Goal: Information Seeking & Learning: Compare options

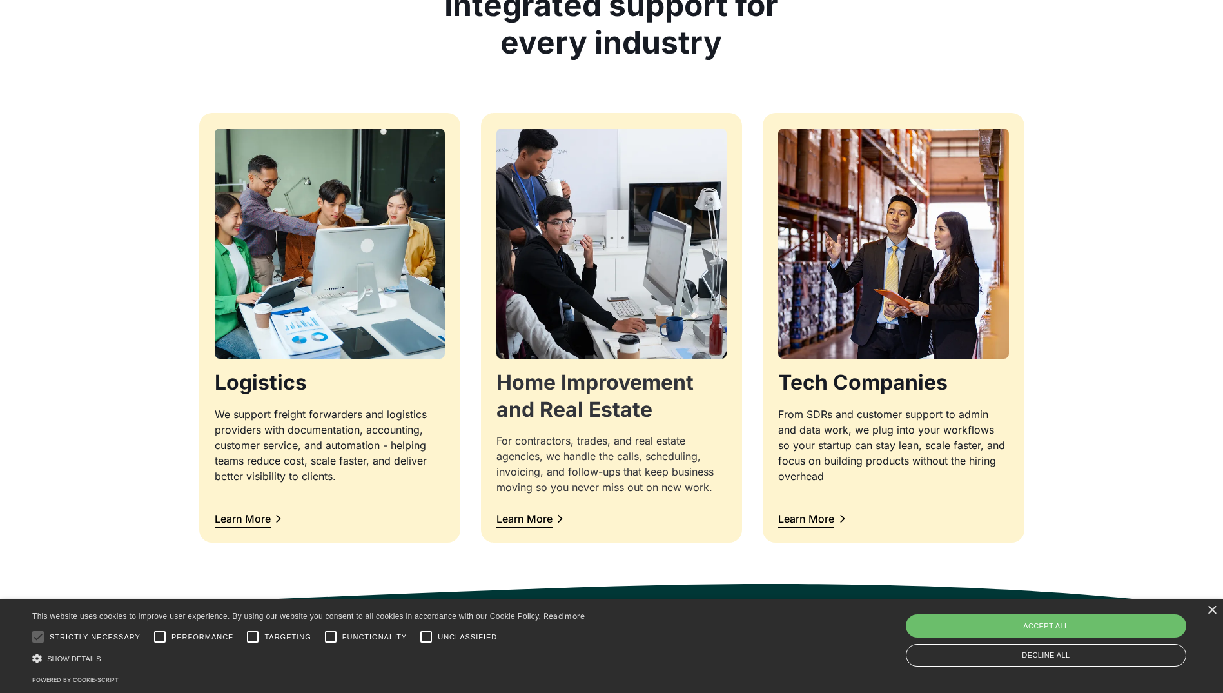
scroll to position [1354, 0]
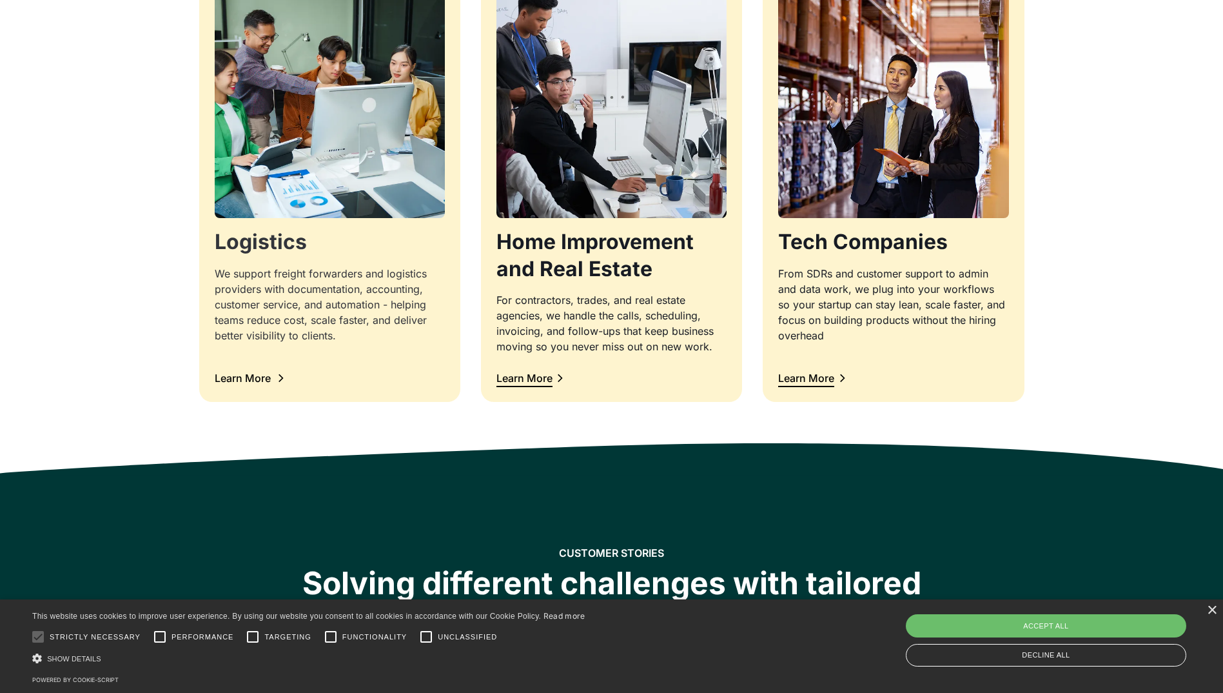
click at [273, 213] on img at bounding box center [330, 103] width 242 height 242
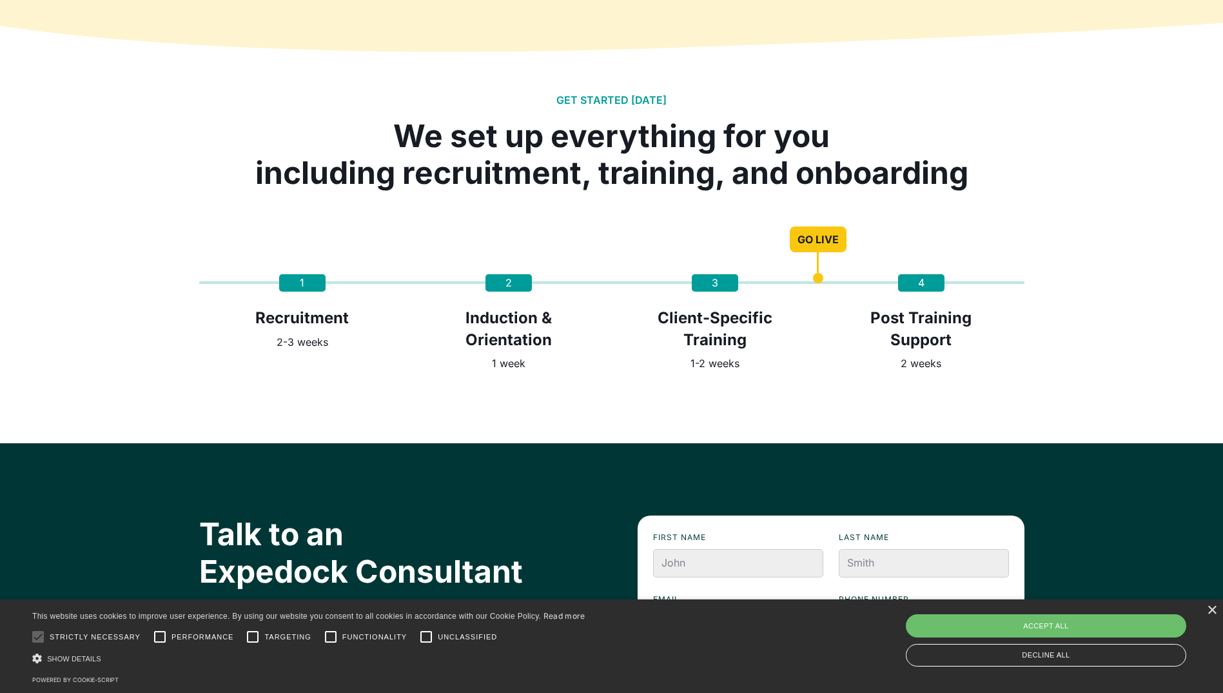
scroll to position [2815, 0]
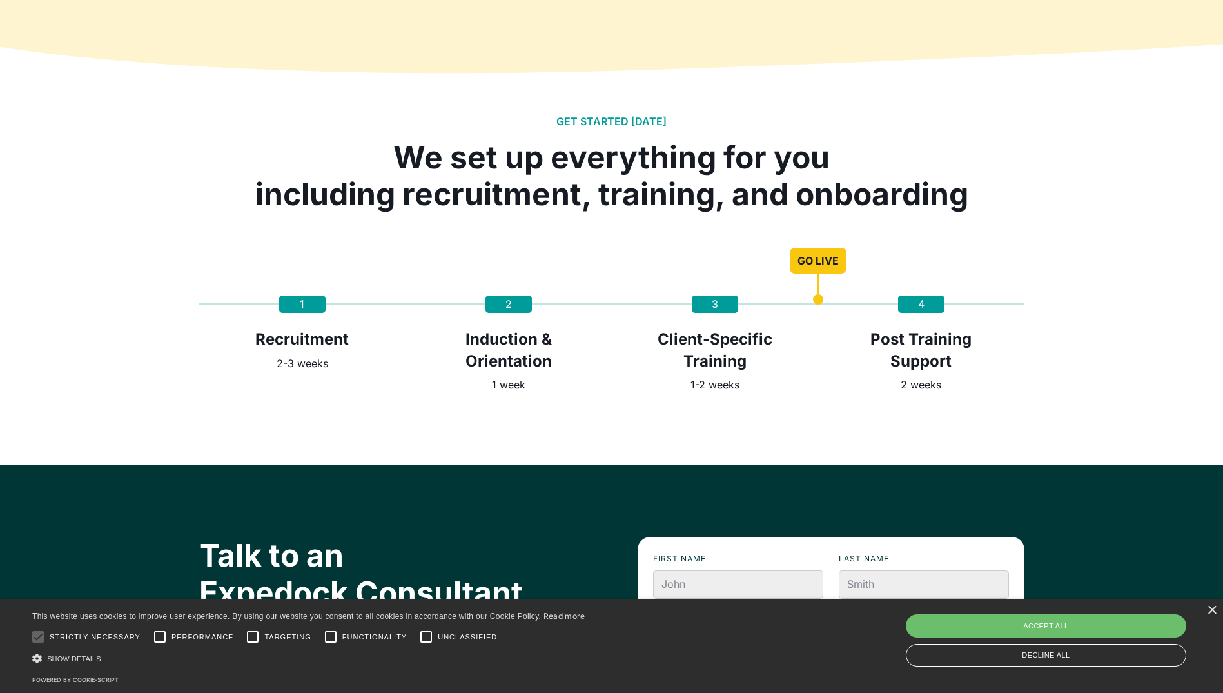
click at [627, 371] on div "3 GO LIVE Client-Specific Training 1-2 weeks" at bounding box center [715, 343] width 206 height 97
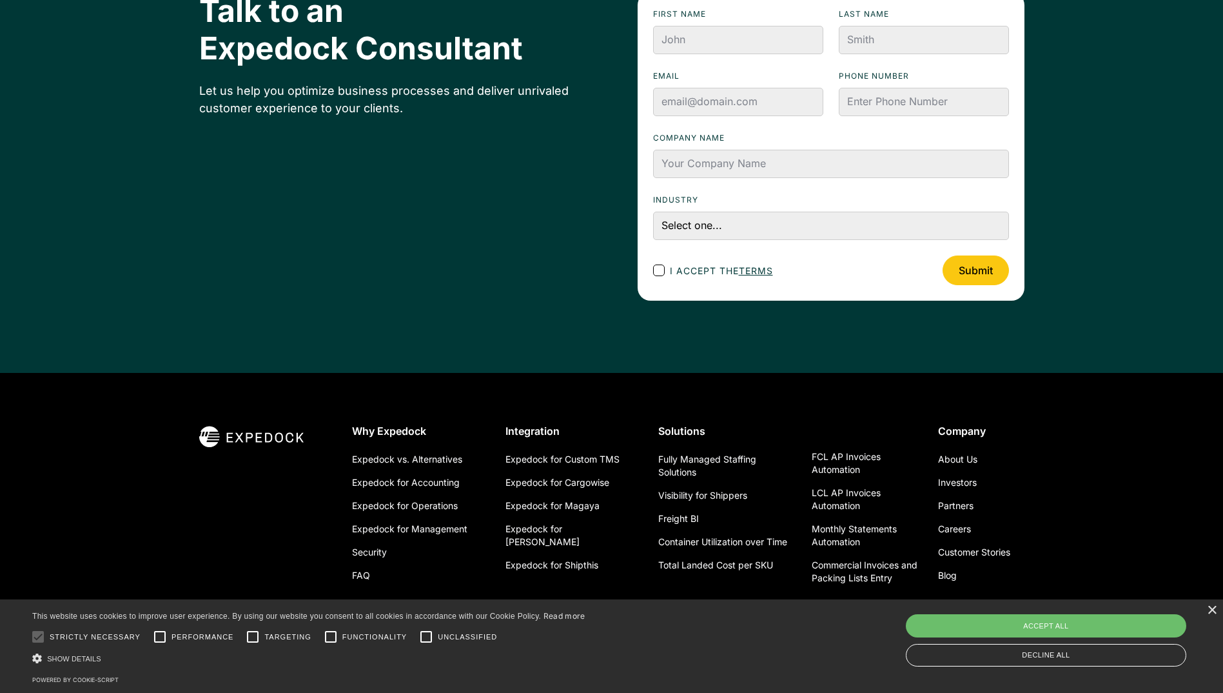
scroll to position [3395, 0]
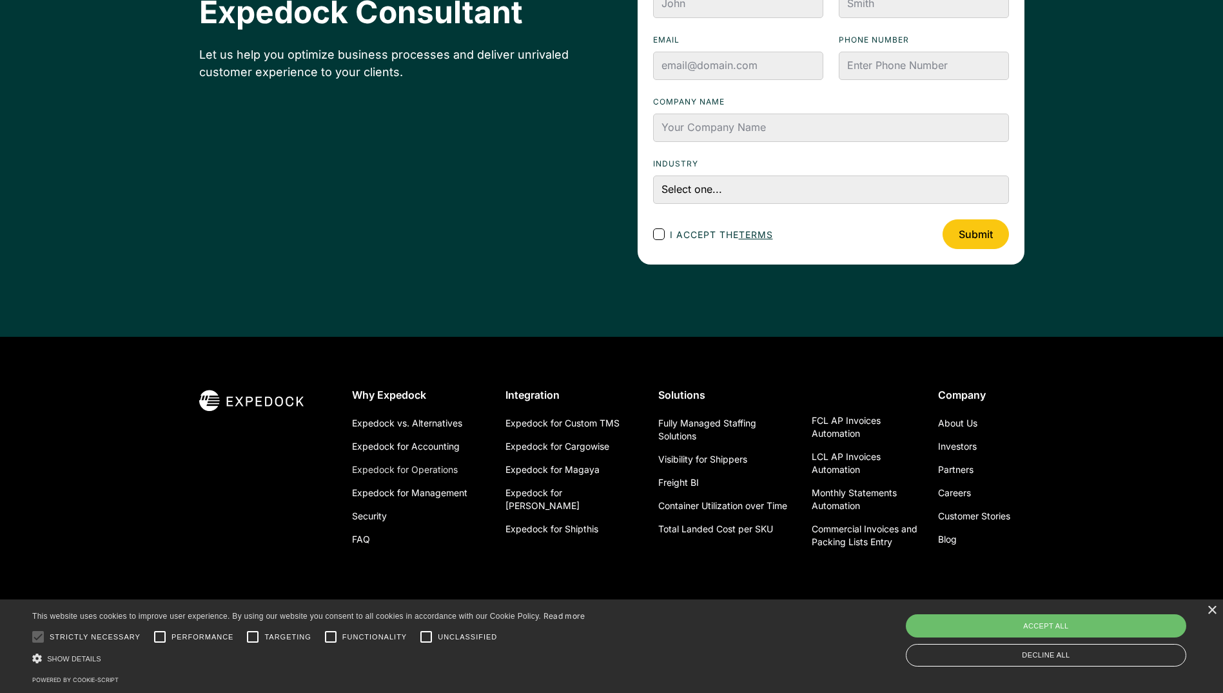
click at [428, 469] on link "Expedock for Operations" at bounding box center [405, 469] width 106 height 23
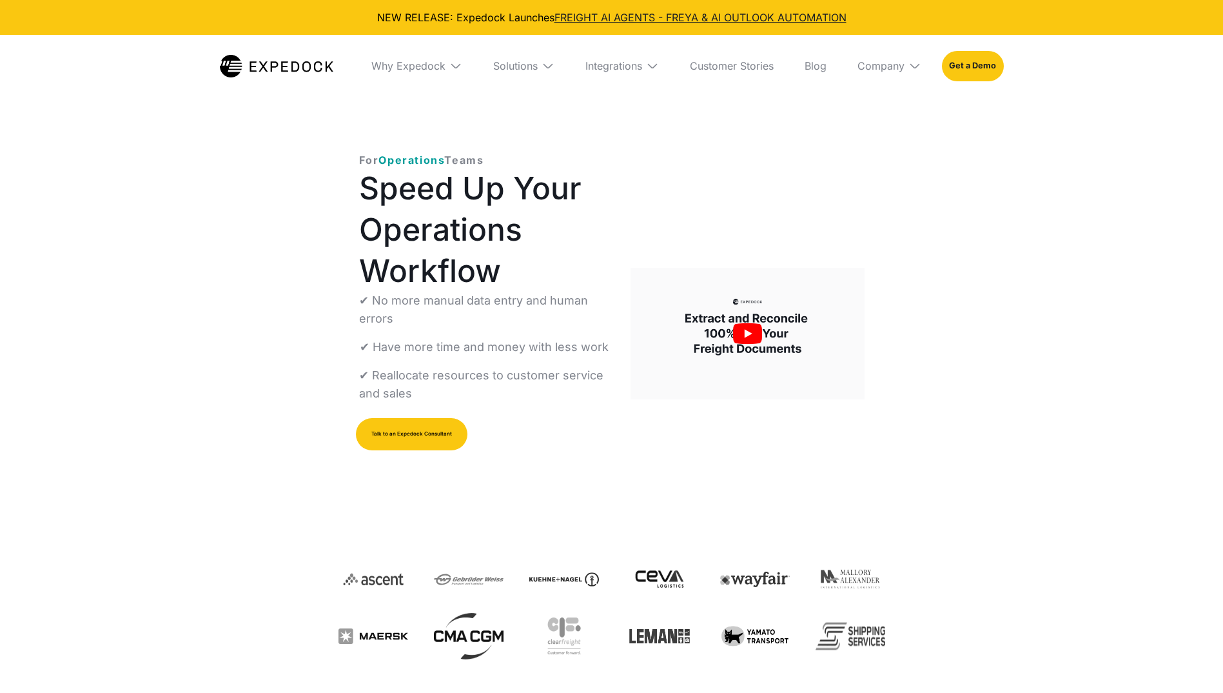
select select
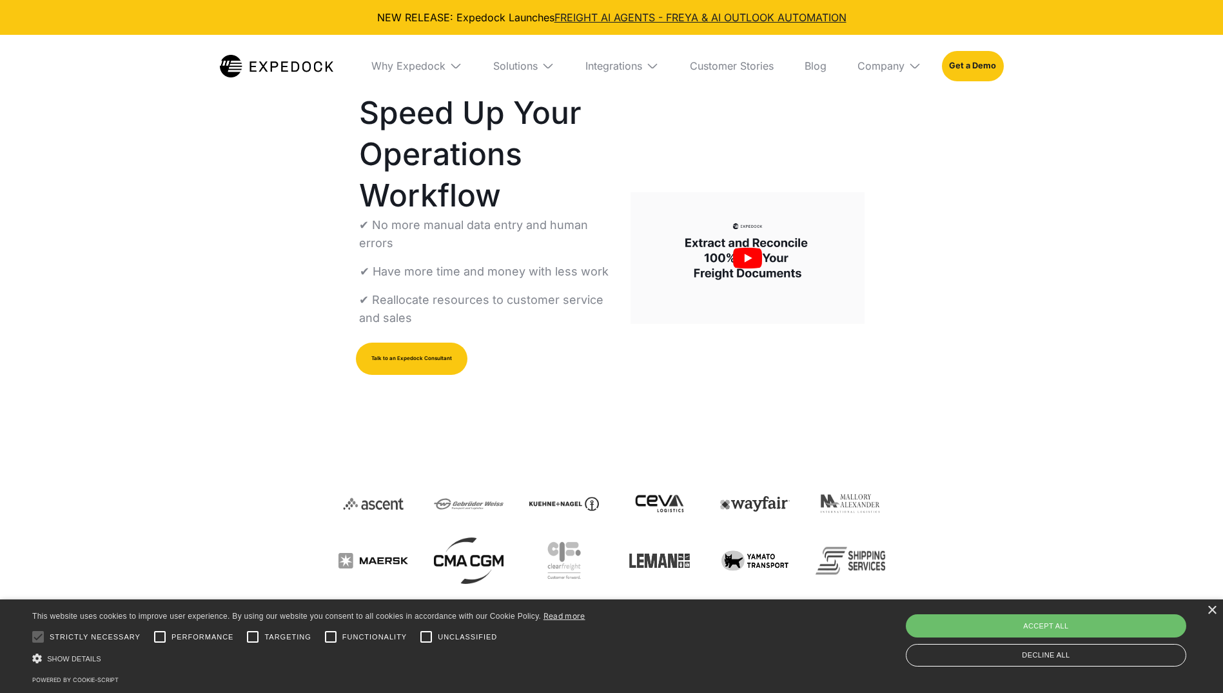
scroll to position [193, 0]
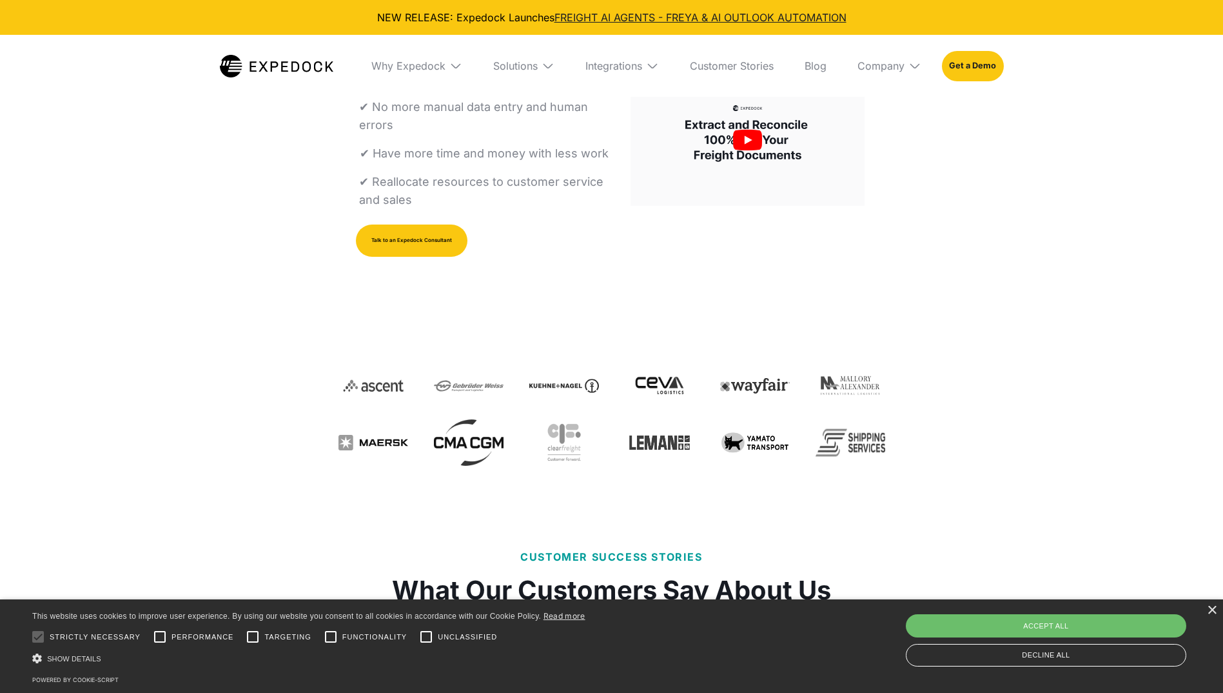
click at [794, 486] on div "For Operations Teams Speed Up Your Operations Workflow ✔ No more manual data en…" at bounding box center [612, 215] width 547 height 554
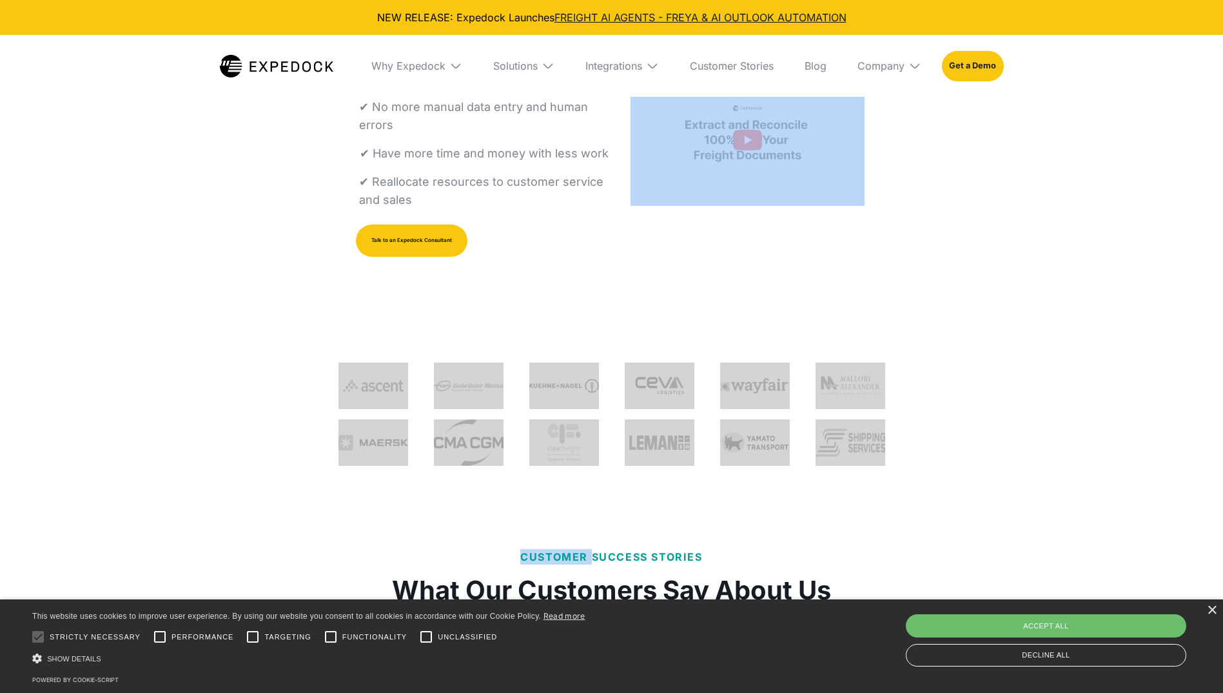
click at [794, 486] on div "For Operations Teams Speed Up Your Operations Workflow ✔ No more manual data en…" at bounding box center [612, 215] width 547 height 554
drag, startPoint x: 794, startPoint y: 486, endPoint x: 565, endPoint y: 503, distance: 230.2
click at [565, 503] on div "For Operations Teams Speed Up Your Operations Workflow ✔ No more manual data en…" at bounding box center [612, 214] width 578 height 631
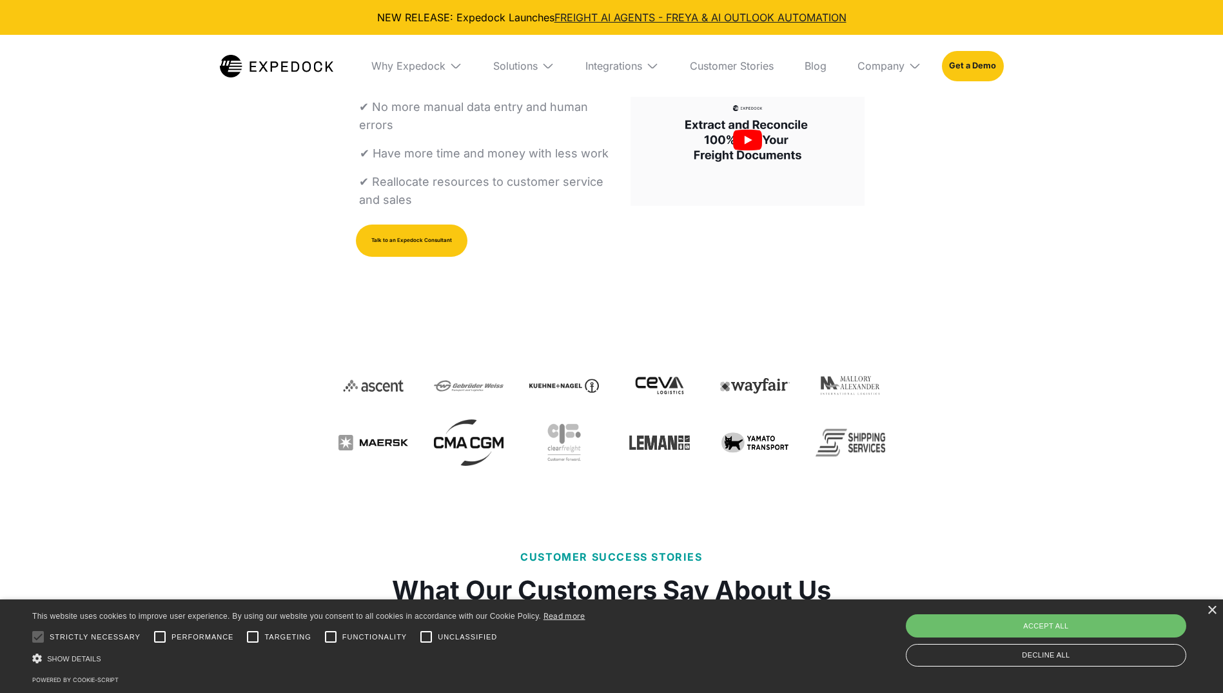
click at [731, 482] on div "For Operations Teams Speed Up Your Operations Workflow ✔ No more manual data en…" at bounding box center [612, 215] width 547 height 554
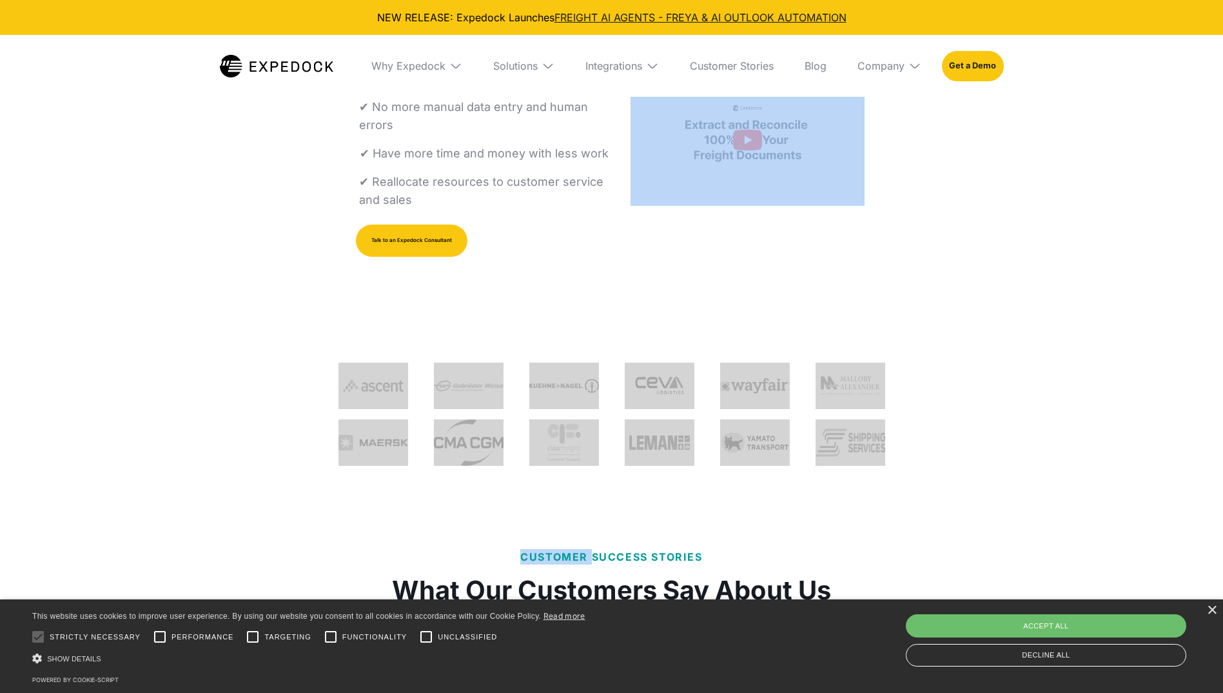
click at [731, 482] on div "For Operations Teams Speed Up Your Operations Workflow ✔ No more manual data en…" at bounding box center [612, 215] width 547 height 554
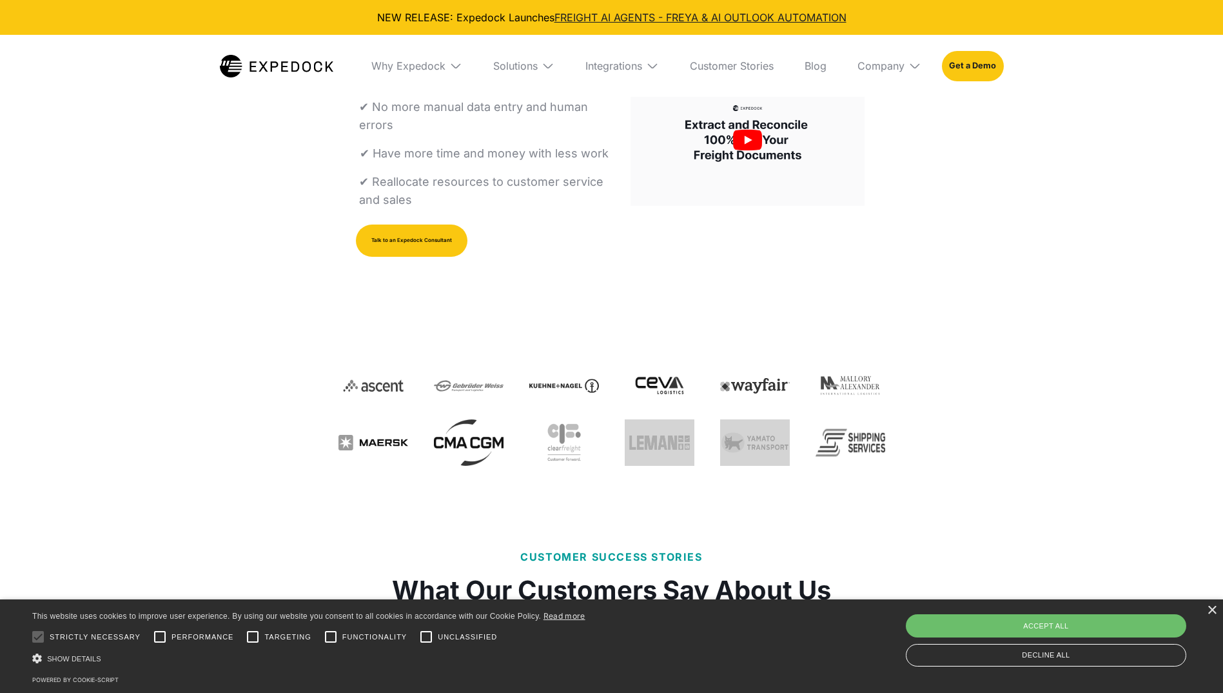
click at [732, 482] on div "For Operations Teams Speed Up Your Operations Workflow ✔ No more manual data en…" at bounding box center [612, 215] width 547 height 554
drag, startPoint x: 732, startPoint y: 482, endPoint x: 1051, endPoint y: 473, distance: 318.7
click at [1059, 469] on div "For Operations Teams Speed Up Your Operations Workflow ✔ No more manual data en…" at bounding box center [611, 214] width 1223 height 631
click at [1037, 477] on div "For Operations Teams Speed Up Your Operations Workflow ✔ No more manual data en…" at bounding box center [611, 214] width 1223 height 631
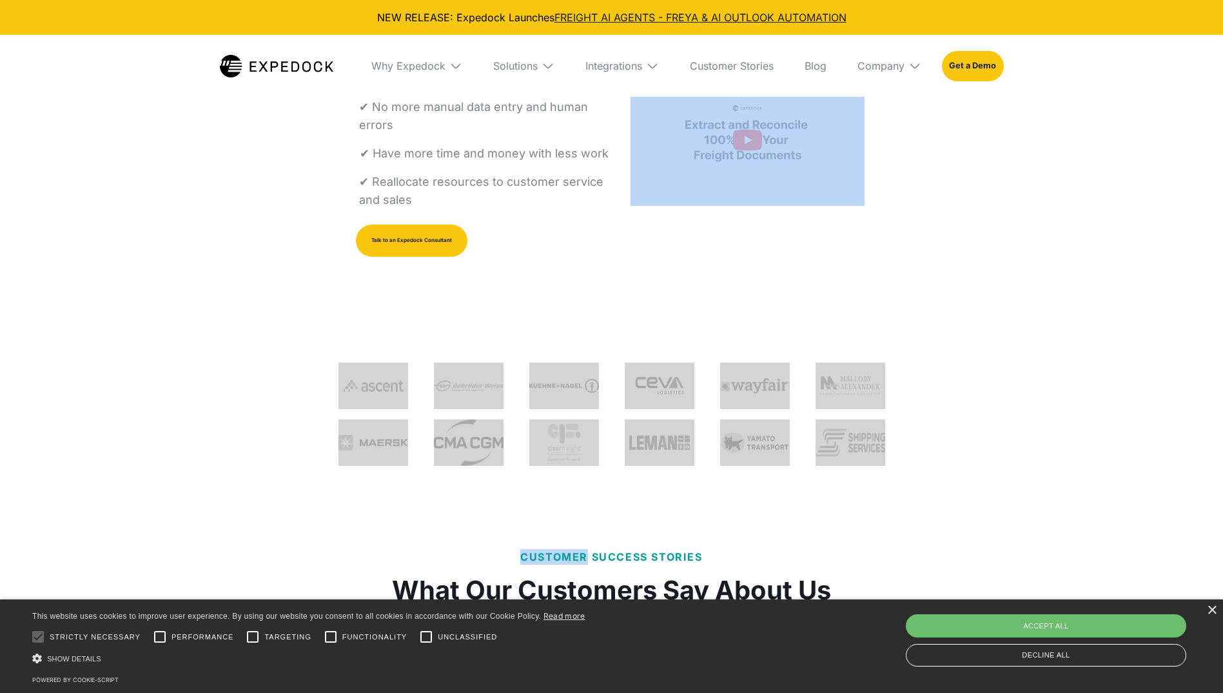
click at [1039, 479] on div "For Operations Teams Speed Up Your Operations Workflow ✔ No more manual data en…" at bounding box center [611, 214] width 1223 height 631
drag, startPoint x: 1039, startPoint y: 479, endPoint x: 1042, endPoint y: 457, distance: 21.5
click at [1042, 457] on div "For Operations Teams Speed Up Your Operations Workflow ✔ No more manual data en…" at bounding box center [611, 214] width 1223 height 631
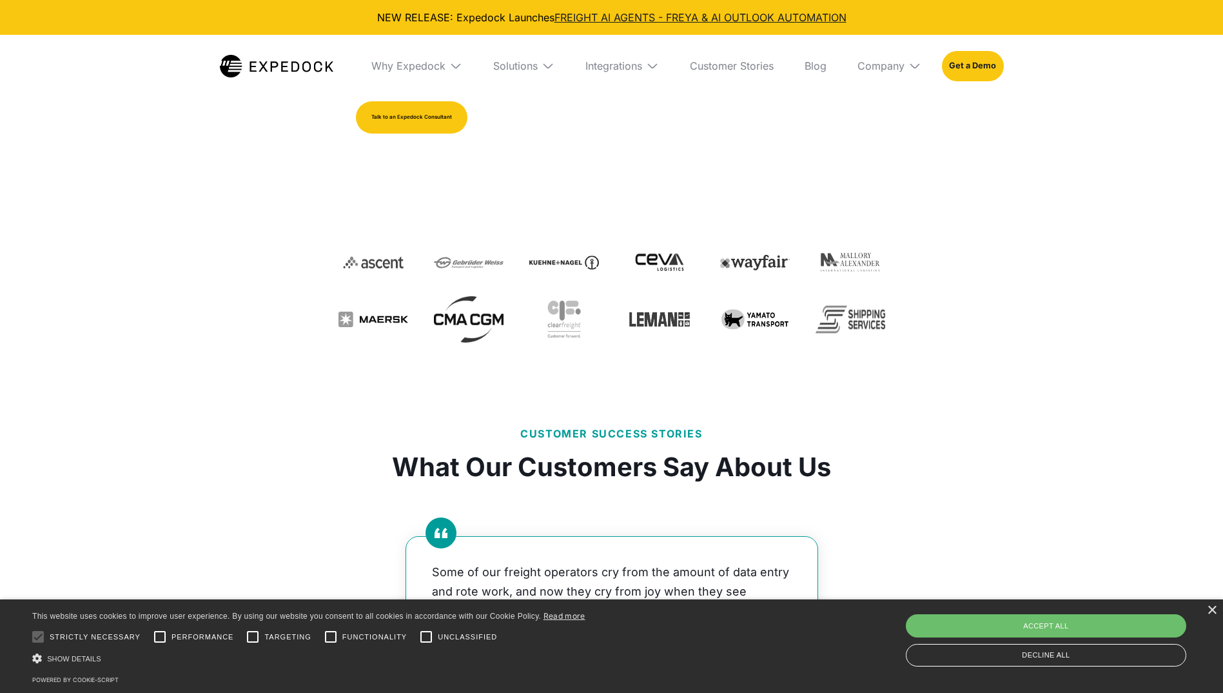
scroll to position [322, 0]
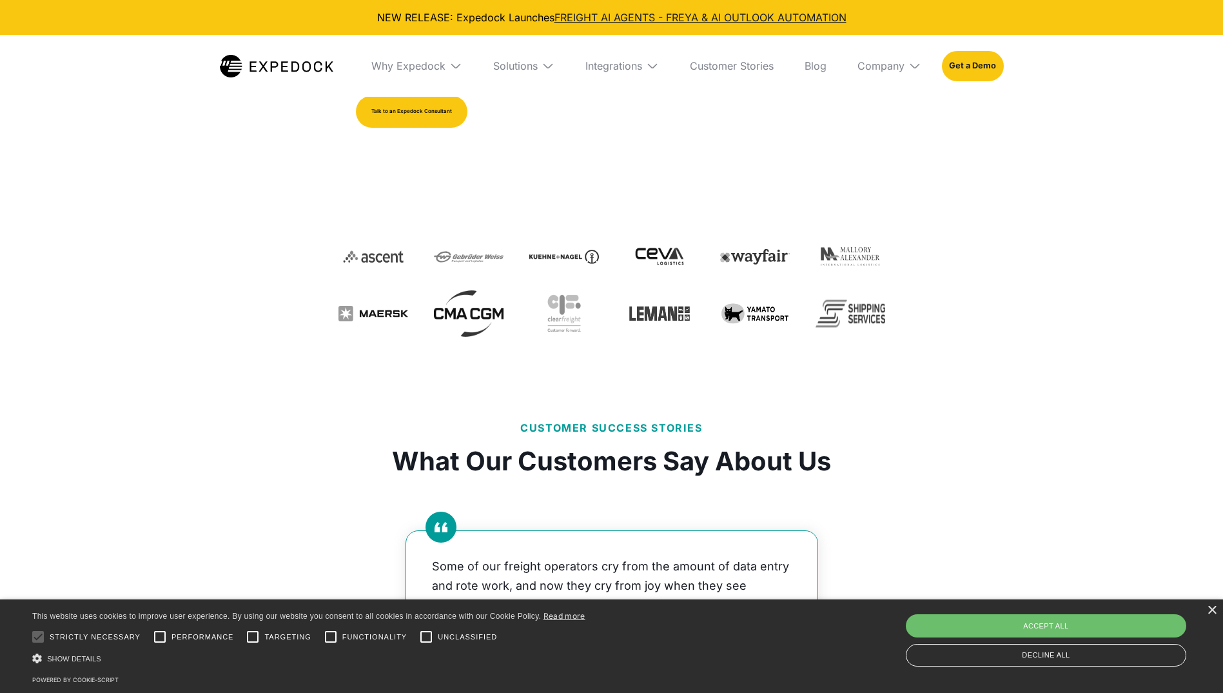
drag, startPoint x: 248, startPoint y: 0, endPoint x: 402, endPoint y: 341, distance: 374.1
click at [398, 344] on div "For Operations Teams Speed Up Your Operations Workflow ✔ No more manual data en…" at bounding box center [612, 86] width 547 height 554
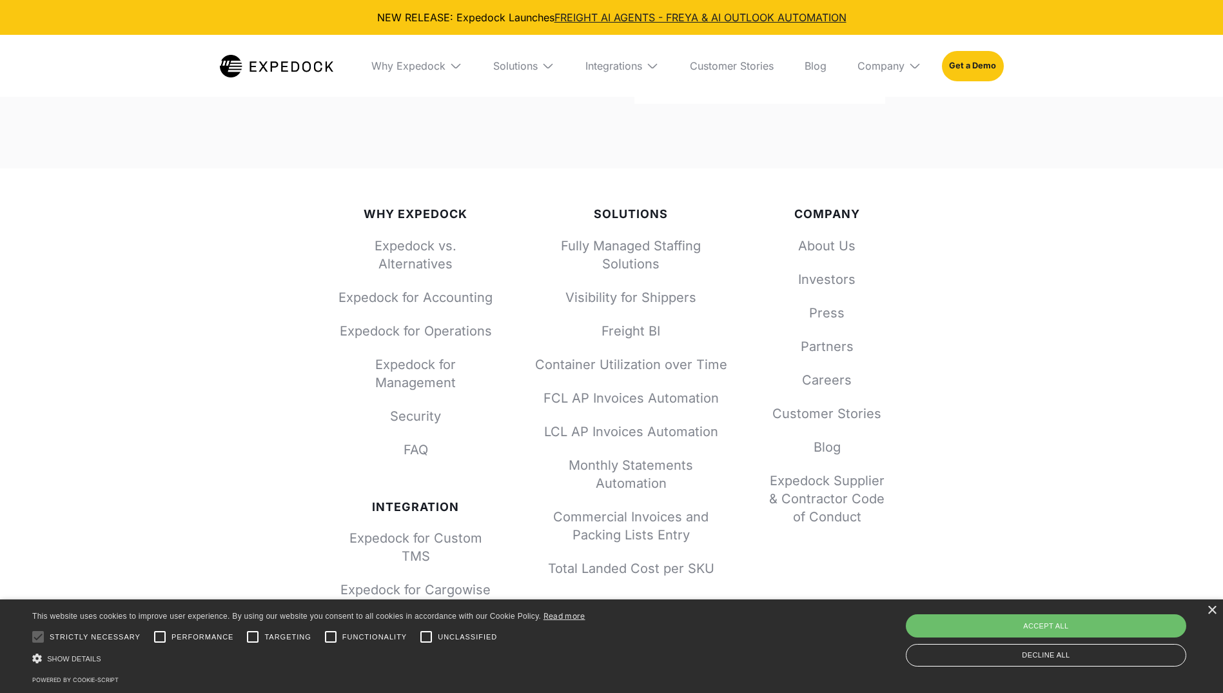
scroll to position [4860, 0]
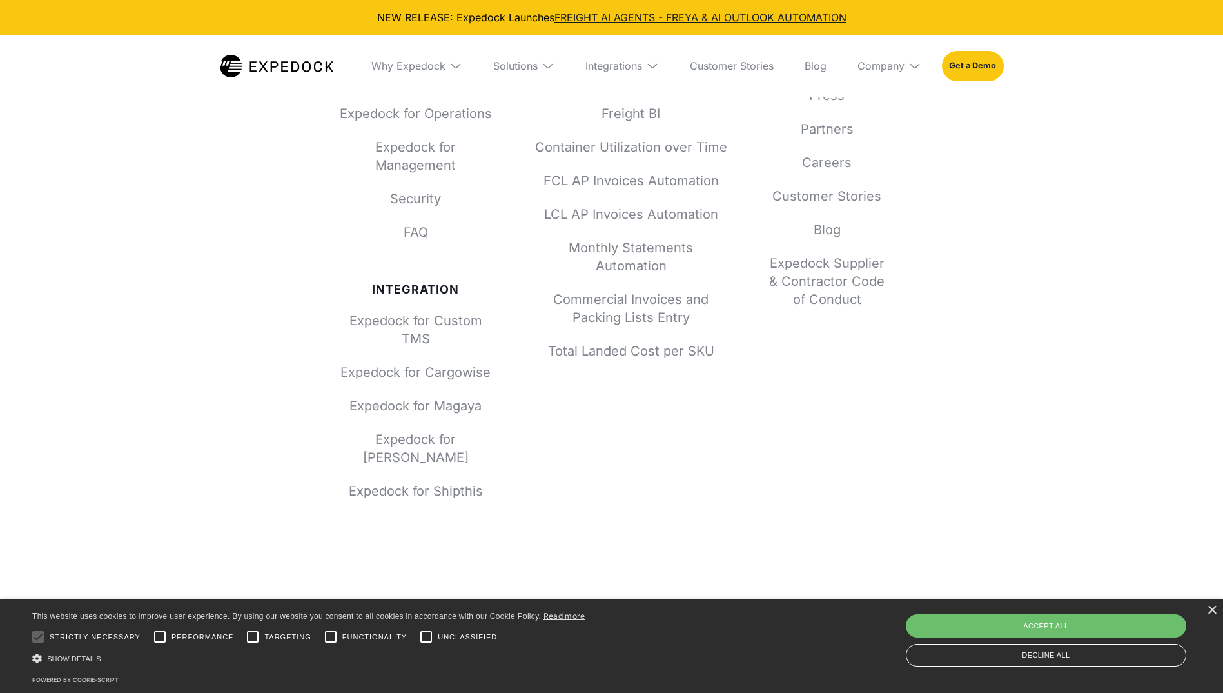
click at [678, 404] on div "Solutions Fully Managed Staffing Solutions Visibility for Shippers Freight BI C…" at bounding box center [631, 245] width 193 height 510
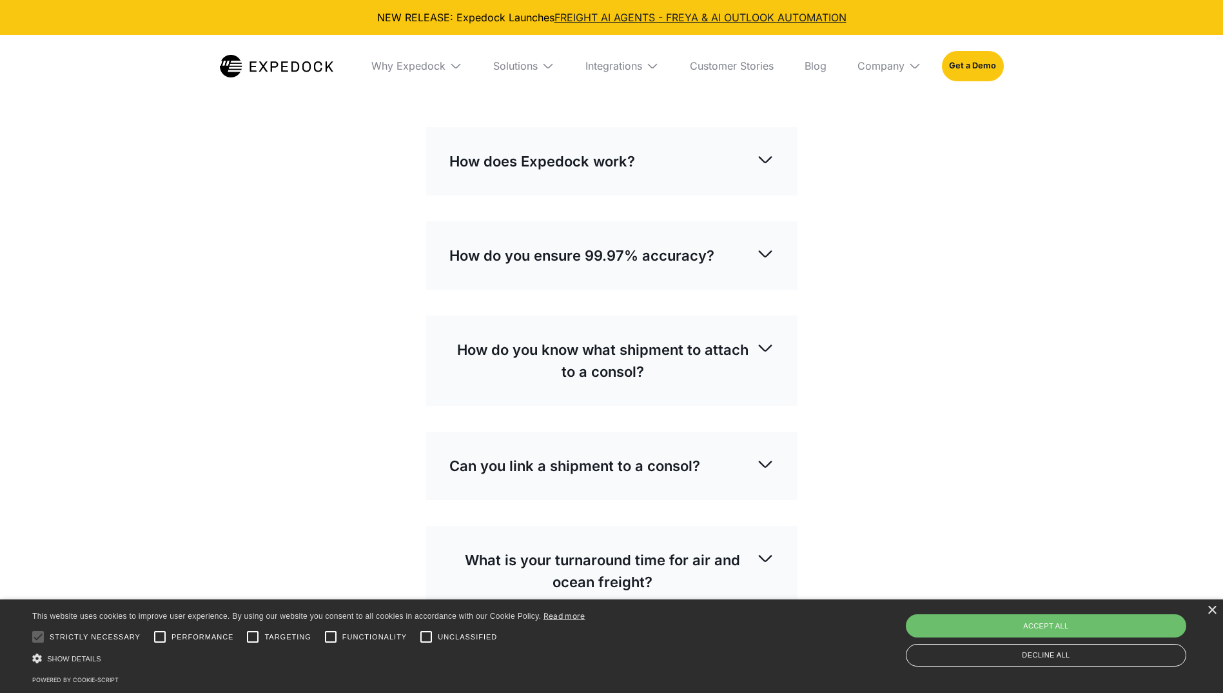
scroll to position [3119, 0]
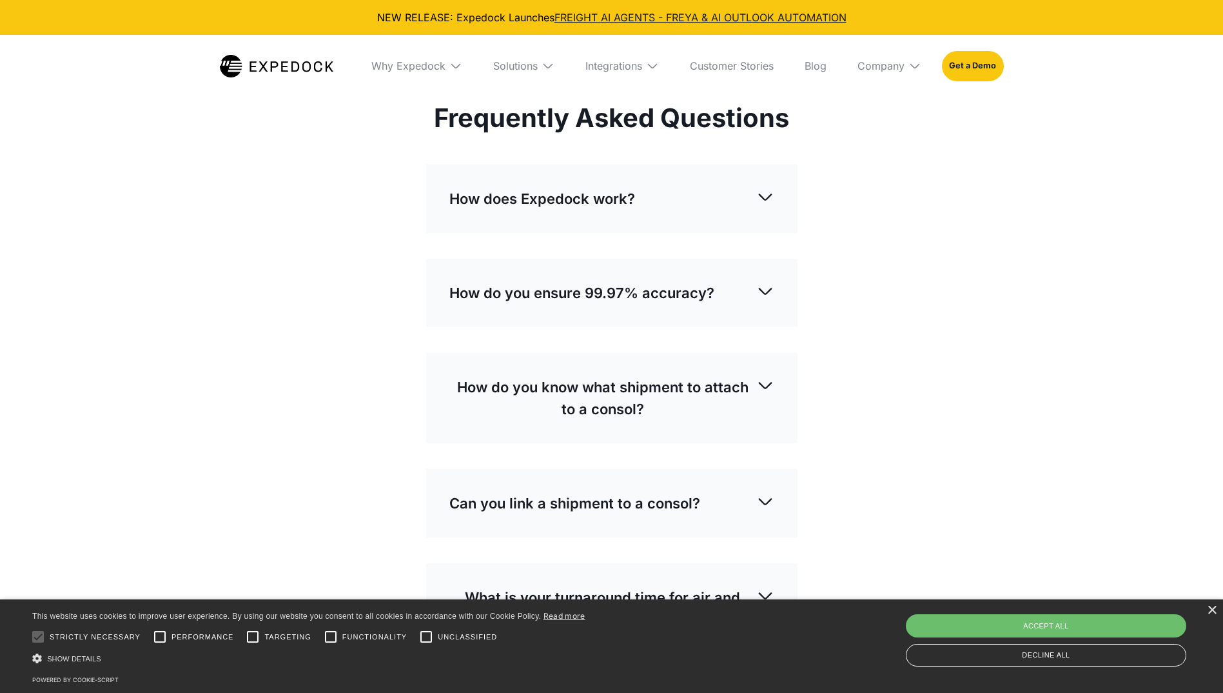
drag, startPoint x: 558, startPoint y: 425, endPoint x: 590, endPoint y: 433, distance: 32.5
drag, startPoint x: 590, startPoint y: 433, endPoint x: 928, endPoint y: 428, distance: 337.9
click at [928, 428] on div "Frequently Asked Questions How does Expedock work? Expedock AI can extract and …" at bounding box center [611, 448] width 1223 height 769
click at [630, 376] on p "How do you know what shipment to attach to a consol?" at bounding box center [602, 398] width 307 height 44
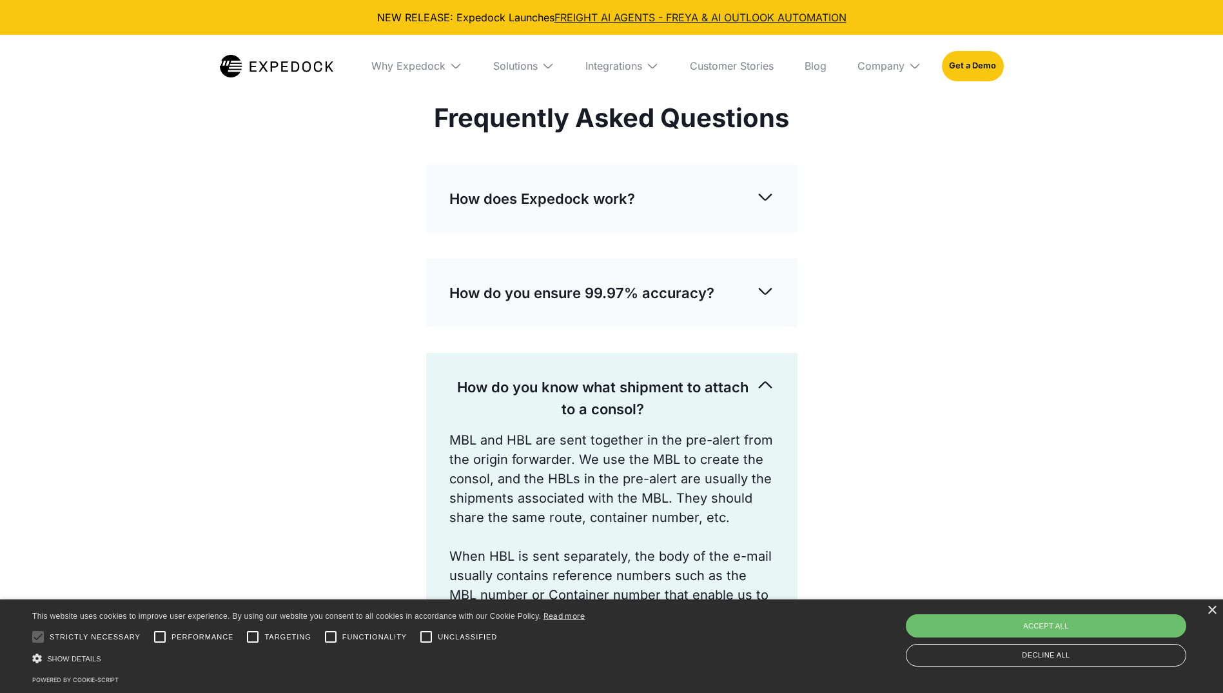
click at [630, 376] on p "How do you know what shipment to attach to a consol?" at bounding box center [602, 398] width 307 height 44
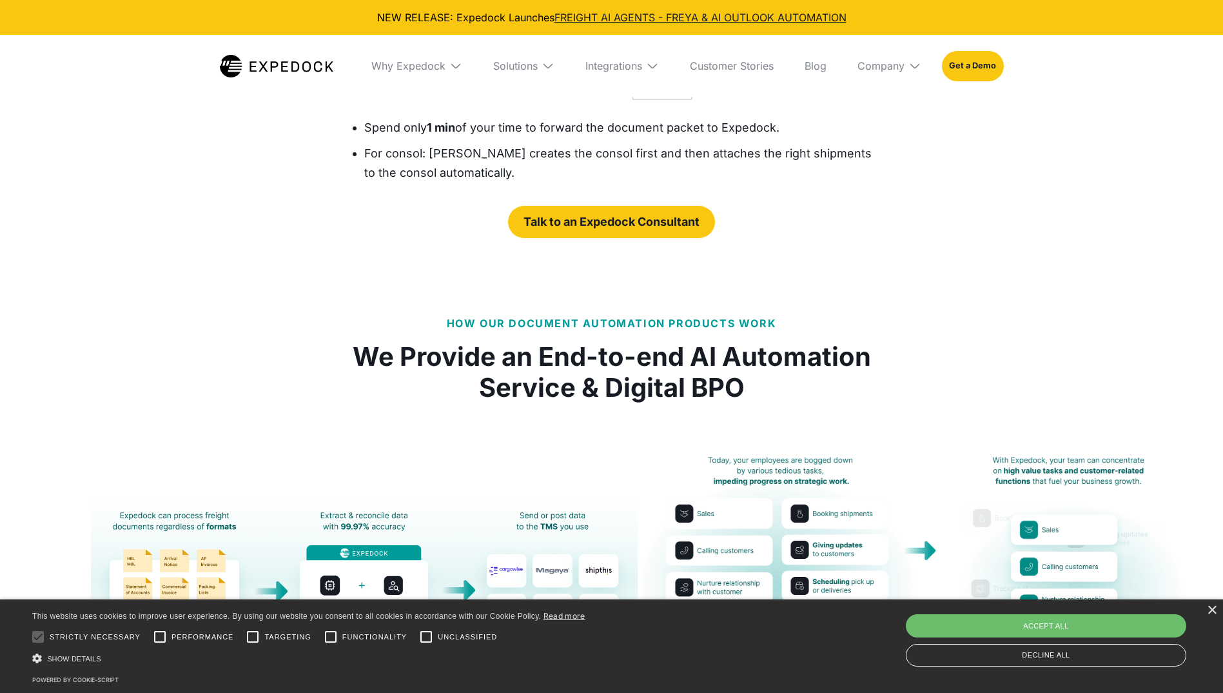
drag, startPoint x: 622, startPoint y: 389, endPoint x: 615, endPoint y: 397, distance: 11.4
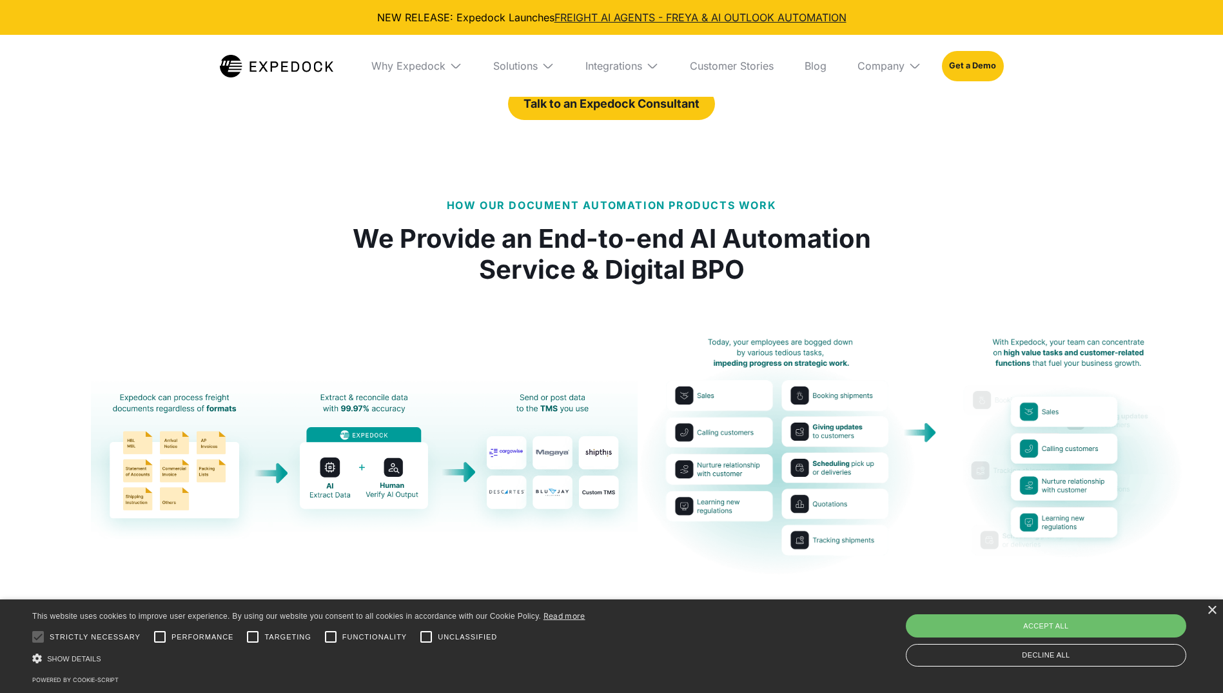
scroll to position [2216, 0]
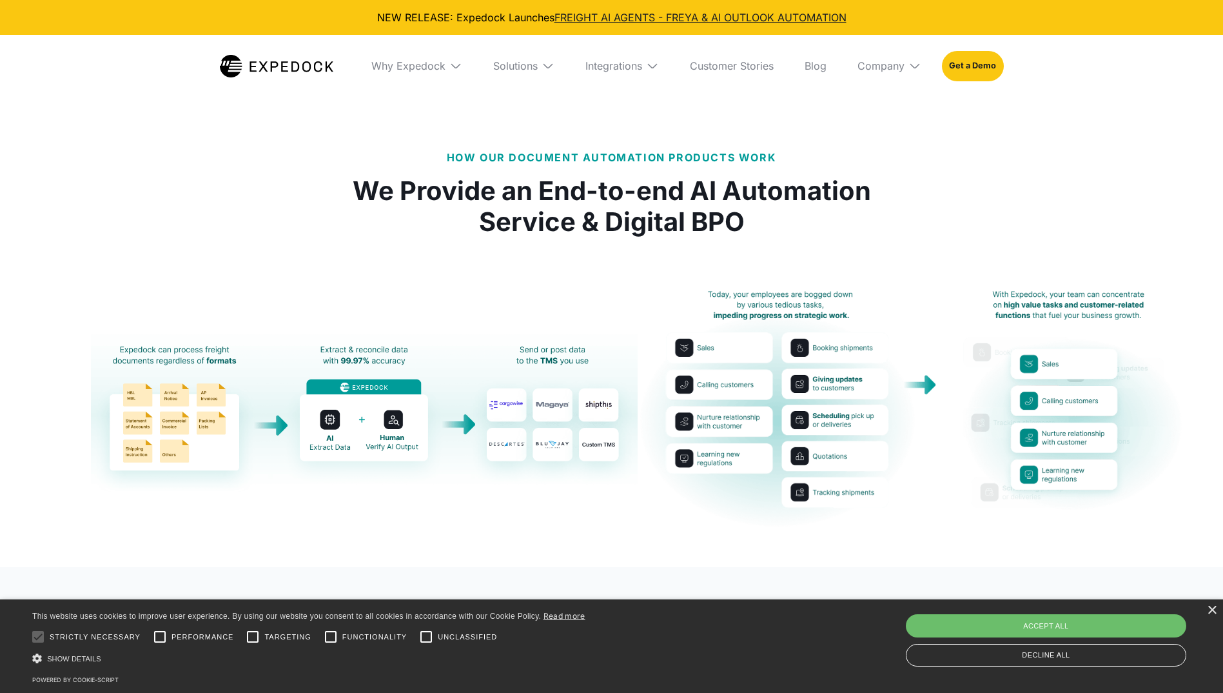
drag, startPoint x: 615, startPoint y: 397, endPoint x: 509, endPoint y: 277, distance: 159.5
click at [509, 289] on link "open lightbox" at bounding box center [612, 408] width 547 height 239
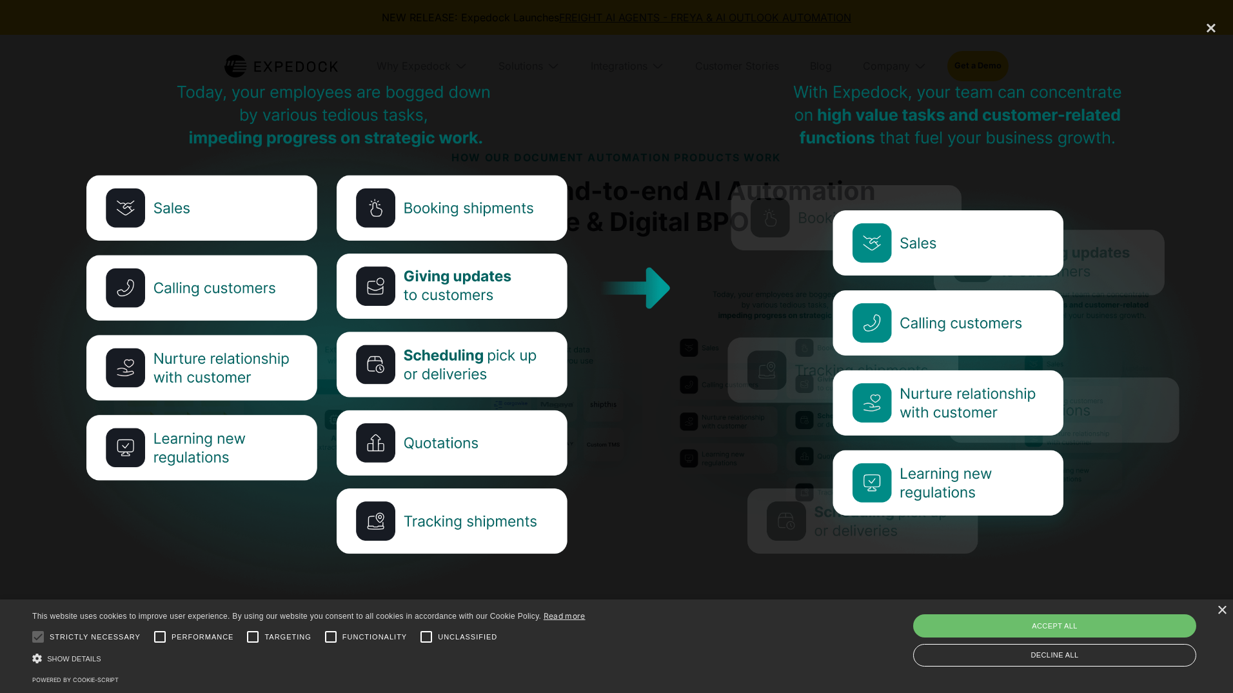
click at [678, 351] on img at bounding box center [617, 340] width 1184 height 518
click at [655, 275] on img at bounding box center [617, 340] width 1184 height 518
click at [1205, 22] on div "close lightbox" at bounding box center [1211, 28] width 44 height 28
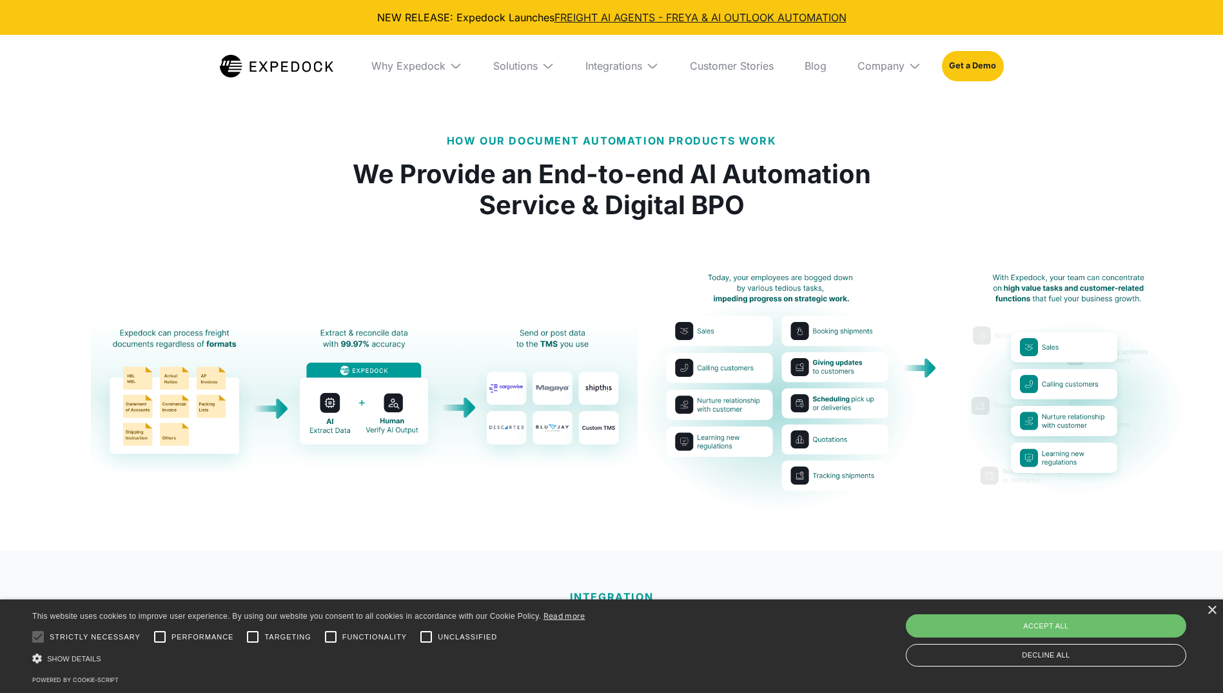
scroll to position [2280, 0]
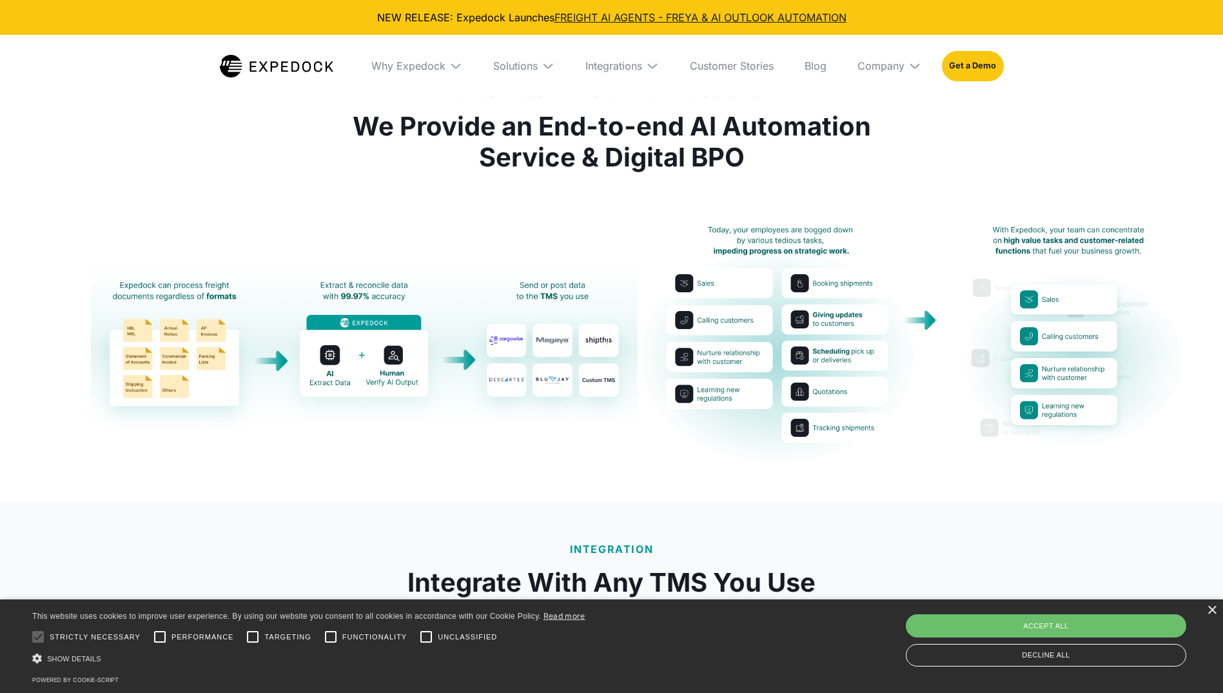
click at [509, 306] on img "open lightbox" at bounding box center [364, 344] width 547 height 167
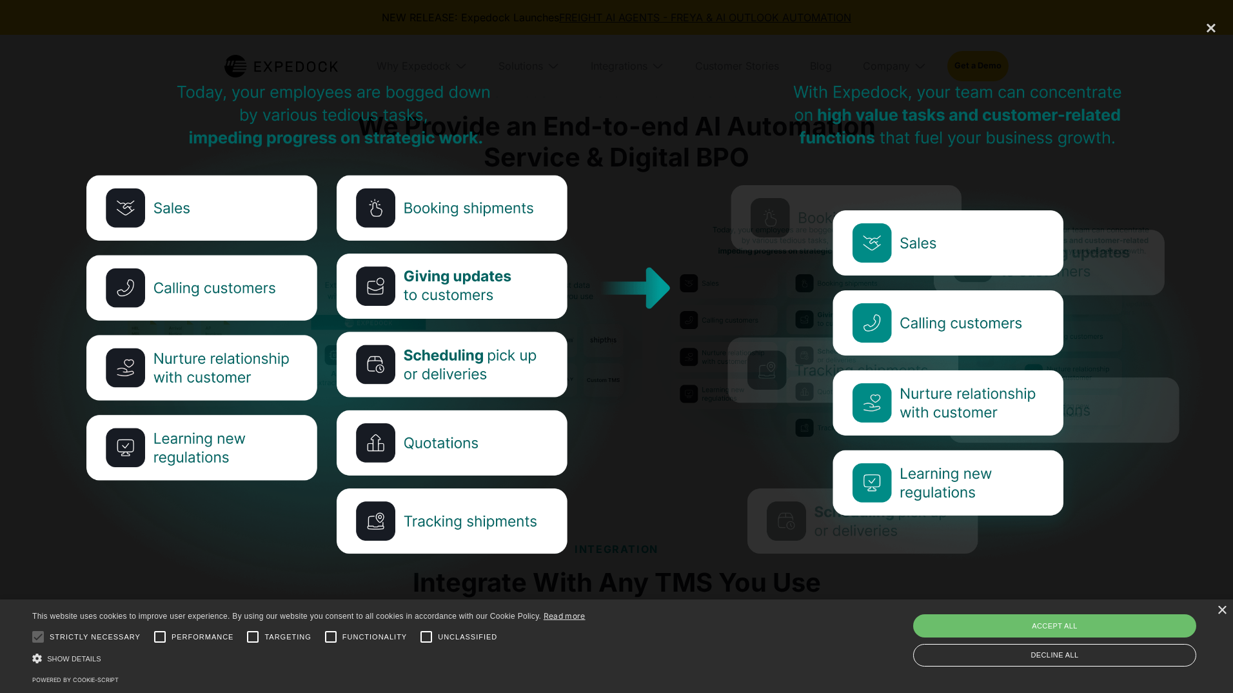
click at [633, 357] on img at bounding box center [617, 340] width 1184 height 518
drag, startPoint x: 633, startPoint y: 358, endPoint x: 490, endPoint y: 329, distance: 146.1
click at [632, 359] on img at bounding box center [617, 340] width 1184 height 518
click at [1210, 32] on div "close lightbox" at bounding box center [1211, 28] width 44 height 28
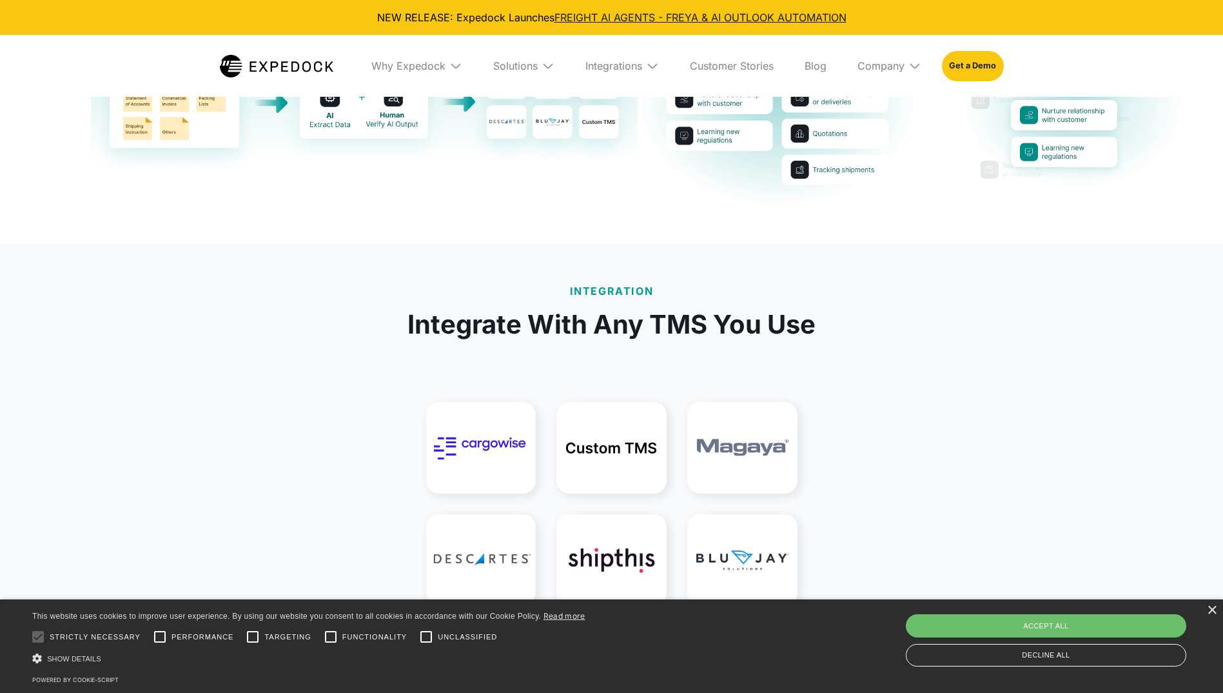
scroll to position [2667, 0]
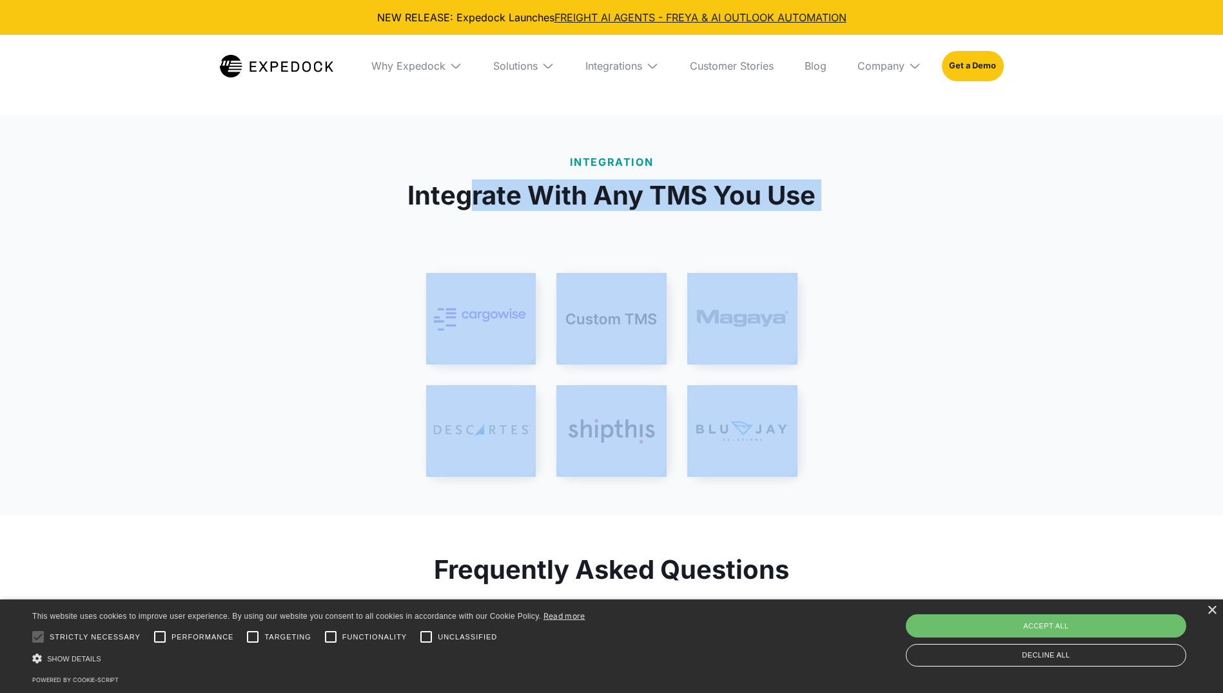
drag, startPoint x: 475, startPoint y: 164, endPoint x: 1053, endPoint y: 393, distance: 621.3
click at [1053, 394] on div "Integration Integrate With Any TMS You Use" at bounding box center [611, 315] width 1223 height 400
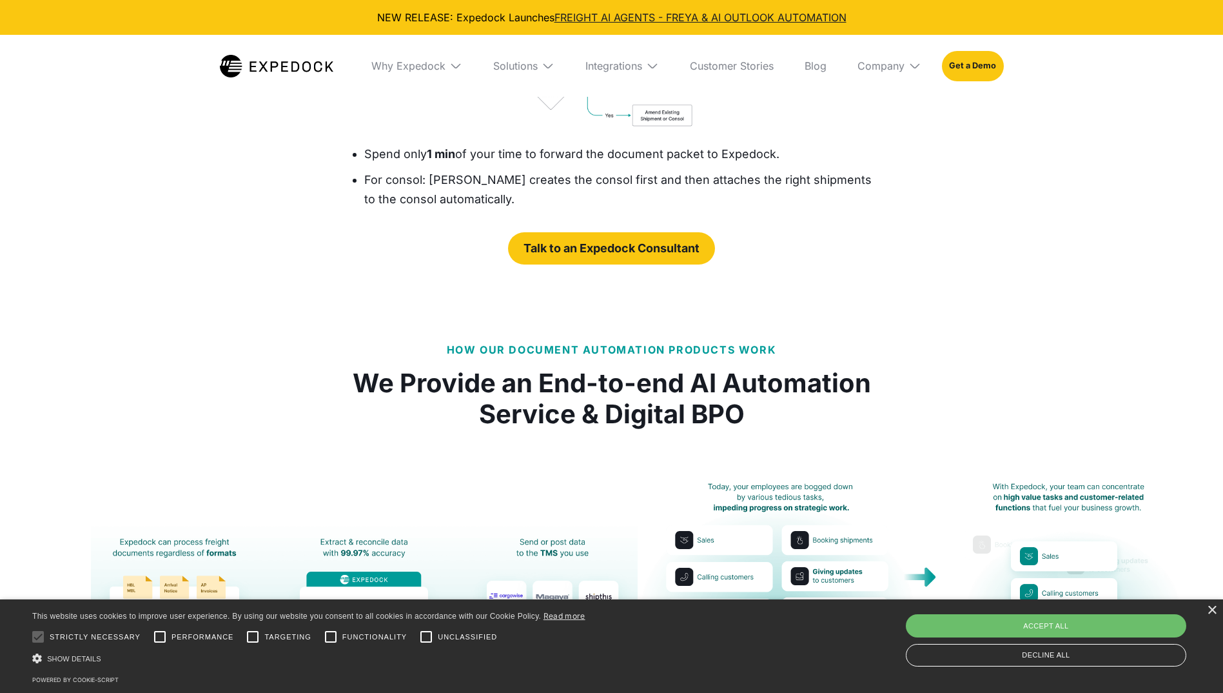
drag, startPoint x: 818, startPoint y: 433, endPoint x: 799, endPoint y: 443, distance: 21.4
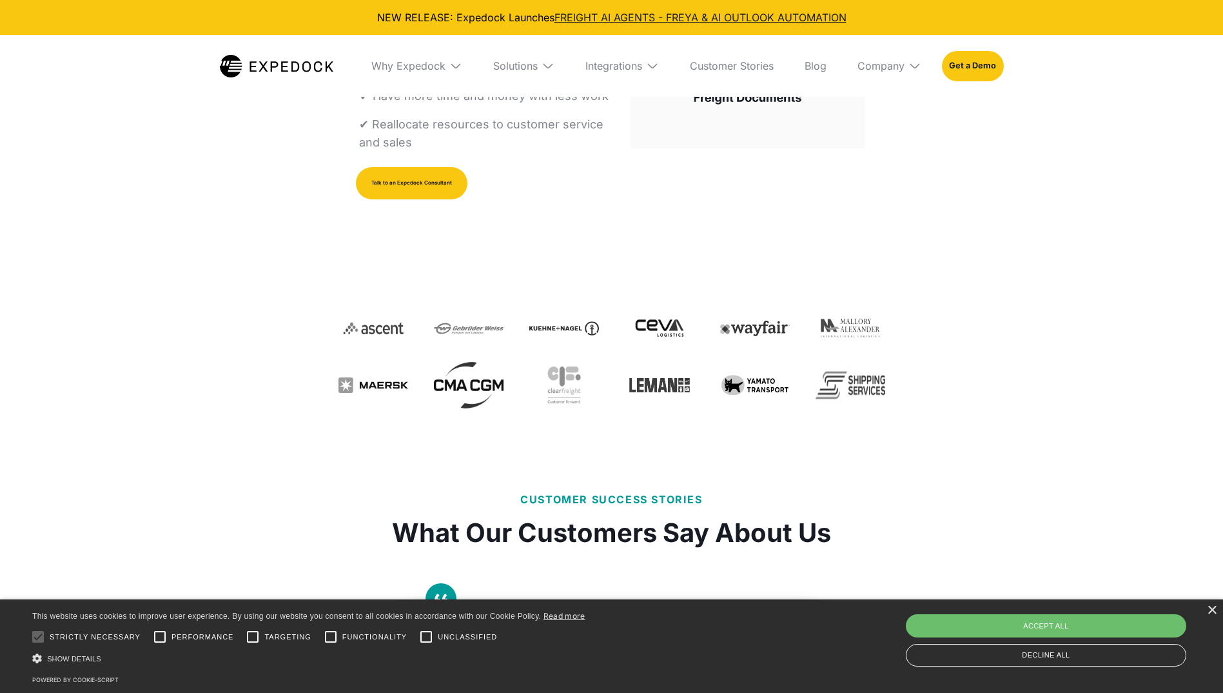
scroll to position [0, 0]
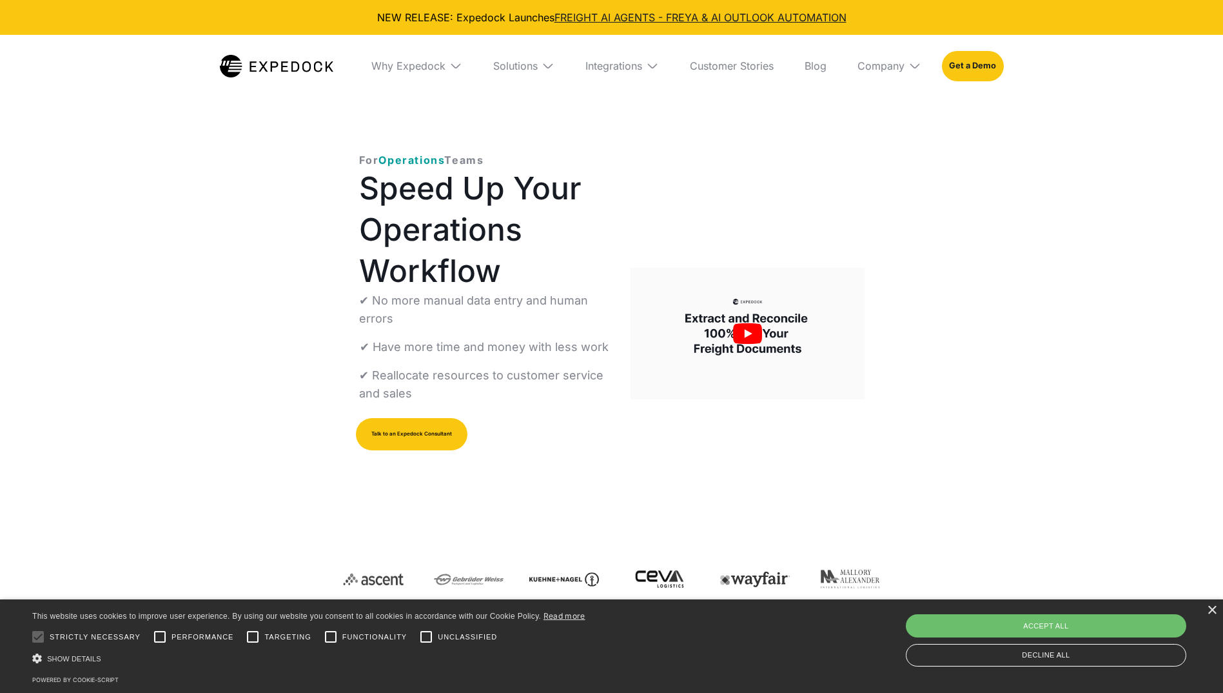
click at [950, 170] on div "For Operations Teams Speed Up Your Operations Workflow ✔ No more manual data en…" at bounding box center [611, 408] width 1223 height 631
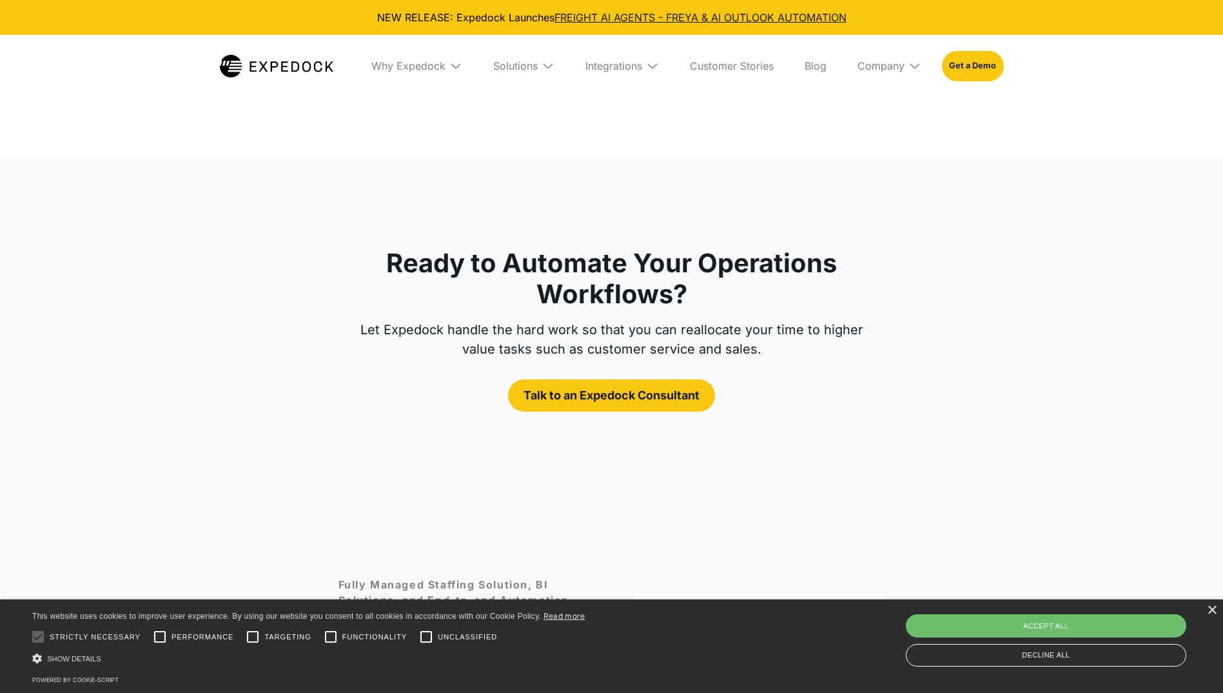
scroll to position [3869, 0]
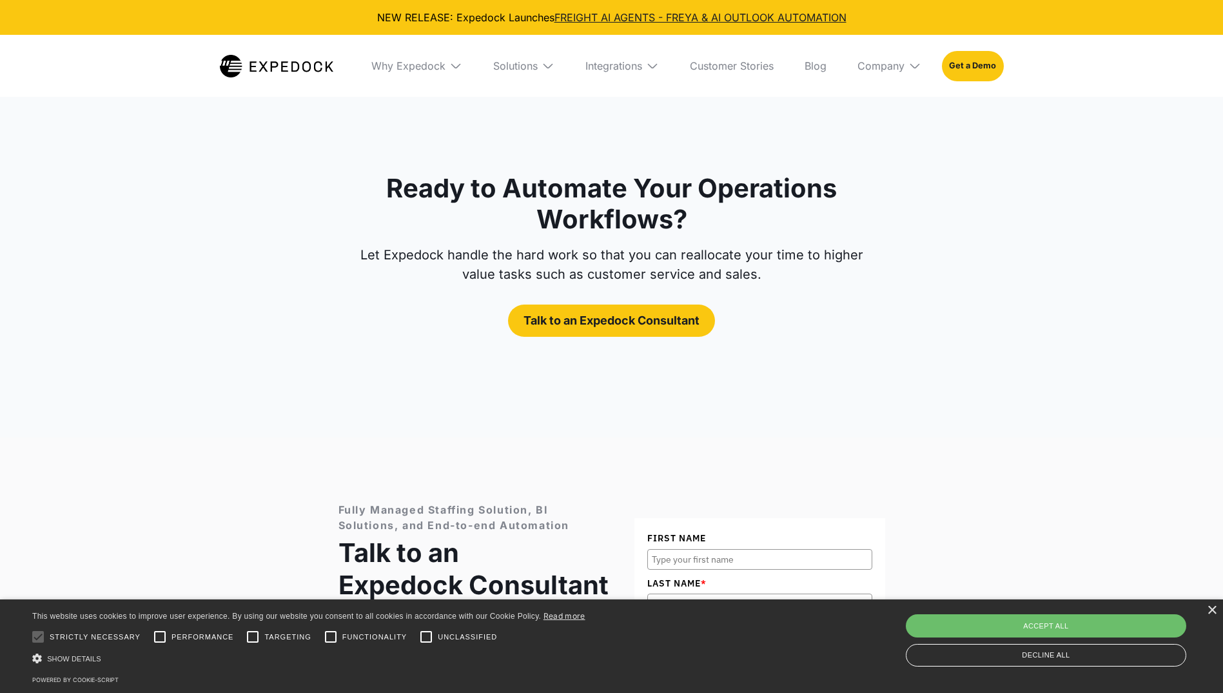
click at [293, 385] on div "Ready to Automate Your Operations Workflows? Let Expedock handle the hard work …" at bounding box center [611, 260] width 1223 height 355
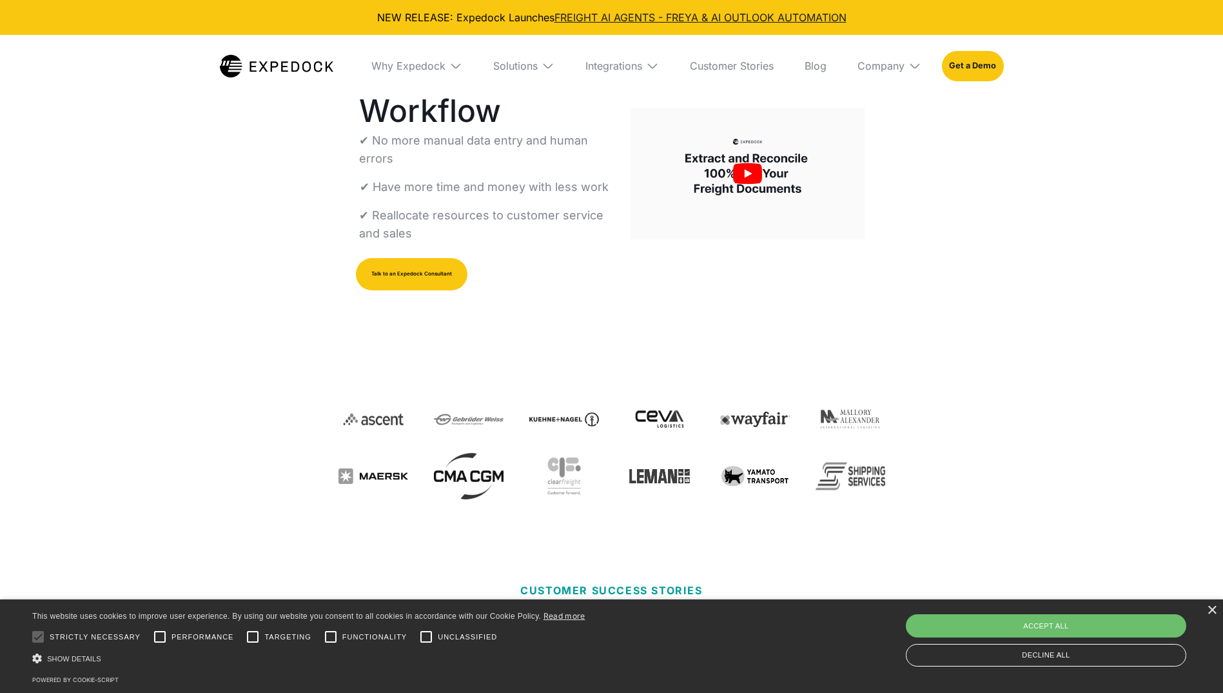
scroll to position [0, 0]
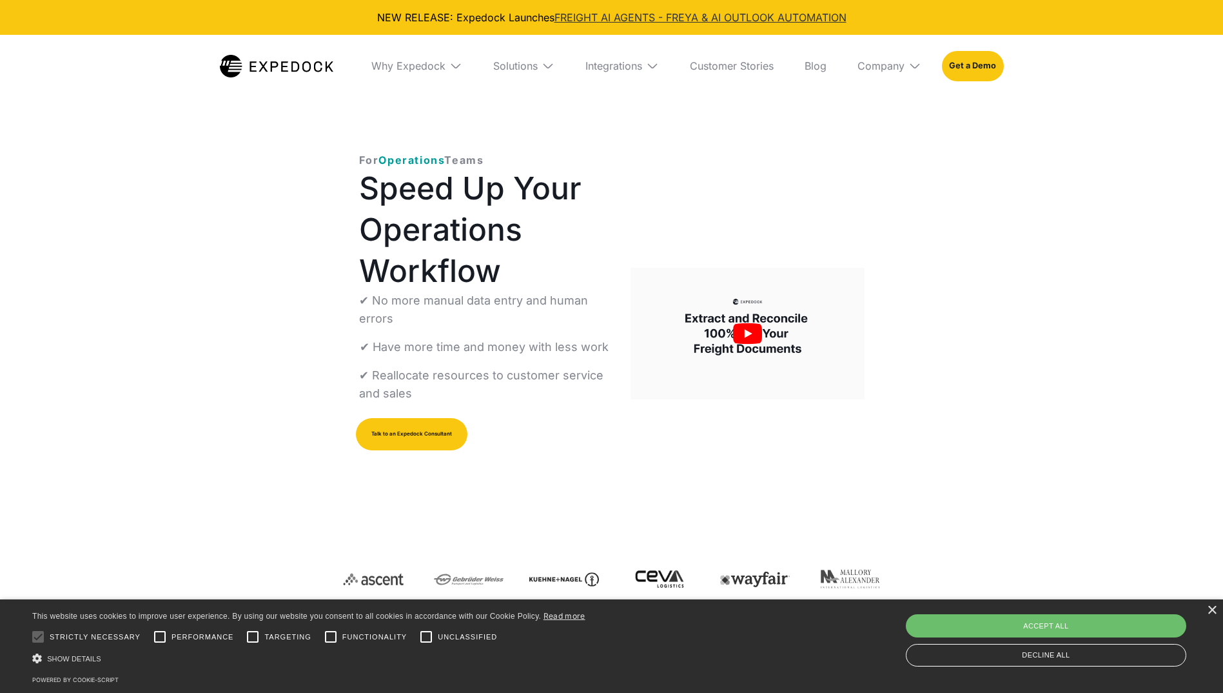
click at [686, 17] on link "FREIGHT AI AGENTS - FREYA & AI OUTLOOK AUTOMATION" at bounding box center [701, 17] width 292 height 13
drag, startPoint x: 236, startPoint y: 106, endPoint x: 277, endPoint y: 101, distance: 41.0
click at [237, 106] on div "For Operations Teams Speed Up Your Operations Workflow ✔ No more manual data en…" at bounding box center [611, 408] width 1223 height 631
click at [442, 66] on div "Why Expedock" at bounding box center [408, 65] width 74 height 13
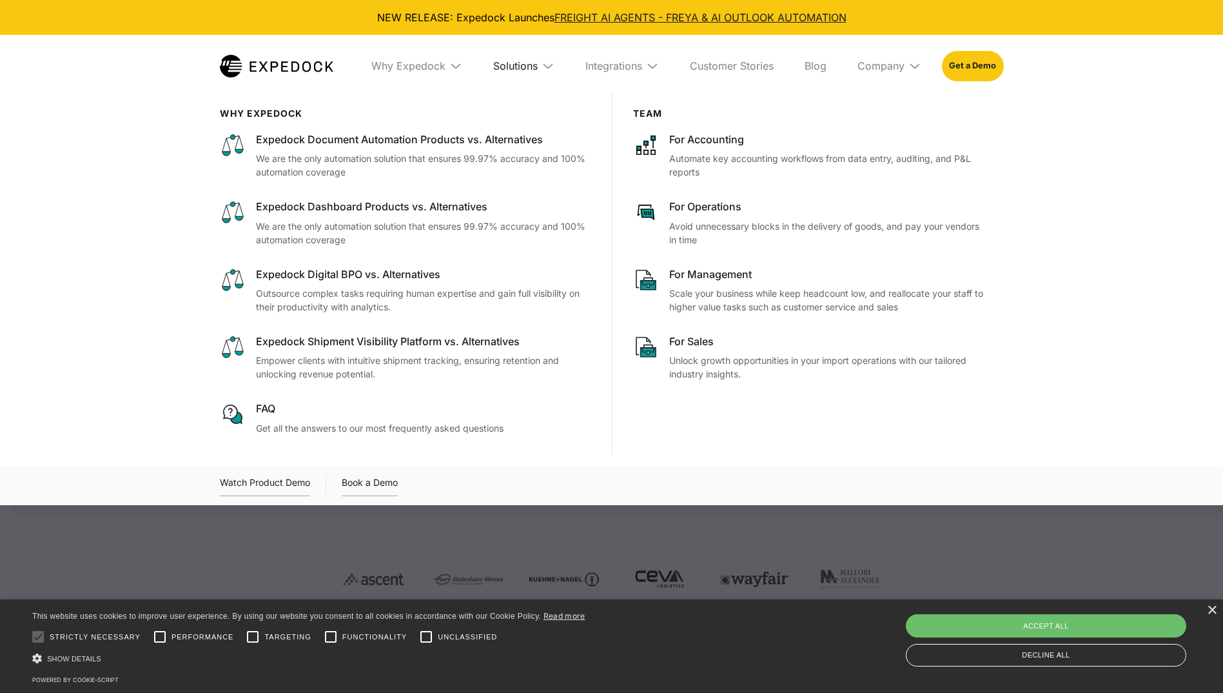
click at [518, 64] on div "Solutions" at bounding box center [515, 65] width 44 height 13
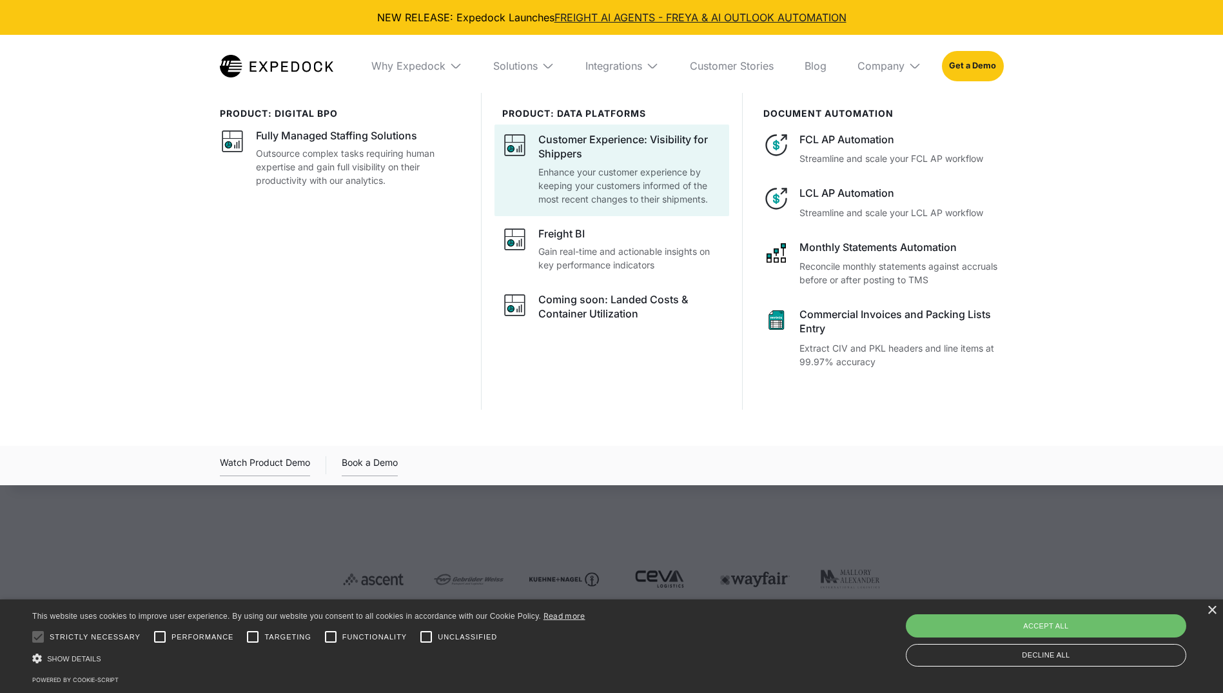
click at [667, 141] on div "Customer Experience: Visibility for Shippers" at bounding box center [629, 146] width 183 height 29
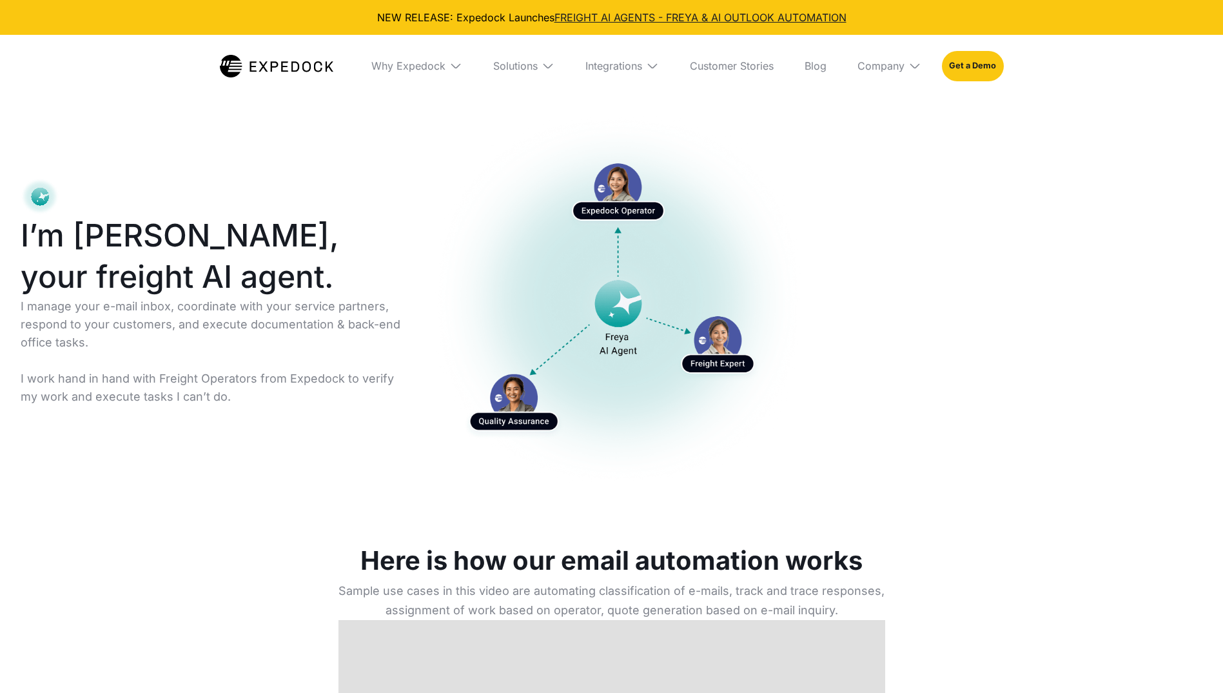
select select
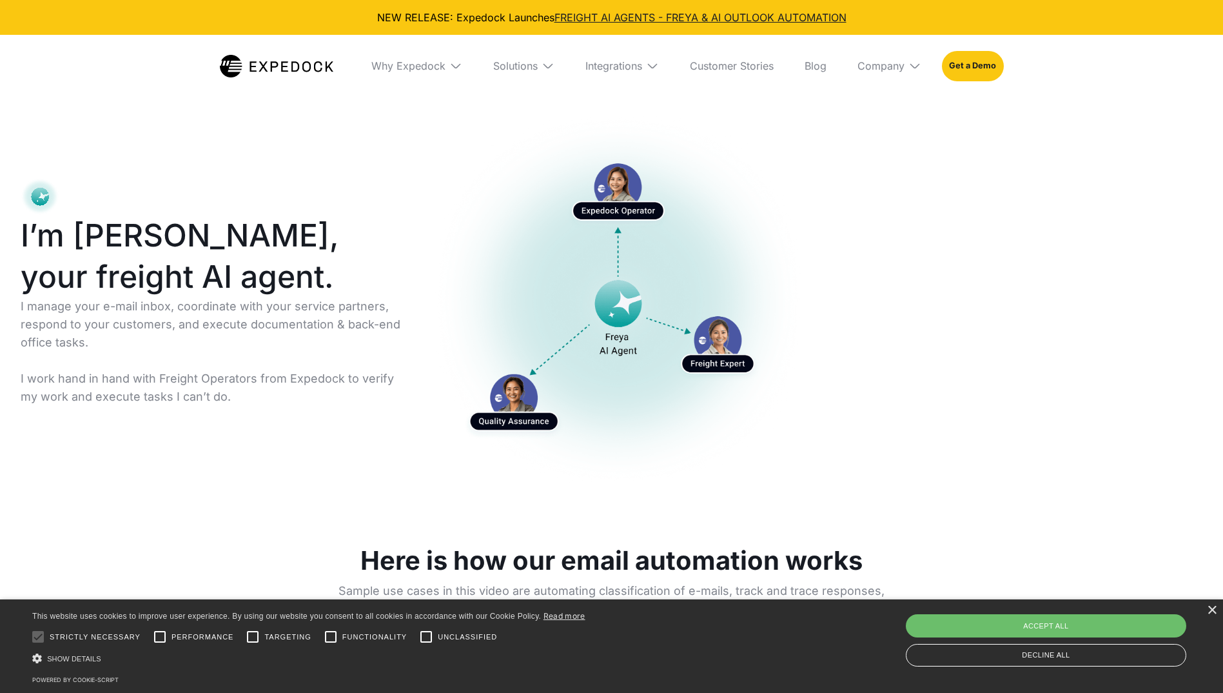
click at [123, 304] on p "I manage your e-mail inbox, coordinate with your service partners, respond to y…" at bounding box center [216, 351] width 391 height 108
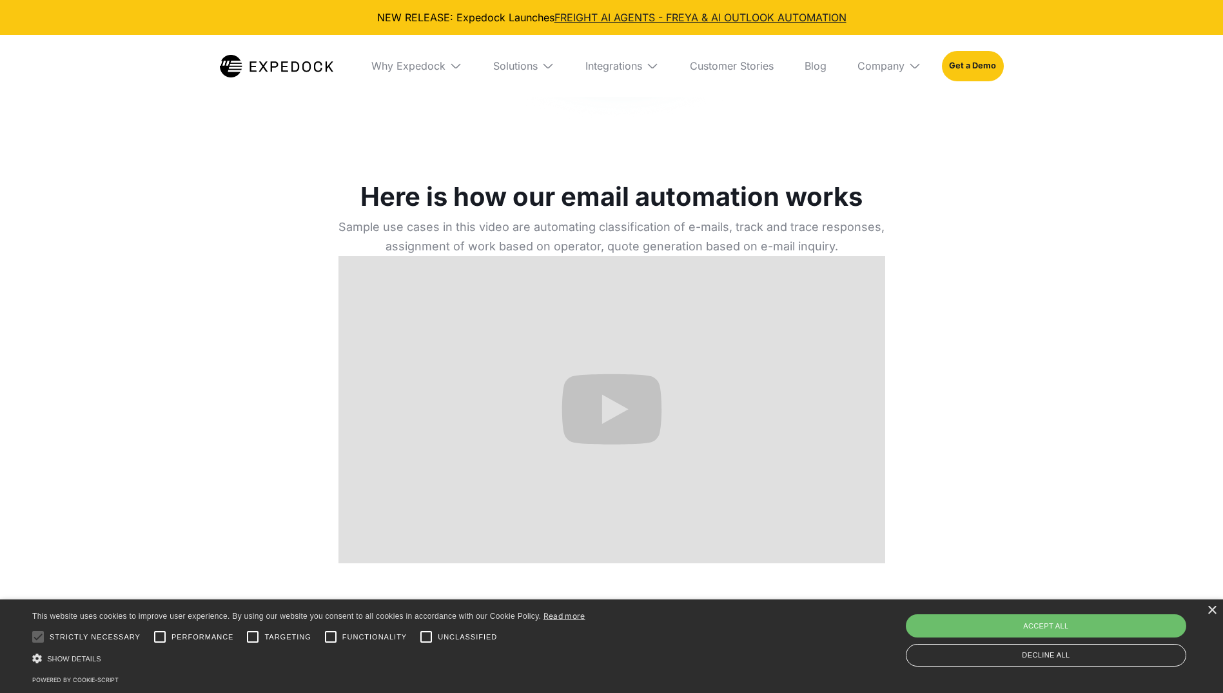
scroll to position [322, 0]
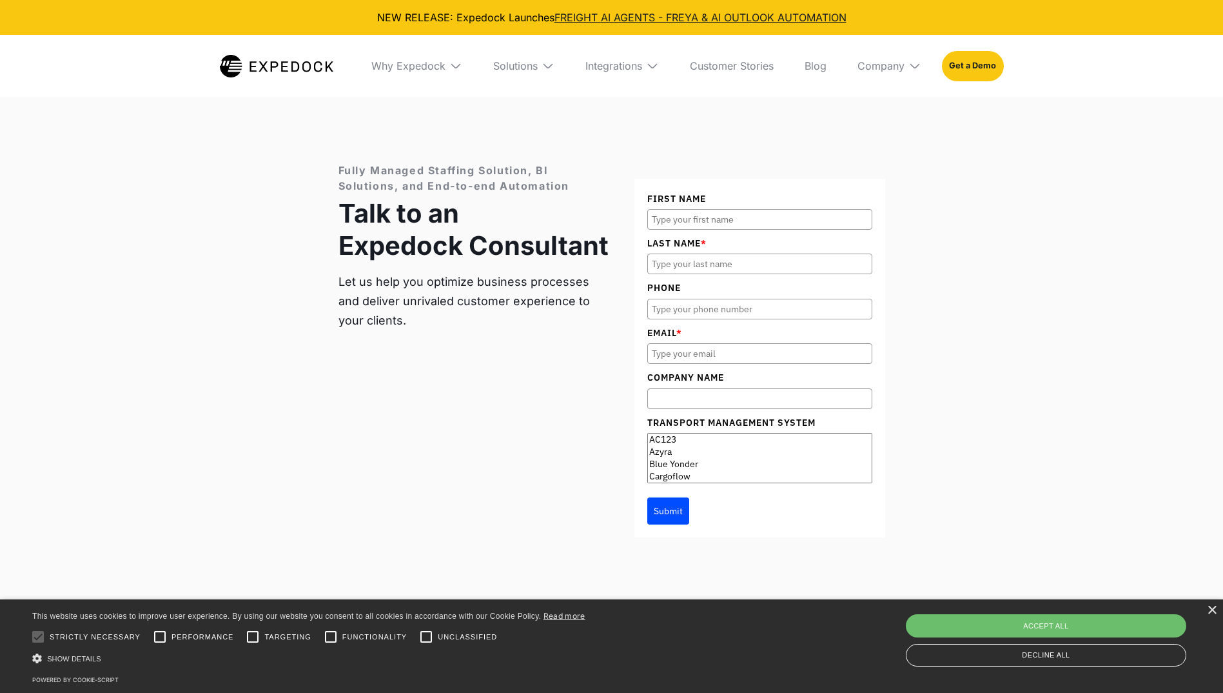
drag, startPoint x: 191, startPoint y: 273, endPoint x: 203, endPoint y: 267, distance: 13.6
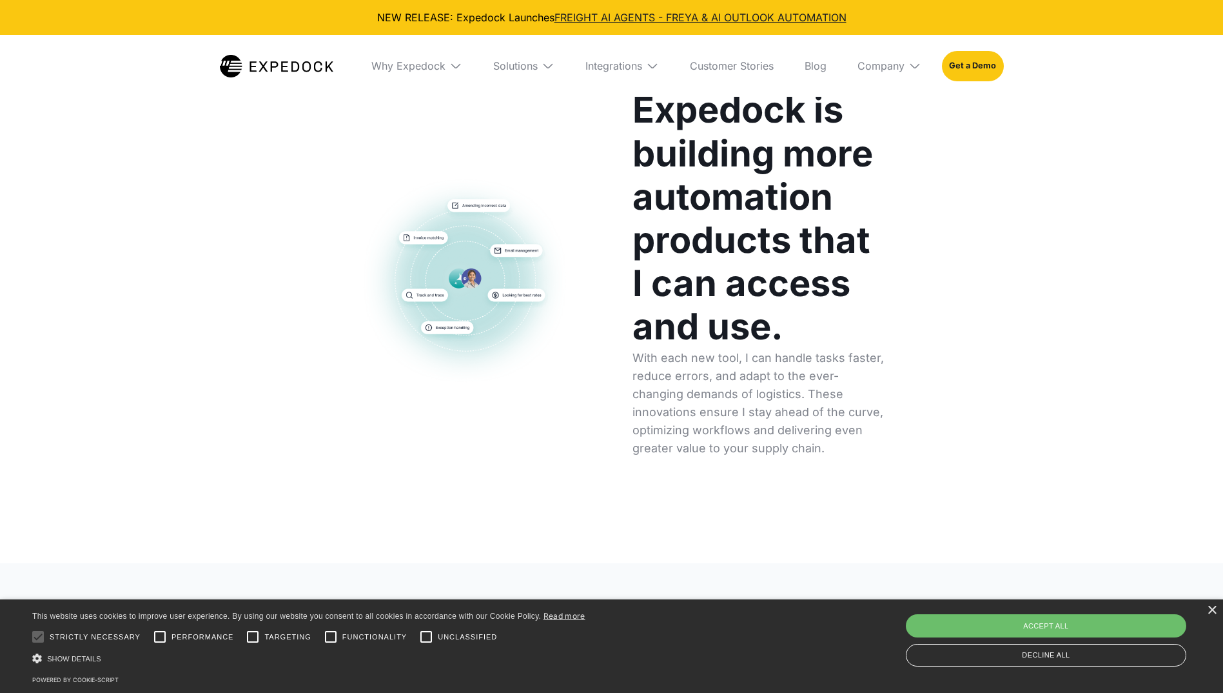
scroll to position [6525, 0]
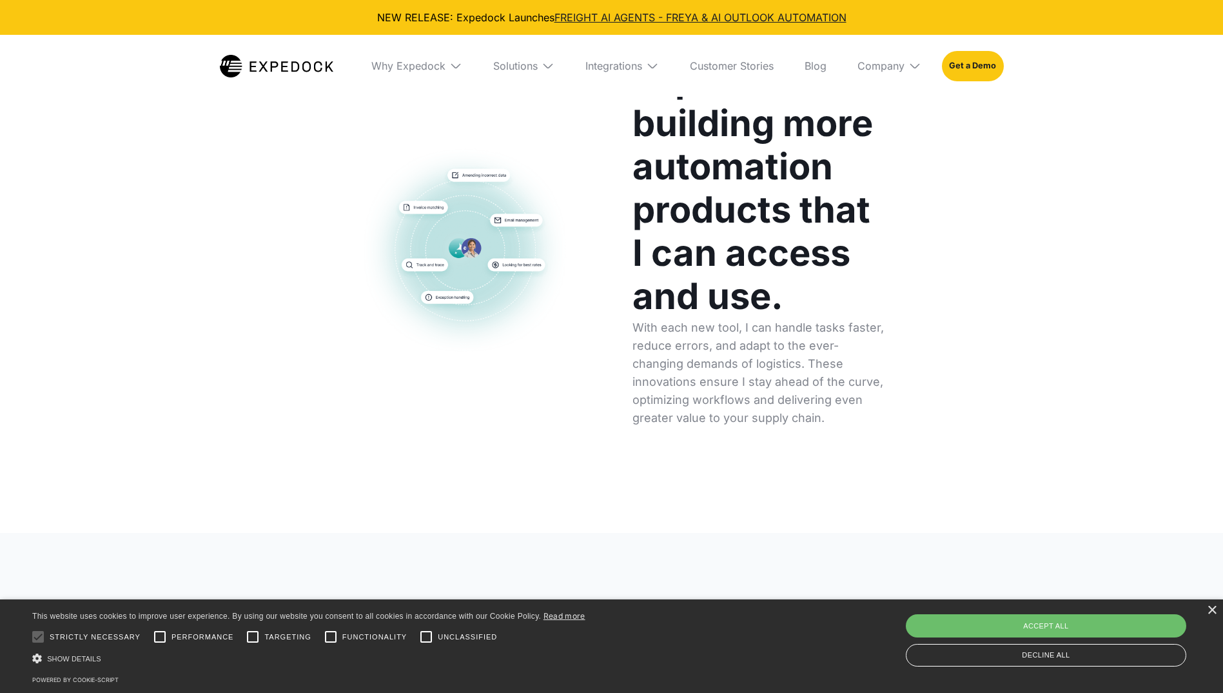
click at [448, 64] on div "Why Expedock" at bounding box center [417, 66] width 112 height 62
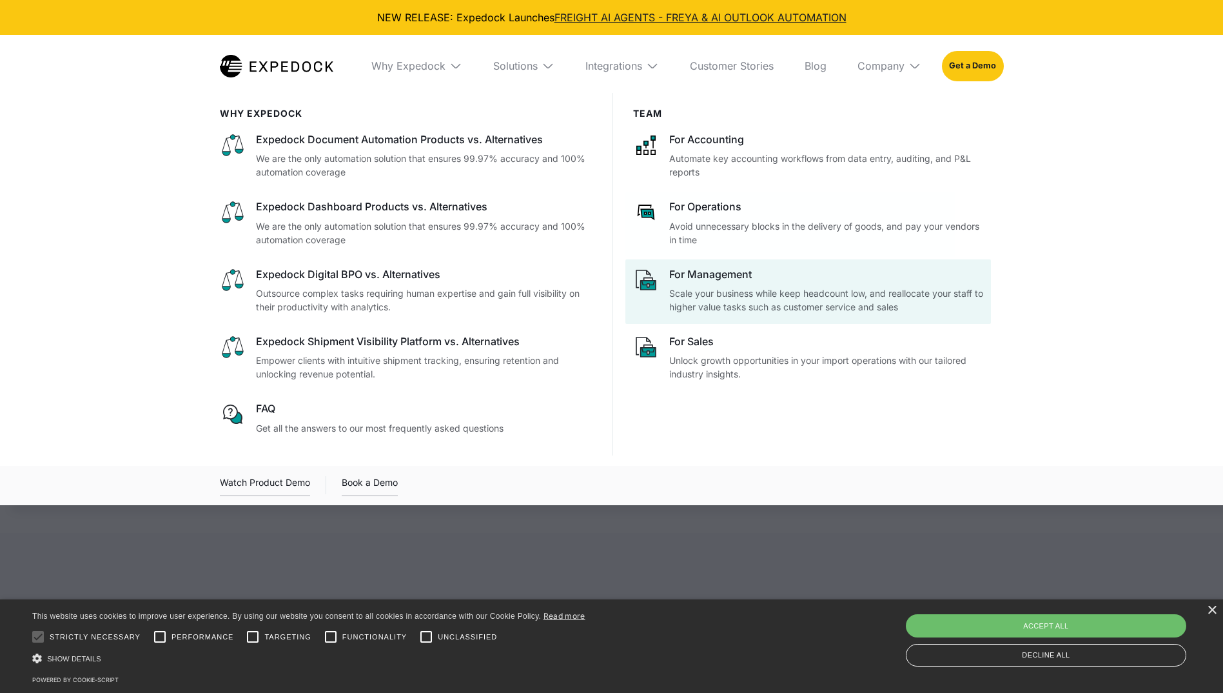
click at [717, 297] on p "Scale your business while keep headcount low, and reallocate your staff to high…" at bounding box center [826, 299] width 314 height 27
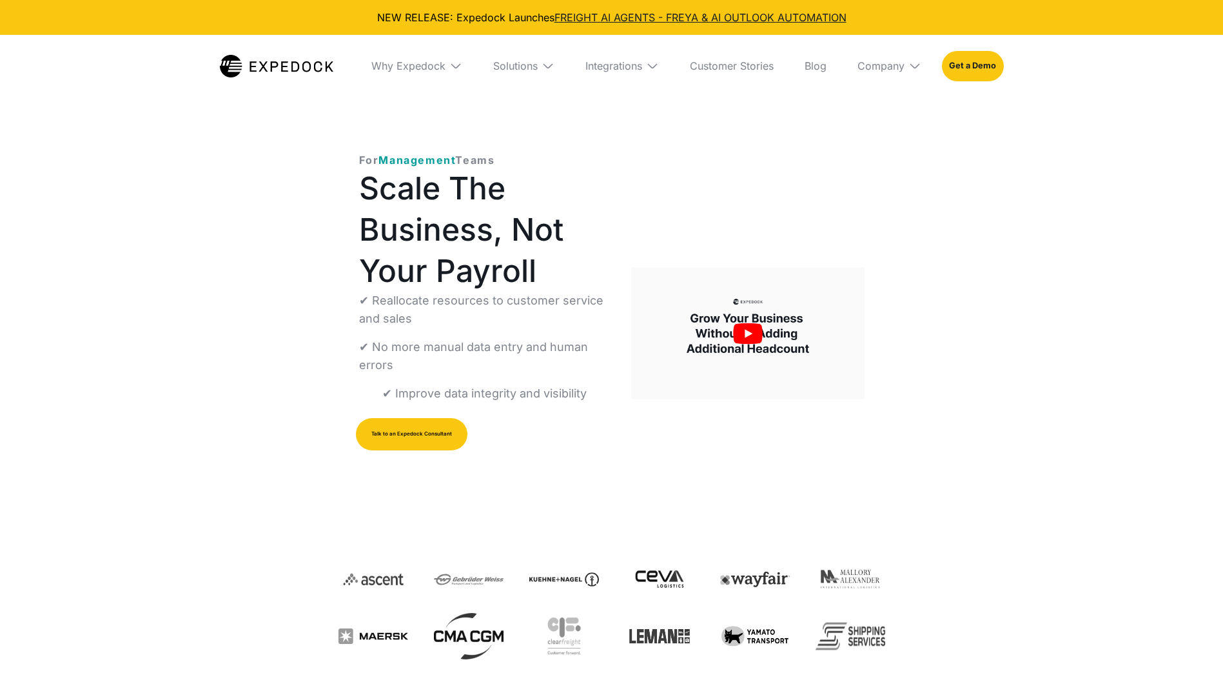
select select
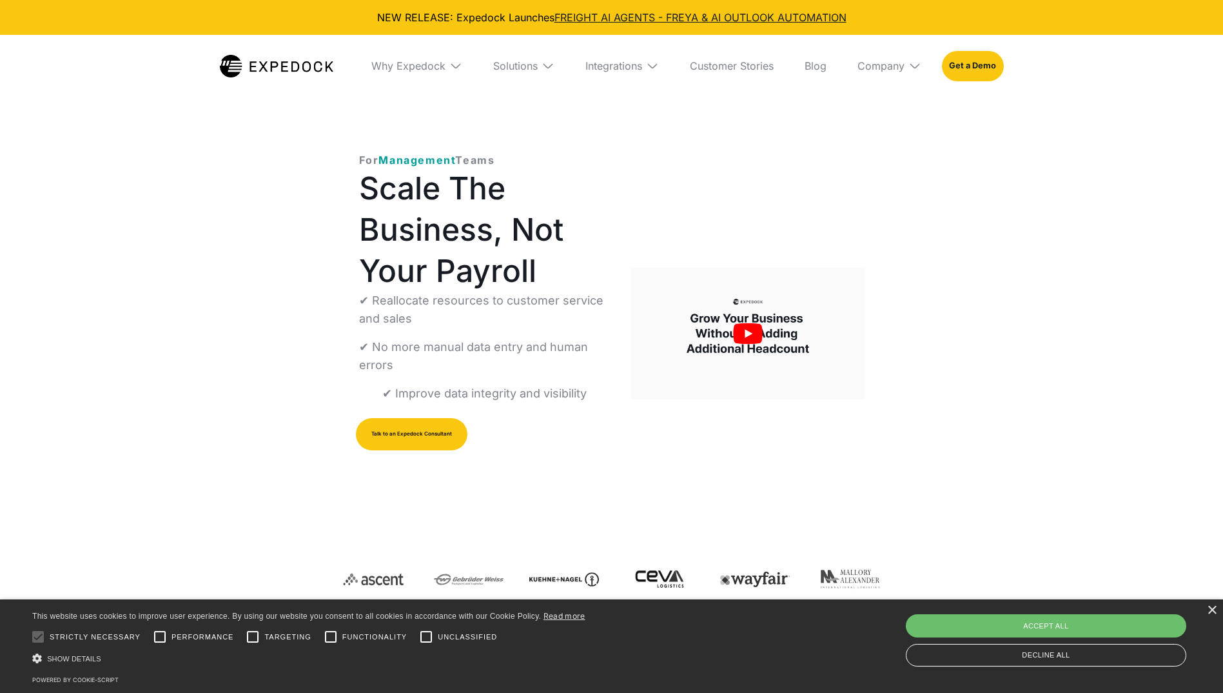
drag, startPoint x: 549, startPoint y: 289, endPoint x: 598, endPoint y: 232, distance: 75.4
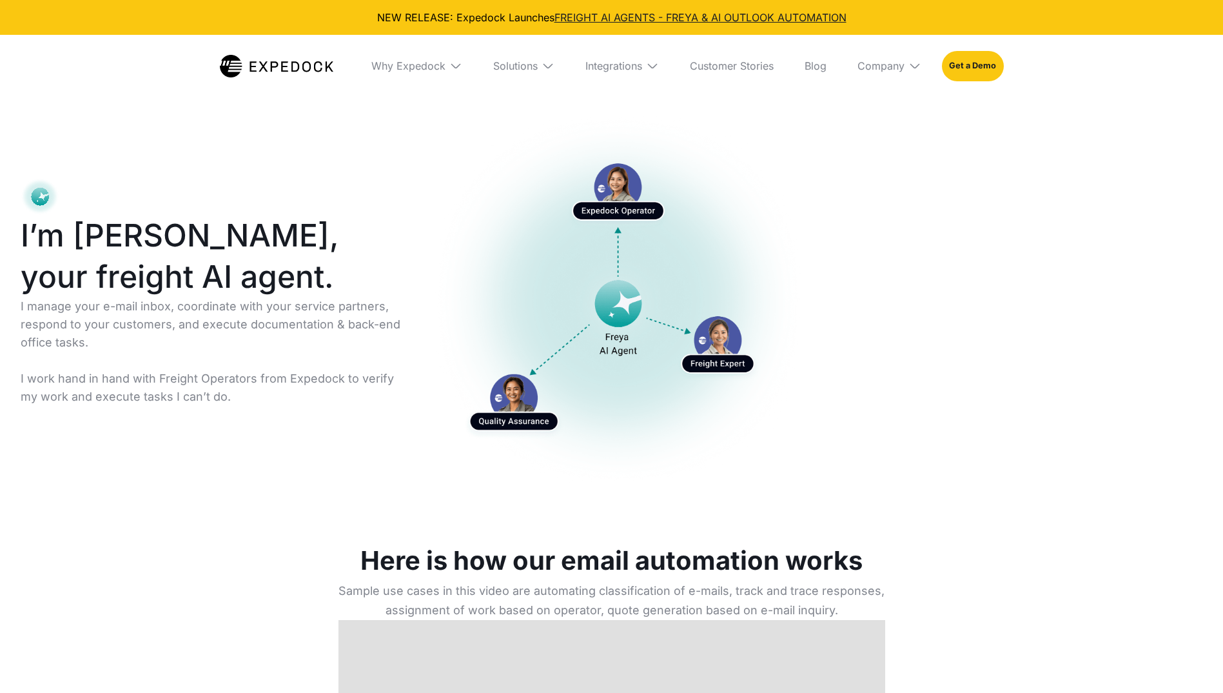
select select
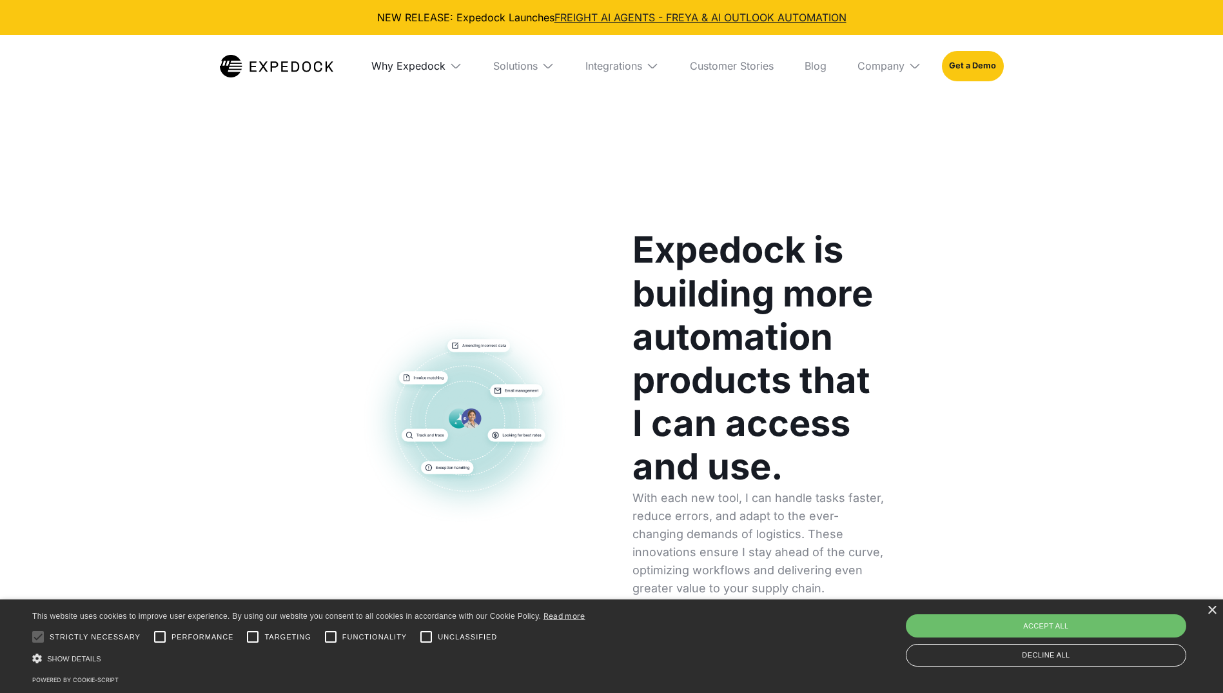
click at [406, 64] on div "Why Expedock" at bounding box center [408, 65] width 74 height 13
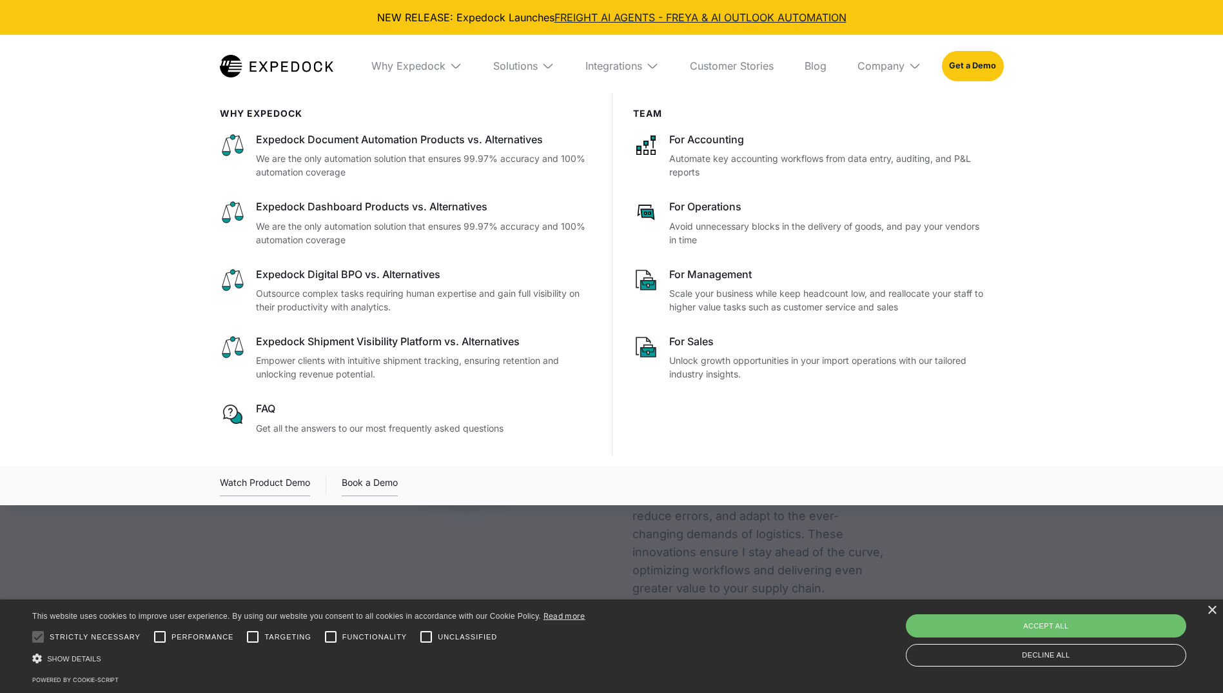
click at [825, 359] on p "Unlock growth opportunities in your import operations with our tailored industr…" at bounding box center [826, 366] width 314 height 27
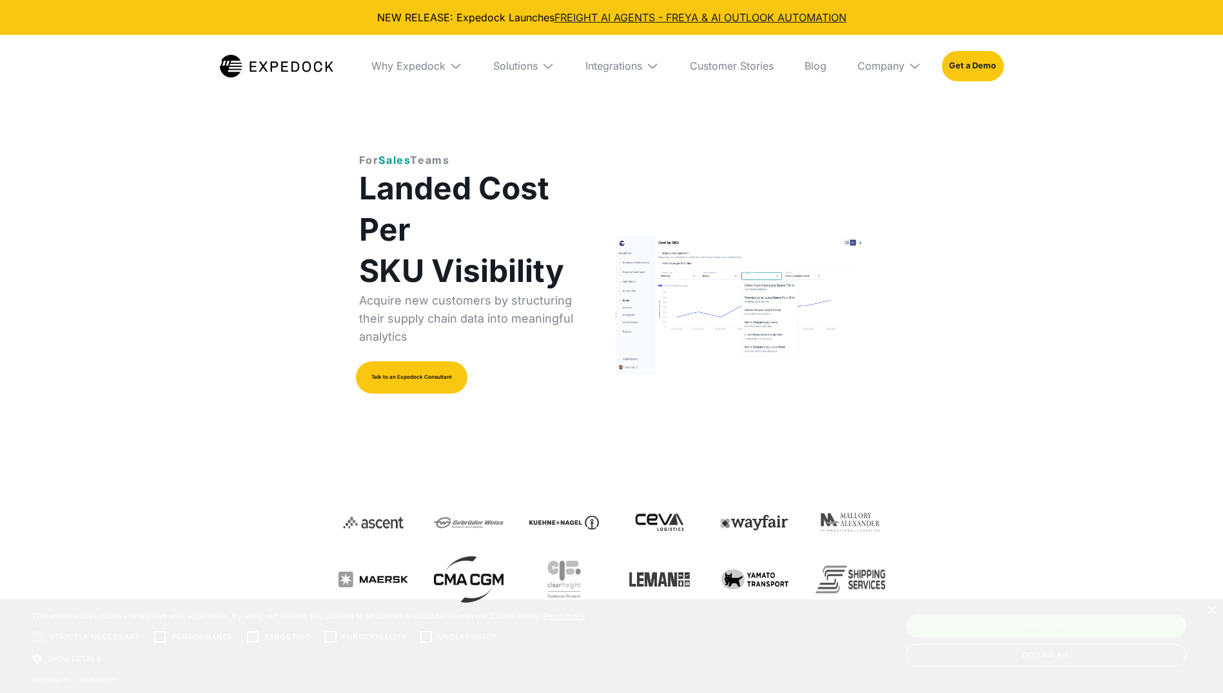
select select
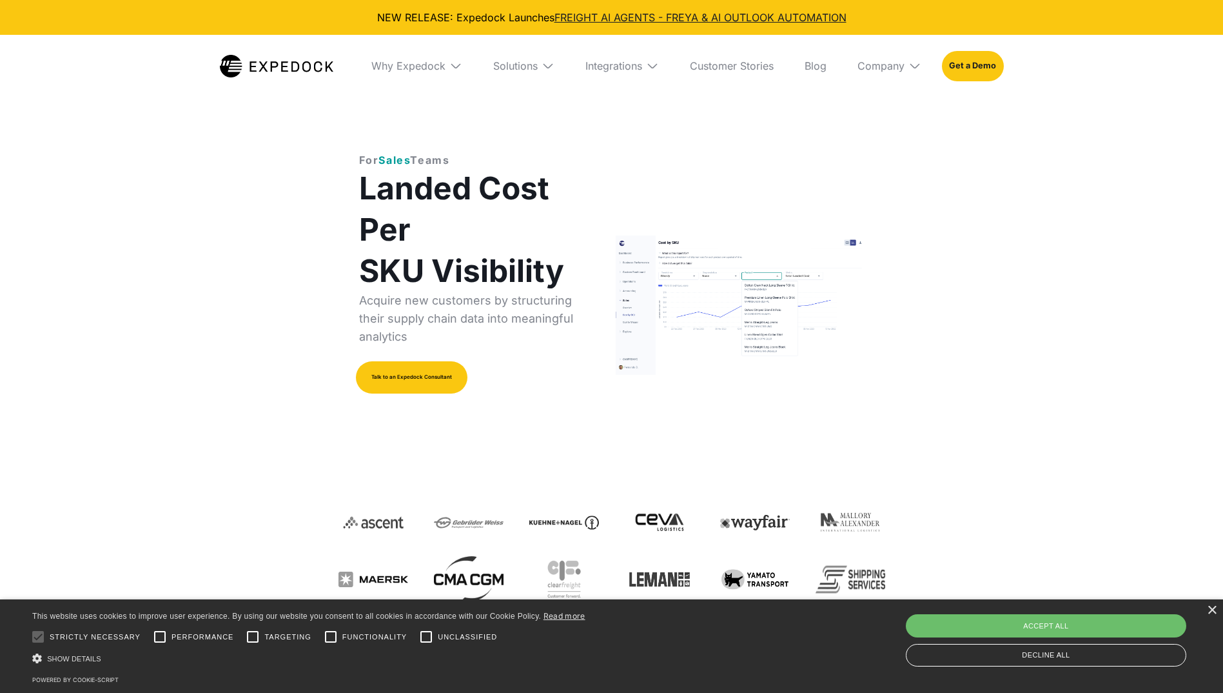
click at [328, 76] on nav "Why Expedock WHy Expedock Expedock Document Automation Products vs. Alternative…" at bounding box center [612, 66] width 784 height 62
click at [328, 74] on img at bounding box center [276, 66] width 113 height 23
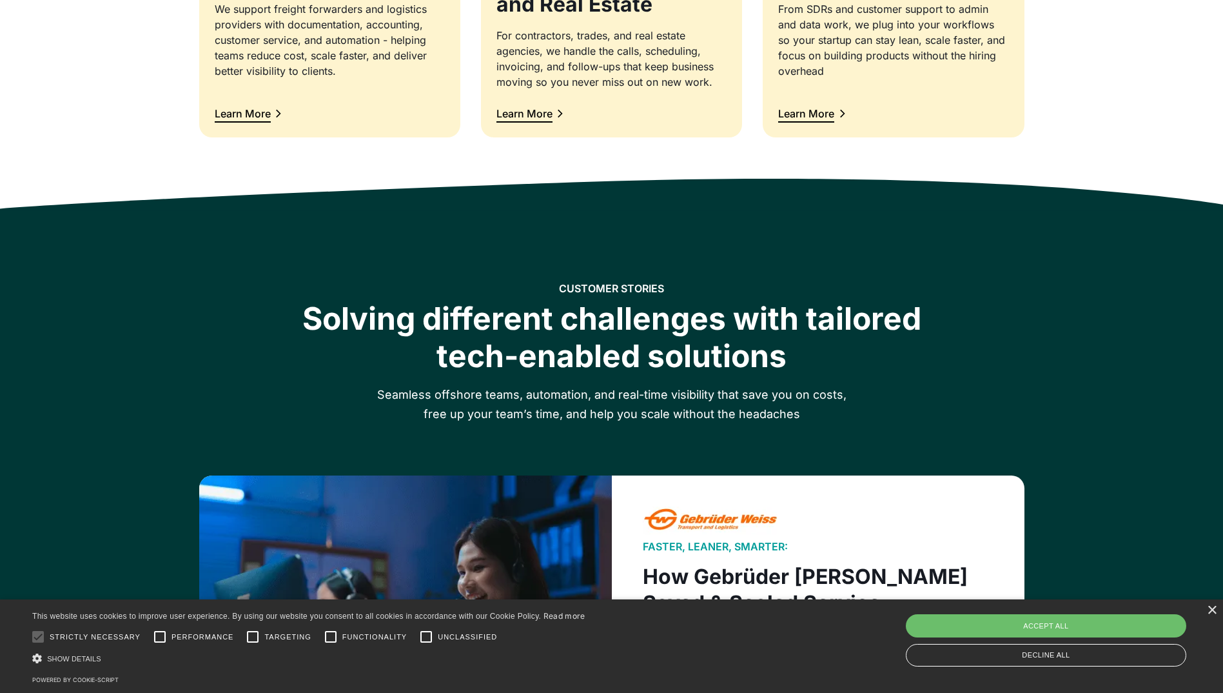
scroll to position [1741, 0]
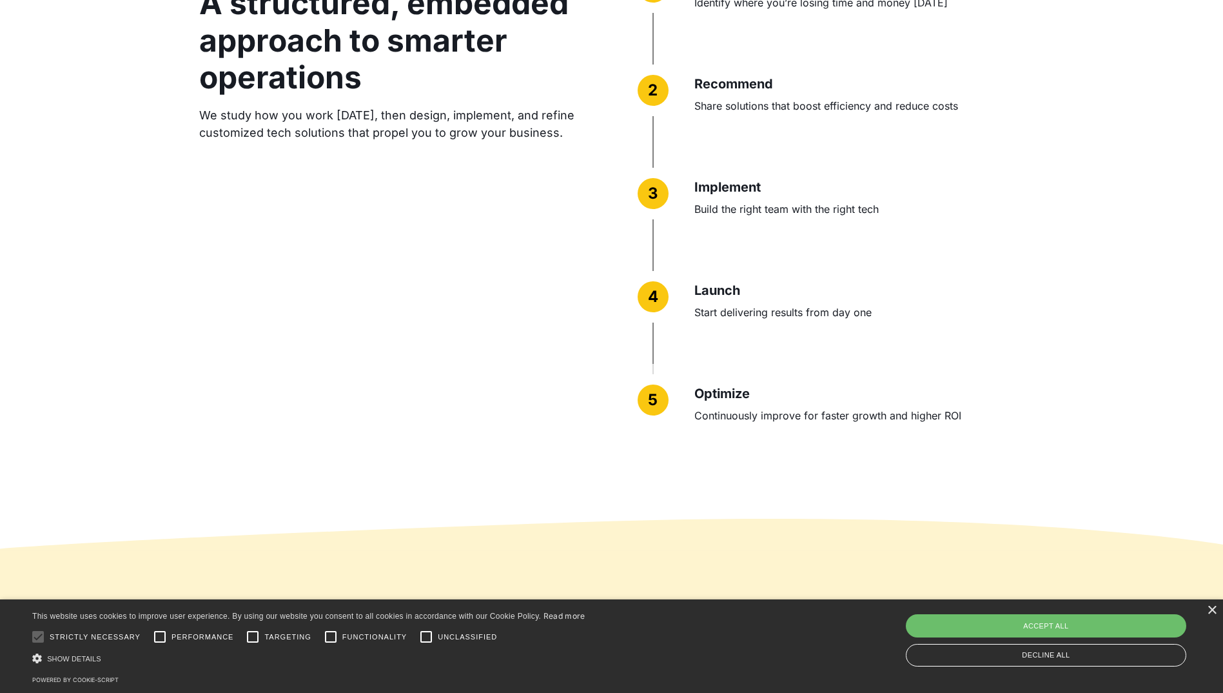
drag, startPoint x: 722, startPoint y: 356, endPoint x: 600, endPoint y: 362, distance: 122.7
click at [600, 362] on div "HOW WE HELP YOU A structured, embedded approach to smarter operations We study …" at bounding box center [611, 219] width 825 height 516
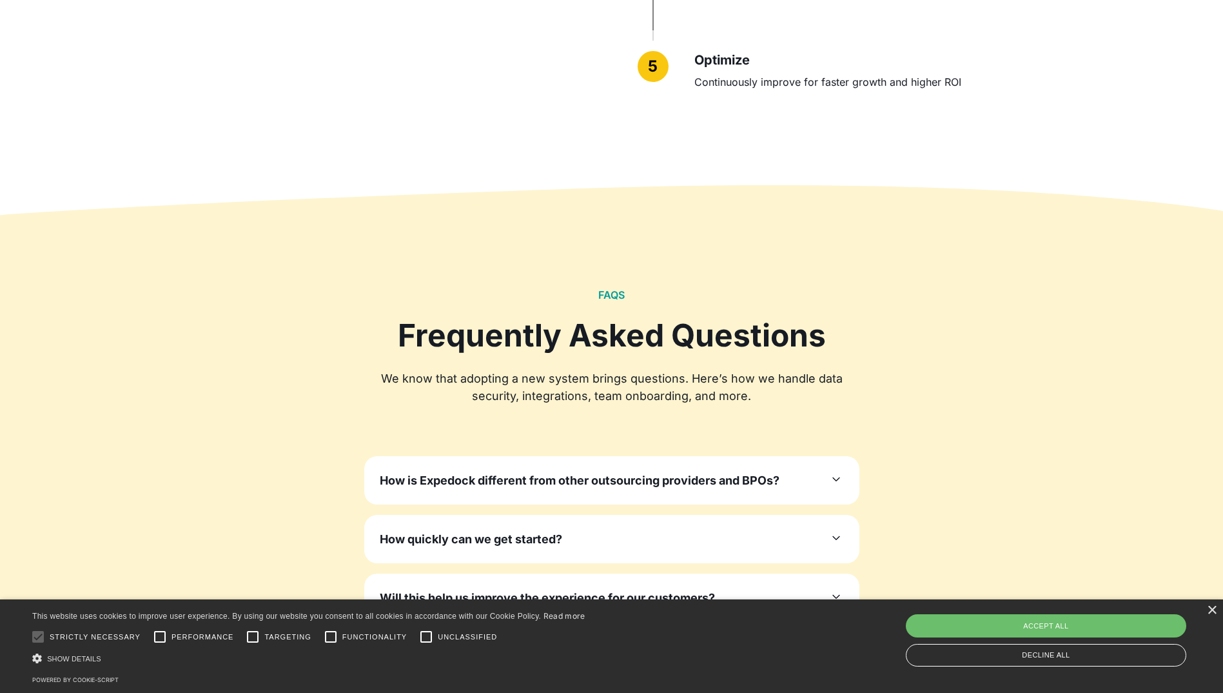
scroll to position [3740, 0]
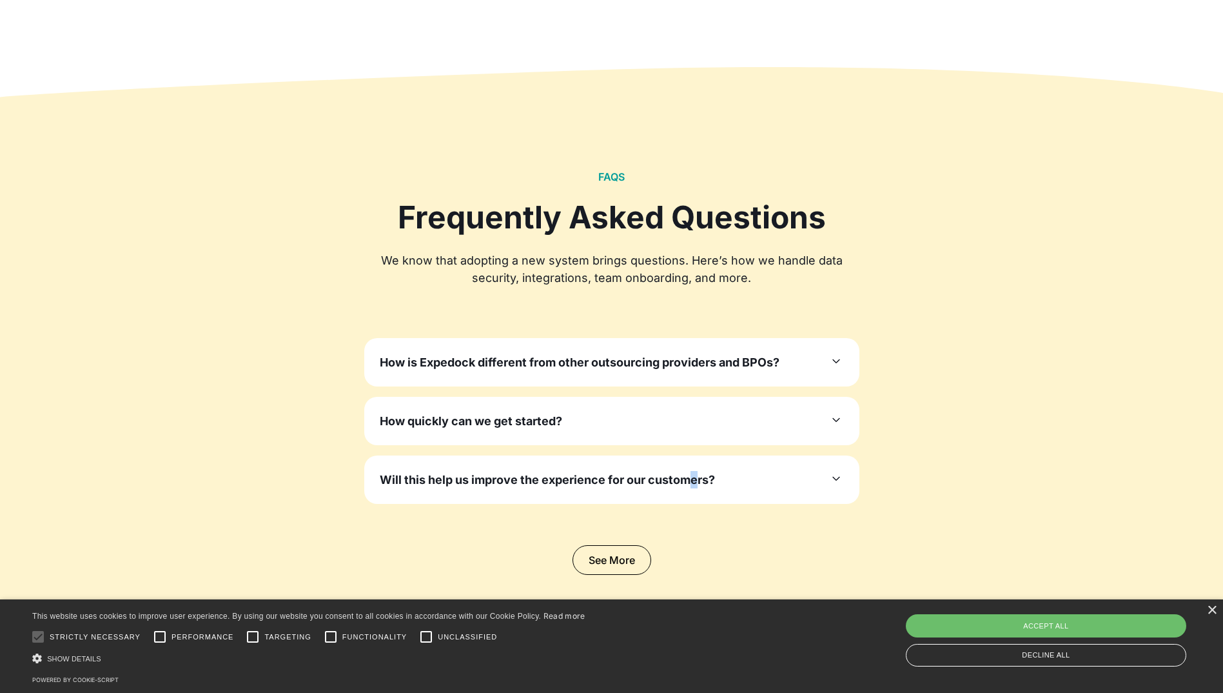
click at [689, 502] on div "Will this help us improve the experience for our customers? Yes. Highly qualifi…" at bounding box center [611, 479] width 495 height 48
drag, startPoint x: 689, startPoint y: 502, endPoint x: 589, endPoint y: 546, distance: 108.6
click at [589, 546] on link "See More" at bounding box center [612, 560] width 79 height 30
click at [670, 470] on div "Will this help us improve the experience for our customers? Yes. Highly qualifi…" at bounding box center [611, 479] width 495 height 48
click at [661, 483] on h3 "Will this help us improve the experience for our customers?" at bounding box center [547, 479] width 335 height 17
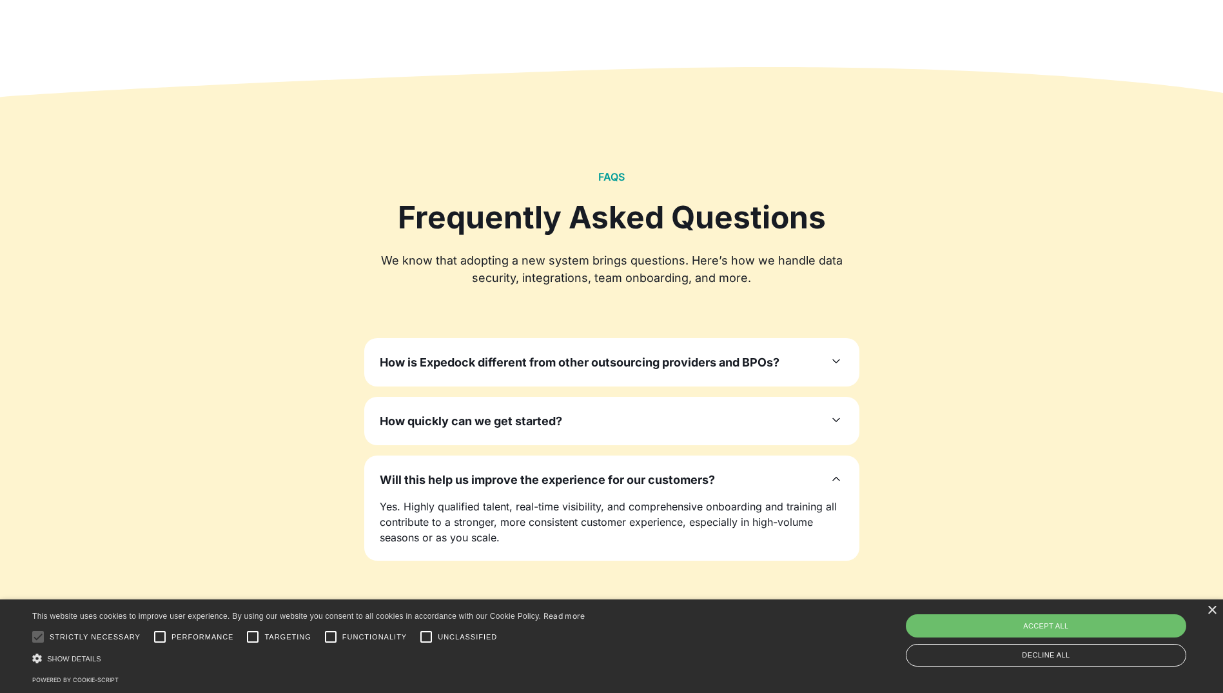
click at [661, 483] on h3 "Will this help us improve the experience for our customers?" at bounding box center [547, 479] width 335 height 17
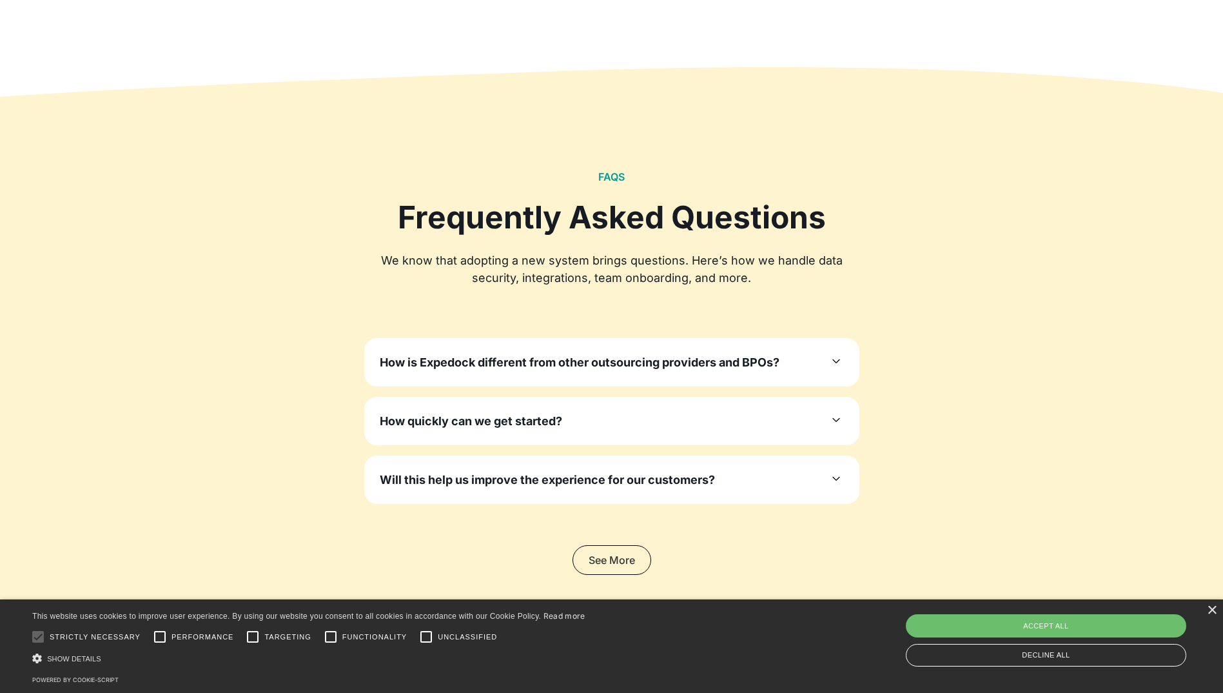
click at [618, 557] on link "See More" at bounding box center [612, 560] width 79 height 30
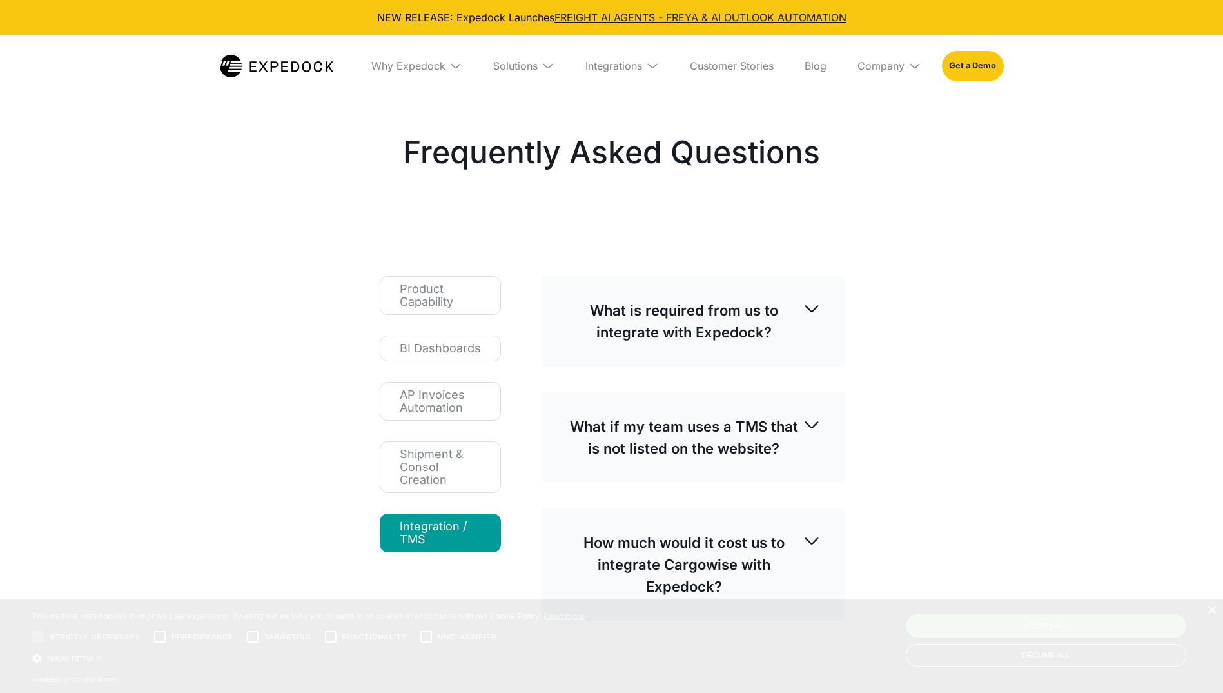
select select
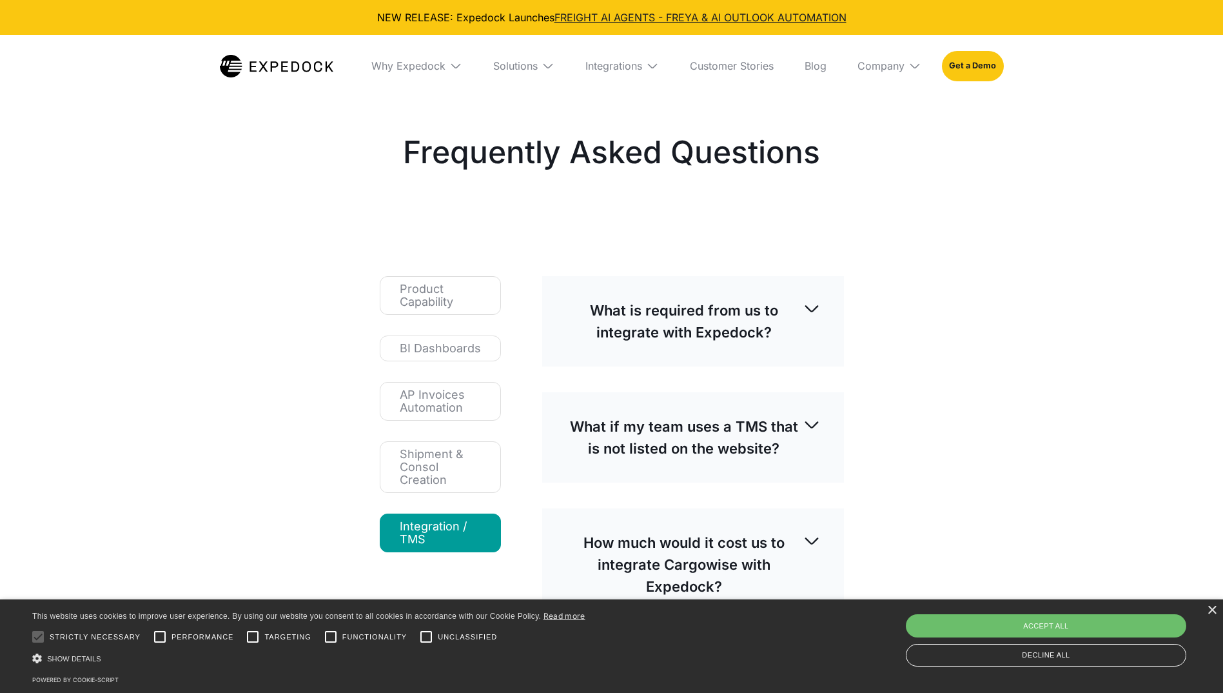
drag, startPoint x: 590, startPoint y: 516, endPoint x: 603, endPoint y: 506, distance: 16.1
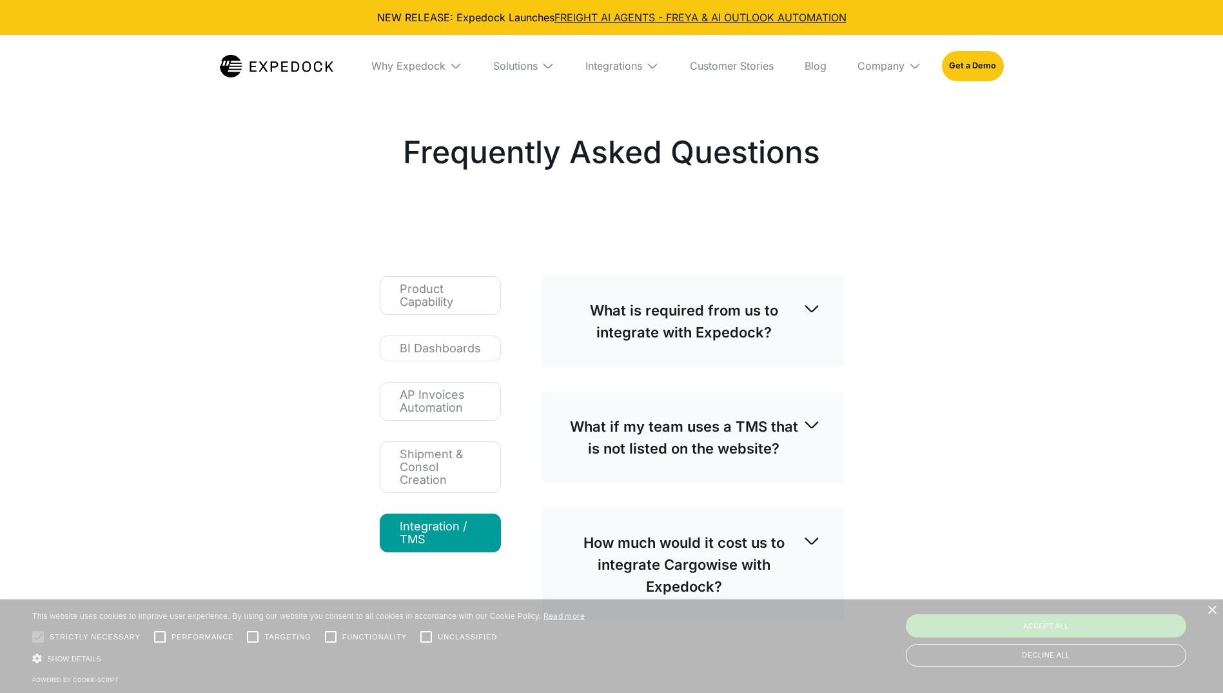
select select
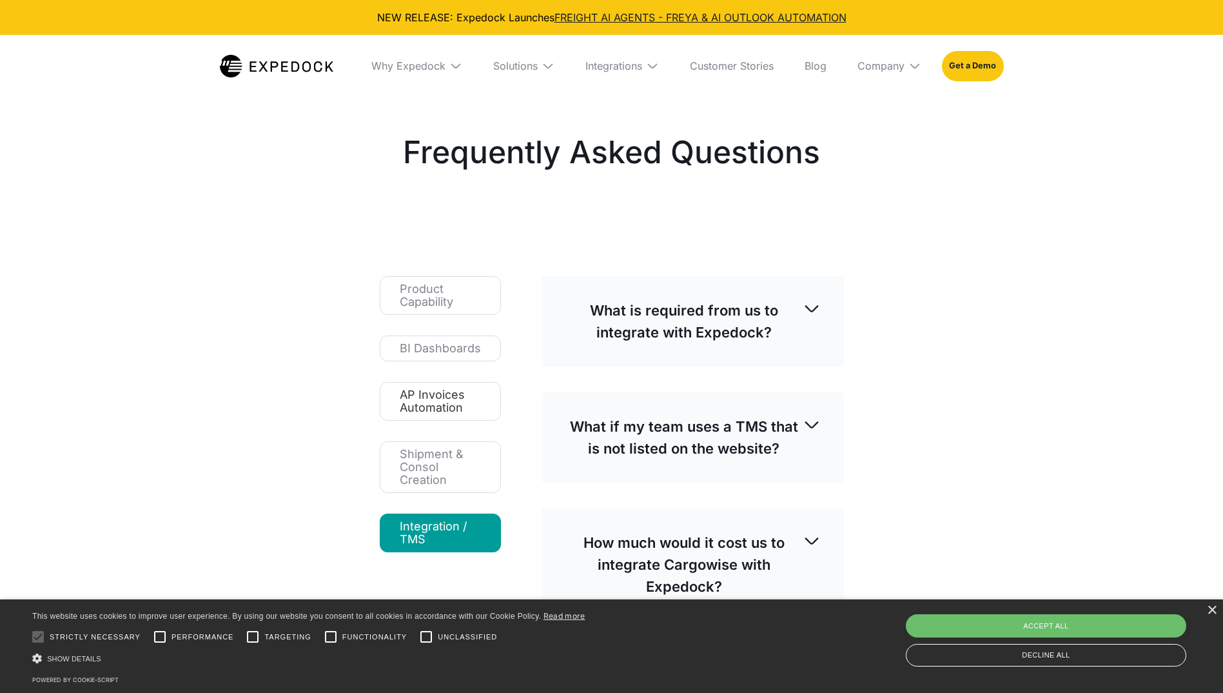
click at [476, 409] on div "AP Invoices Automation" at bounding box center [440, 401] width 81 height 26
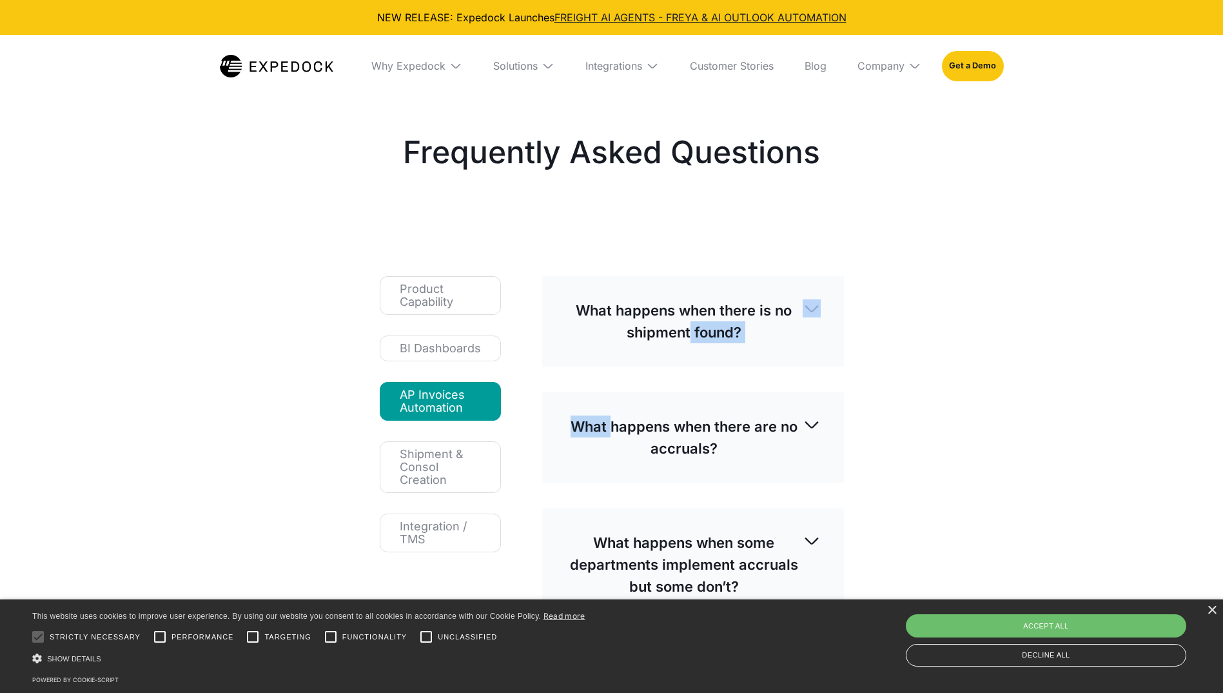
drag, startPoint x: 690, startPoint y: 322, endPoint x: 614, endPoint y: 409, distance: 115.6
click at [614, 409] on div "What happens when there are no accruals?" at bounding box center [693, 437] width 255 height 64
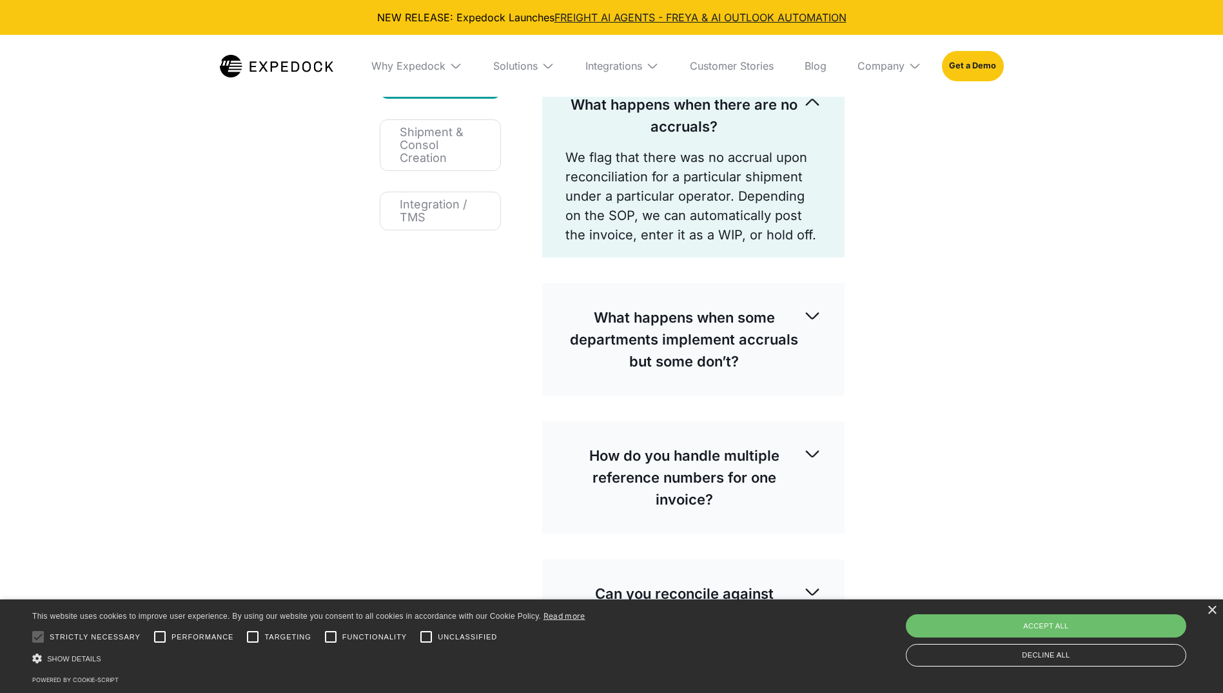
scroll to position [322, 0]
click at [646, 364] on p "What happens when some departments implement accruals but some don’t?" at bounding box center [685, 339] width 239 height 66
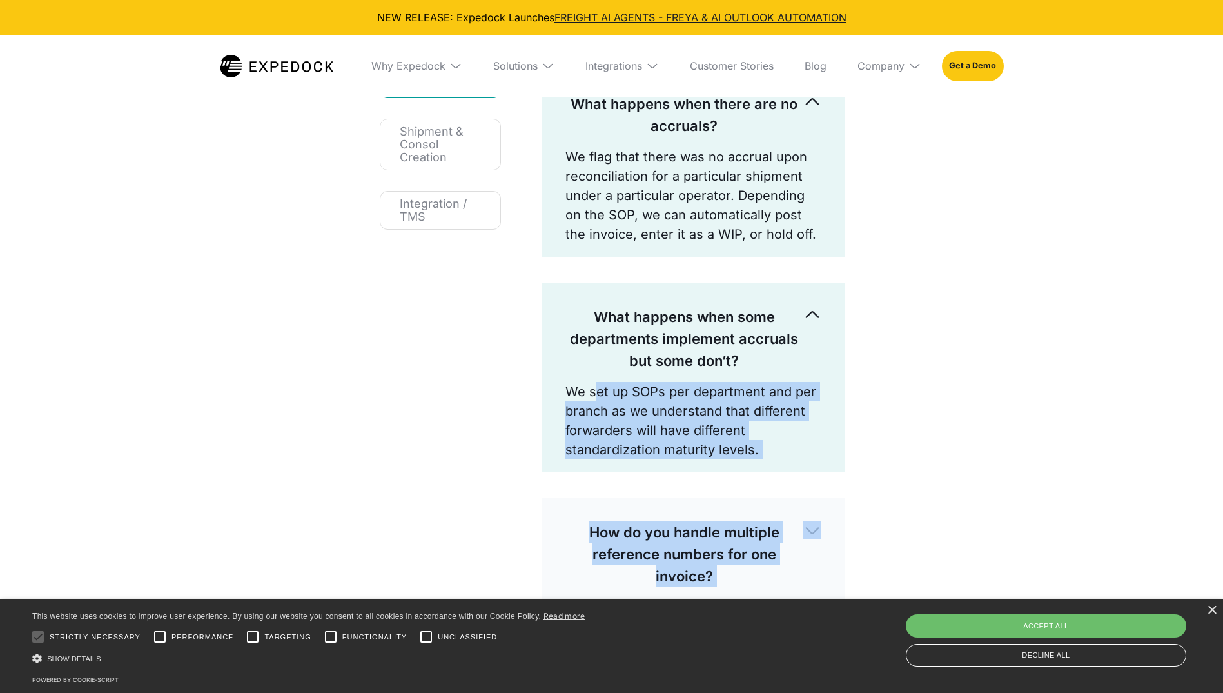
drag, startPoint x: 595, startPoint y: 395, endPoint x: 983, endPoint y: 397, distance: 388.2
click at [983, 397] on div "Frequently Asked Questions Product Capability BI Dashboards AP Invoices Automat…" at bounding box center [611, 426] width 1223 height 1312
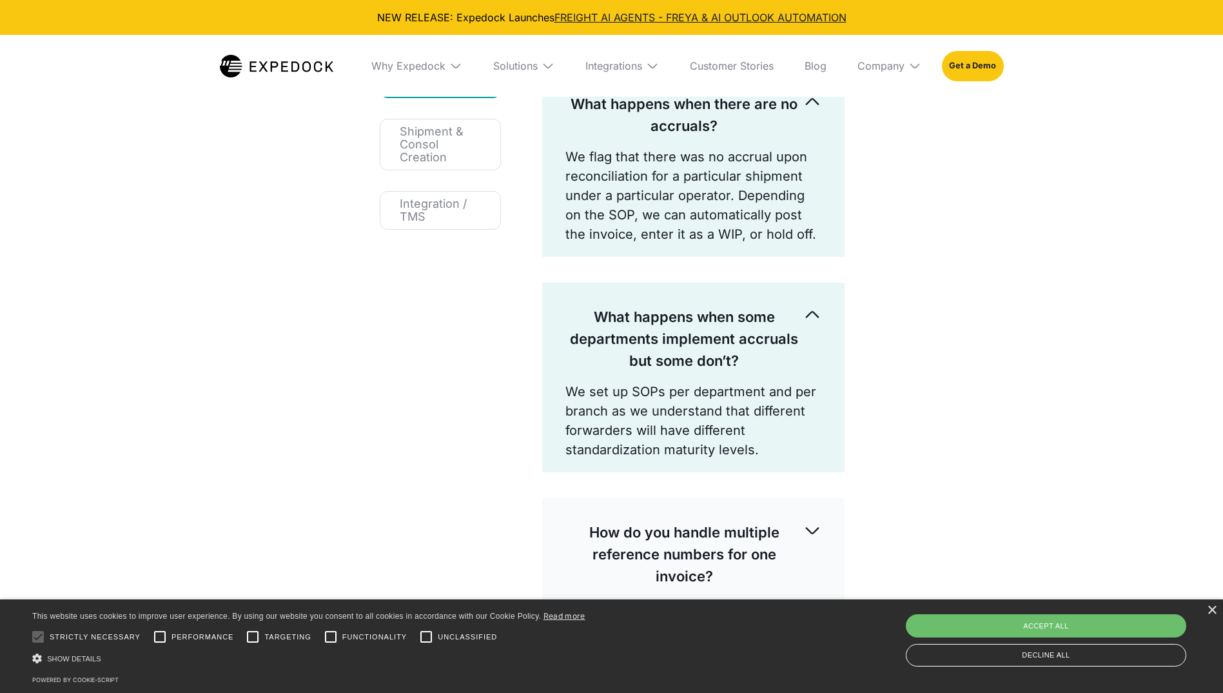
click at [507, 353] on div "Product Capability BI Dashboards AP Invoices Automation Shipment & Consol Creat…" at bounding box center [613, 477] width 548 height 1131
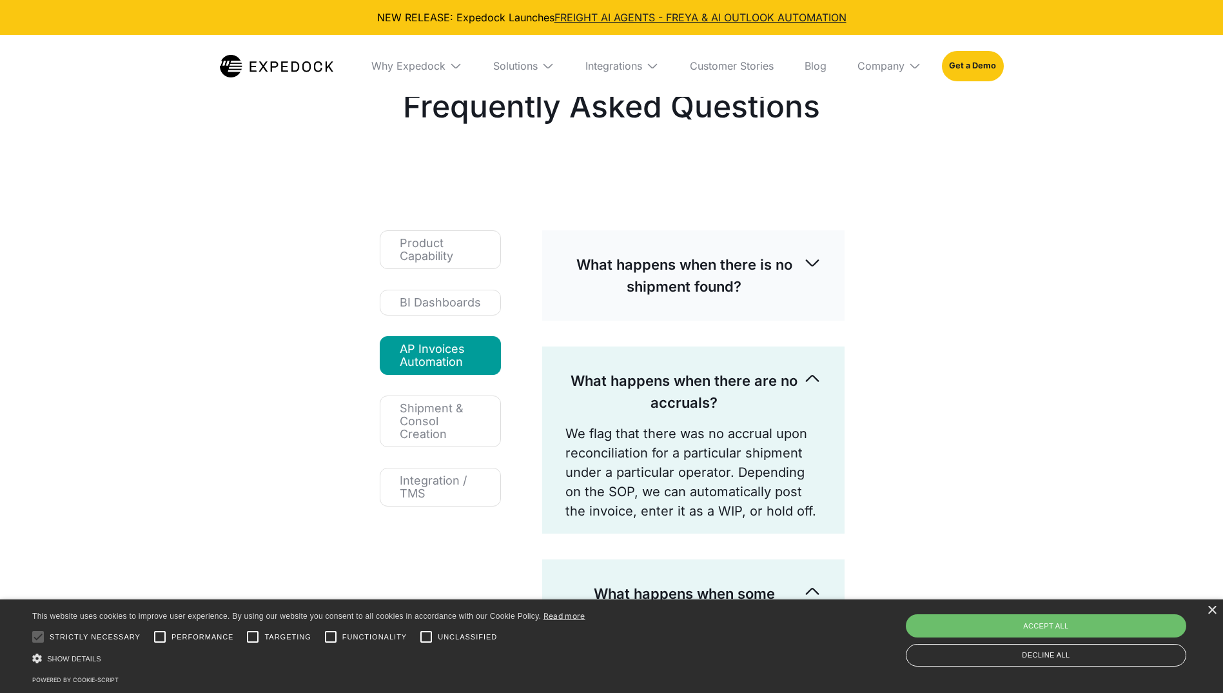
scroll to position [0, 0]
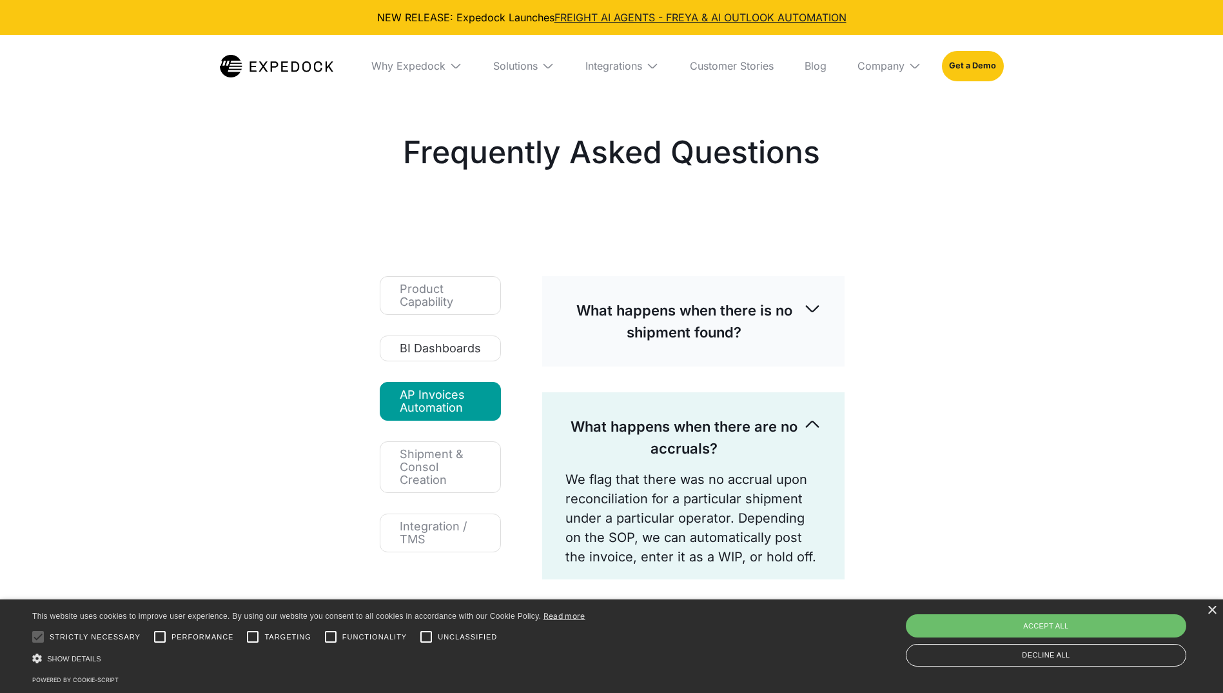
click at [448, 340] on link "BI Dashboards" at bounding box center [440, 348] width 121 height 26
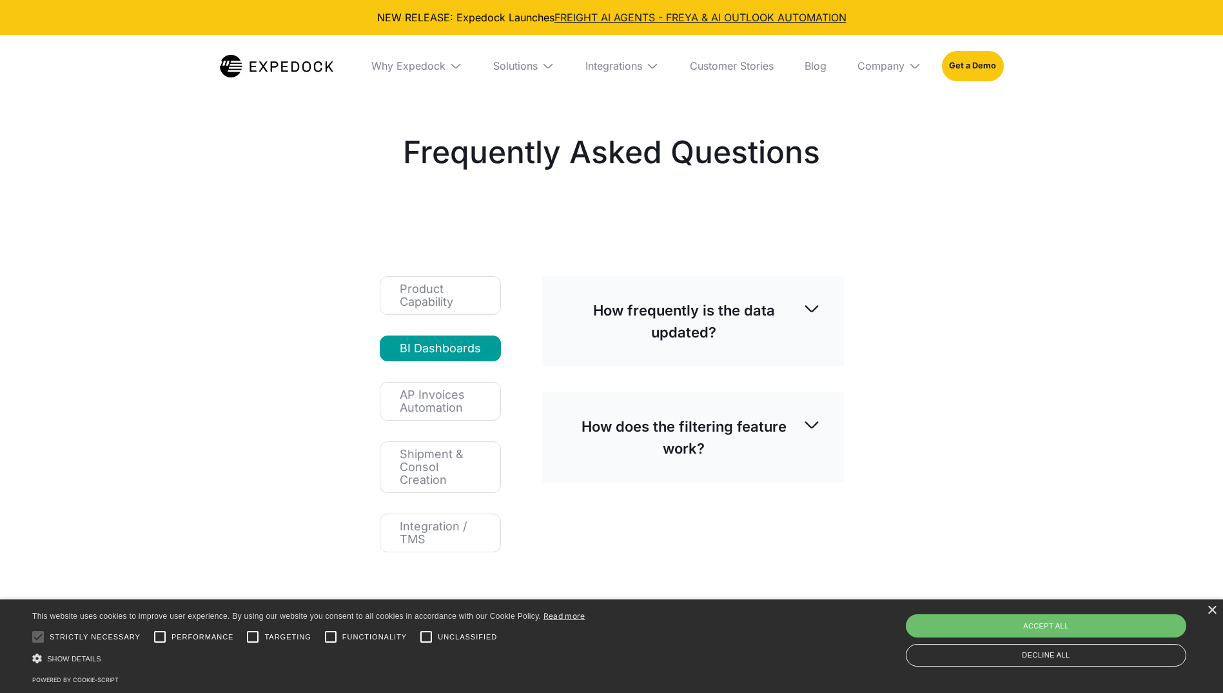
click at [698, 304] on p "How frequently is the data updated?" at bounding box center [684, 321] width 237 height 44
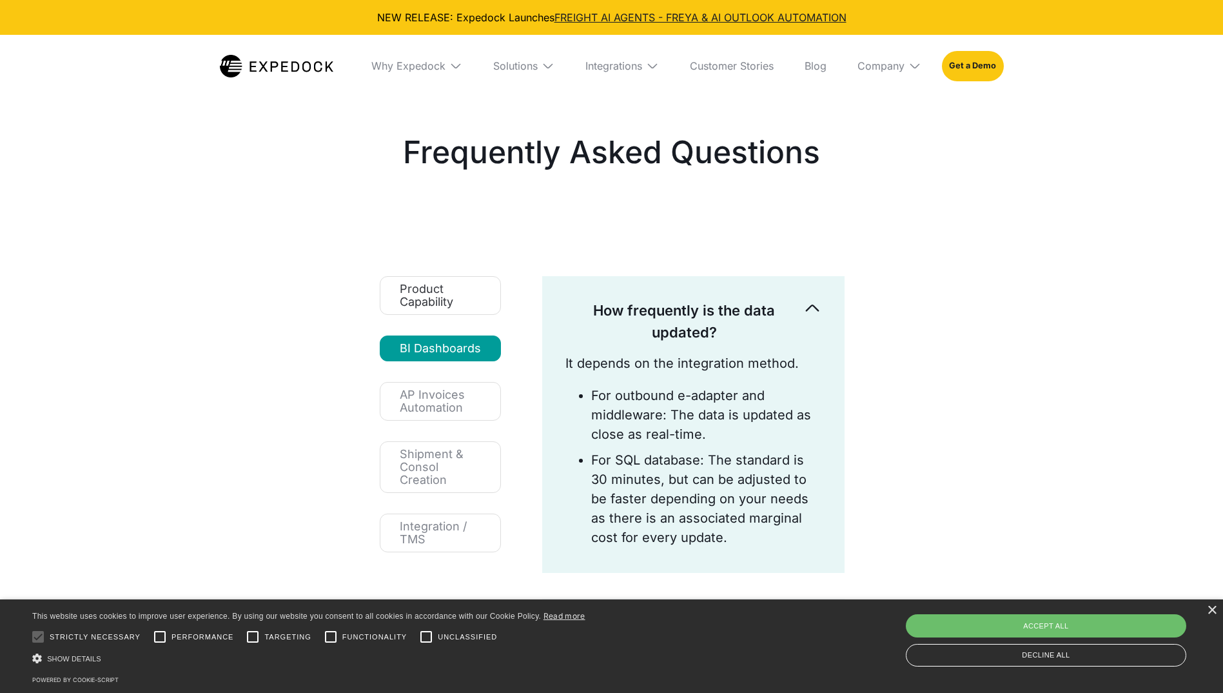
click at [433, 303] on div "Product Capability" at bounding box center [440, 295] width 81 height 26
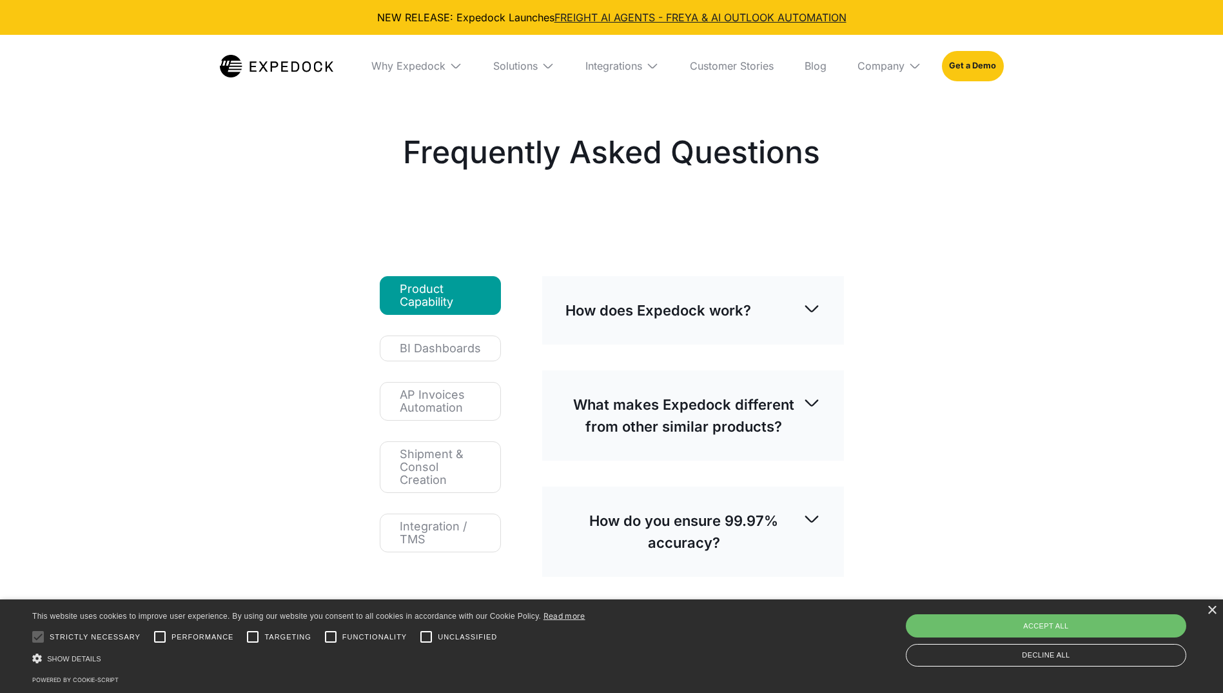
click at [627, 397] on p "What makes Expedock different from other similar products?" at bounding box center [684, 415] width 237 height 44
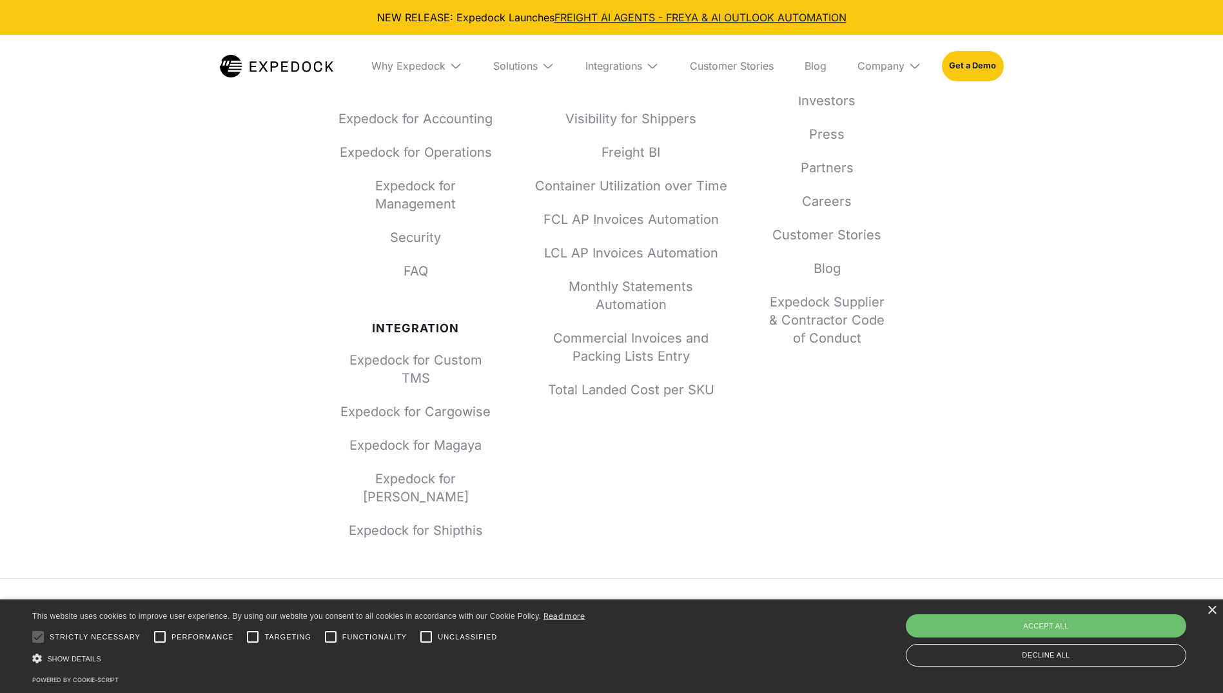
scroll to position [2257, 0]
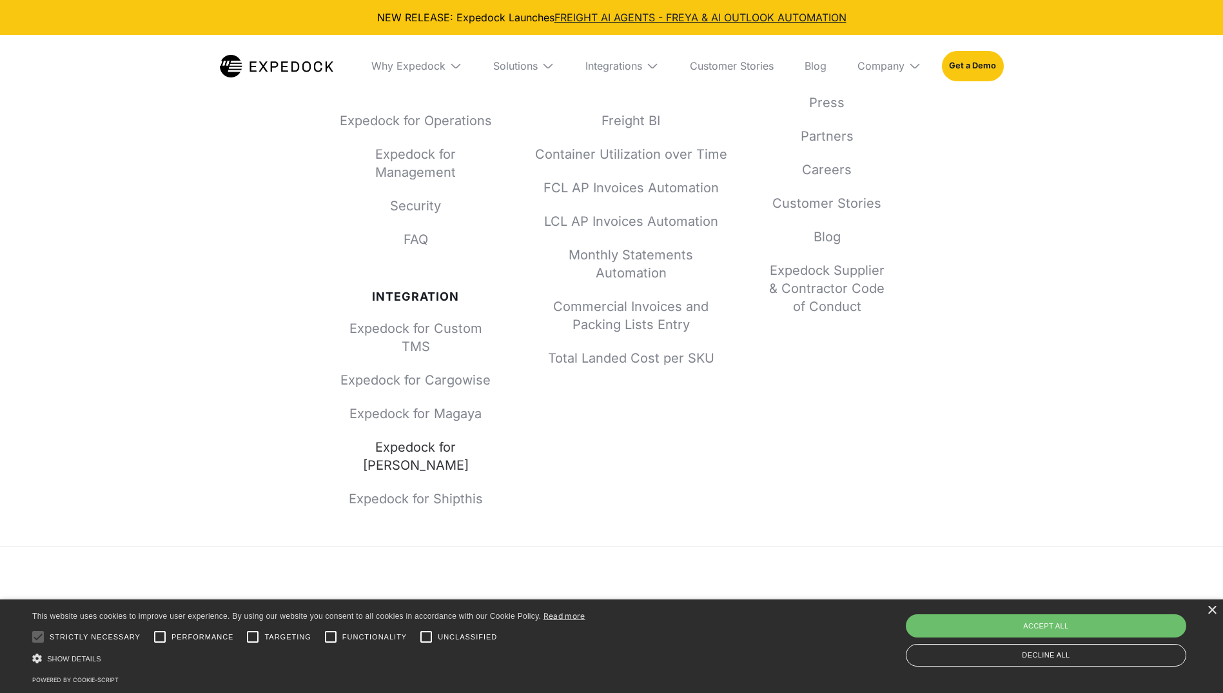
click at [474, 449] on link "Expedock for [PERSON_NAME]" at bounding box center [416, 456] width 155 height 36
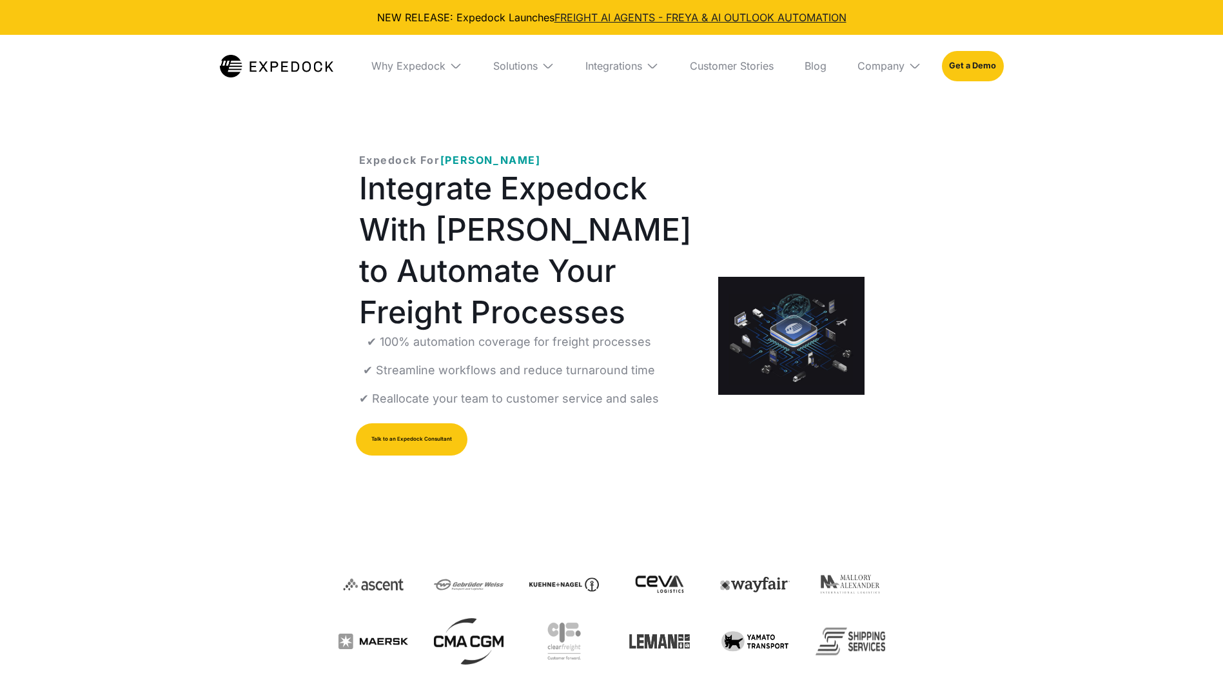
select select
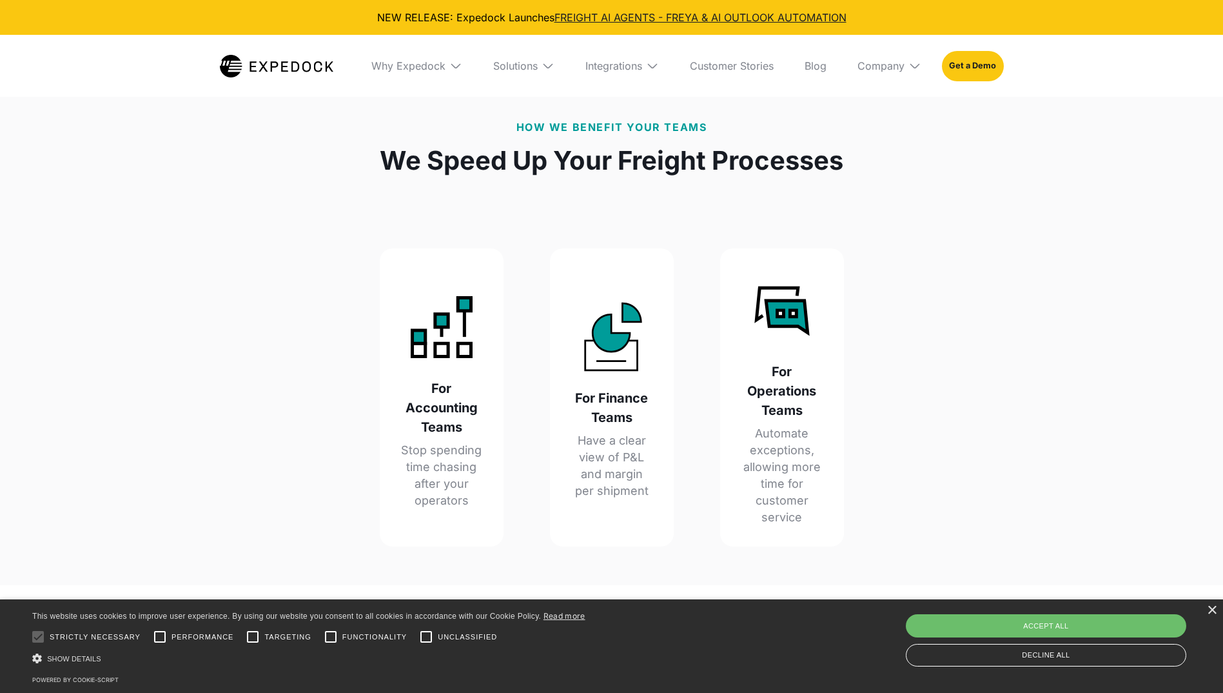
scroll to position [1354, 0]
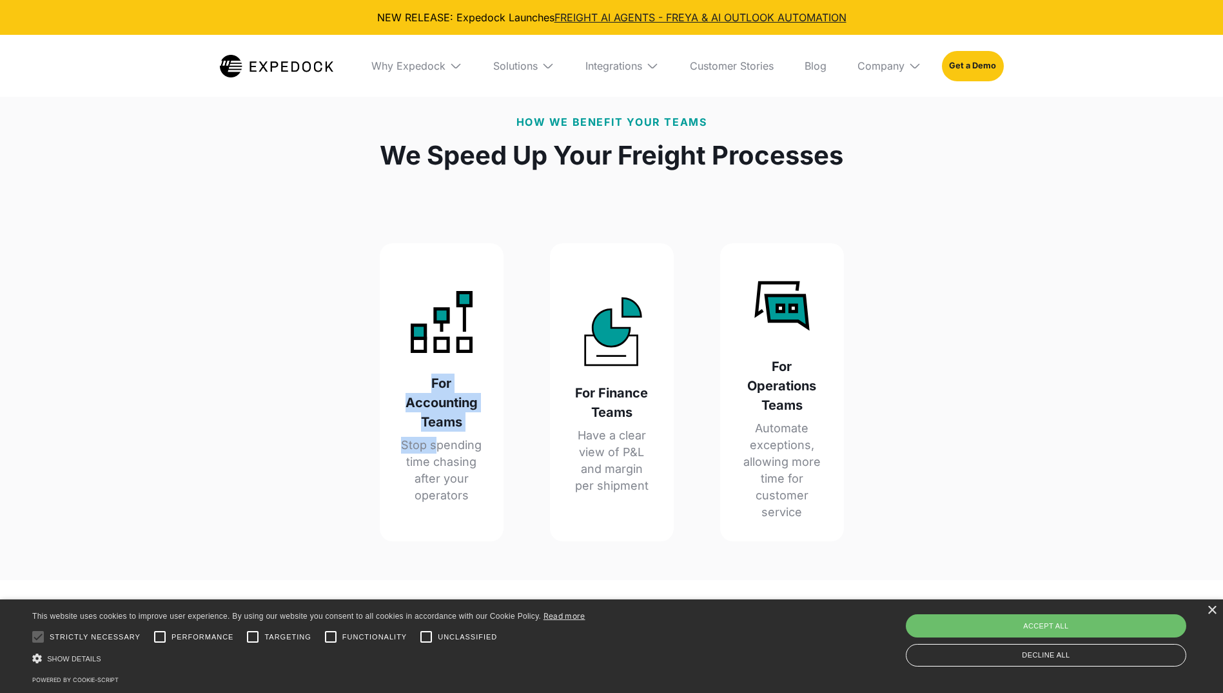
drag, startPoint x: 394, startPoint y: 368, endPoint x: 430, endPoint y: 418, distance: 61.4
click at [432, 417] on div "For Accounting Teams Stop spending time chasing after your operators" at bounding box center [442, 392] width 124 height 298
drag, startPoint x: 430, startPoint y: 418, endPoint x: 350, endPoint y: 438, distance: 83.1
click at [350, 438] on div "For Accounting Teams Stop spending time chasing after your operators For Financ…" at bounding box center [612, 392] width 547 height 298
drag, startPoint x: 455, startPoint y: 458, endPoint x: 466, endPoint y: 476, distance: 20.8
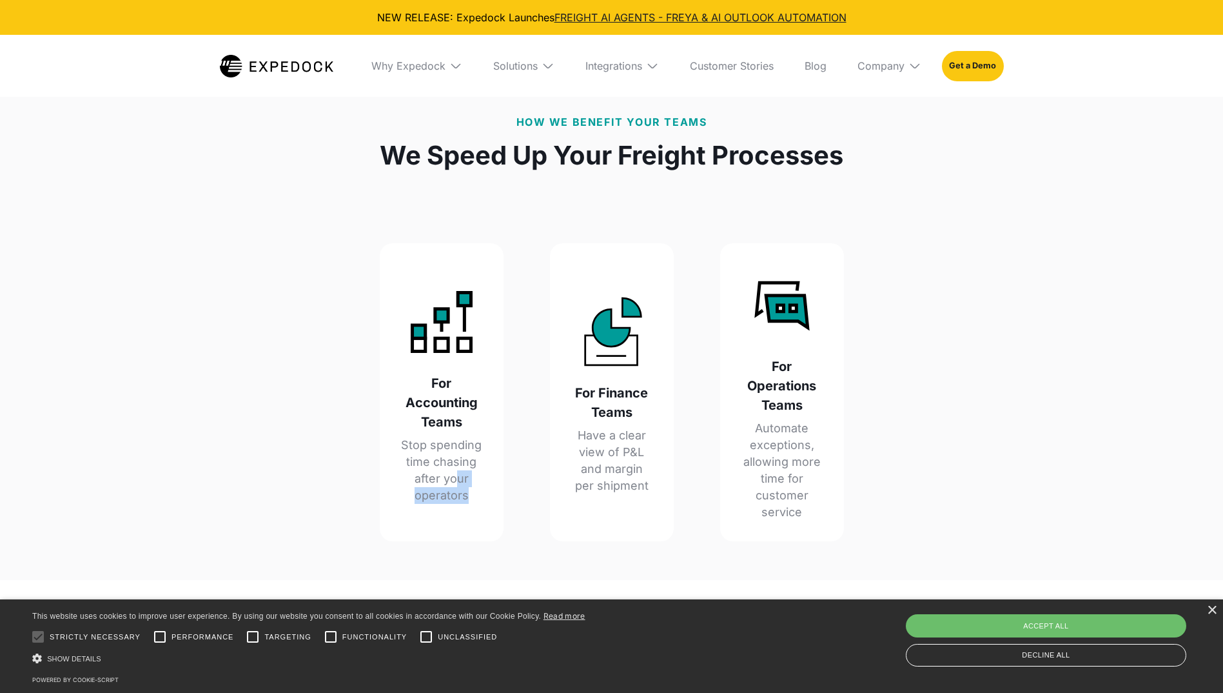
click at [466, 476] on p "Stop spending time chasing after your operators" at bounding box center [441, 470] width 83 height 67
click at [466, 477] on p "Stop spending time chasing after your operators" at bounding box center [441, 470] width 83 height 67
drag, startPoint x: 598, startPoint y: 428, endPoint x: 685, endPoint y: 459, distance: 91.8
click at [685, 459] on div "For Accounting Teams Stop spending time chasing after your operators For Financ…" at bounding box center [612, 392] width 547 height 298
drag, startPoint x: 685, startPoint y: 459, endPoint x: 774, endPoint y: 470, distance: 89.7
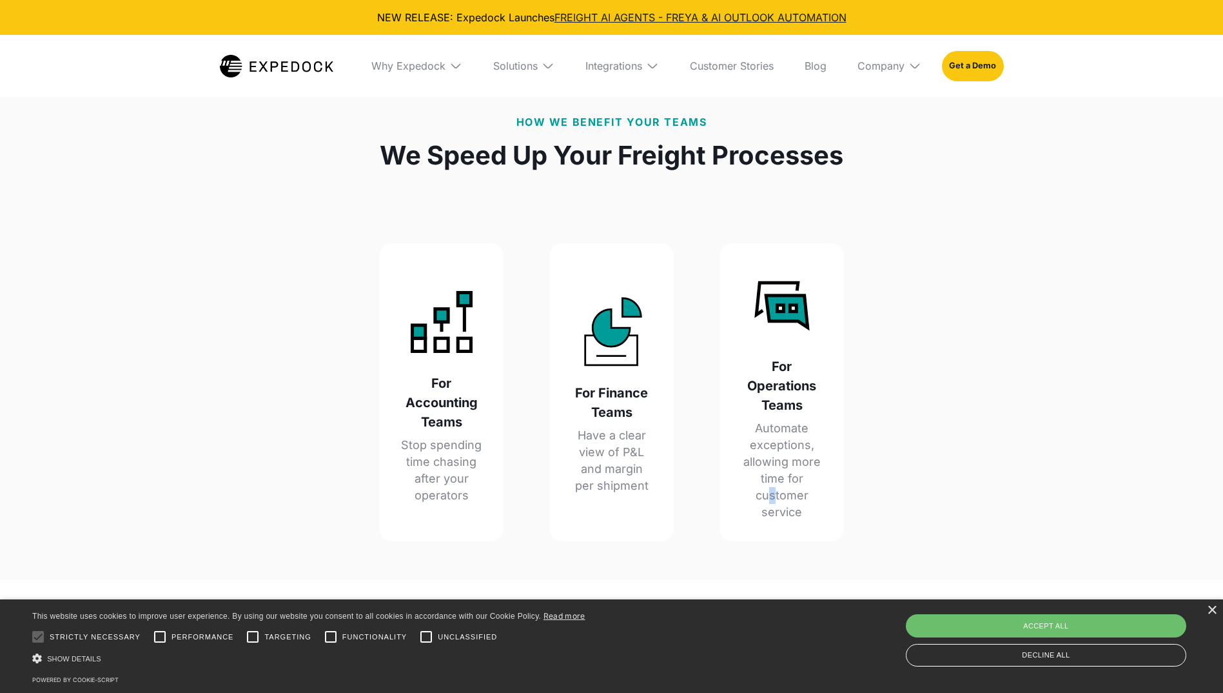
click at [774, 470] on p "Automate exceptions, allowing more time for customer service" at bounding box center [782, 470] width 83 height 101
drag, startPoint x: 774, startPoint y: 470, endPoint x: 898, endPoint y: 480, distance: 124.8
click at [964, 500] on div "How We Benefit Your Teams We Speed Up Your Freight Processes For Accounting Tea…" at bounding box center [611, 327] width 1223 height 504
drag, startPoint x: 776, startPoint y: 437, endPoint x: 722, endPoint y: 466, distance: 61.2
click at [722, 466] on div "For Operations Teams Automate exceptions, allowing more time for customer servi…" at bounding box center [782, 392] width 124 height 298
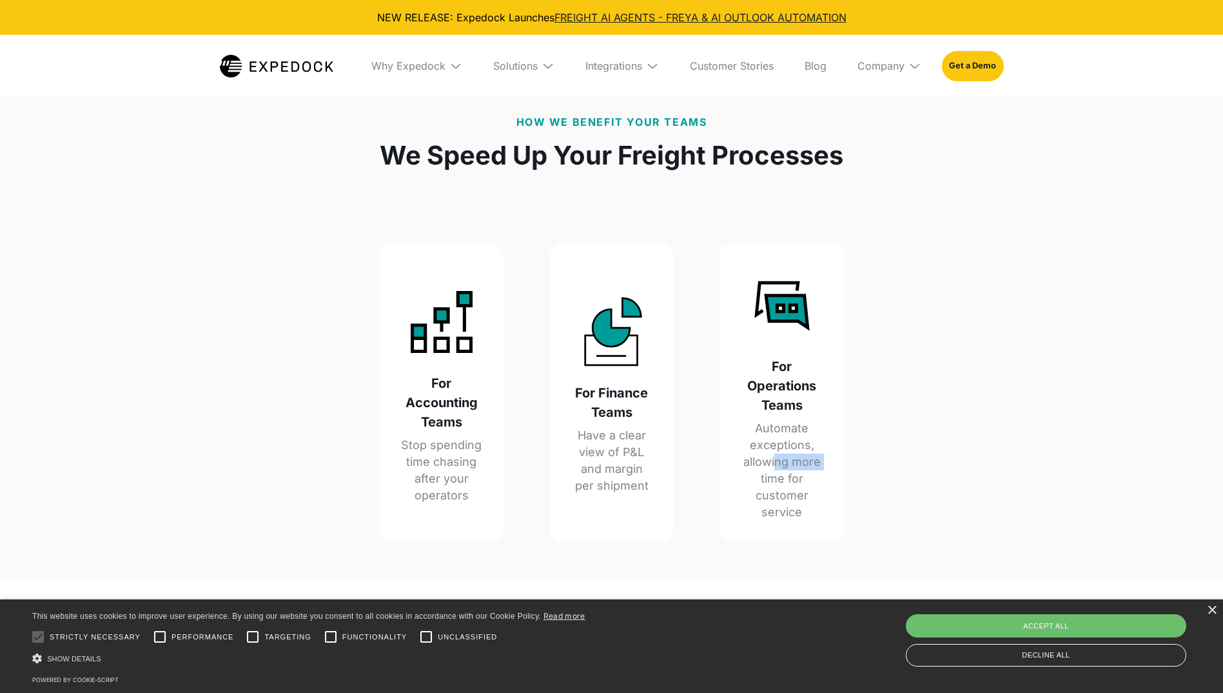
click at [720, 464] on div "For Operations Teams Automate exceptions, allowing more time for customer servi…" at bounding box center [782, 392] width 124 height 298
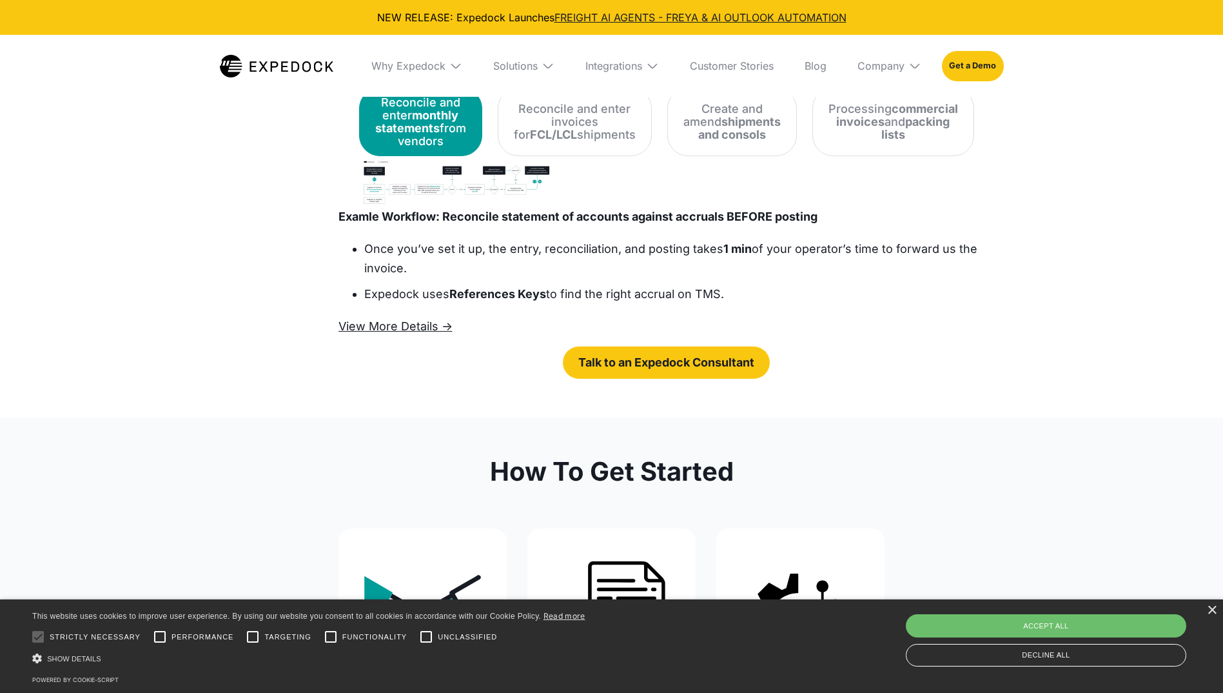
scroll to position [1935, 0]
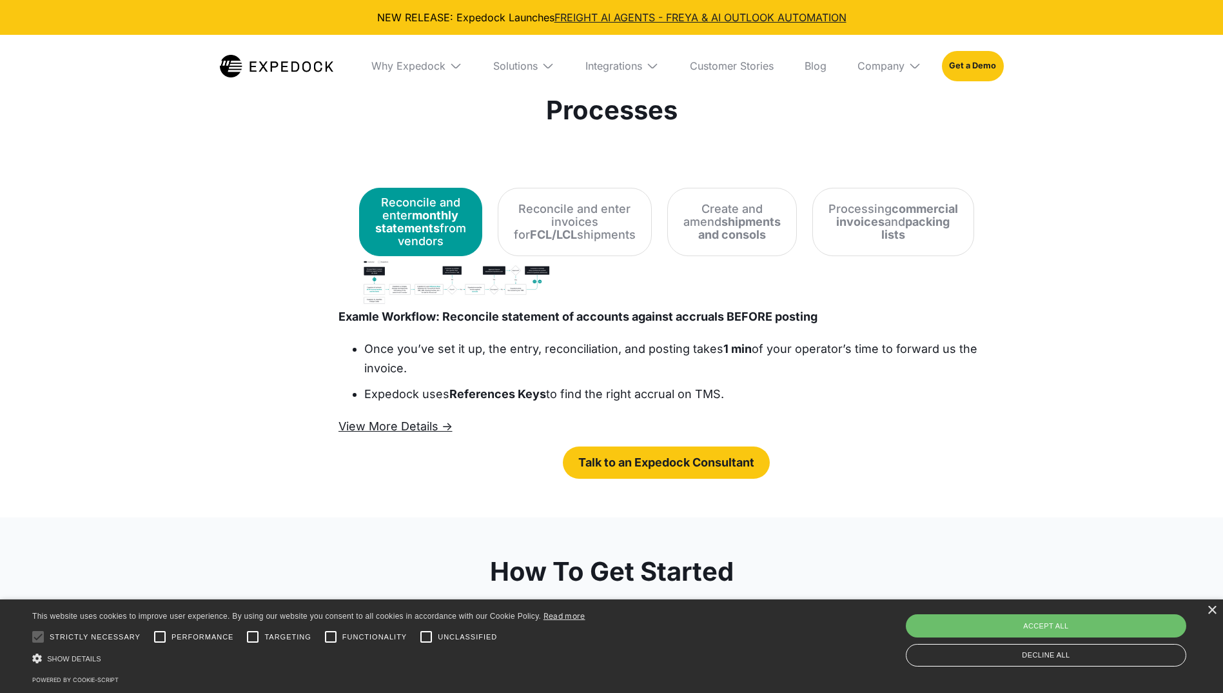
click at [434, 258] on img "open lightbox" at bounding box center [455, 282] width 193 height 52
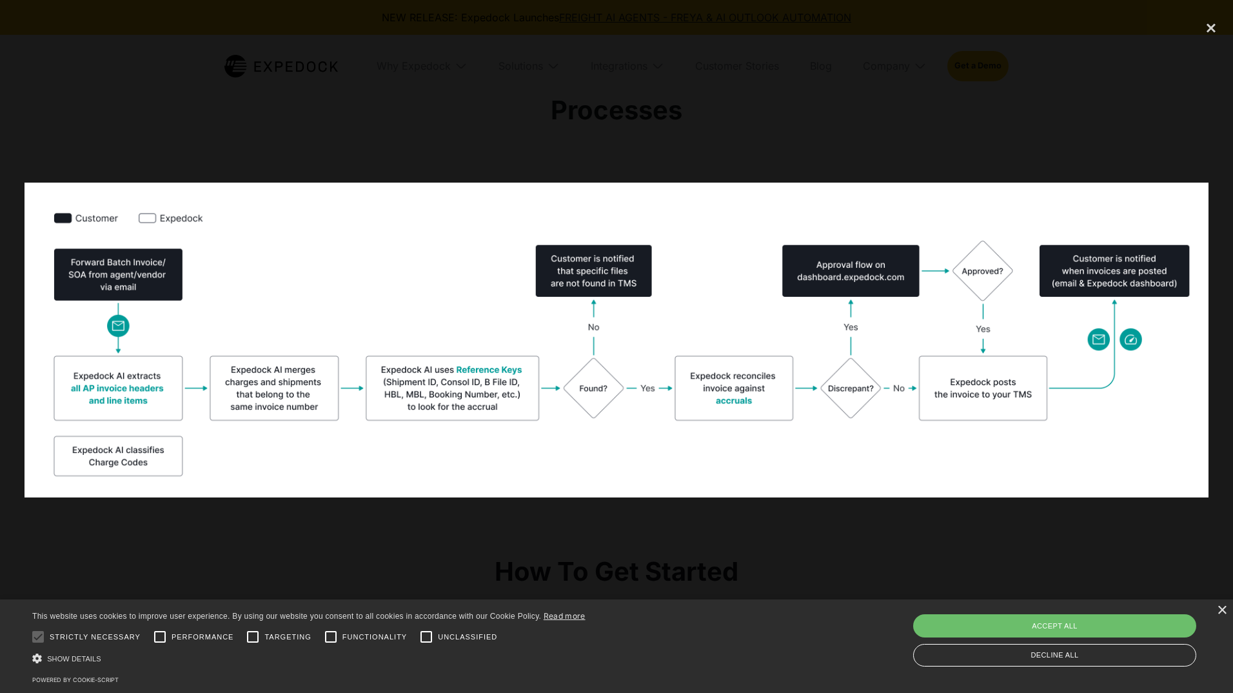
click at [448, 270] on img at bounding box center [617, 340] width 1184 height 315
click at [440, 117] on div at bounding box center [616, 346] width 1233 height 665
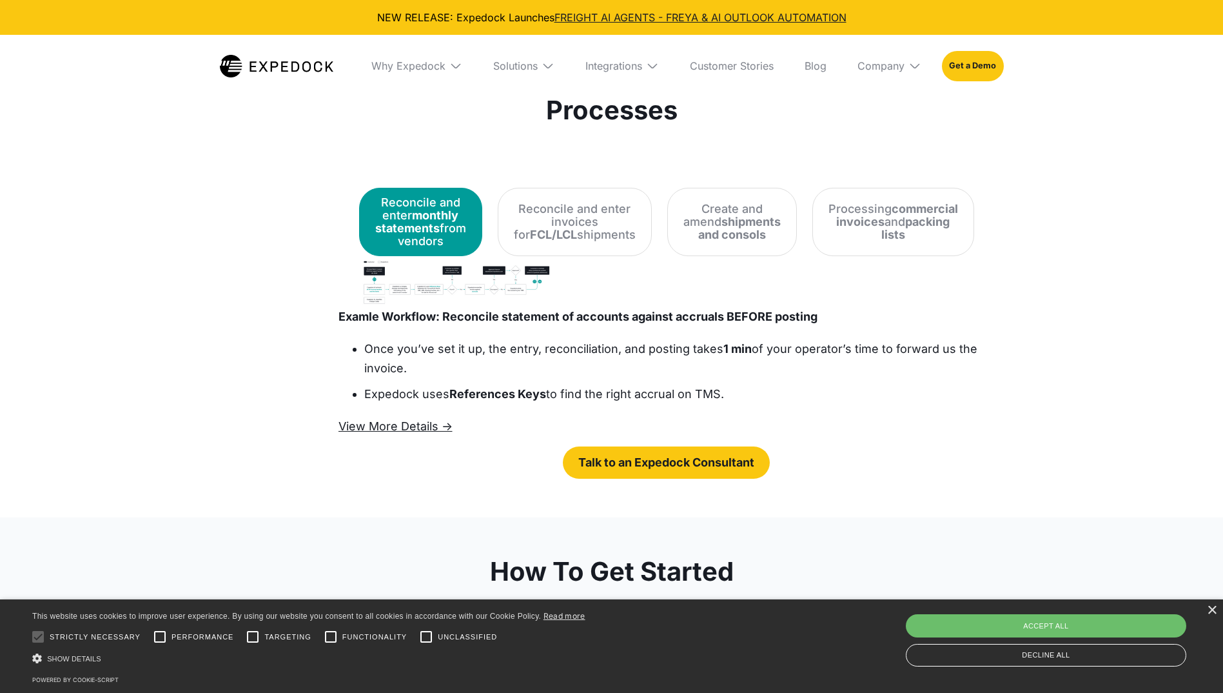
click at [380, 256] on img "open lightbox" at bounding box center [455, 282] width 193 height 52
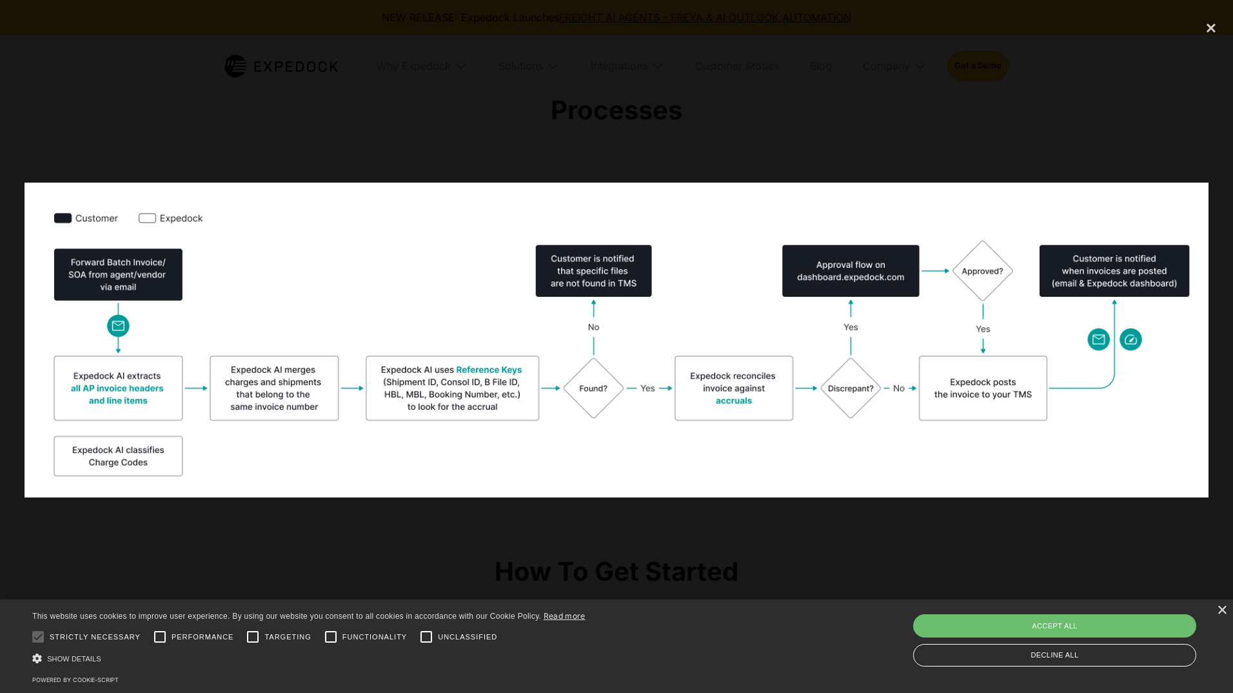
click at [531, 137] on div at bounding box center [616, 346] width 1233 height 665
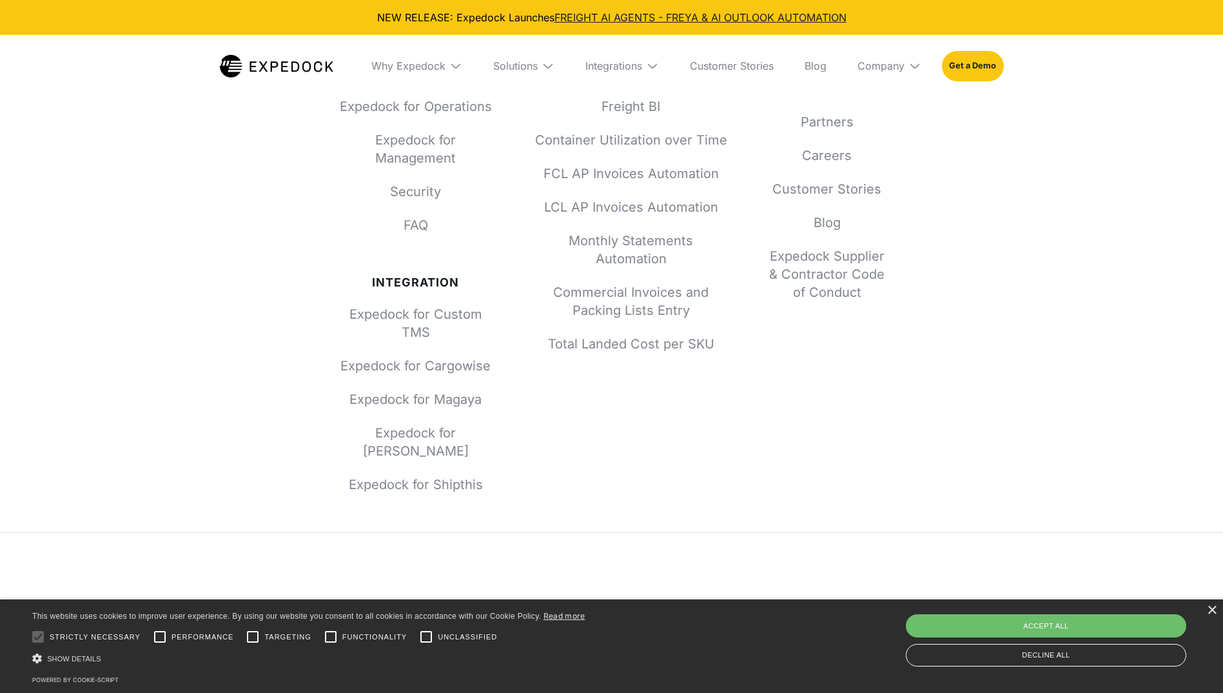
scroll to position [4715, 0]
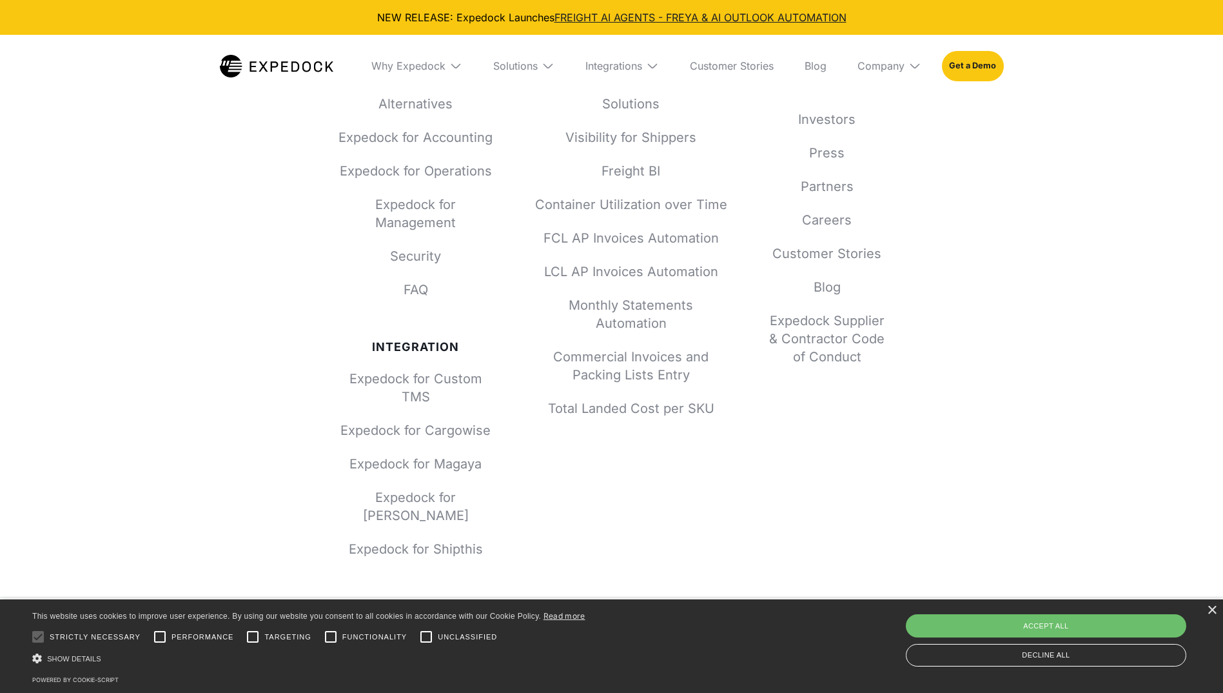
click at [745, 159] on div "Why Expedock Expedock vs. Alternatives Expedock for Accounting Expedock for Ope…" at bounding box center [612, 303] width 547 height 510
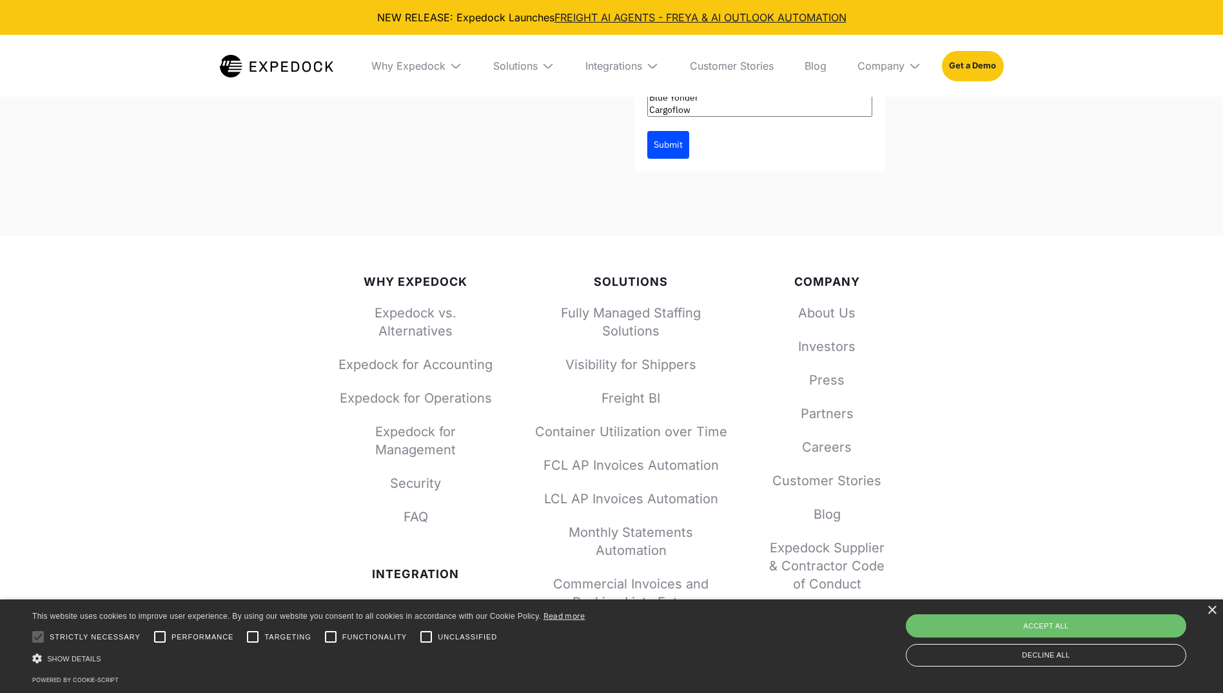
scroll to position [4780, 0]
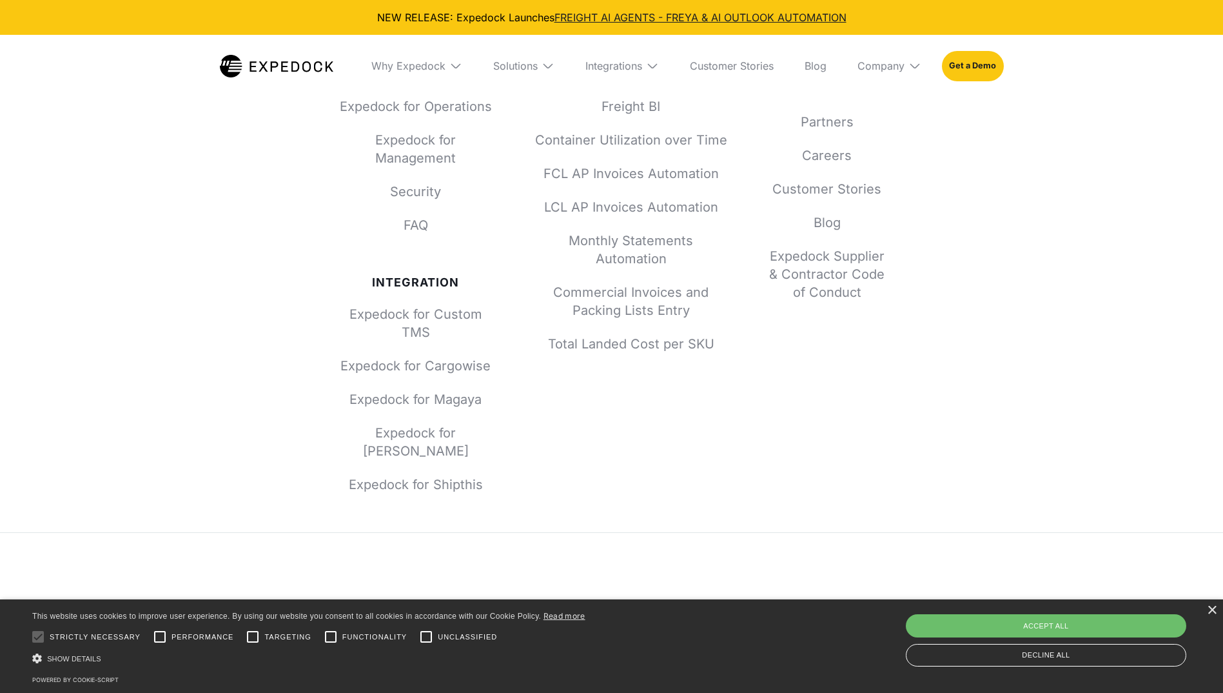
click at [279, 75] on img at bounding box center [276, 66] width 113 height 23
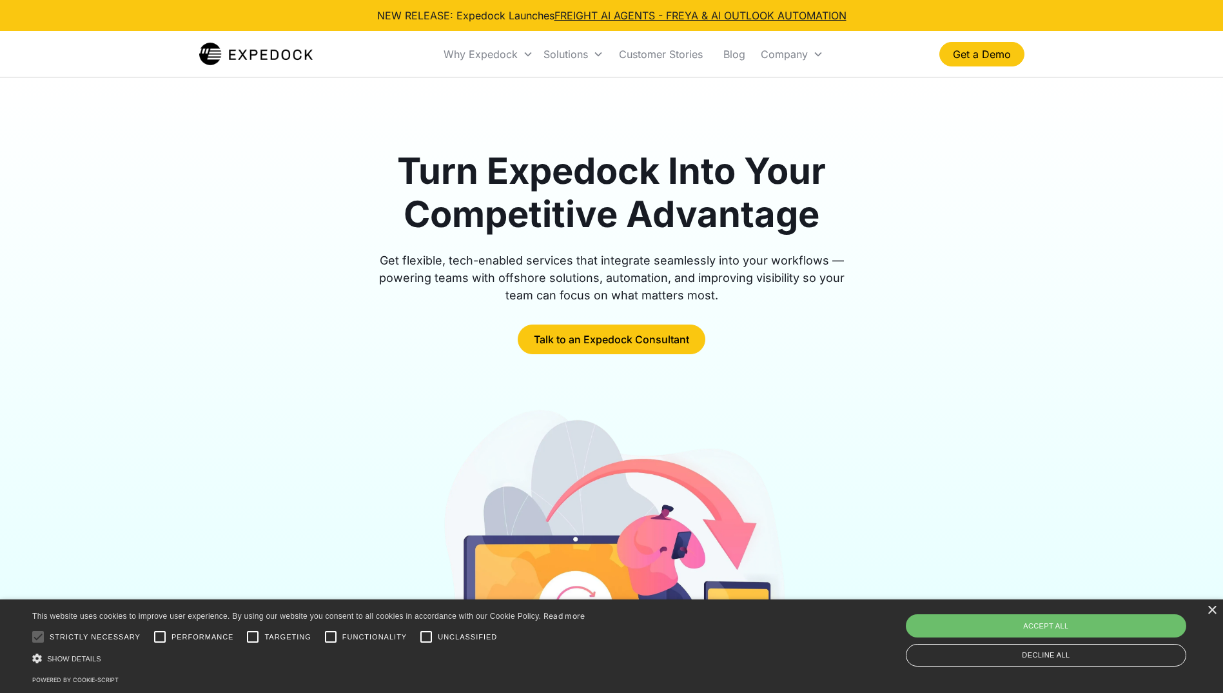
drag, startPoint x: 1191, startPoint y: 50, endPoint x: 1163, endPoint y: 35, distance: 31.1
drag, startPoint x: 1163, startPoint y: 35, endPoint x: 811, endPoint y: 58, distance: 353.5
click at [811, 58] on div "Company" at bounding box center [792, 54] width 73 height 44
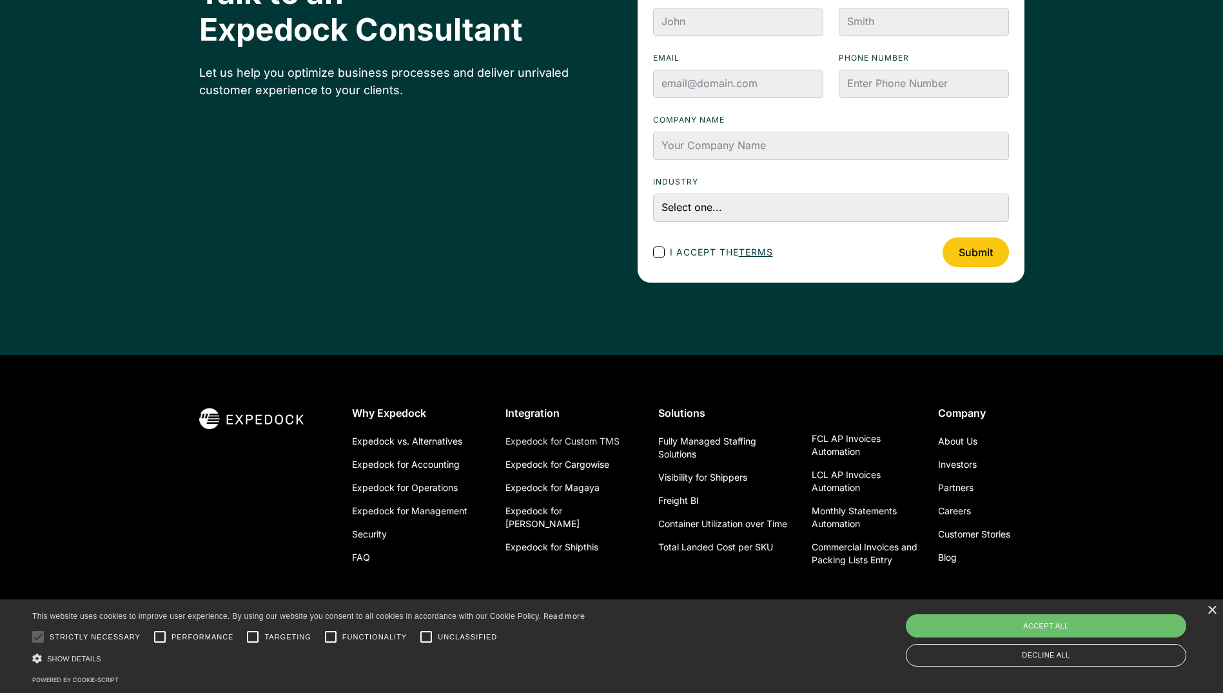
scroll to position [4504, 0]
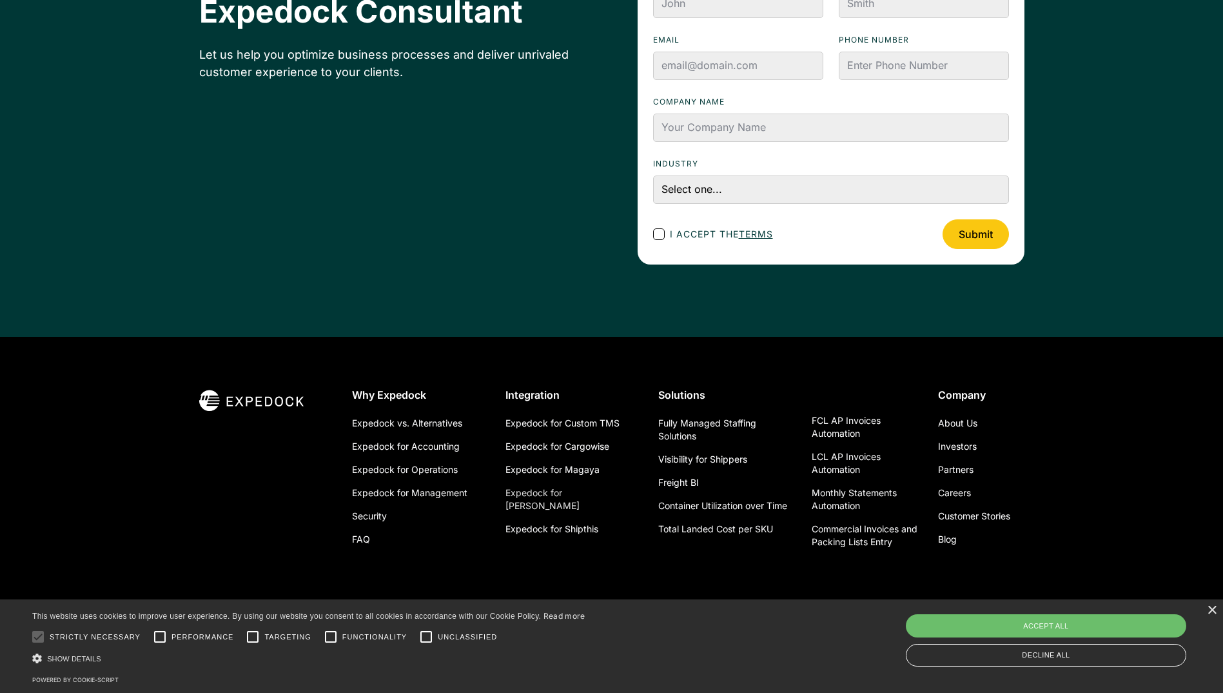
click at [577, 497] on link "Expedock for [PERSON_NAME]" at bounding box center [572, 499] width 133 height 36
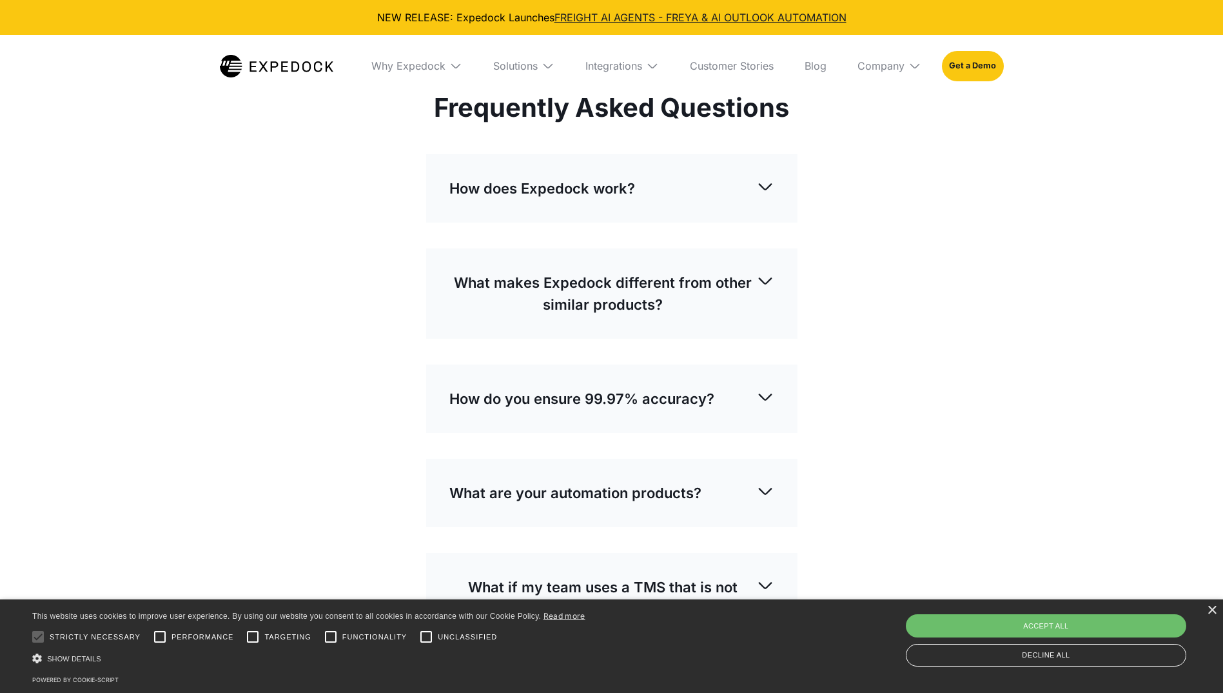
scroll to position [3031, 0]
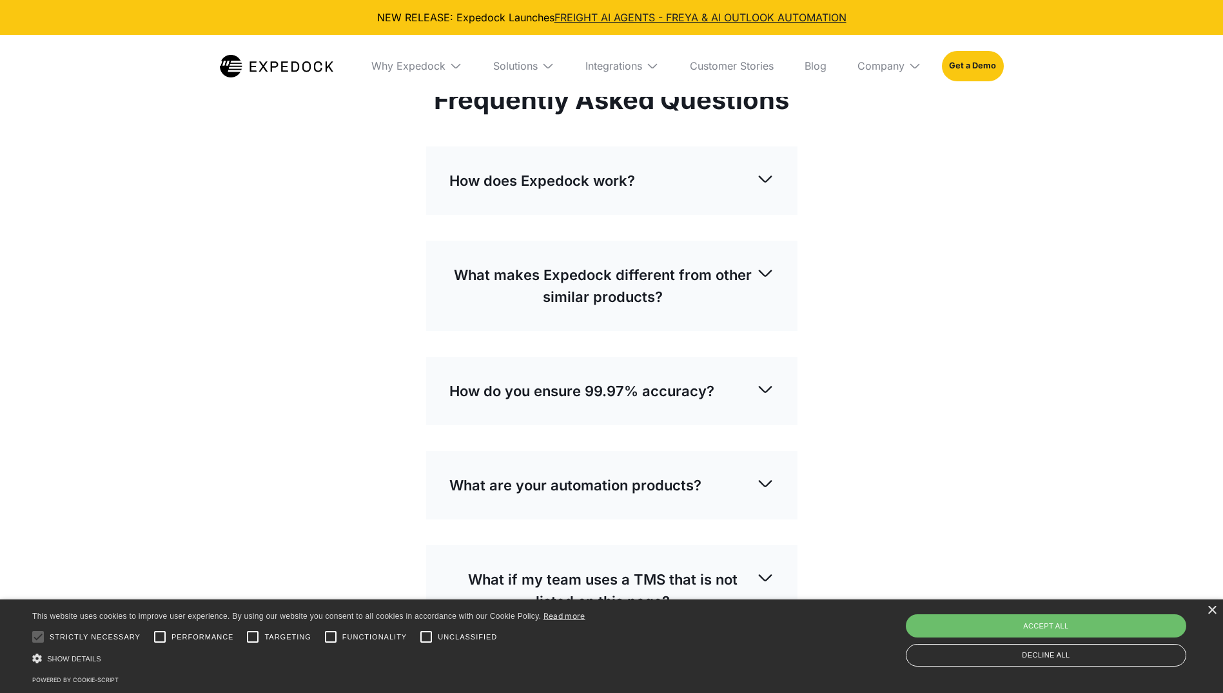
click at [756, 464] on div "What are your automation products?" at bounding box center [611, 485] width 325 height 43
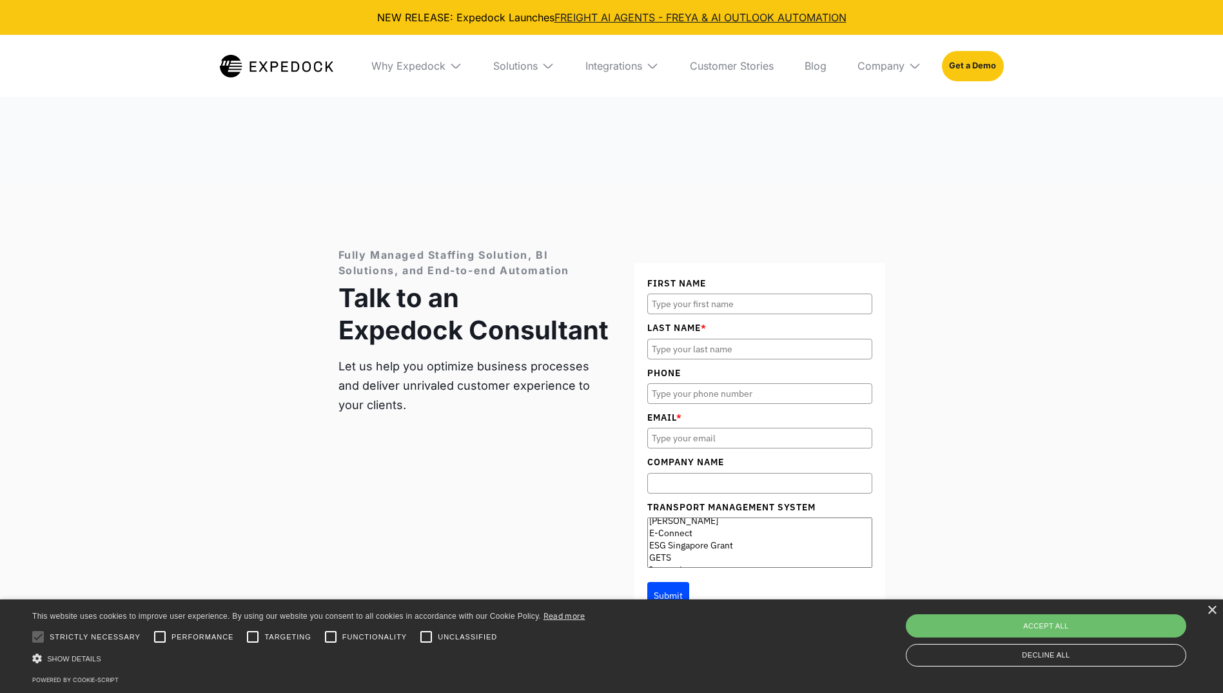
scroll to position [4321, 0]
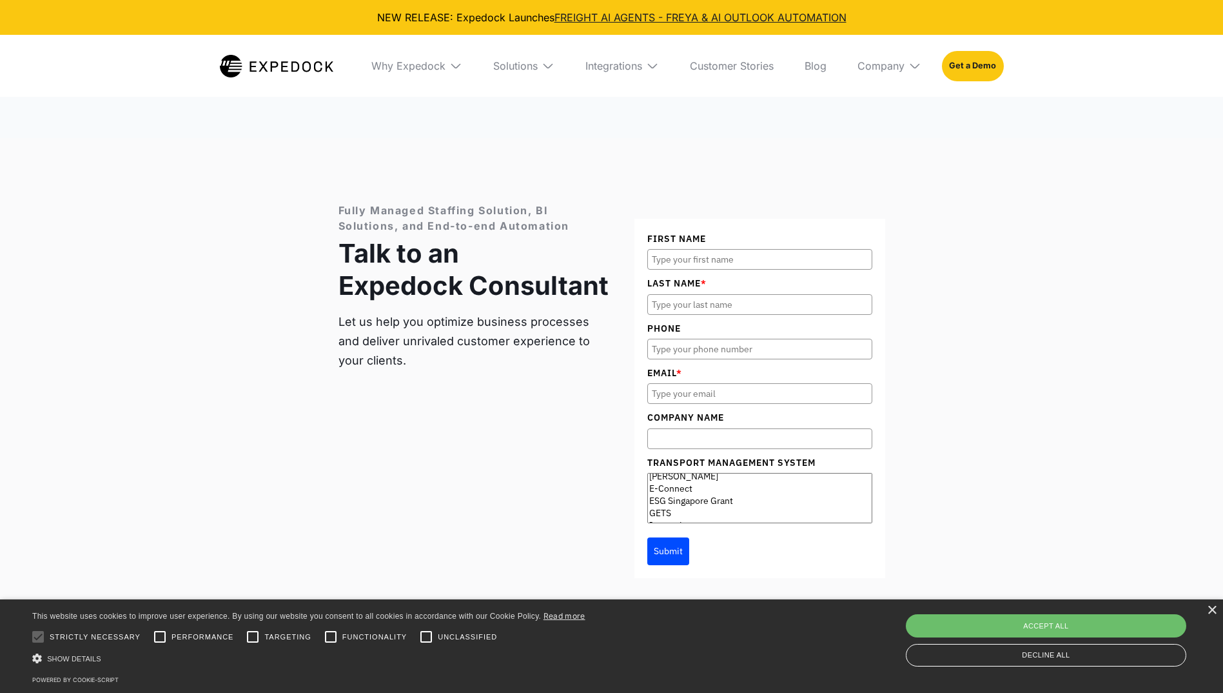
click at [750, 455] on div "Transport Management System AC123 Azyra Blue Yonder Cargoflow Cargowise Descart…" at bounding box center [759, 489] width 225 height 68
click at [748, 473] on select "AC123 Azyra Blue Yonder Cargoflow Cargowise Descartes E-Connect ESG Singapore G…" at bounding box center [759, 498] width 225 height 50
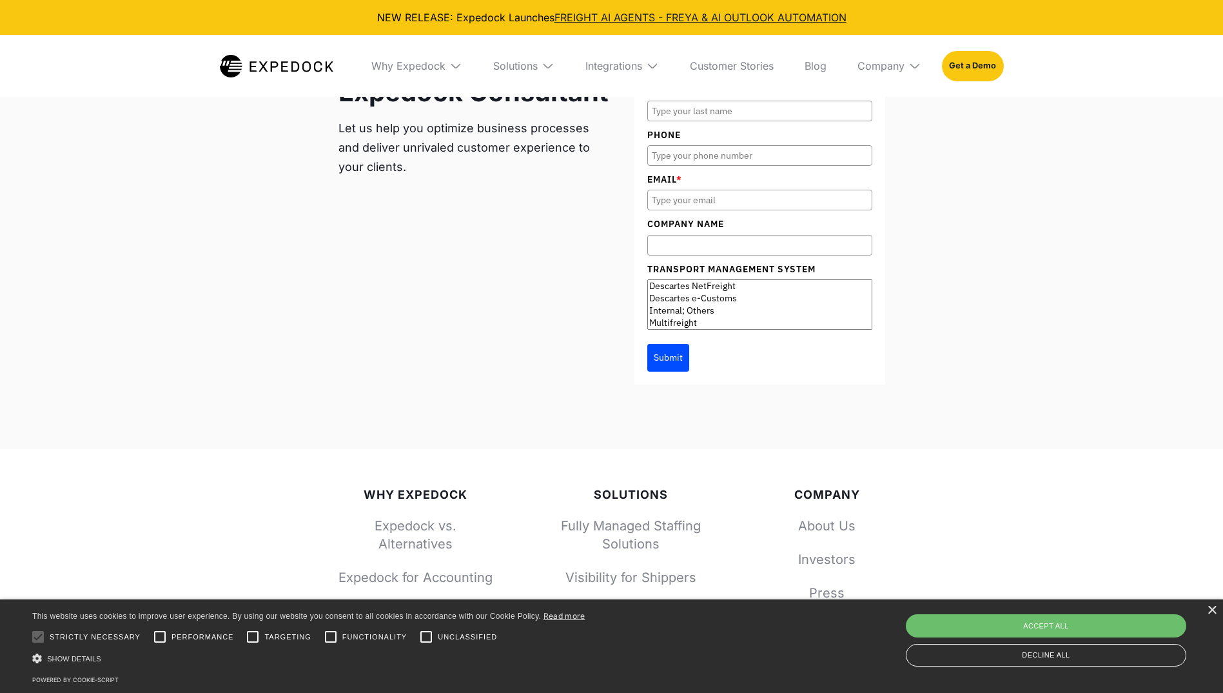
scroll to position [4503, 0]
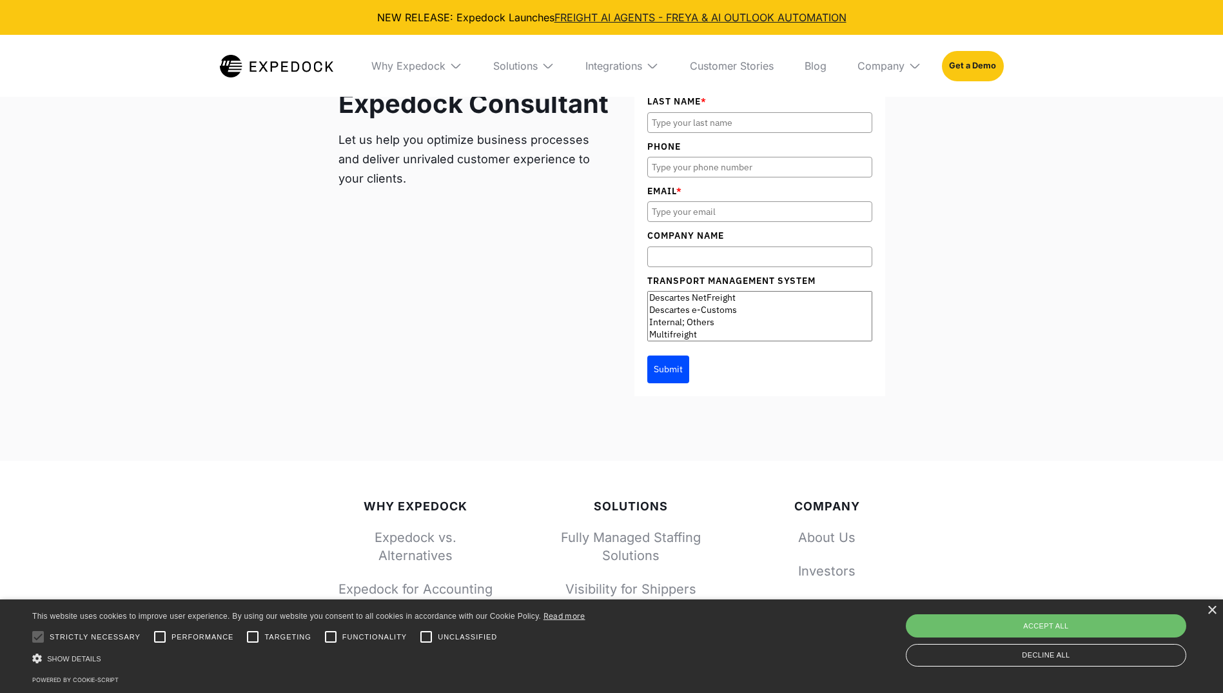
click at [744, 304] on option "Descartes e-Customs" at bounding box center [760, 310] width 224 height 12
select select "Descartes ITMR4"
drag, startPoint x: 1081, startPoint y: 138, endPoint x: 1090, endPoint y: 133, distance: 10.4
click at [1089, 135] on div "Fully Managed Staffing Solution, BI Solutions, and End-to-end Automation Talk t…" at bounding box center [611, 208] width 1223 height 504
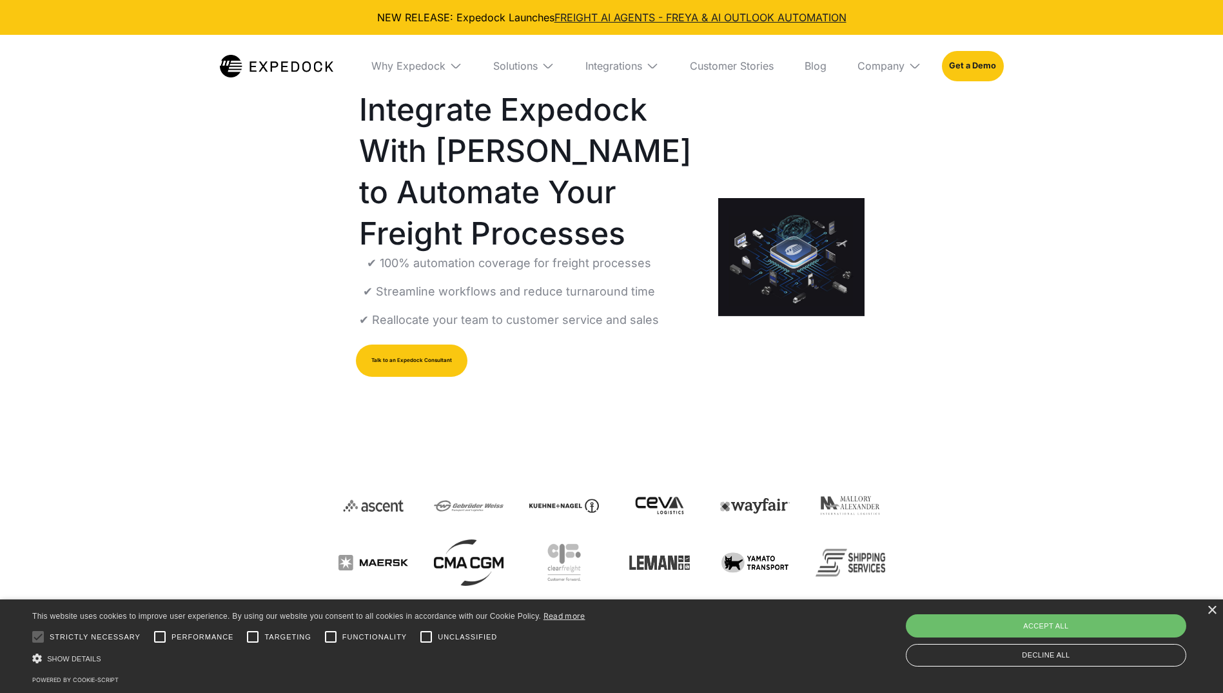
scroll to position [193, 0]
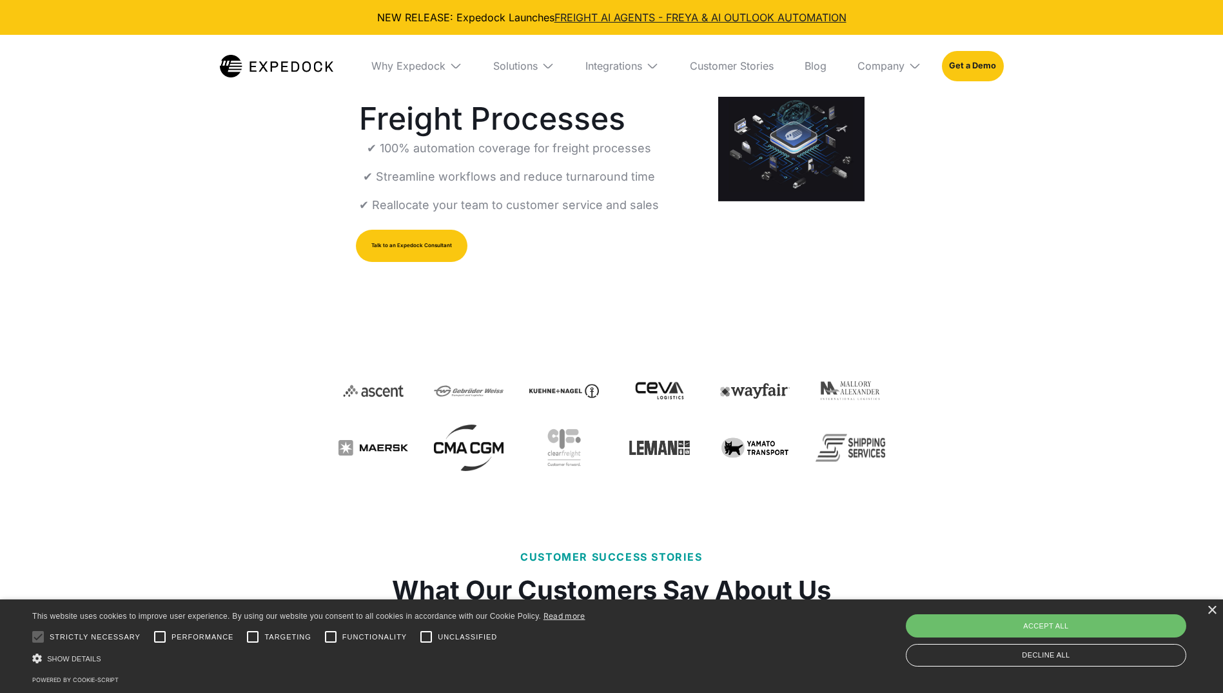
click at [279, 63] on img at bounding box center [276, 66] width 113 height 23
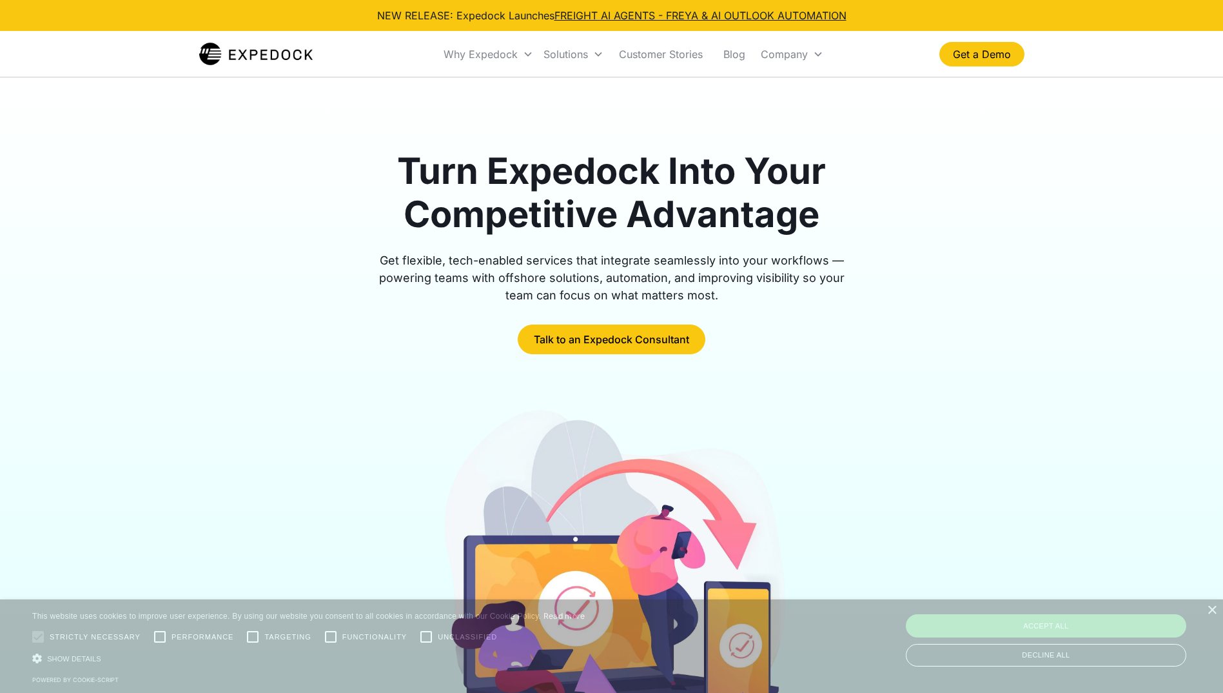
click at [437, 59] on nav "Why Expedock WHY EXPEDOCK Expedock Document Automation Products vs. Alternative…" at bounding box center [633, 54] width 611 height 44
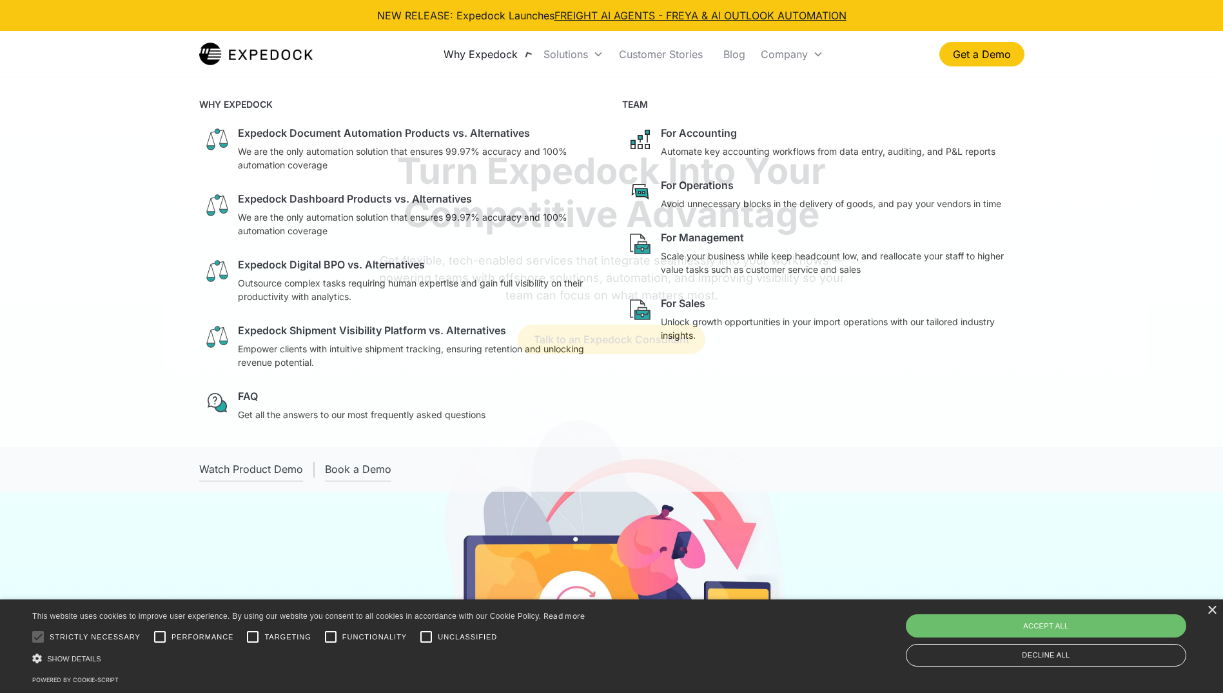
click at [483, 52] on div "Why Expedock" at bounding box center [481, 54] width 74 height 13
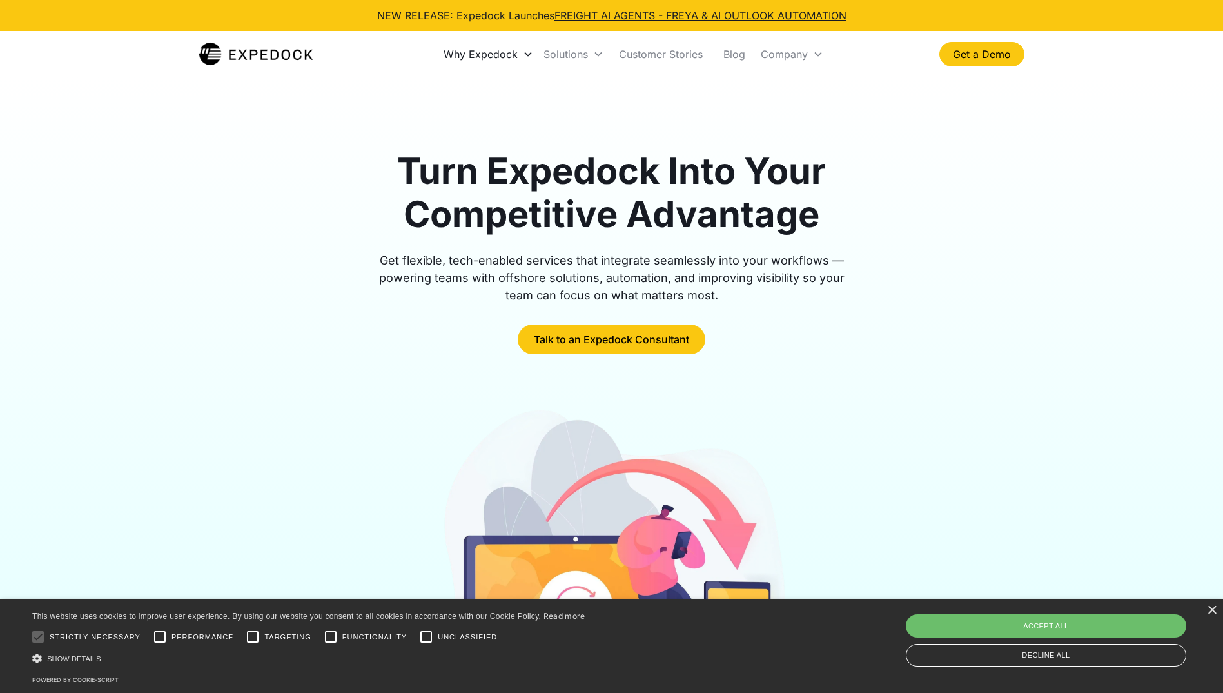
click at [484, 53] on div "Why Expedock" at bounding box center [481, 54] width 74 height 13
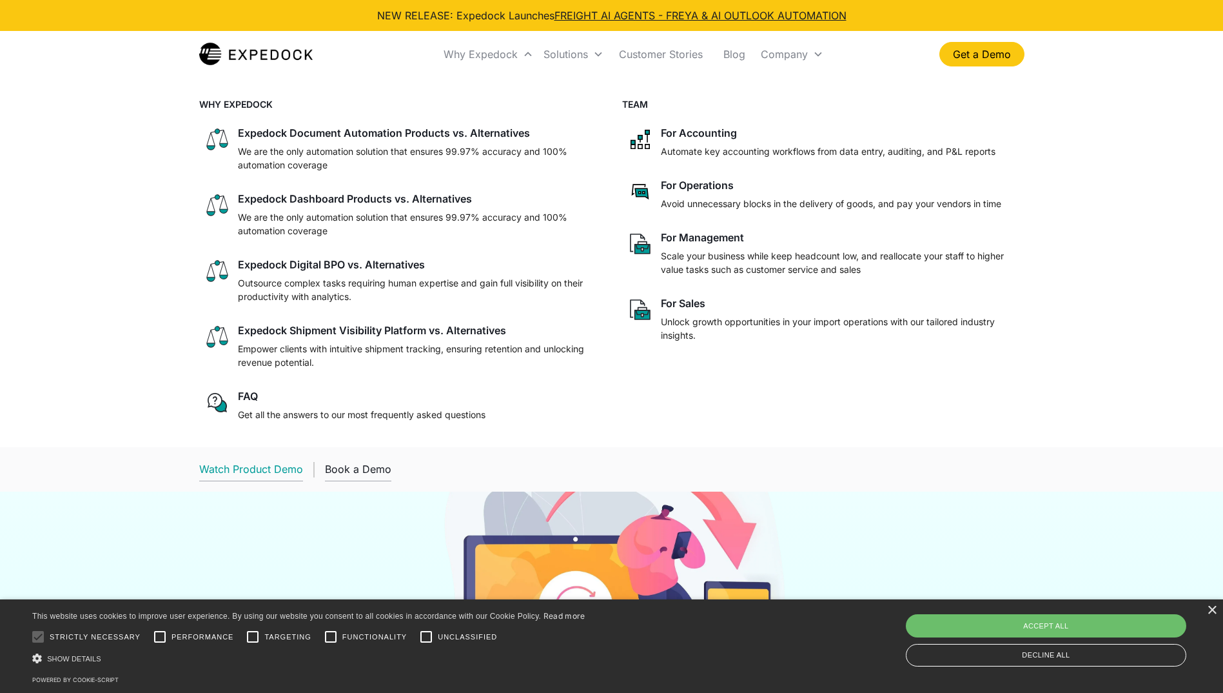
click at [270, 466] on div "Watch Product Demo" at bounding box center [251, 468] width 104 height 13
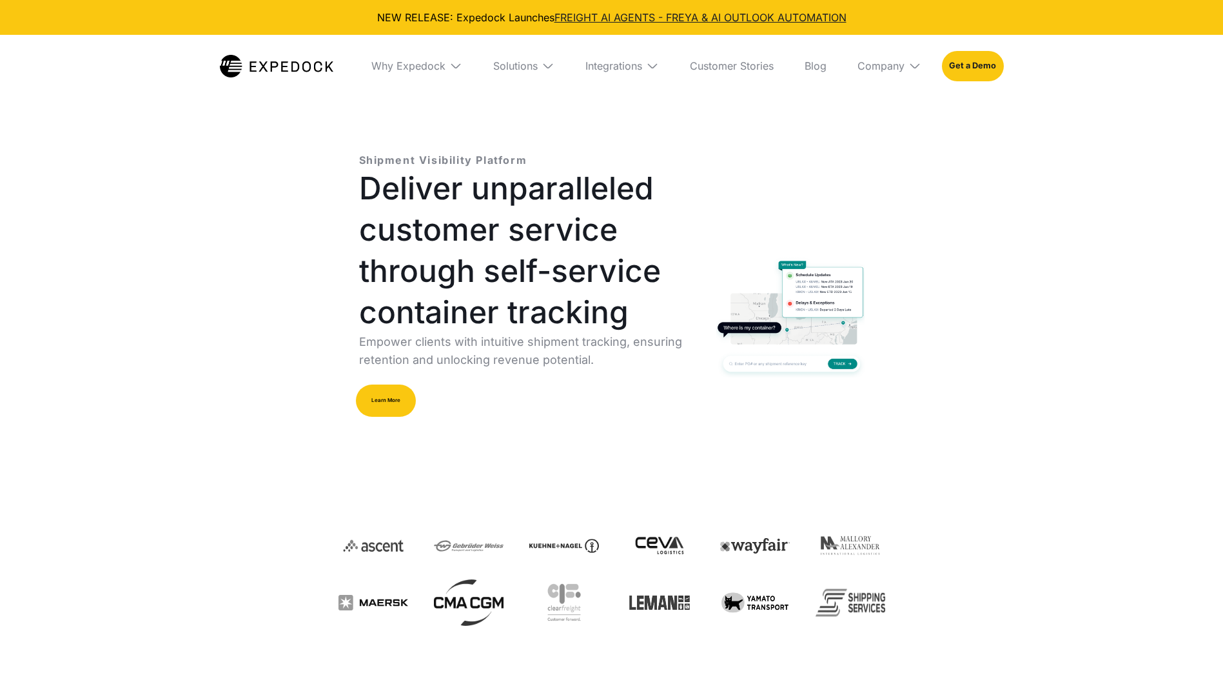
select select
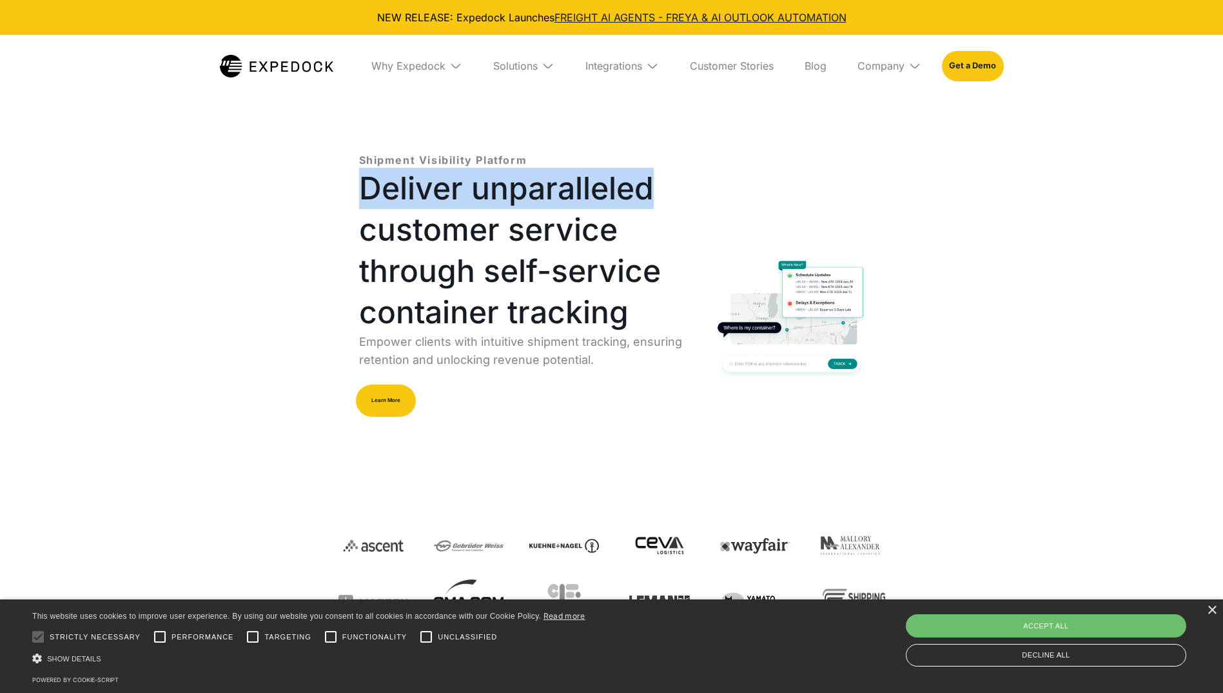
drag, startPoint x: 629, startPoint y: 164, endPoint x: 704, endPoint y: 124, distance: 85.1
click at [704, 124] on div "Shipment Visibility Platform Deliver unparalleled customer service through self…" at bounding box center [612, 408] width 578 height 631
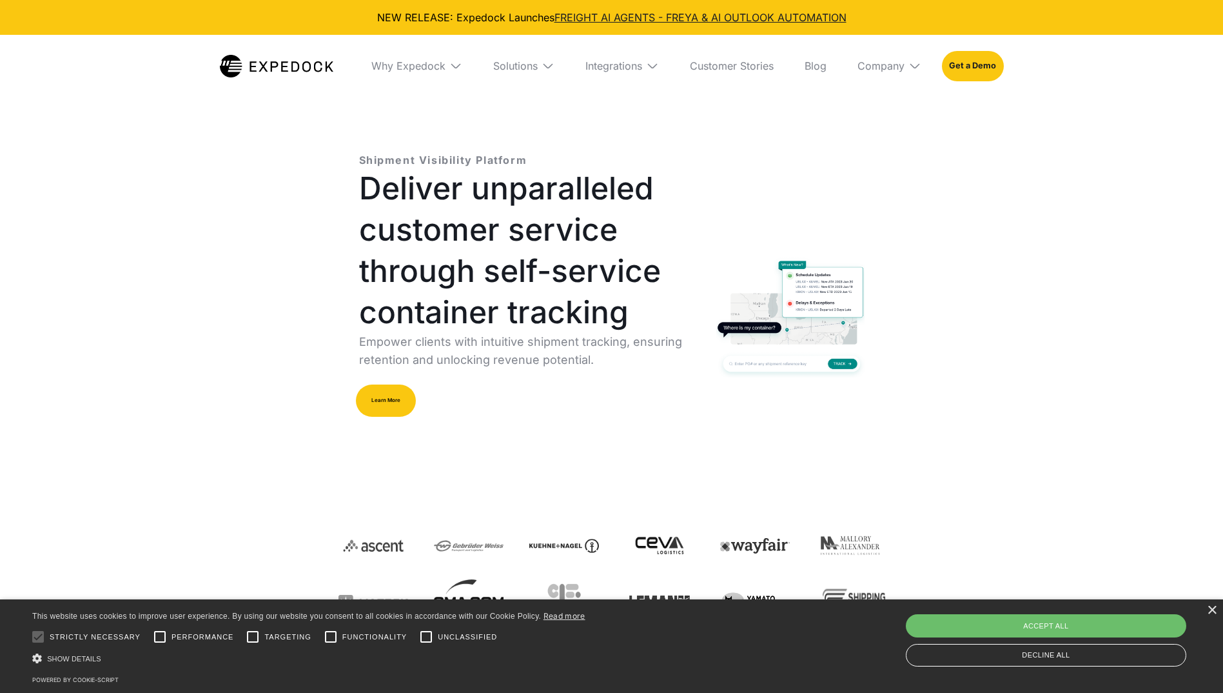
click at [198, 208] on div "Shipment Visibility Platform Deliver unparalleled customer service through self…" at bounding box center [611, 408] width 1223 height 631
drag, startPoint x: 198, startPoint y: 208, endPoint x: 338, endPoint y: 250, distance: 146.1
click at [339, 250] on div "Shipment Visibility Platform Deliver unparalleled customer service through self…" at bounding box center [612, 317] width 547 height 370
drag, startPoint x: 773, startPoint y: 235, endPoint x: 502, endPoint y: 280, distance: 274.0
click at [502, 280] on h1 "Deliver unparalleled customer service through self-service container tracking" at bounding box center [527, 250] width 337 height 165
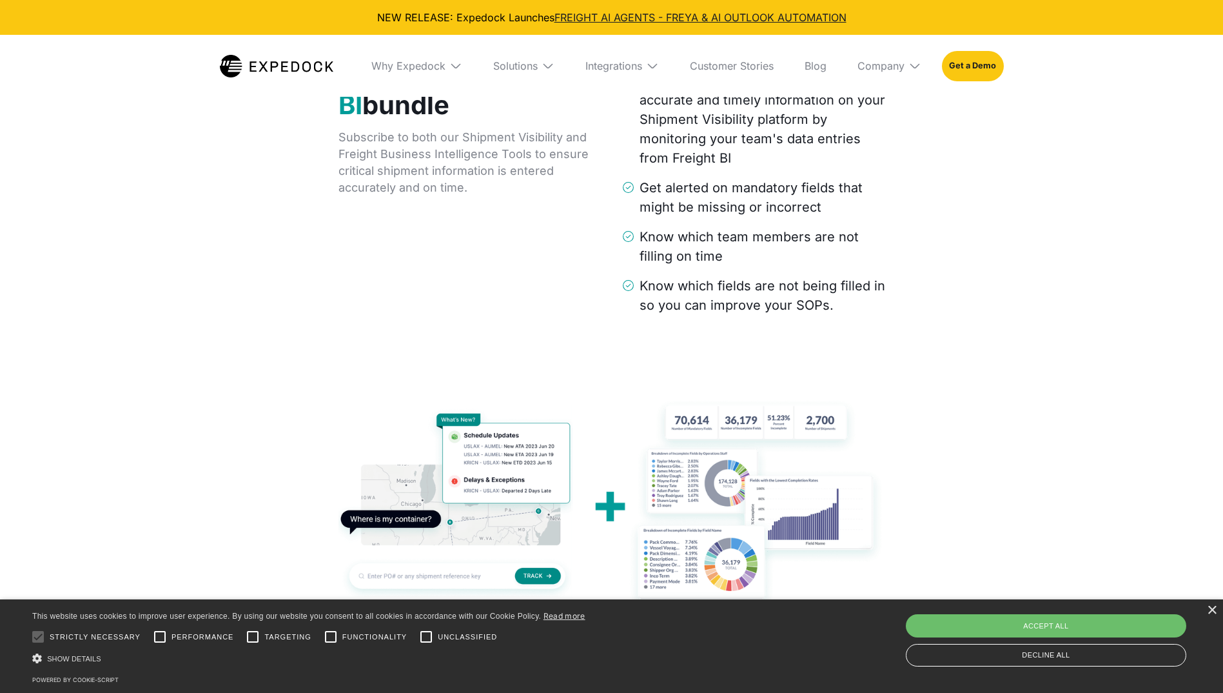
scroll to position [2193, 0]
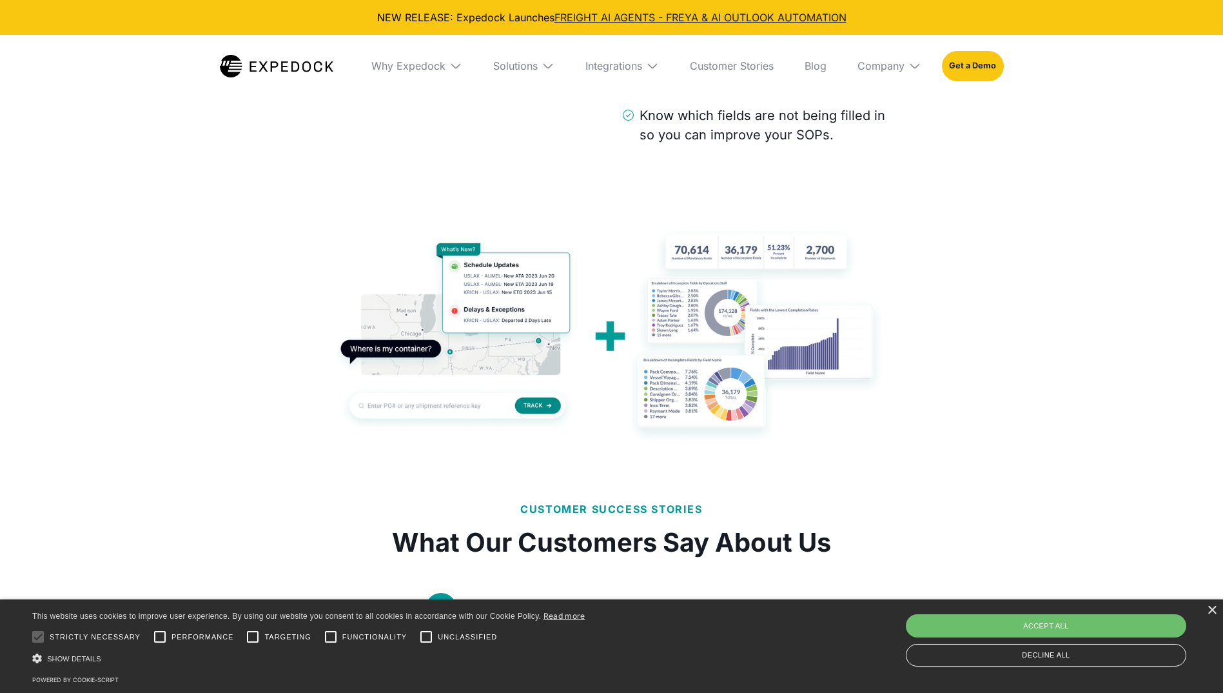
click at [499, 306] on img at bounding box center [612, 335] width 547 height 217
click at [484, 325] on img at bounding box center [612, 335] width 547 height 217
click at [454, 353] on img at bounding box center [612, 335] width 547 height 217
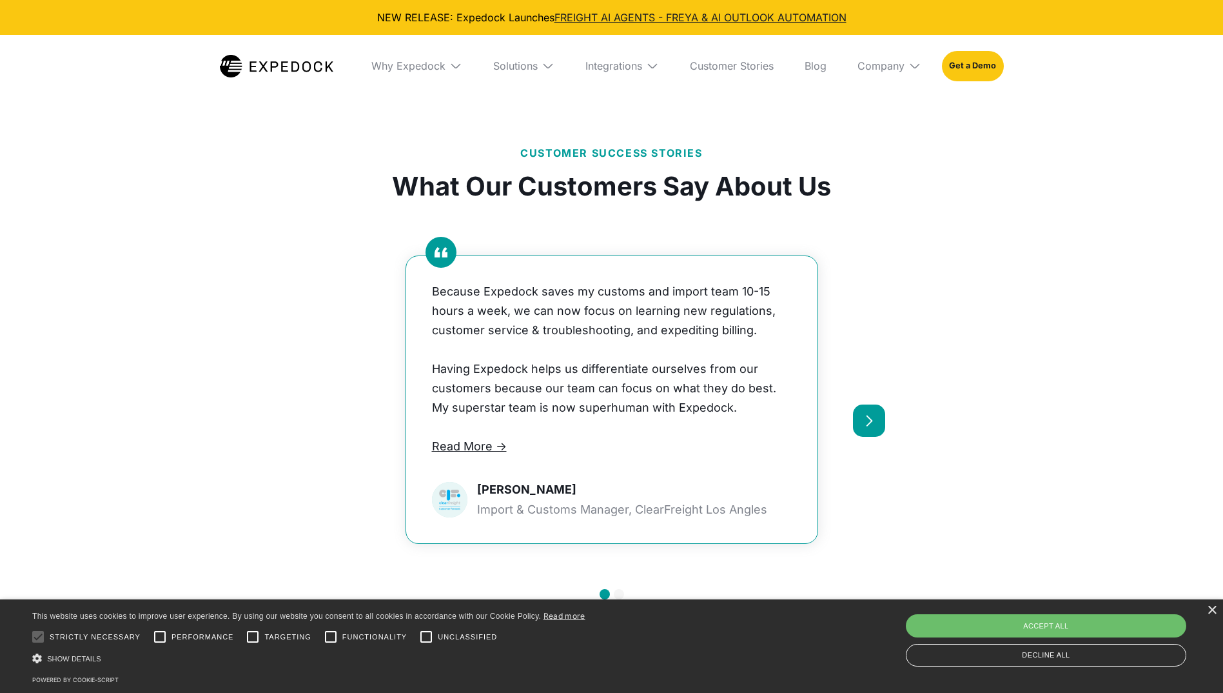
scroll to position [2709, 0]
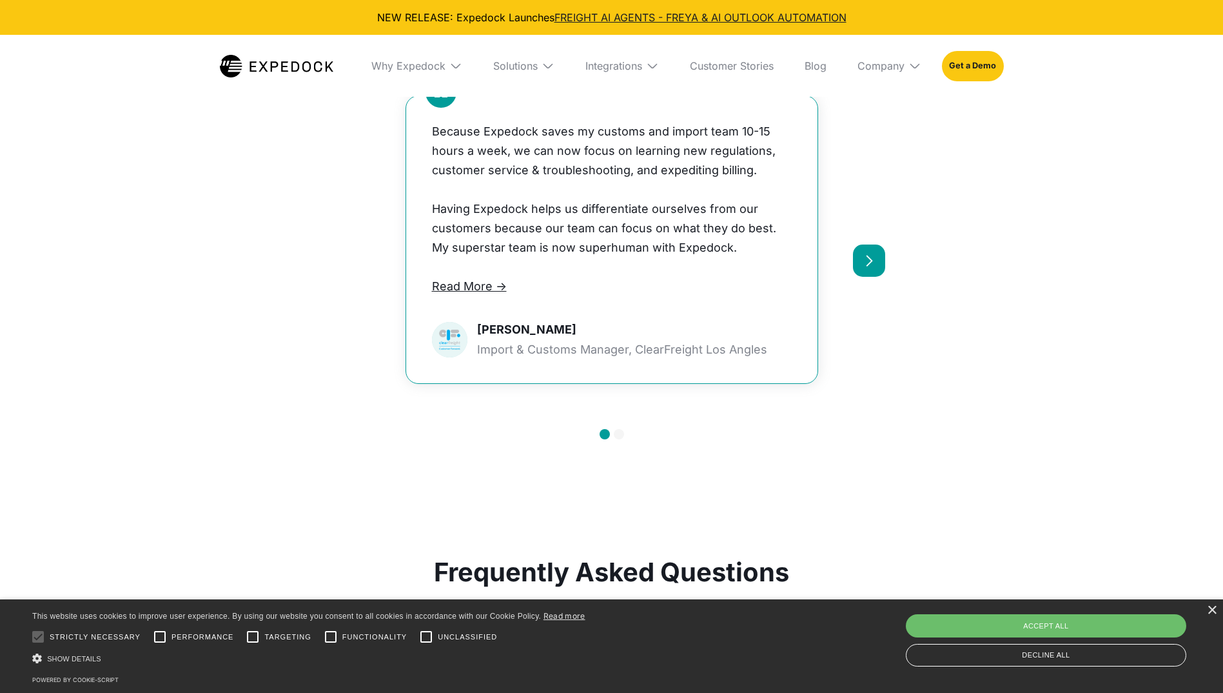
drag, startPoint x: 628, startPoint y: 128, endPoint x: 436, endPoint y: 205, distance: 207.2
click at [436, 205] on p "Having Expedock helps us differentiate ourselves from our customers because our…" at bounding box center [612, 228] width 360 height 58
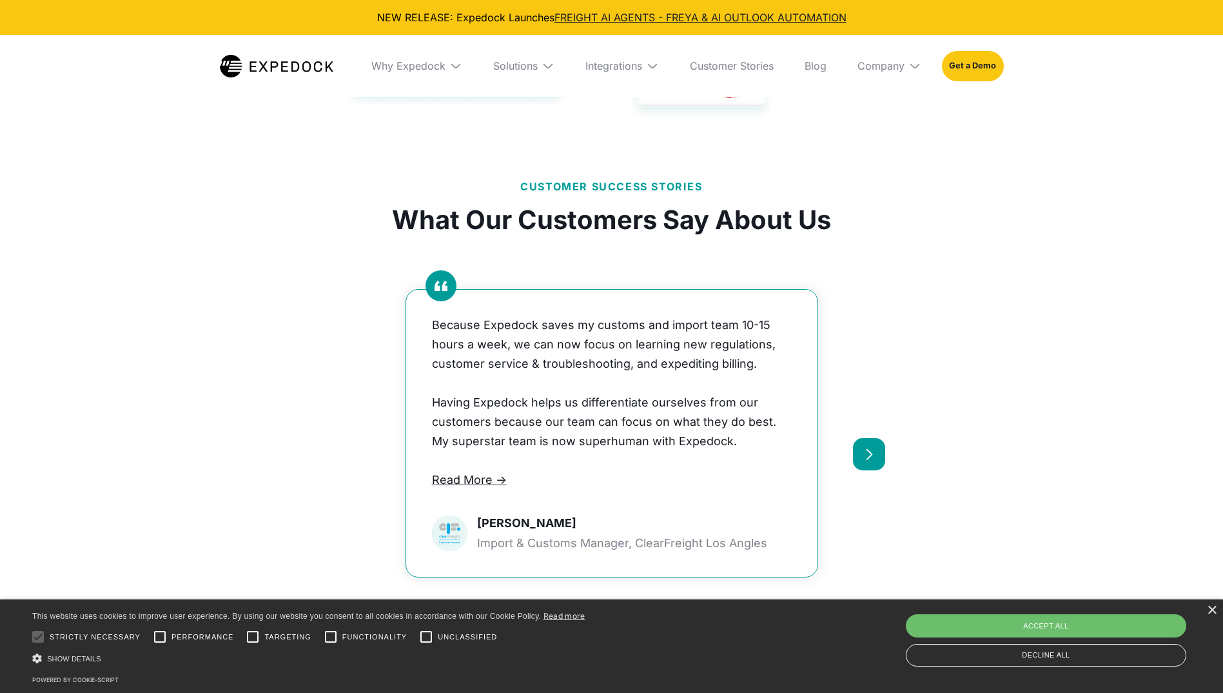
scroll to position [2451, 0]
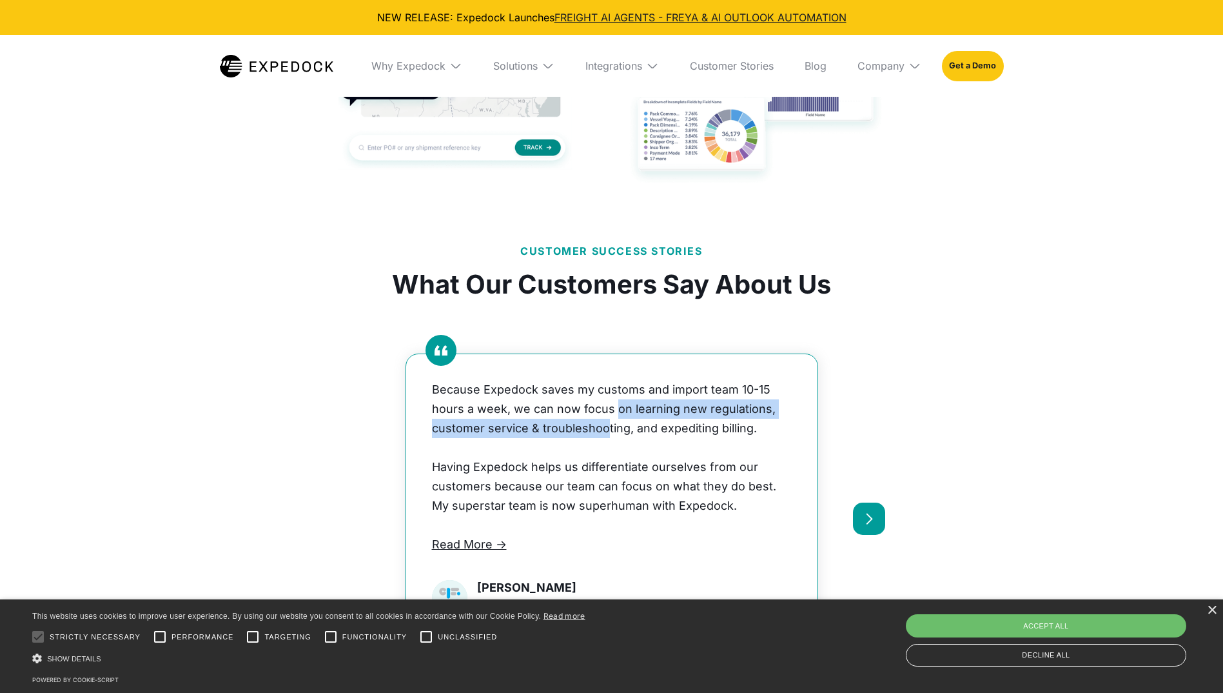
drag, startPoint x: 615, startPoint y: 401, endPoint x: 604, endPoint y: 422, distance: 23.4
click at [604, 422] on p "Because Expedock saves my customs and import team 10-15 hours a week, we can no…" at bounding box center [612, 409] width 360 height 58
drag, startPoint x: 464, startPoint y: 408, endPoint x: 776, endPoint y: 452, distance: 315.3
click at [776, 452] on div "Because Expedock saves my customs and import team 10-15 hours a week, we can no…" at bounding box center [612, 467] width 360 height 174
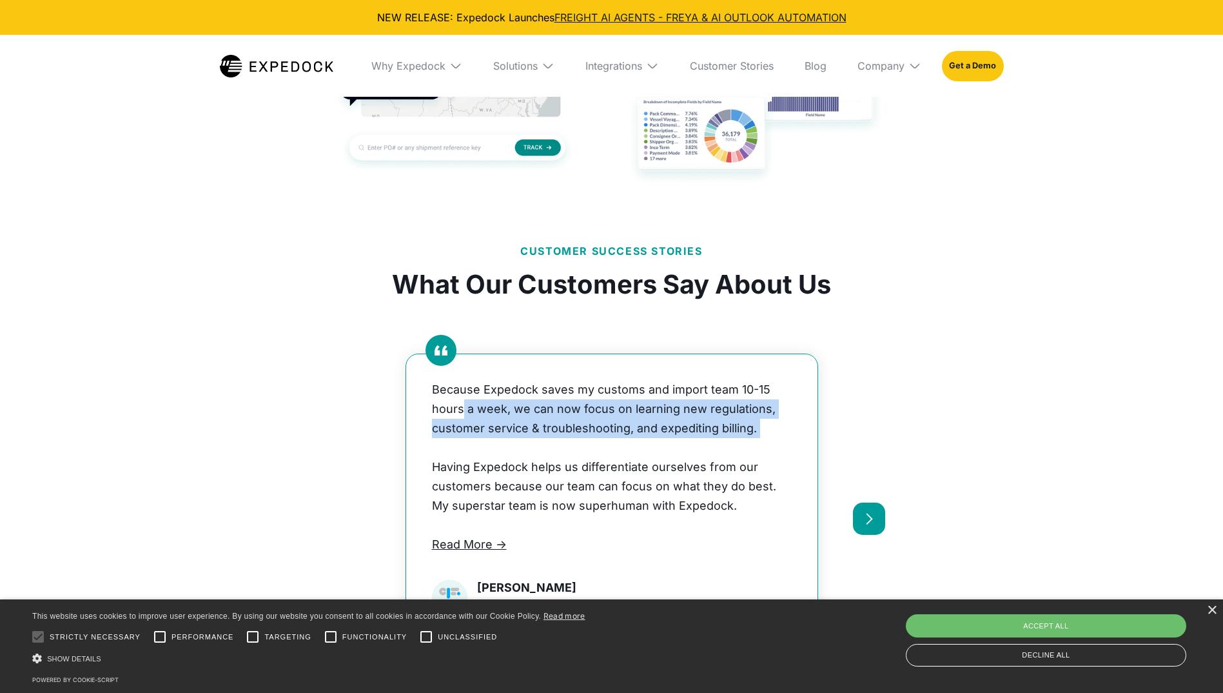
click at [775, 452] on p "‍" at bounding box center [612, 447] width 360 height 19
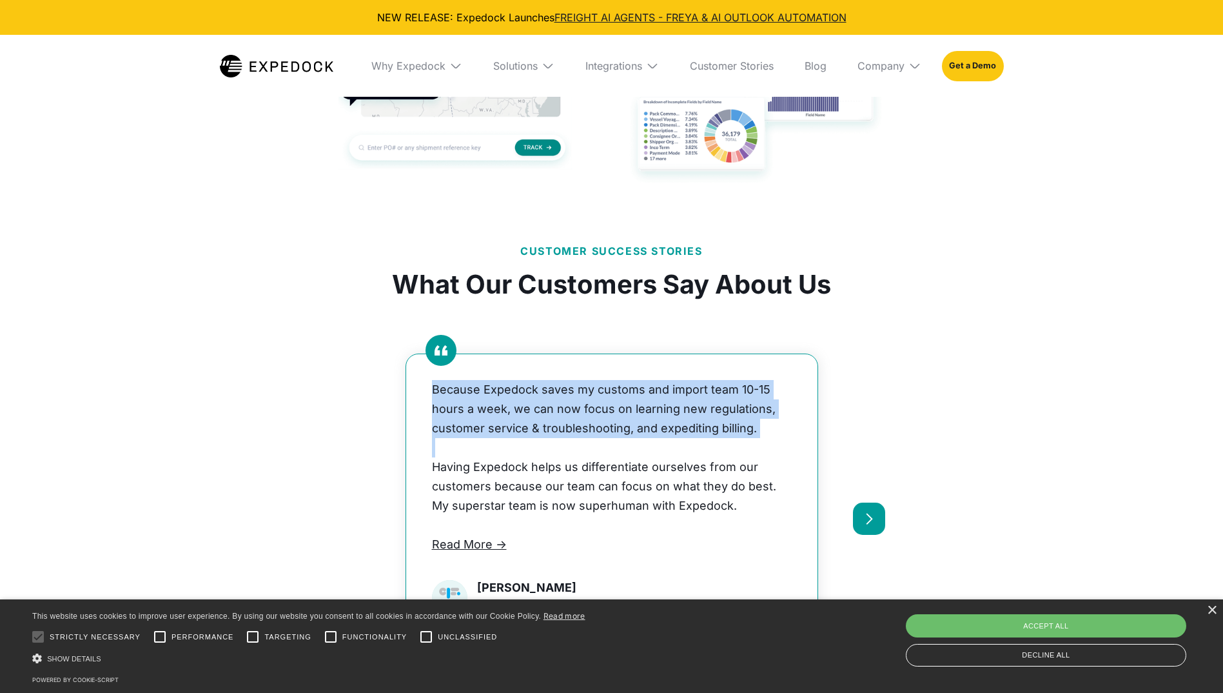
drag, startPoint x: 775, startPoint y: 452, endPoint x: 348, endPoint y: 383, distance: 433.1
click at [348, 383] on div "Because Expedock saves my customs and import team 10-15 hours a week, we can no…" at bounding box center [612, 476] width 547 height 375
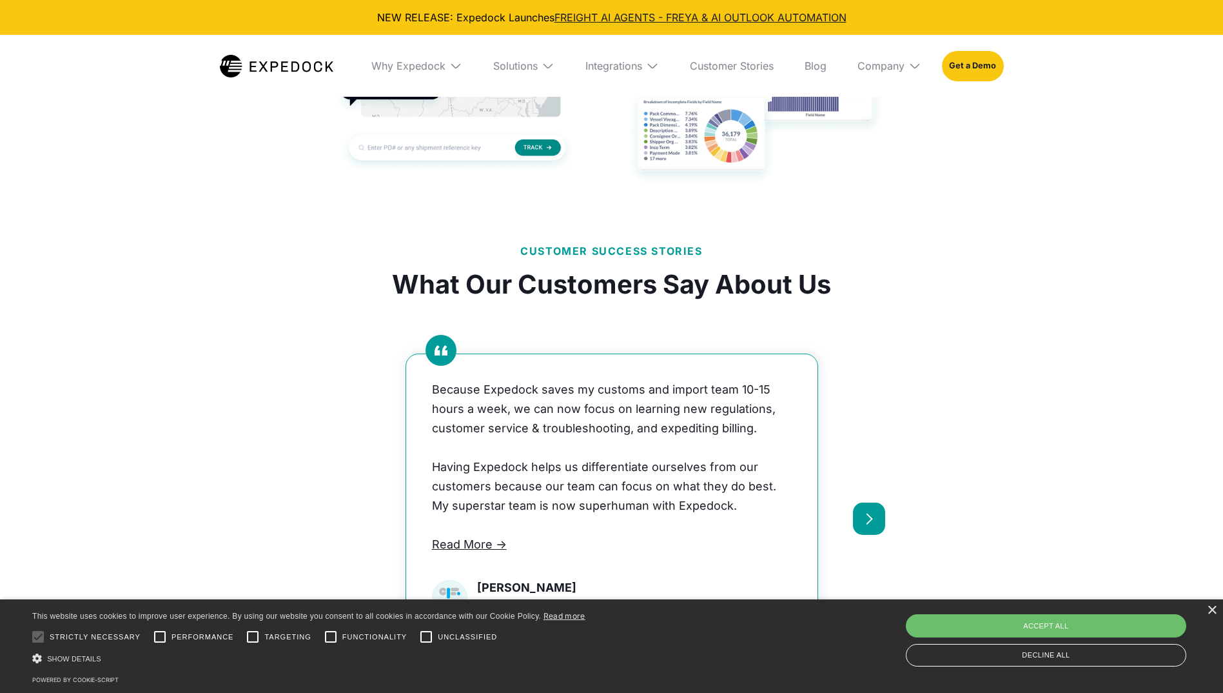
click at [458, 498] on p "Having Expedock helps us differentiate ourselves from our customers because our…" at bounding box center [612, 486] width 360 height 58
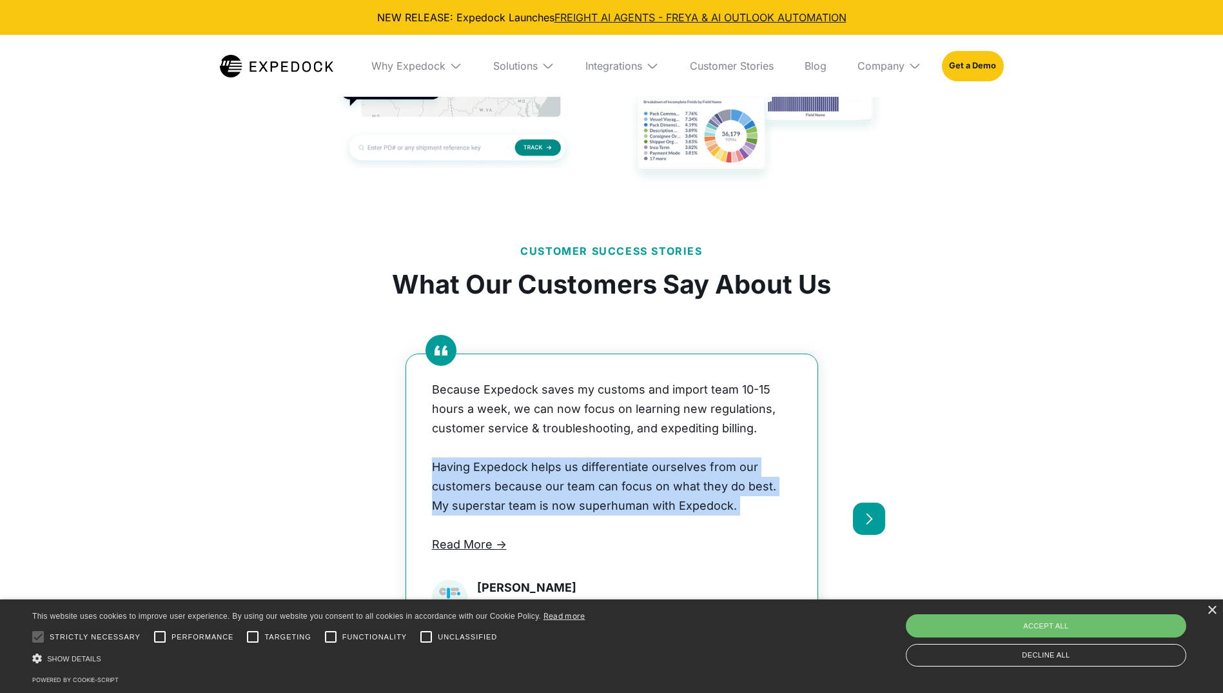
click at [458, 498] on p "Having Expedock helps us differentiate ourselves from our customers because our…" at bounding box center [612, 486] width 360 height 58
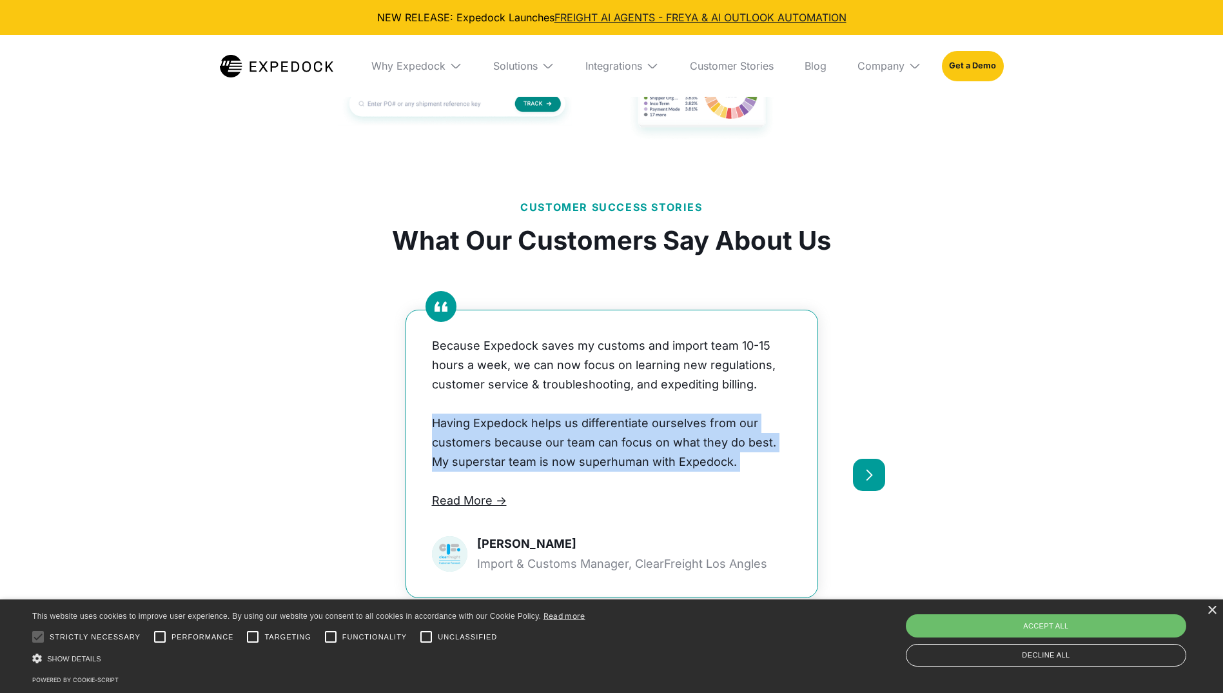
scroll to position [2515, 0]
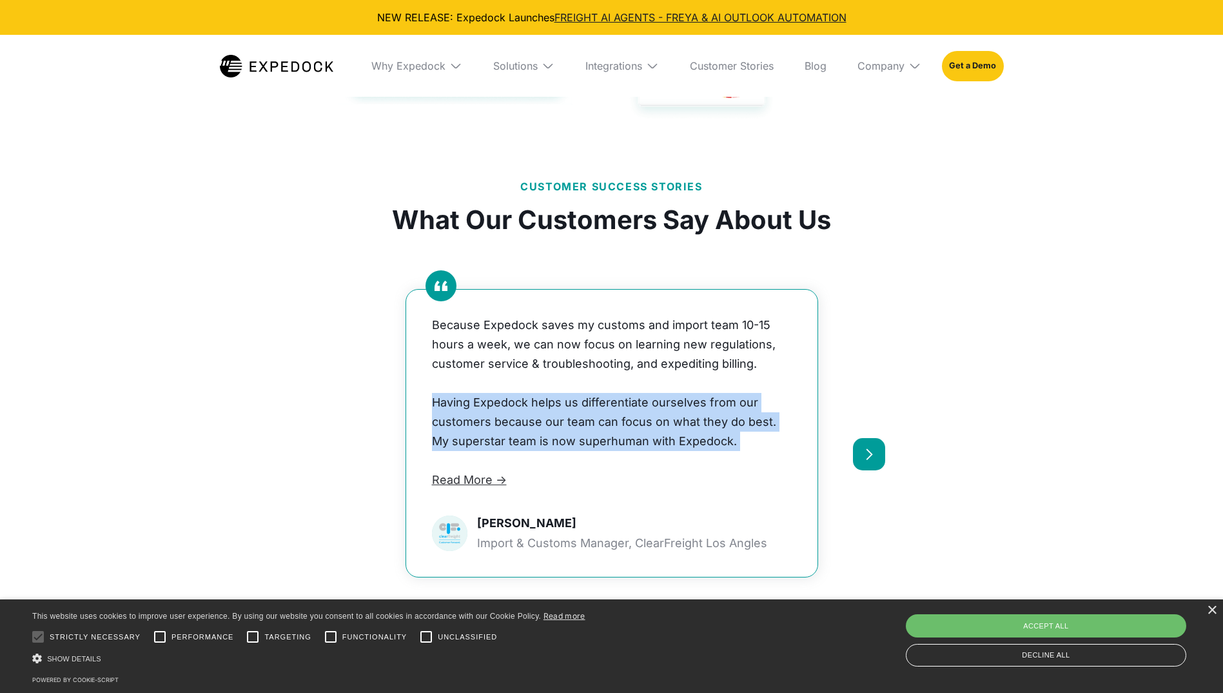
click at [470, 477] on link "Read More ->" at bounding box center [469, 480] width 75 height 14
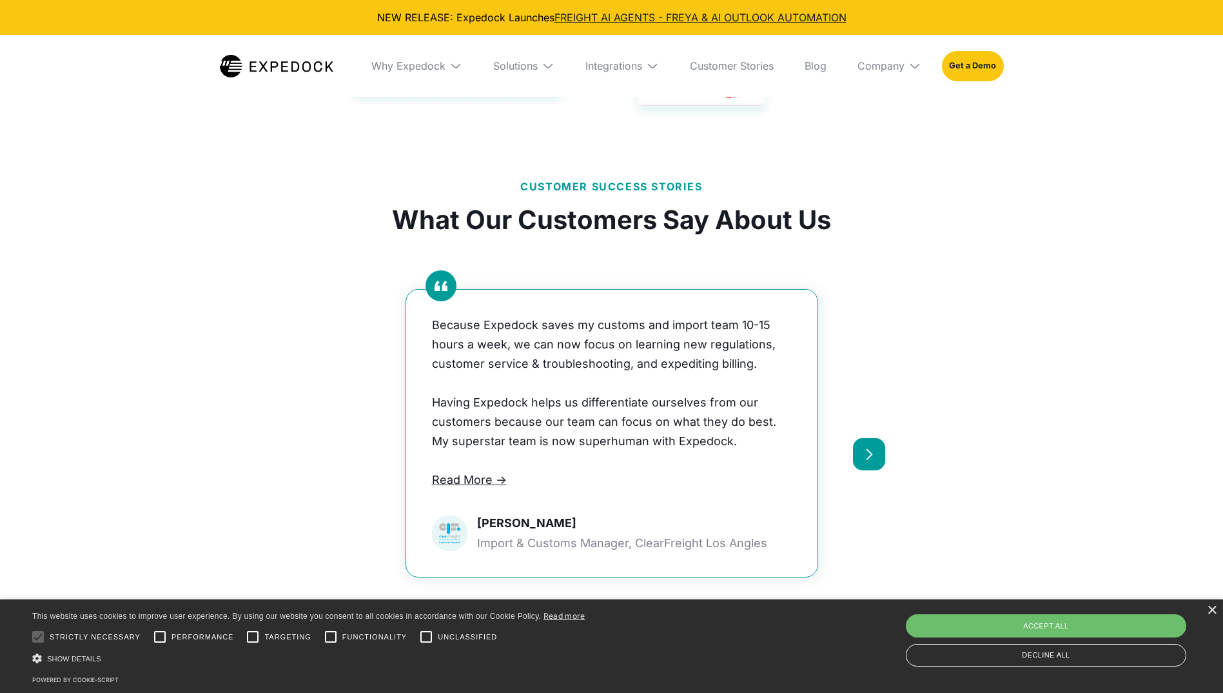
click at [473, 311] on div "Because Expedock saves my customs and import team 10-15 hours a week, we can no…" at bounding box center [611, 433] width 411 height 287
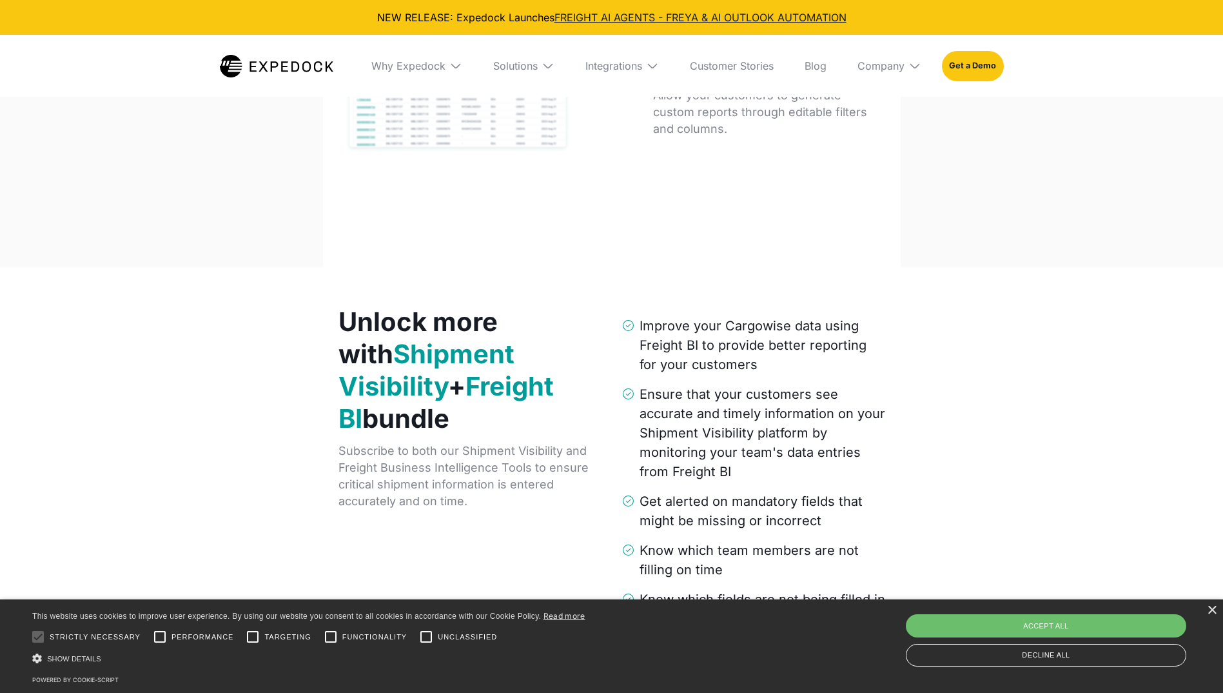
scroll to position [1677, 0]
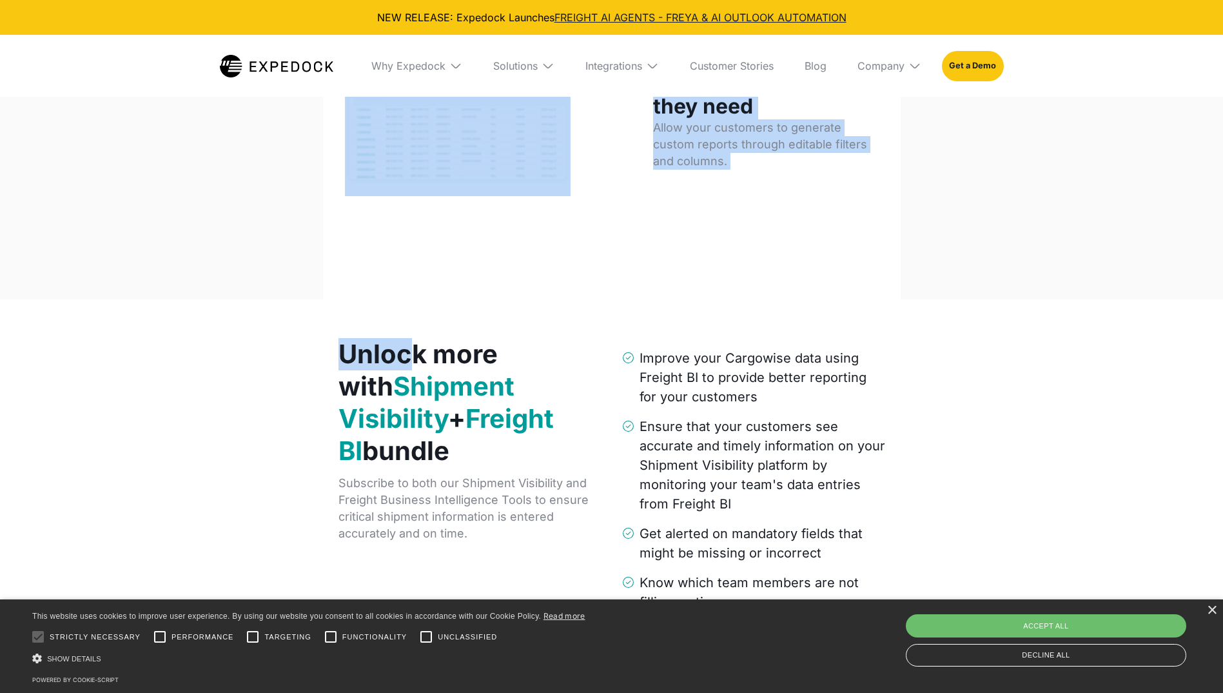
drag, startPoint x: 413, startPoint y: 311, endPoint x: 616, endPoint y: 261, distance: 208.6
click at [616, 261] on div "Shipment Visibility Platform Deliver unparalleled customer service through self…" at bounding box center [611, 547] width 1223 height 4407
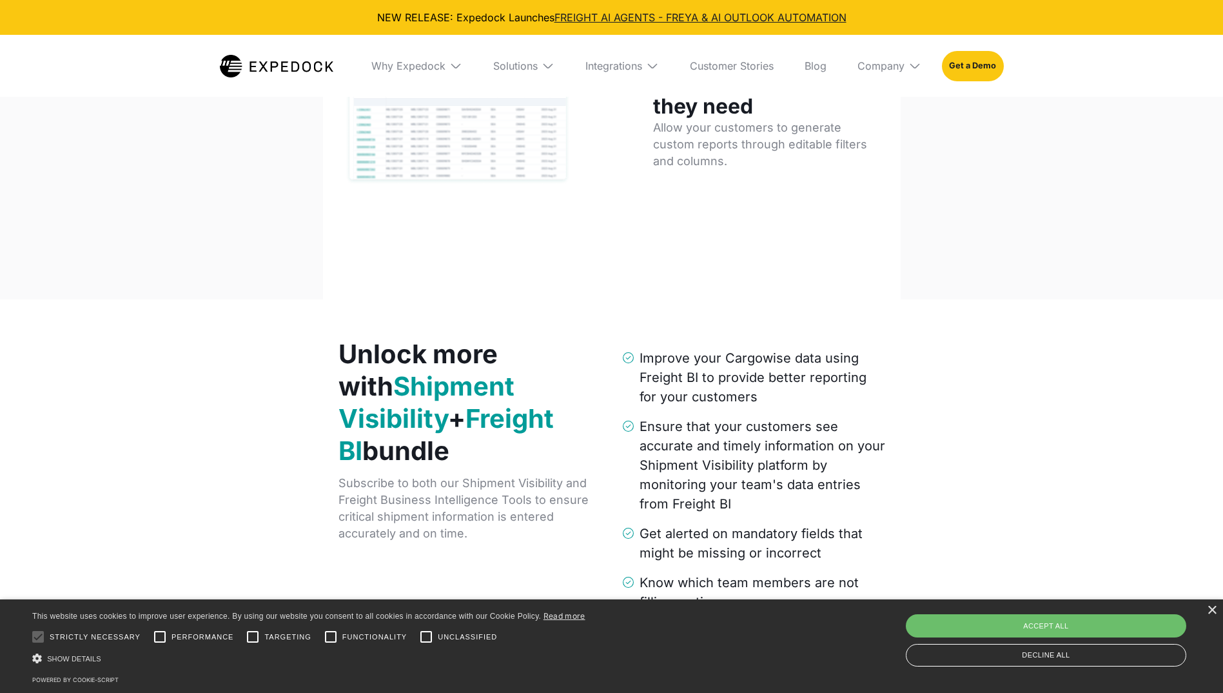
drag, startPoint x: 616, startPoint y: 261, endPoint x: 430, endPoint y: 327, distance: 197.0
click at [428, 327] on div "Unlock more with Shipment Visibility + Freight BI bundle Subscribe to both our …" at bounding box center [612, 649] width 578 height 700
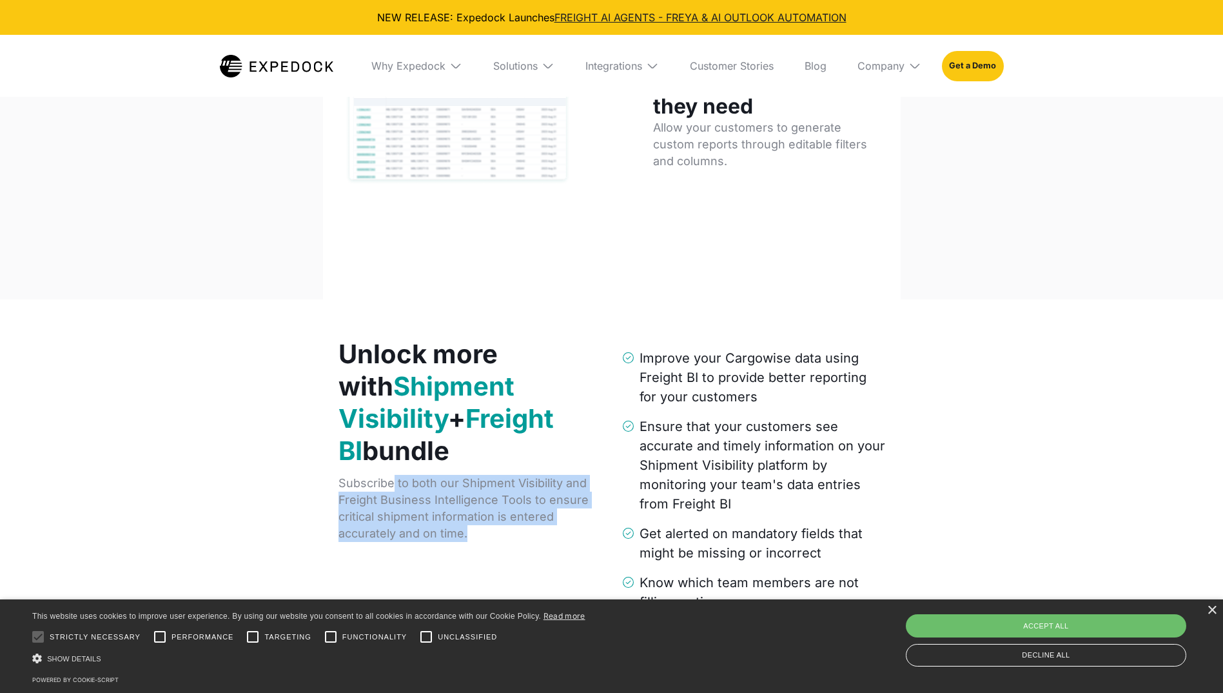
drag, startPoint x: 394, startPoint y: 448, endPoint x: 513, endPoint y: 512, distance: 135.6
click at [513, 512] on div "Unlock more with Shipment Visibility + Freight BI bundle Subscribe to both our …" at bounding box center [470, 453] width 263 height 230
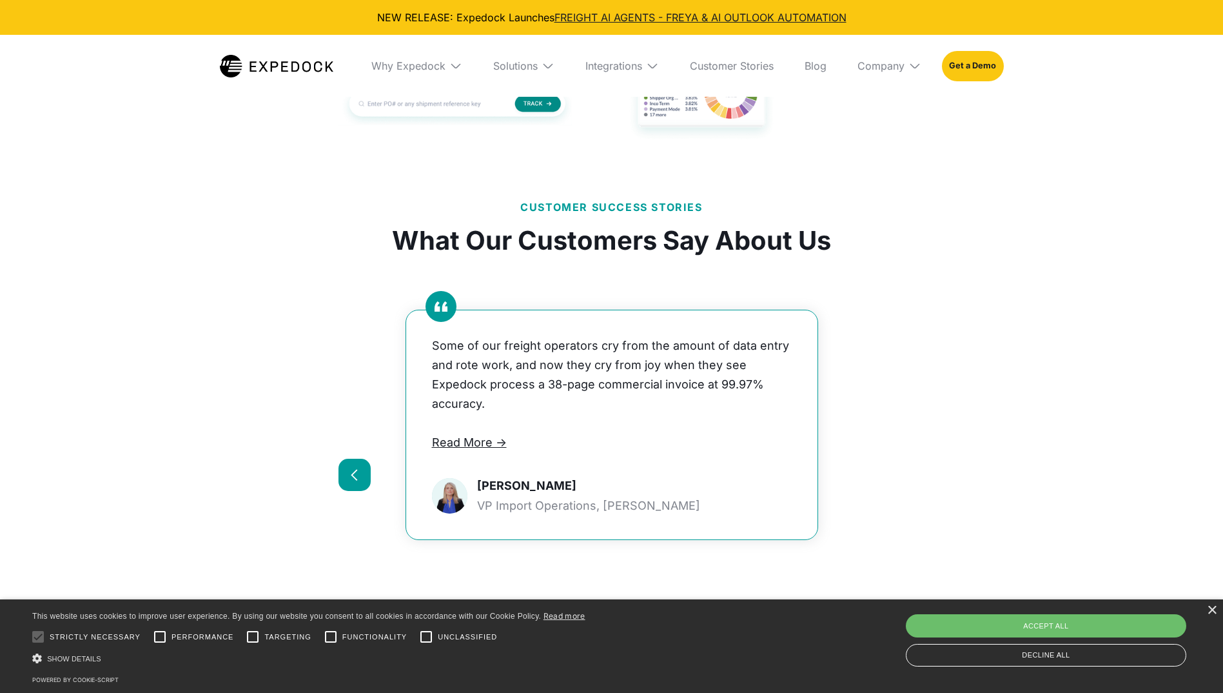
scroll to position [2451, 0]
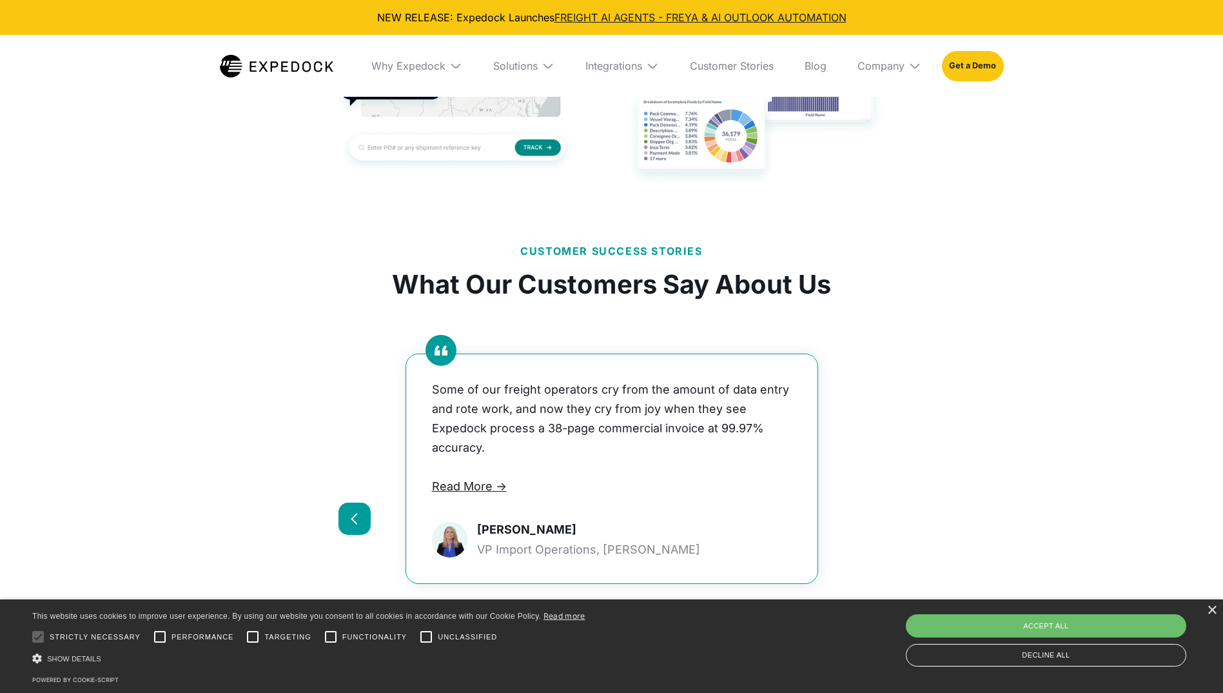
drag, startPoint x: 509, startPoint y: 473, endPoint x: 166, endPoint y: 413, distance: 348.3
click at [164, 413] on div "Customer Success Stories What Our Customers Say About Us Slide 2 of 2. Because …" at bounding box center [611, 489] width 1223 height 571
click at [193, 426] on div "Customer Success Stories What Our Customers Say About Us Slide 2 of 2. Because …" at bounding box center [611, 489] width 1223 height 571
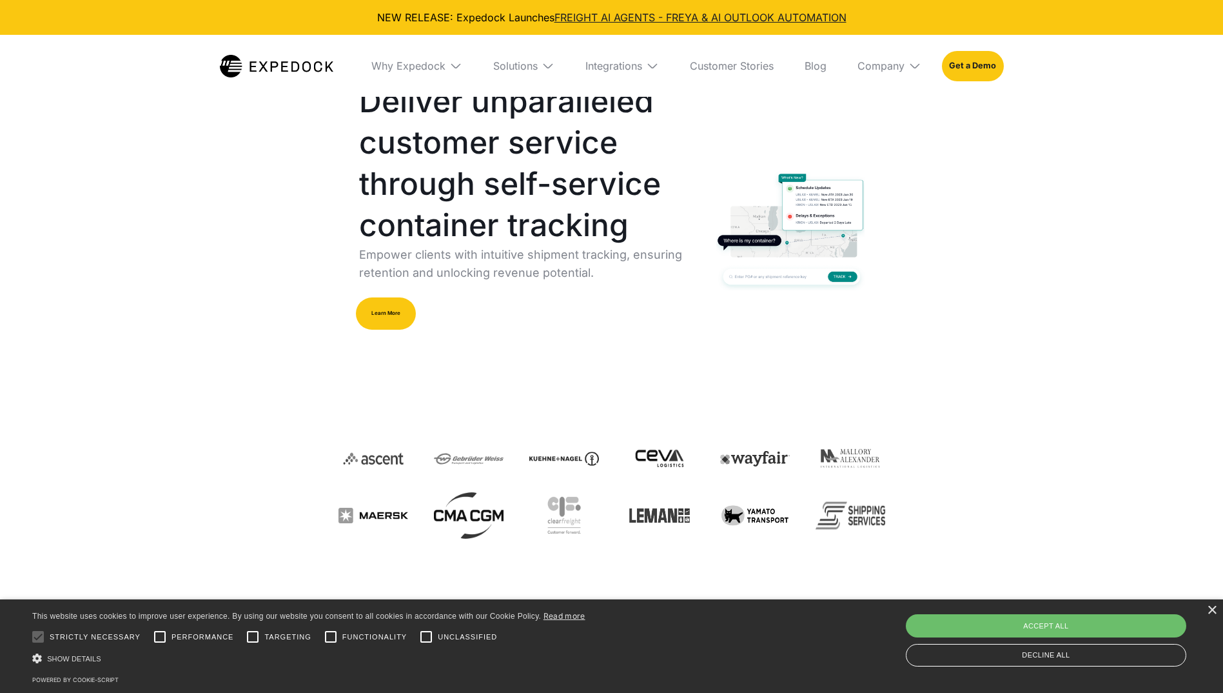
scroll to position [0, 0]
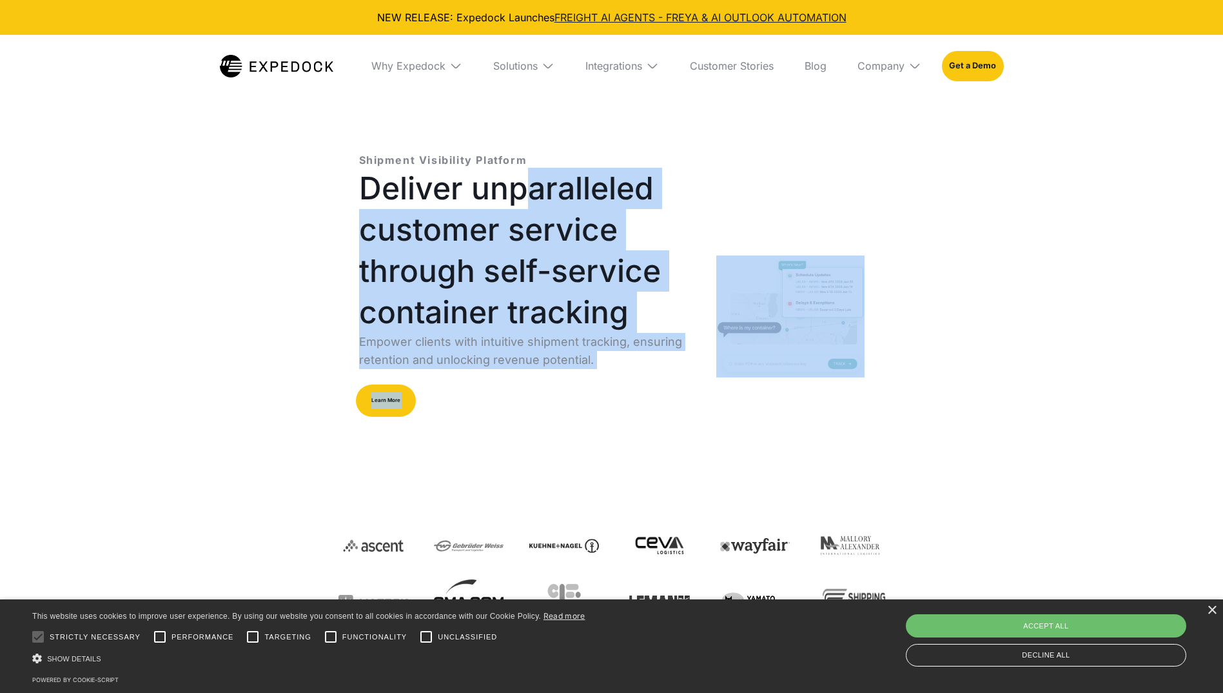
drag, startPoint x: 528, startPoint y: 207, endPoint x: 845, endPoint y: 474, distance: 414.7
click at [845, 474] on div "Shipment Visibility Platform Deliver unparalleled customer service through self…" at bounding box center [612, 317] width 547 height 370
click at [842, 469] on div "Shipment Visibility Platform Deliver unparalleled customer service through self…" at bounding box center [612, 317] width 547 height 370
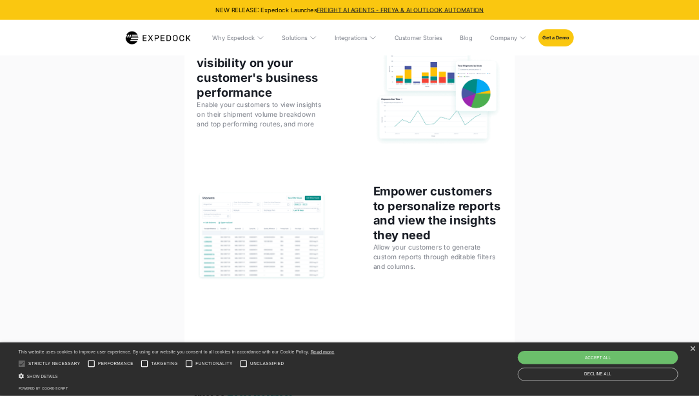
scroll to position [1354, 0]
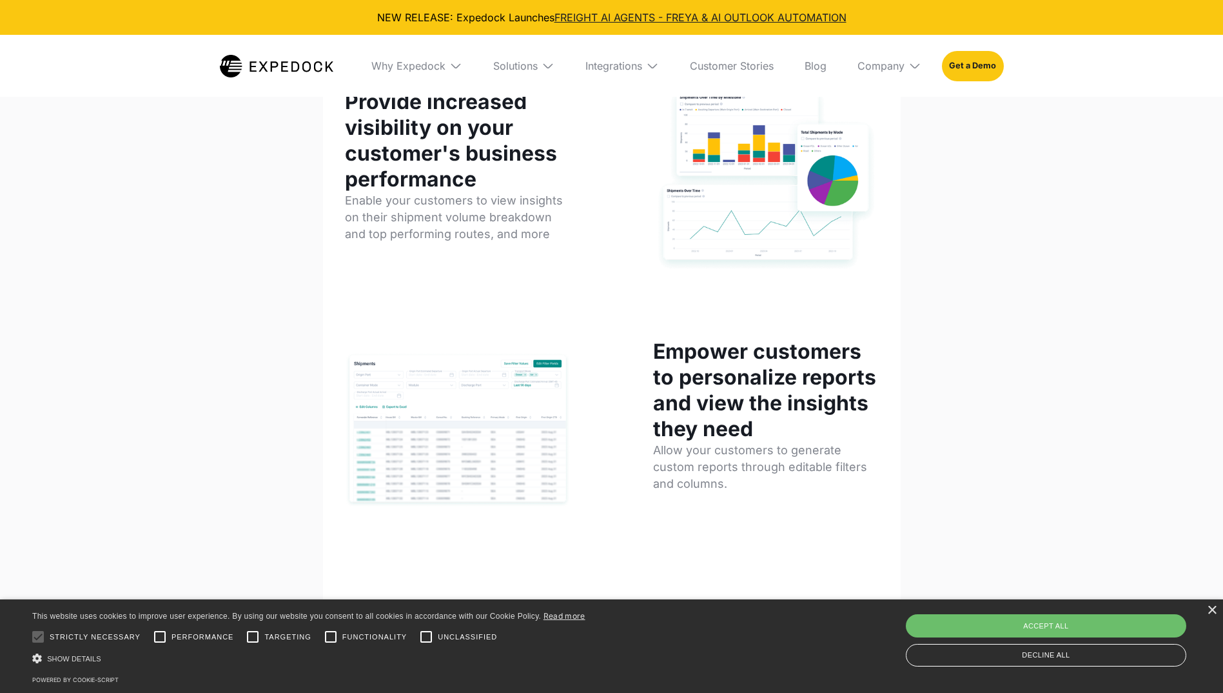
click at [453, 424] on img at bounding box center [458, 428] width 226 height 181
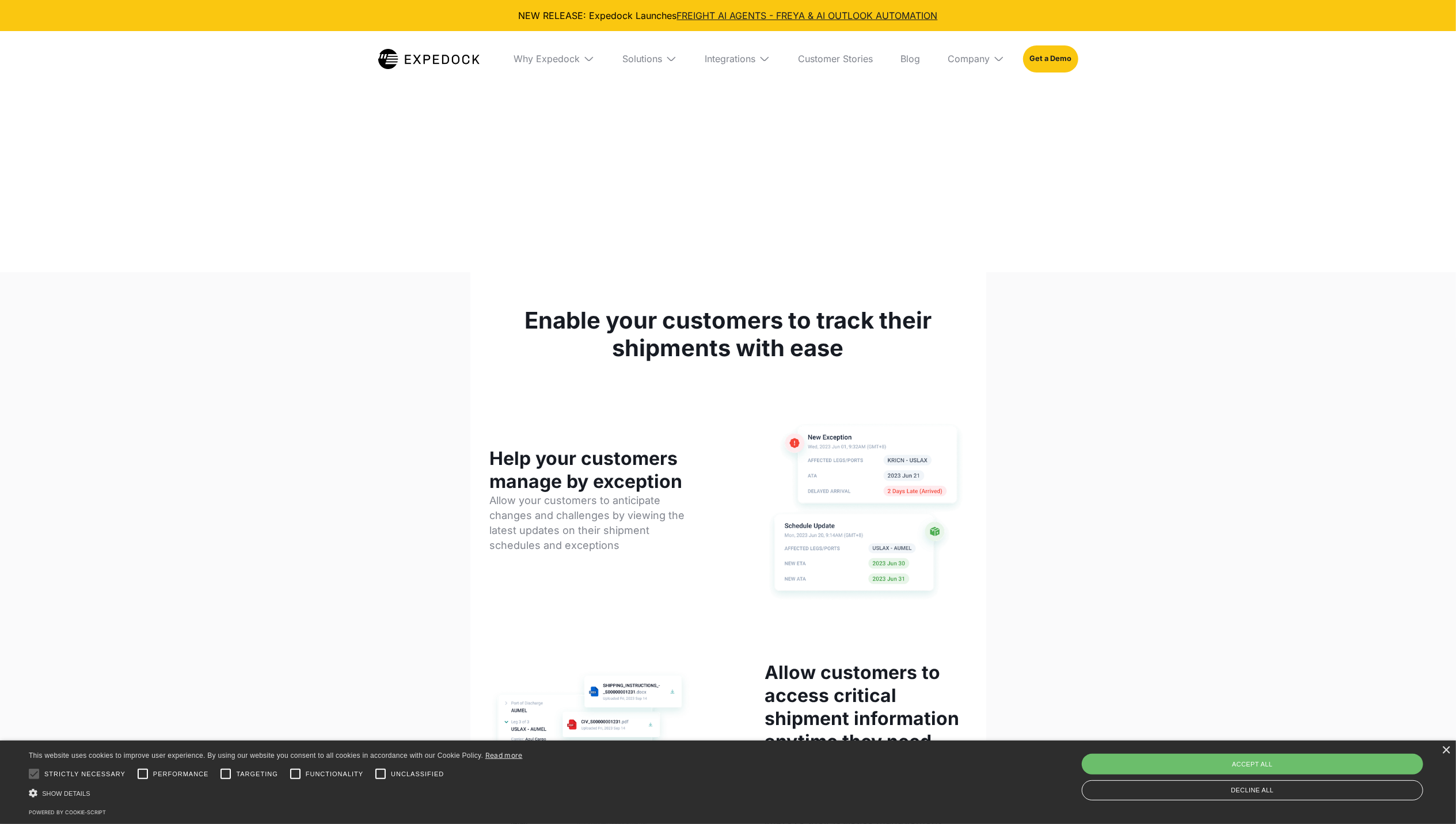
scroll to position [526, 0]
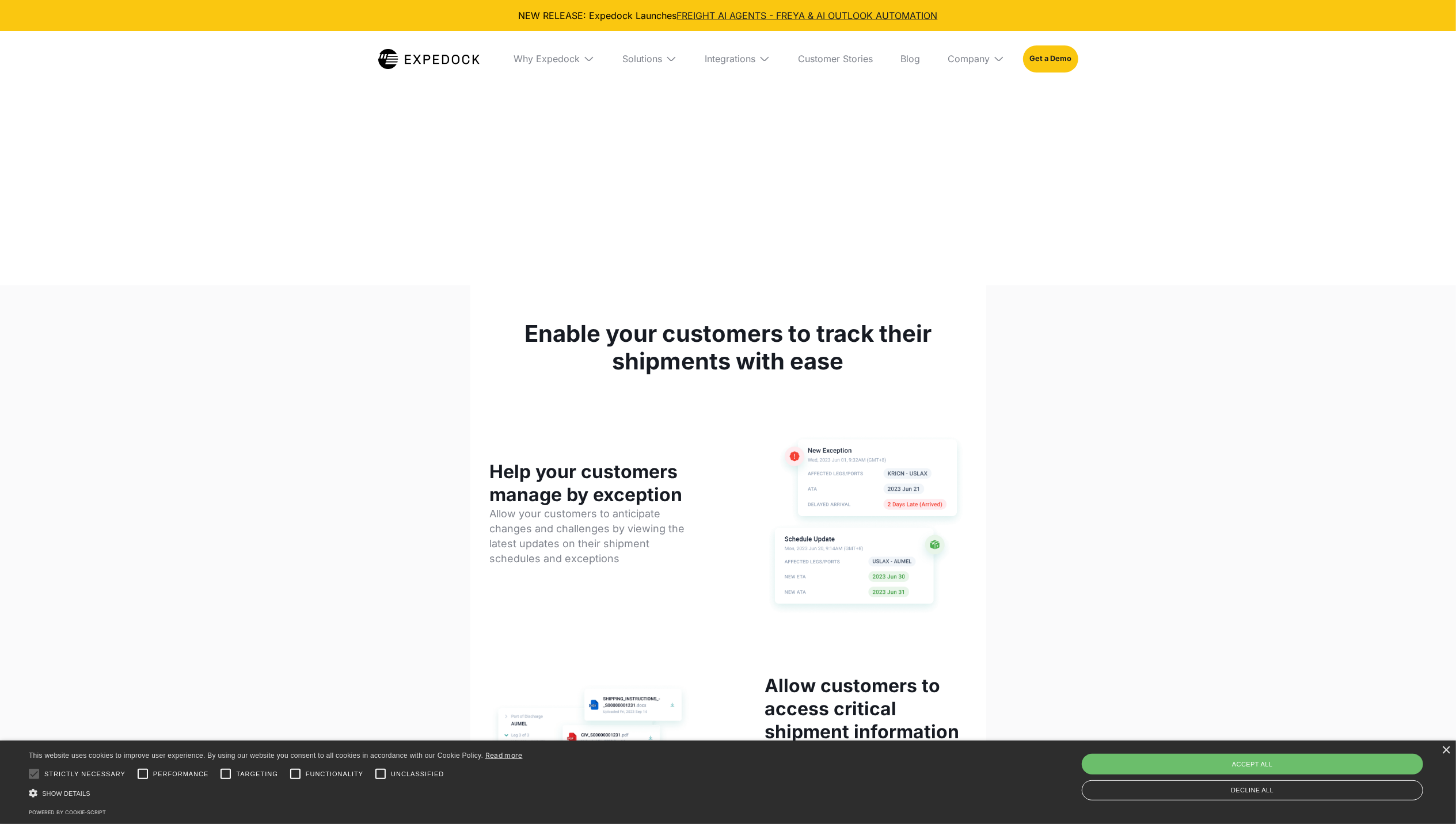
click at [766, 520] on img at bounding box center [866, 525] width 202 height 185
click at [829, 559] on img at bounding box center [866, 525] width 202 height 185
drag, startPoint x: 592, startPoint y: 487, endPoint x: 380, endPoint y: 468, distance: 212.8
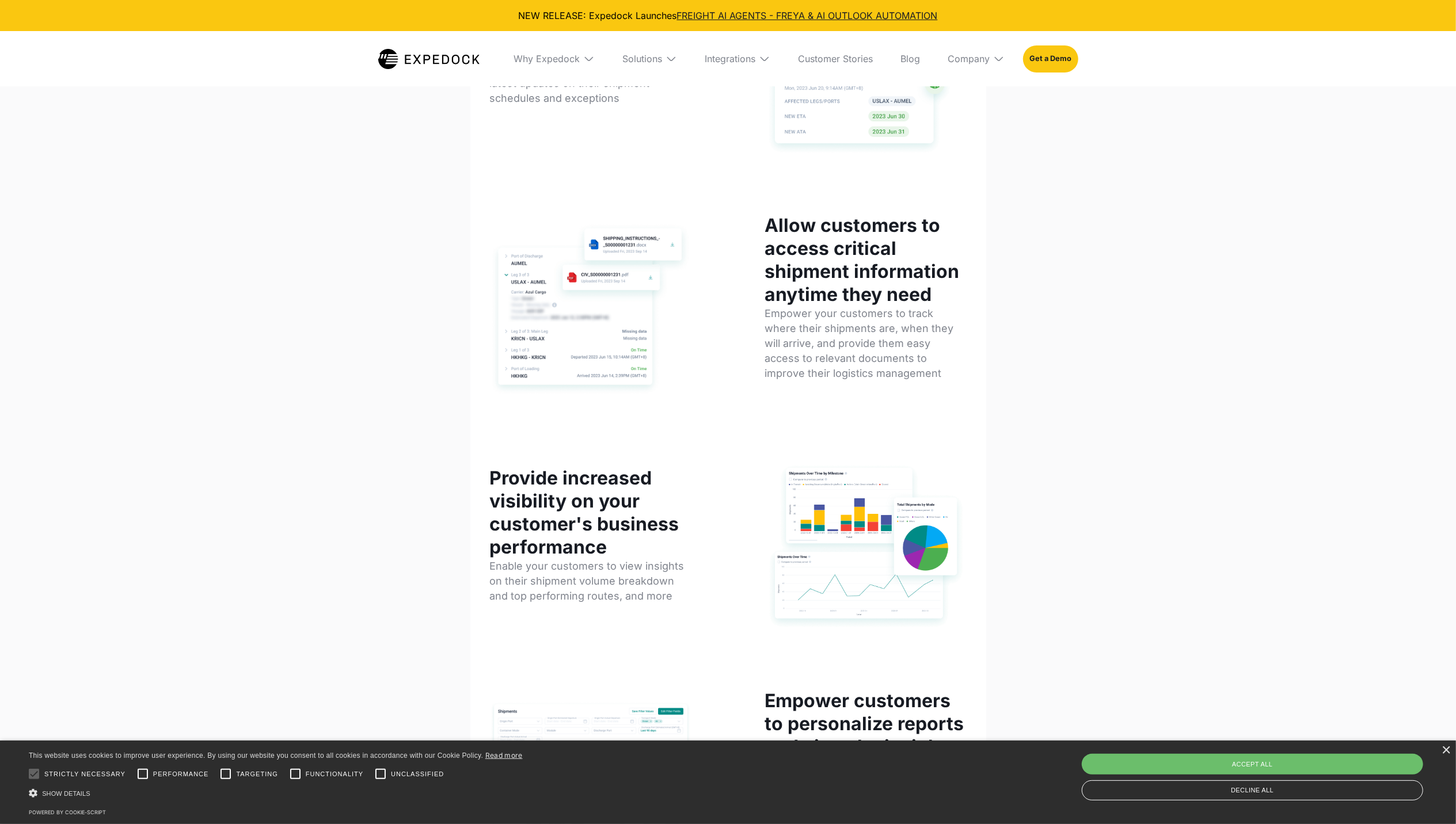
scroll to position [911, 0]
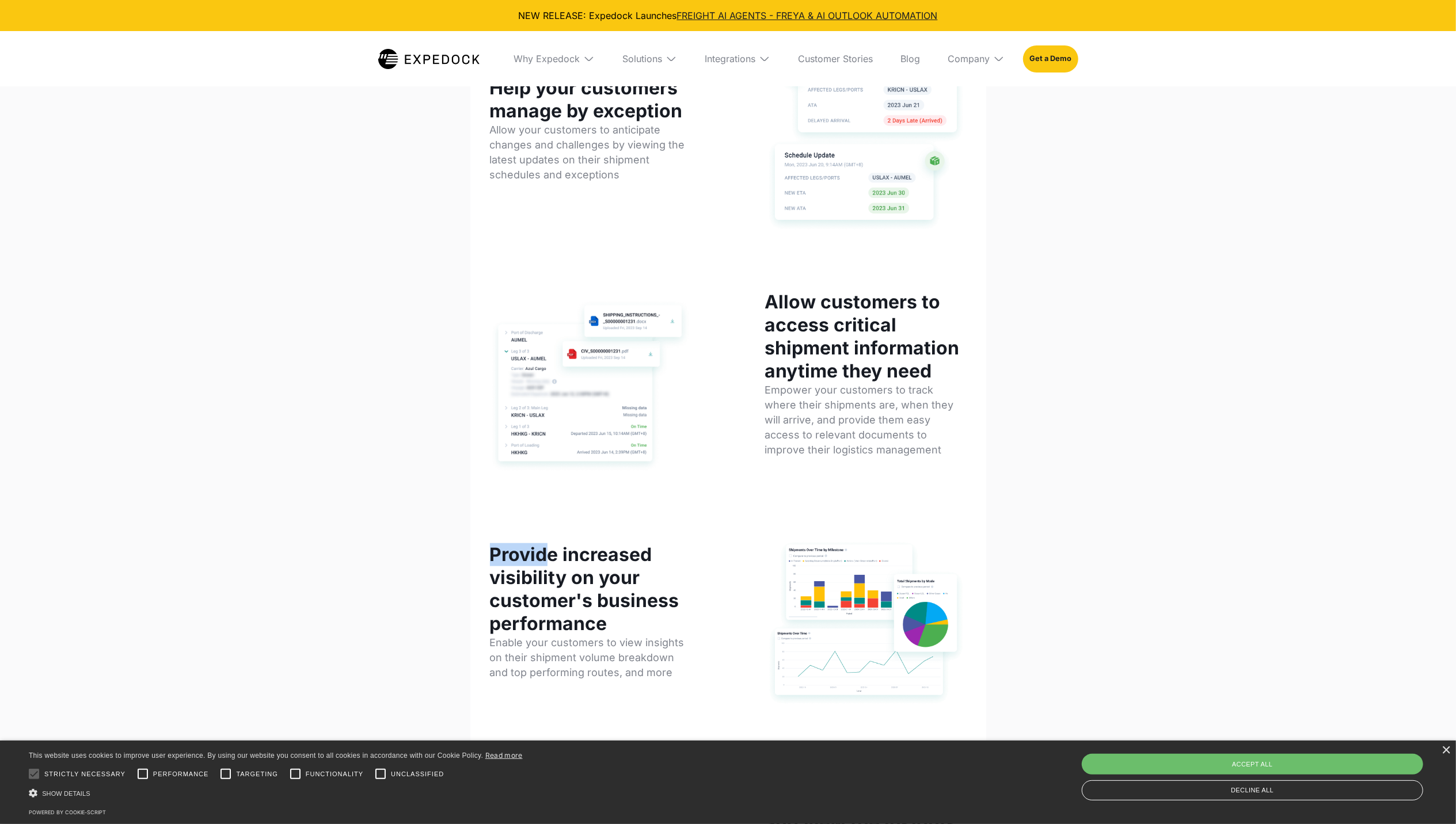
drag, startPoint x: 553, startPoint y: 507, endPoint x: 418, endPoint y: 523, distance: 135.9
click at [418, 523] on div "Enable your customers to track their shipments with ease Help your customers ma…" at bounding box center [728, 461] width 1456 height 1118
drag, startPoint x: 418, startPoint y: 523, endPoint x: 555, endPoint y: 490, distance: 140.9
click at [555, 490] on div "Enable your customers to track their shipments with ease Help your customers ma…" at bounding box center [728, 461] width 516 height 1118
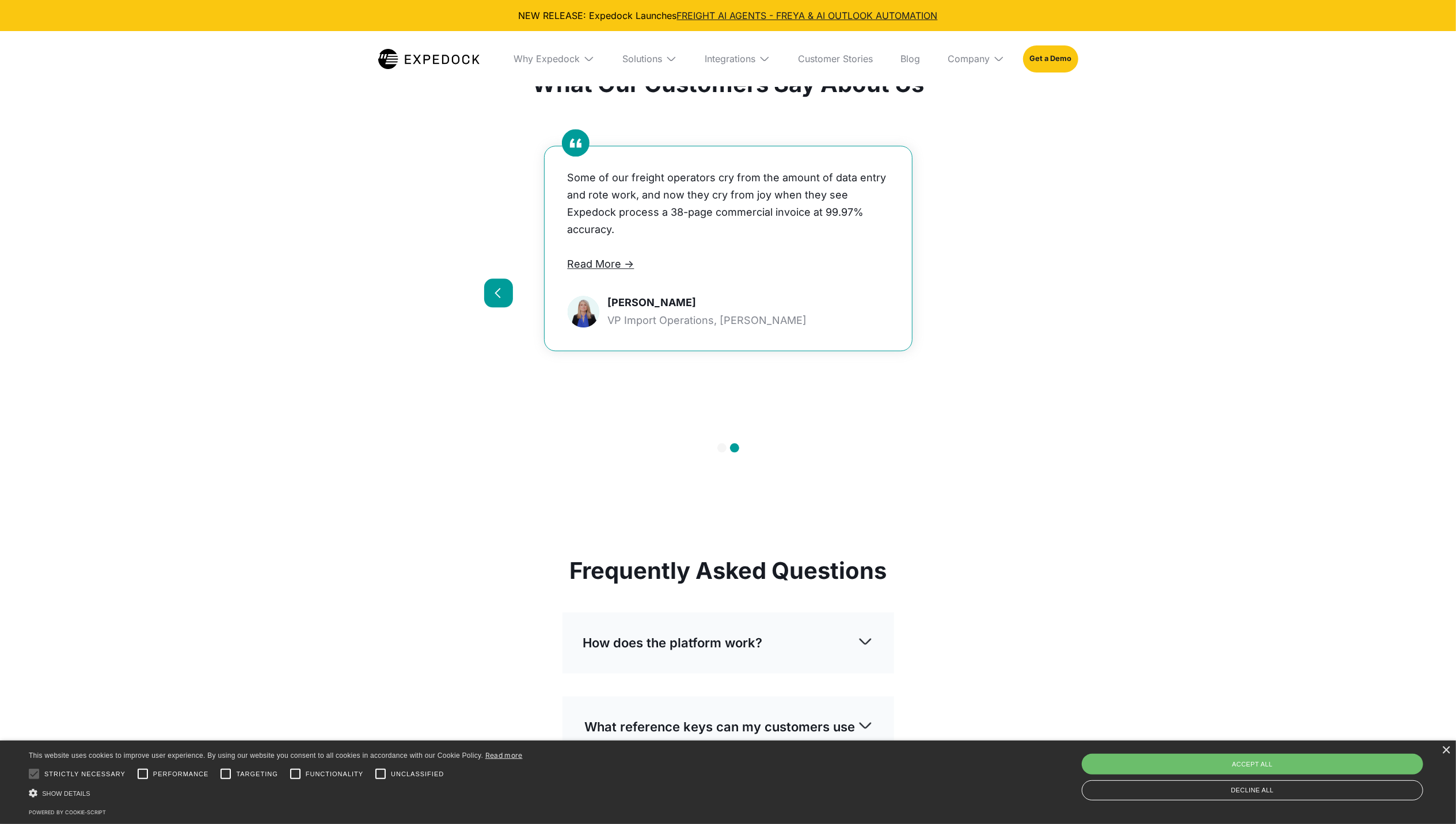
scroll to position [2522, 0]
drag, startPoint x: 680, startPoint y: 469, endPoint x: 539, endPoint y: 482, distance: 141.6
click at [539, 482] on div "Customer Success Stories What Our Customers Say About Us Slide 2 of 2. Because …" at bounding box center [728, 268] width 488 height 440
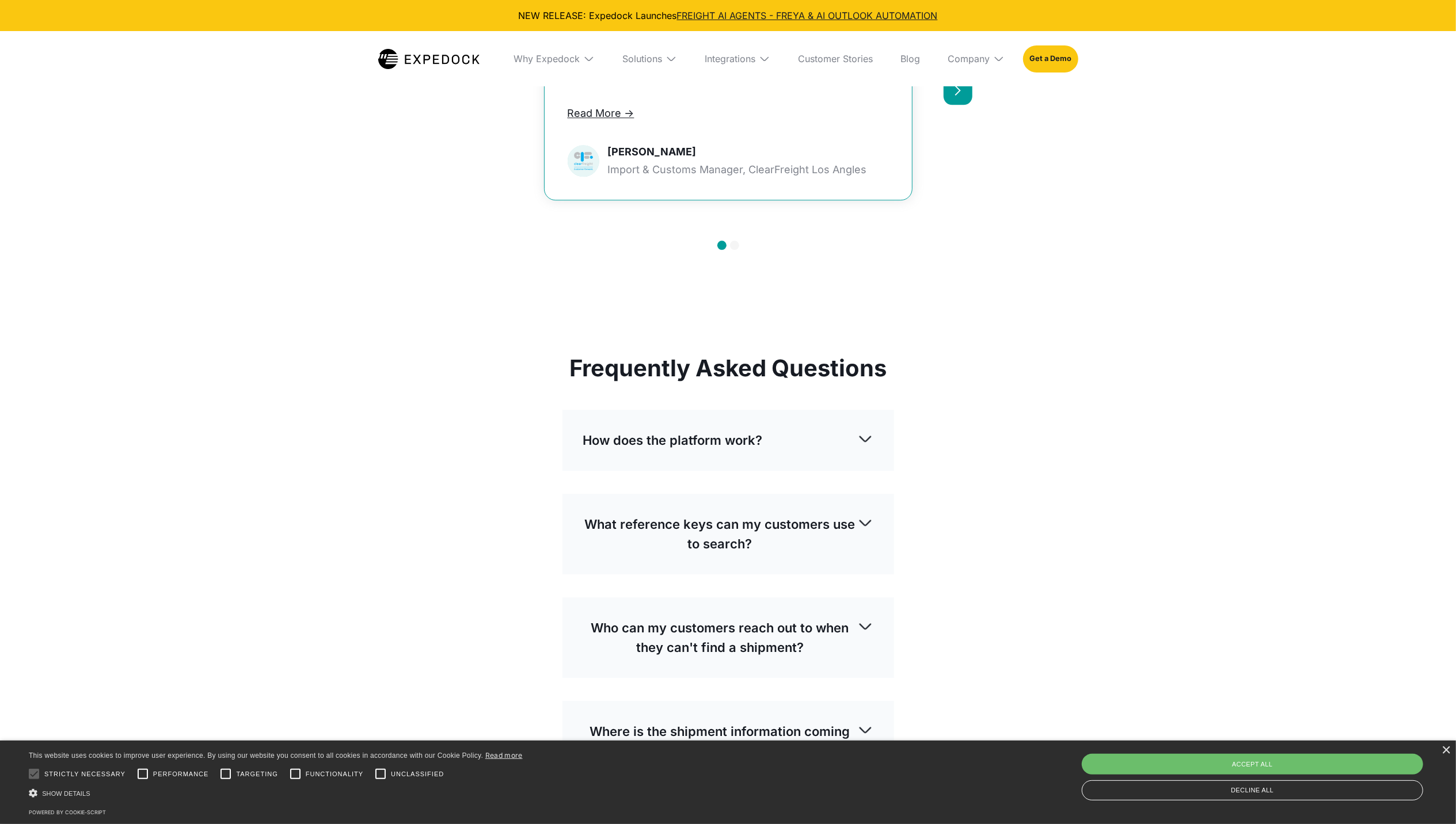
scroll to position [2752, 0]
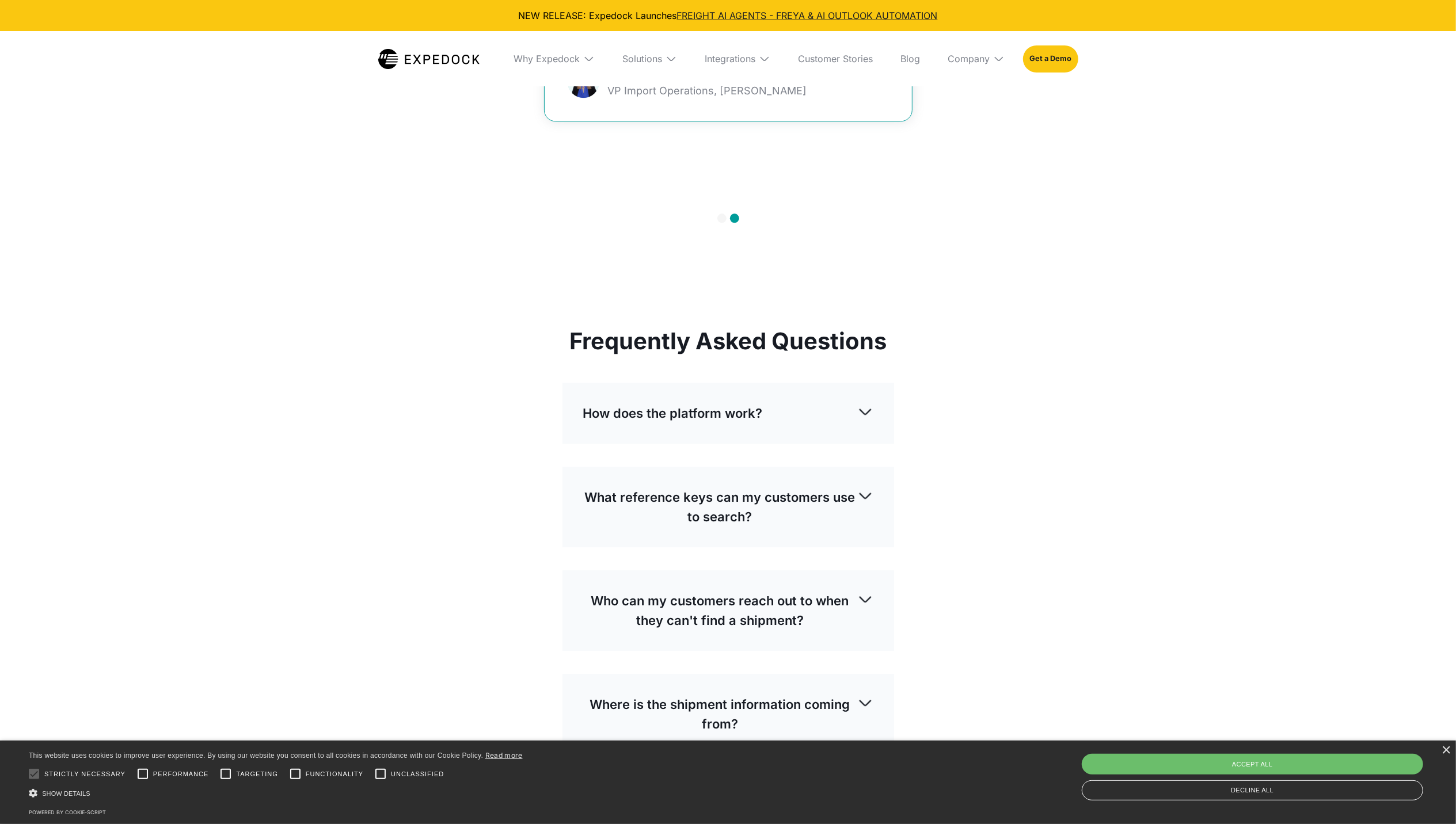
click at [774, 615] on p "Who can my customers reach out to when they can't find a shipment?" at bounding box center [720, 611] width 274 height 39
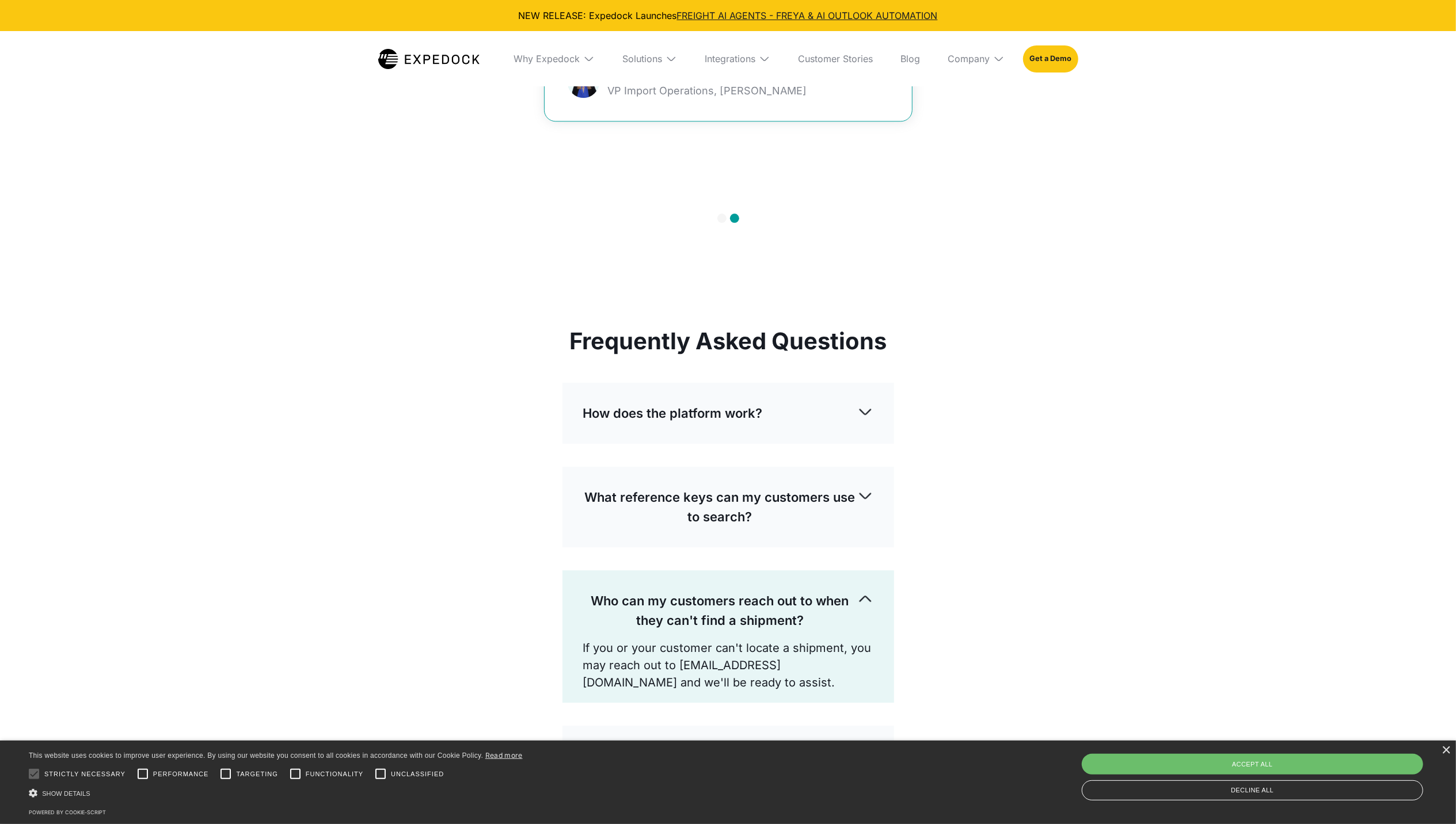
click at [774, 615] on p "Who can my customers reach out to when they can't find a shipment?" at bounding box center [720, 611] width 274 height 39
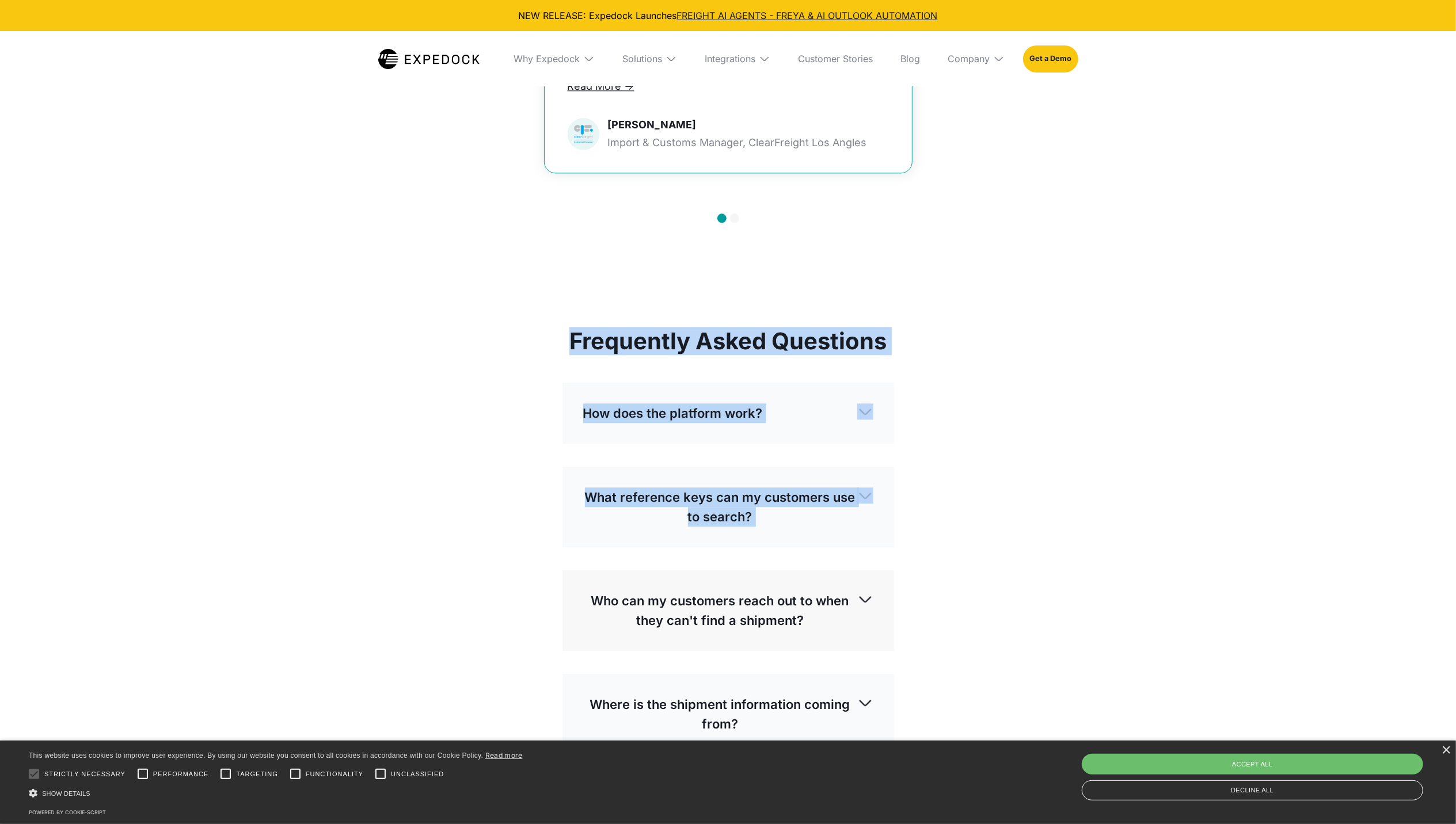
drag, startPoint x: 1083, startPoint y: 436, endPoint x: 1172, endPoint y: 229, distance: 225.3
drag, startPoint x: 1172, startPoint y: 229, endPoint x: 931, endPoint y: 388, distance: 288.7
click at [931, 387] on div "Frequently Asked Questions How does the platform work? On the log out view, you…" at bounding box center [728, 604] width 488 height 553
click at [839, 424] on div "How does the platform work?" at bounding box center [728, 413] width 290 height 38
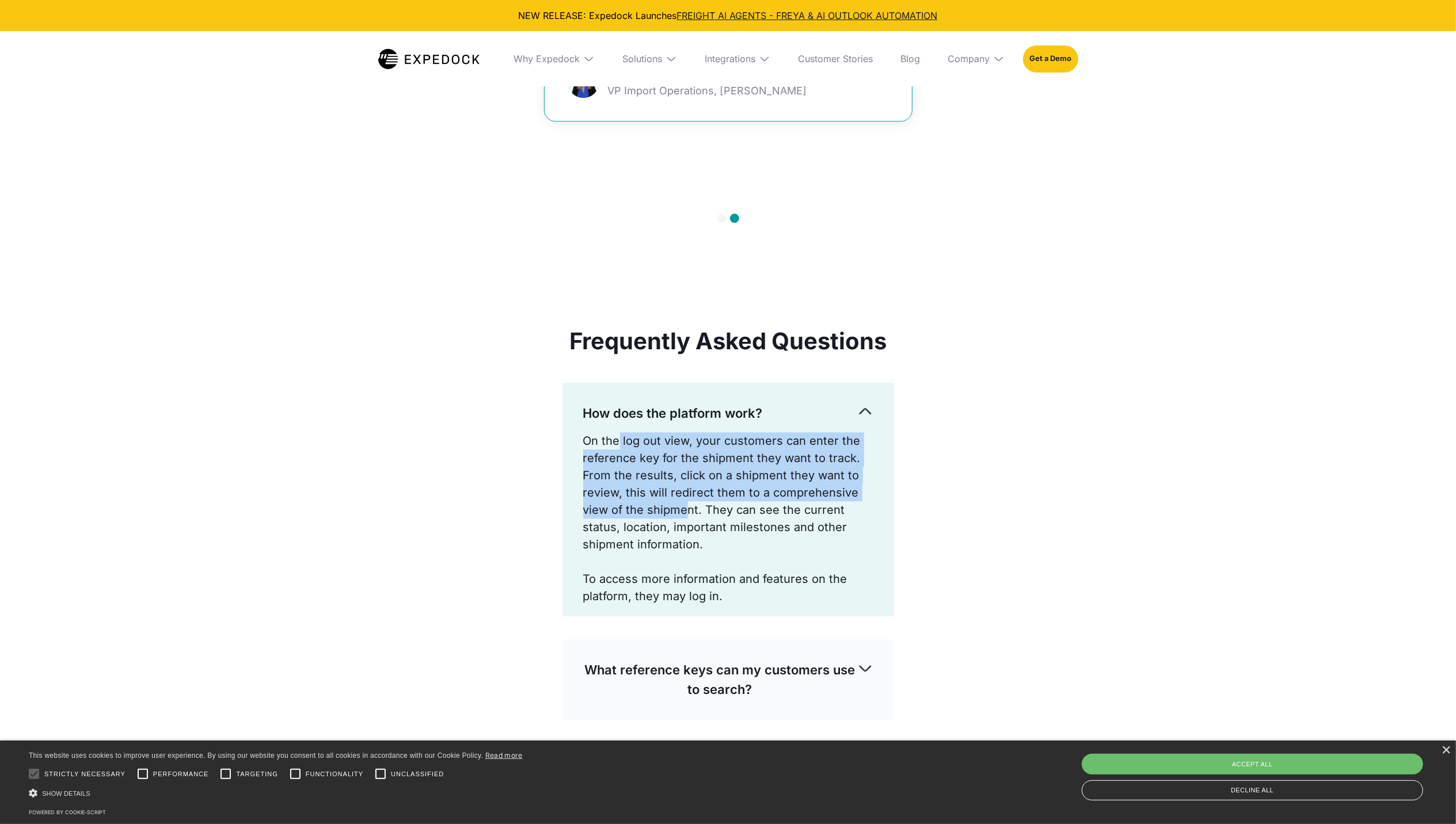
drag, startPoint x: 619, startPoint y: 445, endPoint x: 688, endPoint y: 510, distance: 94.8
click at [688, 510] on p "On the log out view, your customers can enter the reference key for the shipmen…" at bounding box center [728, 492] width 290 height 121
click at [688, 509] on p "On the log out view, your customers can enter the reference key for the shipmen…" at bounding box center [728, 492] width 290 height 121
click at [686, 500] on p "On the log out view, your customers can enter the reference key for the shipmen…" at bounding box center [728, 492] width 290 height 121
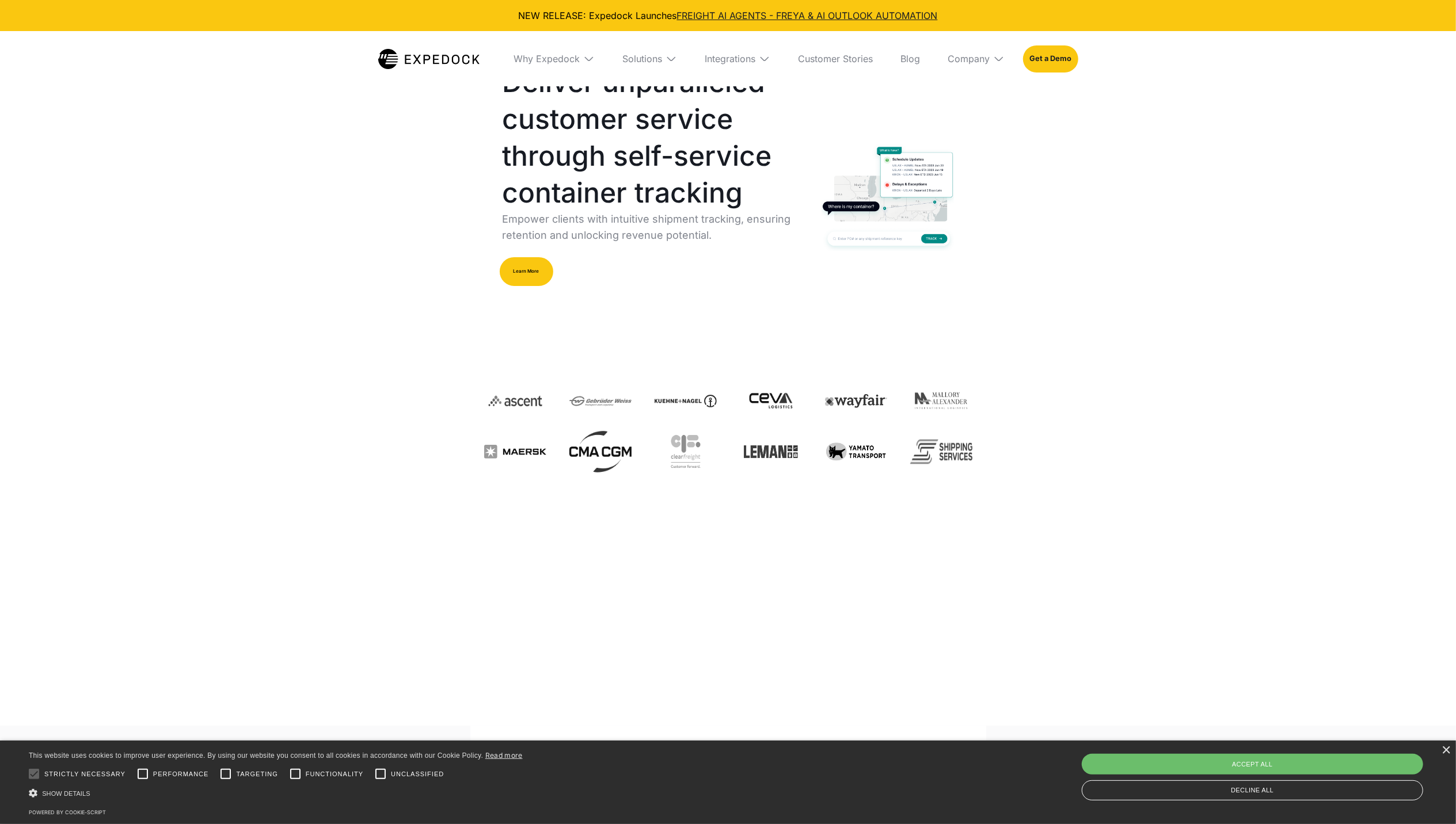
scroll to position [0, 0]
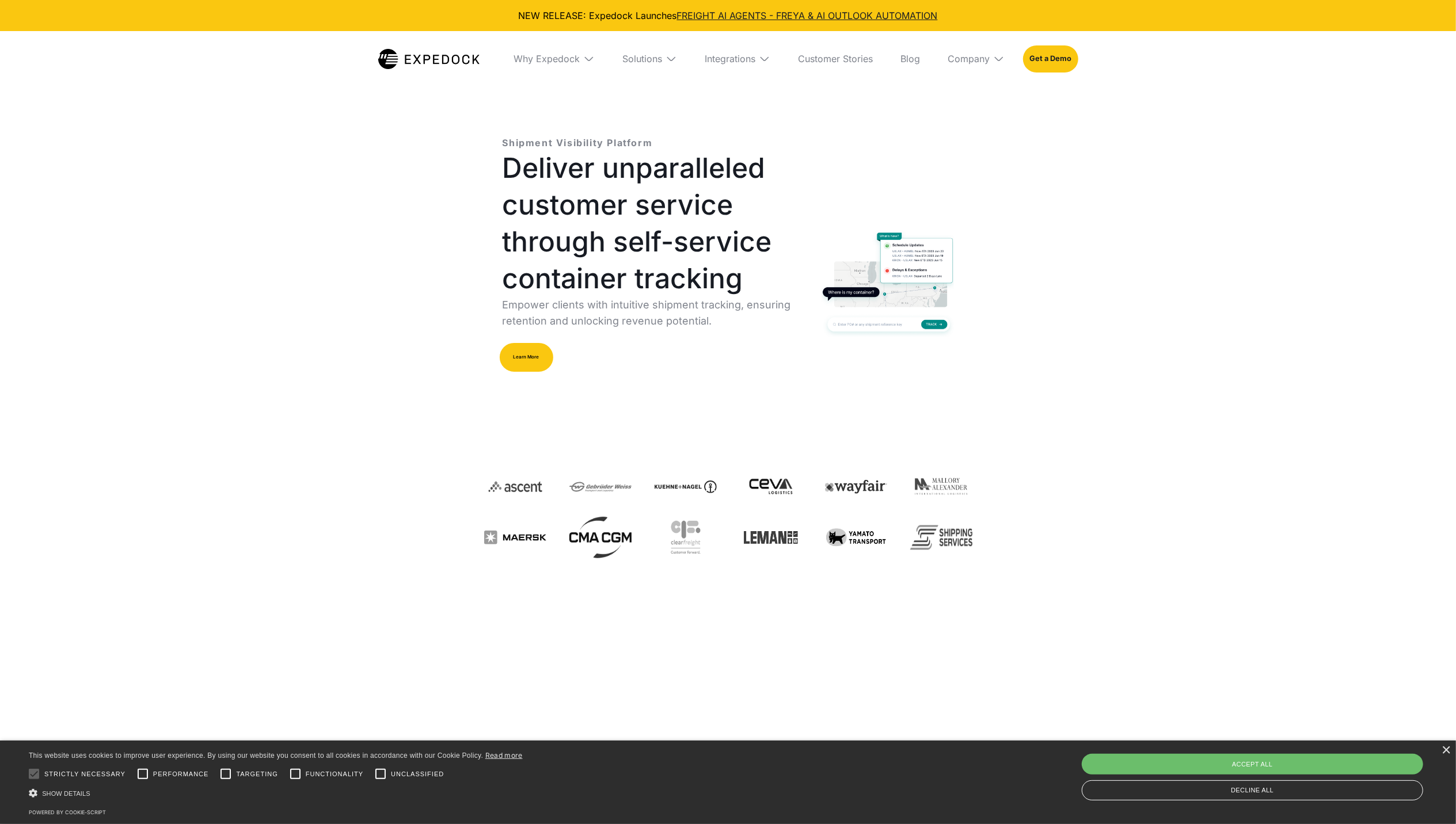
drag, startPoint x: 670, startPoint y: 90, endPoint x: 733, endPoint y: 92, distance: 63.0
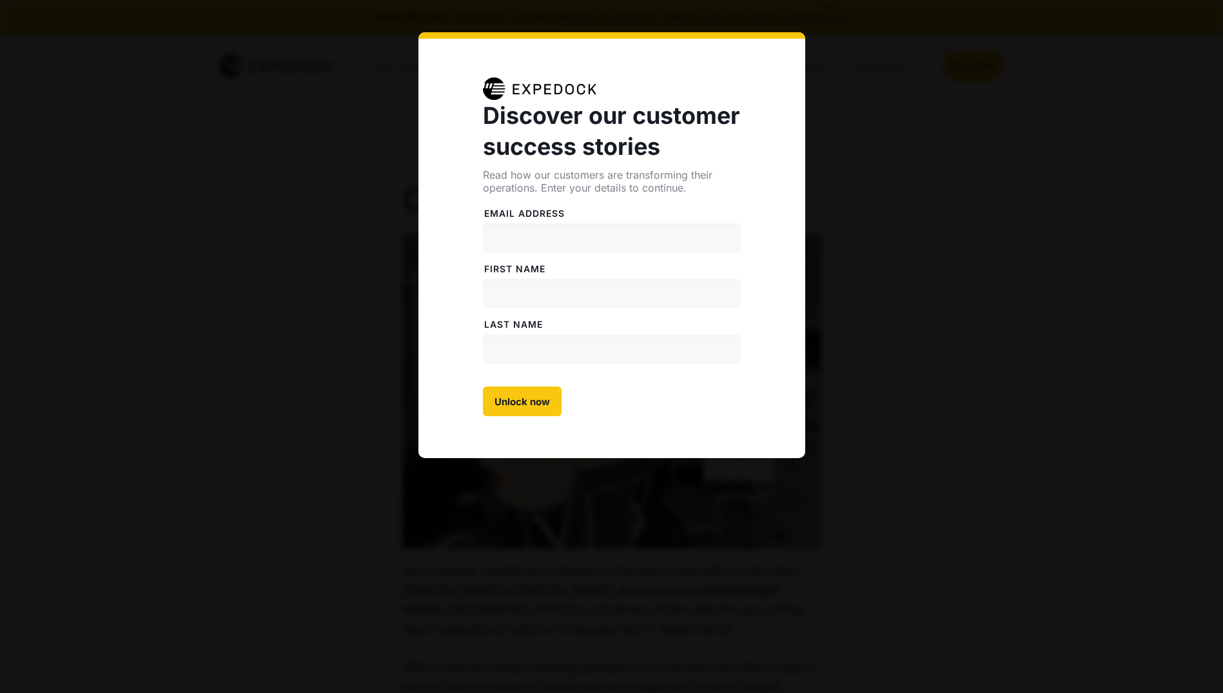
select select
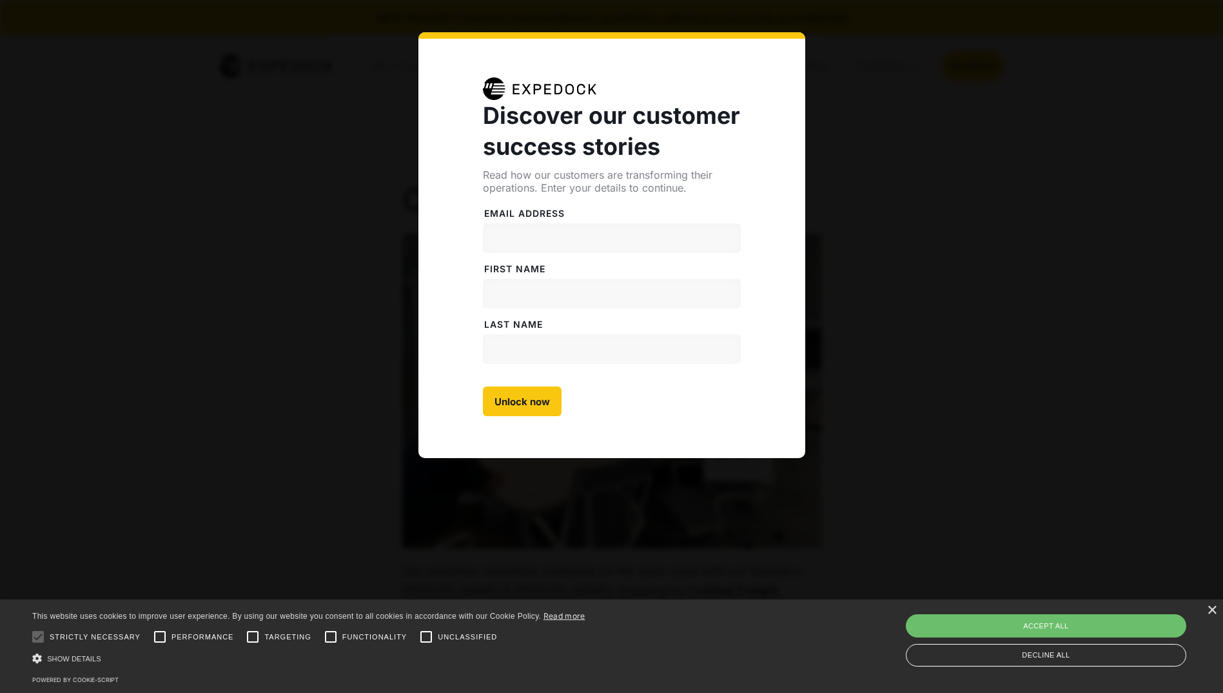
click at [264, 453] on div "Discover our customer success stories Read how our customers are transforming t…" at bounding box center [611, 346] width 1223 height 693
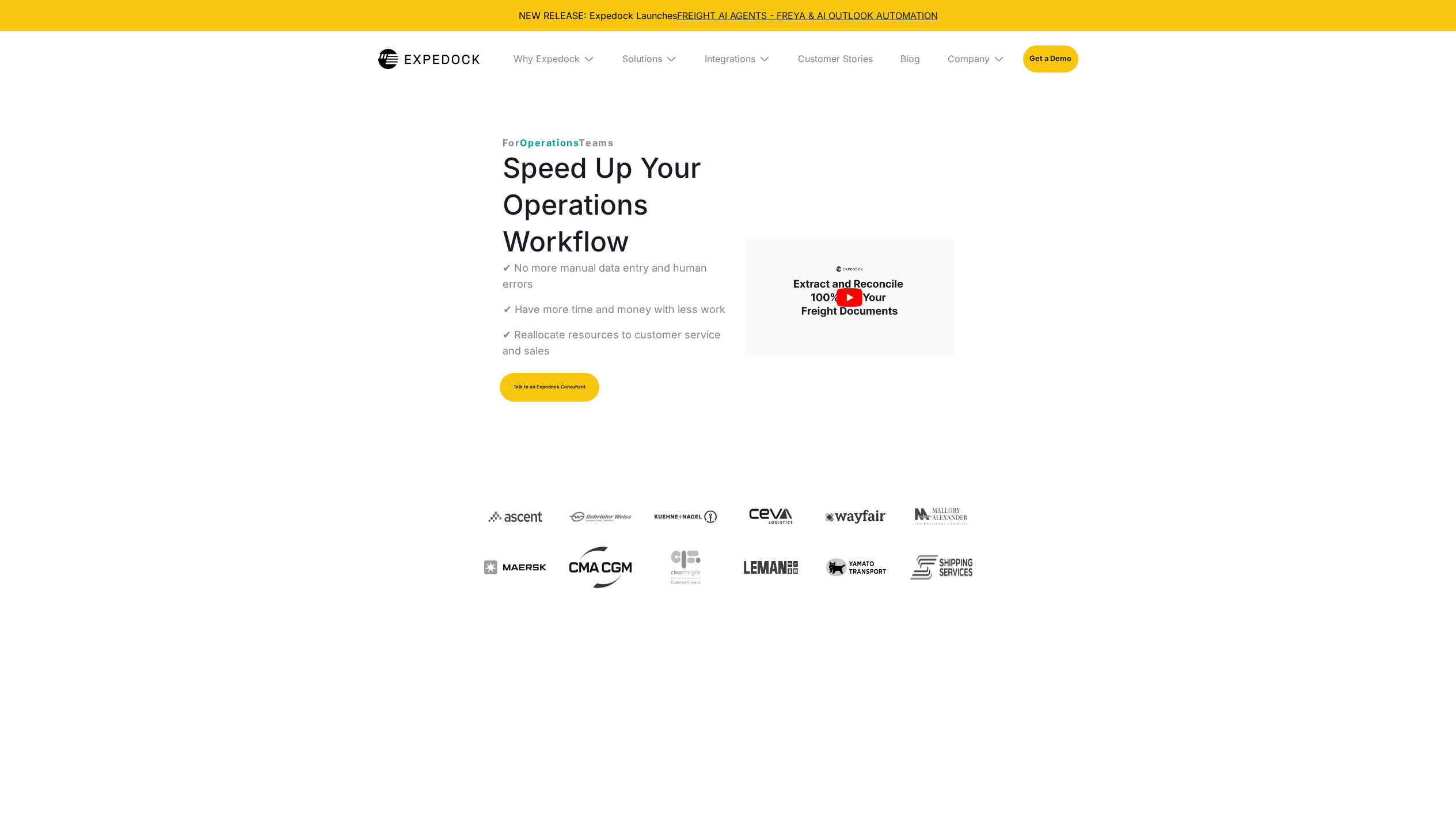
select select
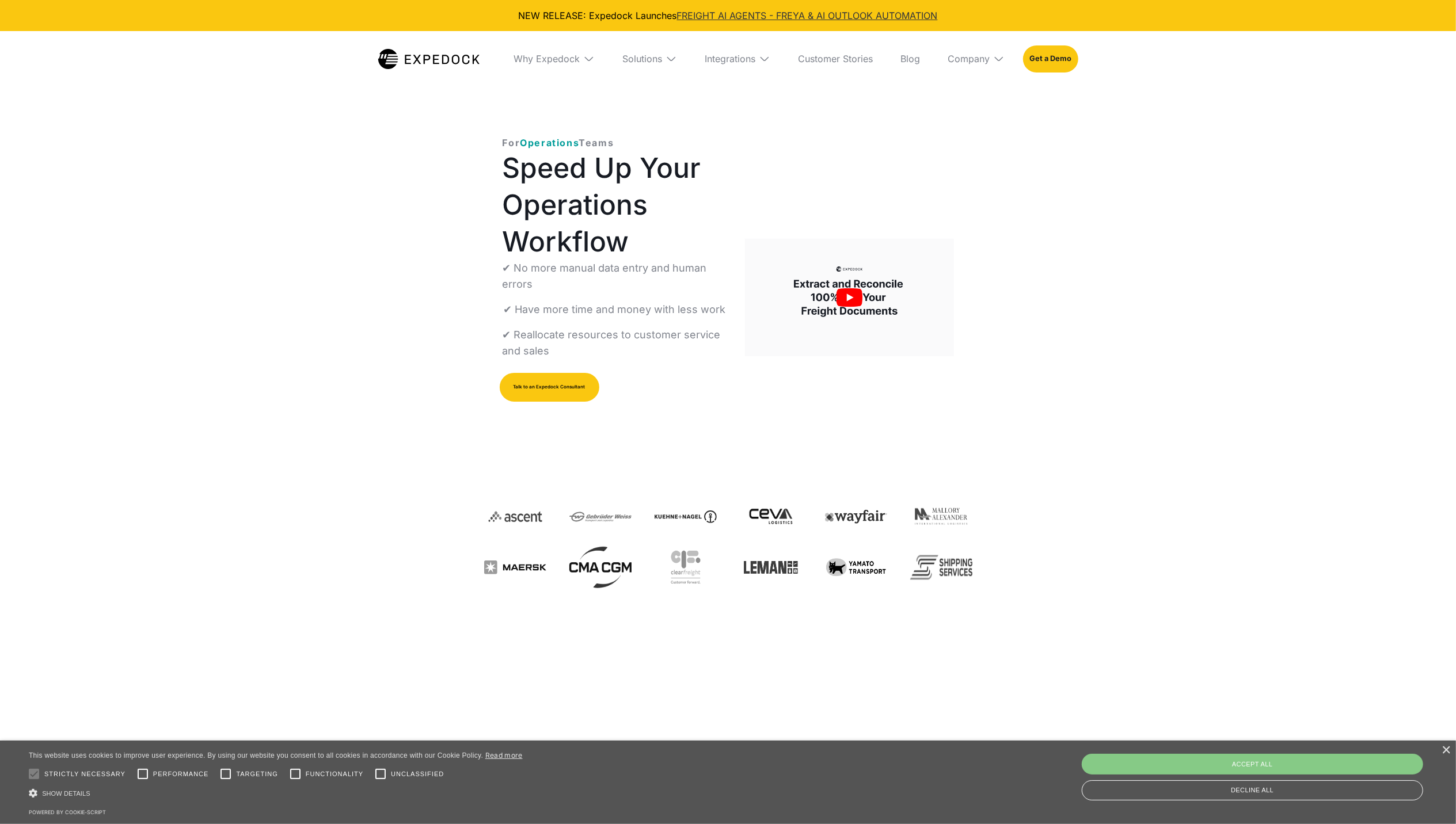
drag, startPoint x: 736, startPoint y: 101, endPoint x: 857, endPoint y: 20, distance: 145.6
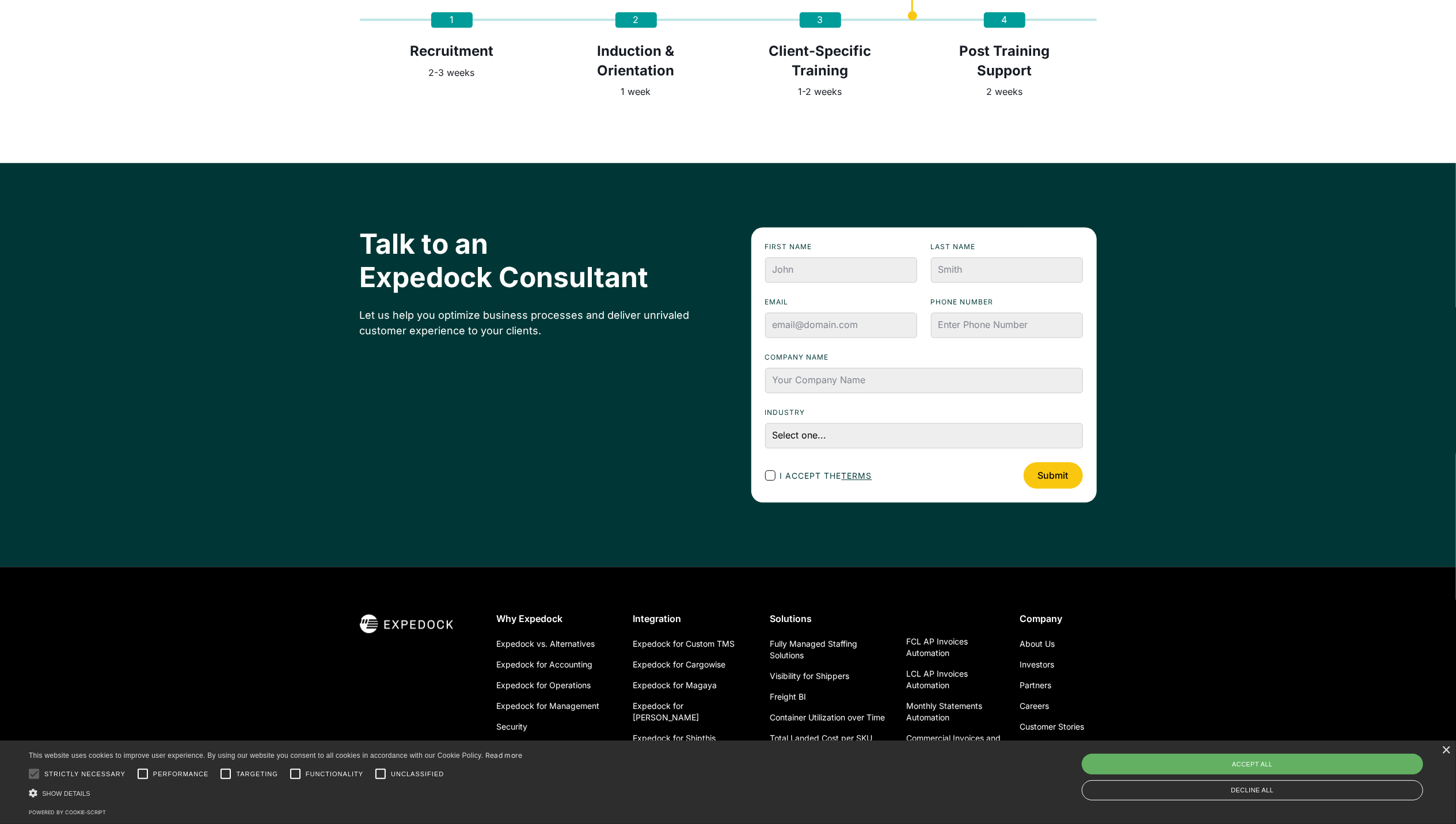
scroll to position [2826, 0]
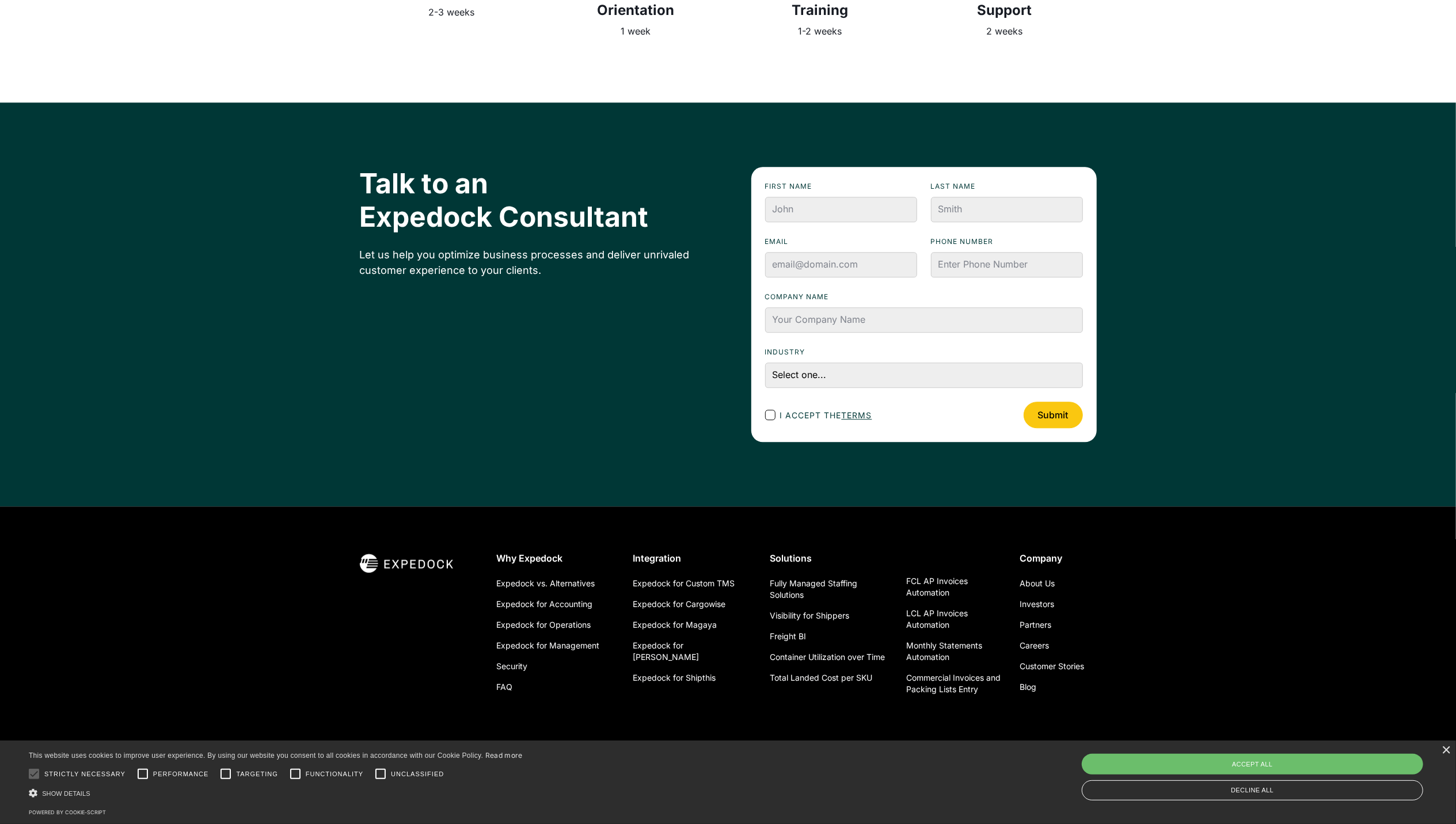
click at [429, 567] on img at bounding box center [412, 563] width 104 height 21
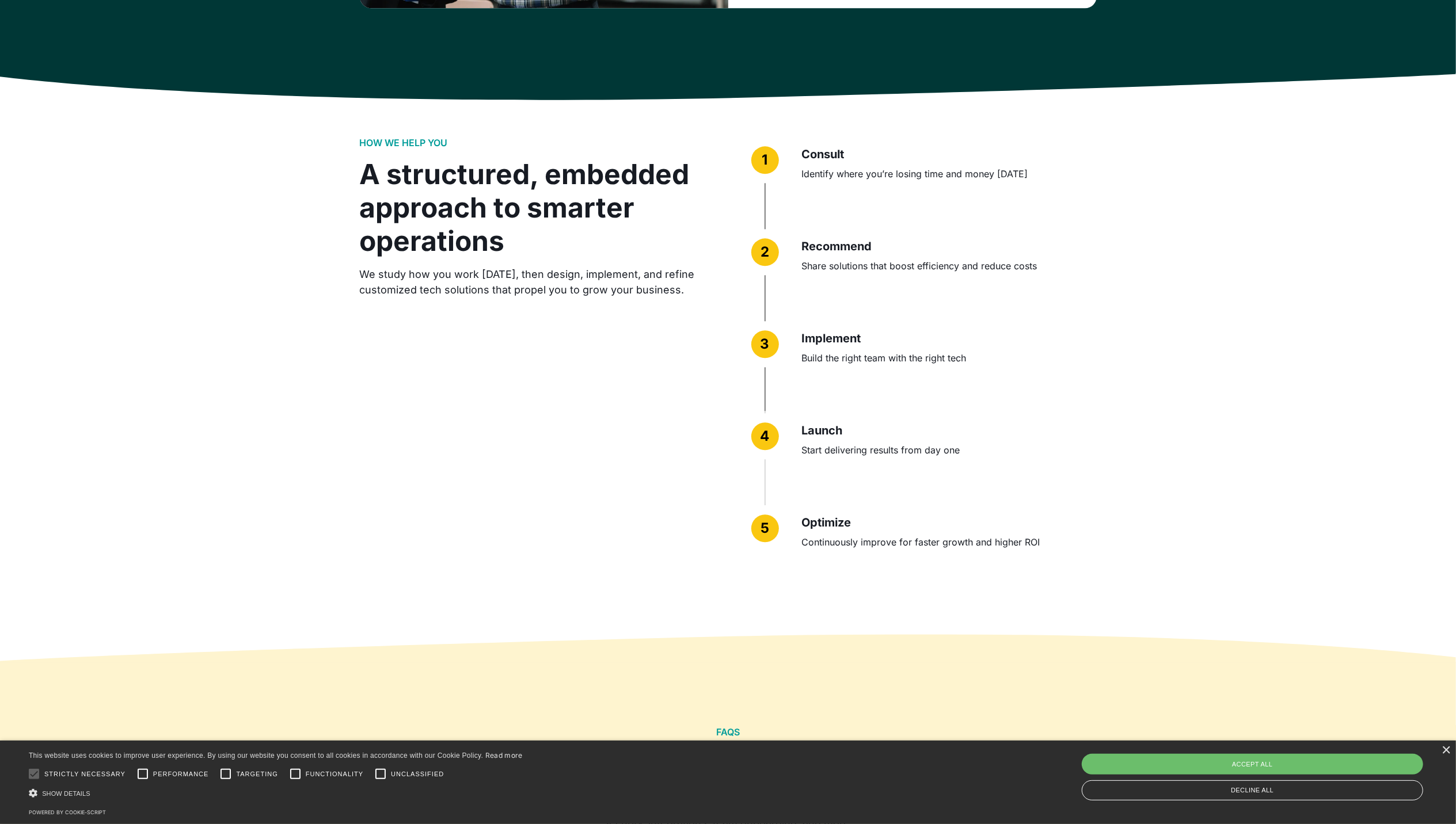
scroll to position [2686, 0]
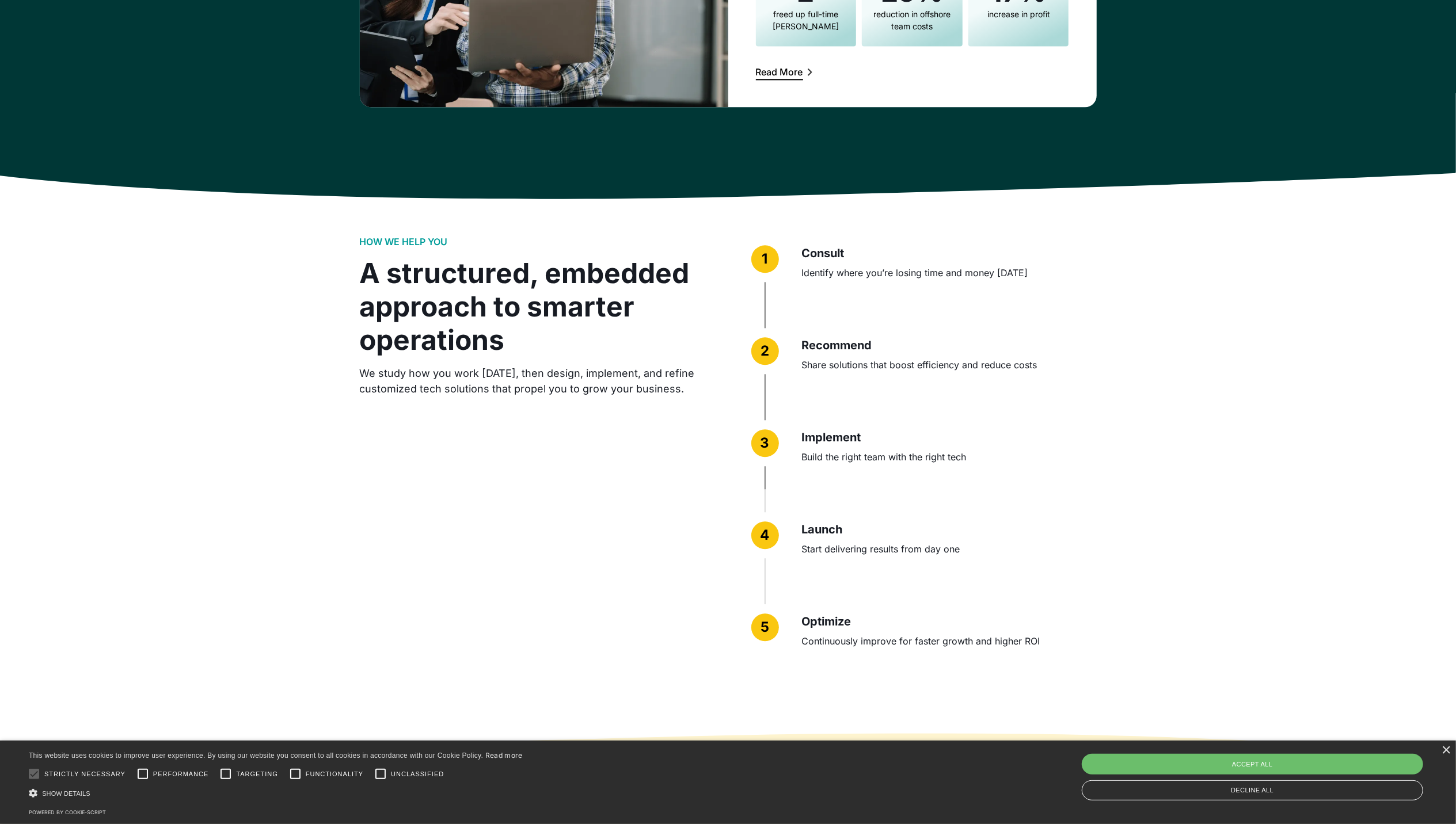
drag, startPoint x: 510, startPoint y: 593, endPoint x: 494, endPoint y: 599, distance: 17.1
click at [494, 599] on div "HOW WE HELP YOU A structured, embedded approach to smarter operations We study …" at bounding box center [728, 466] width 736 height 461
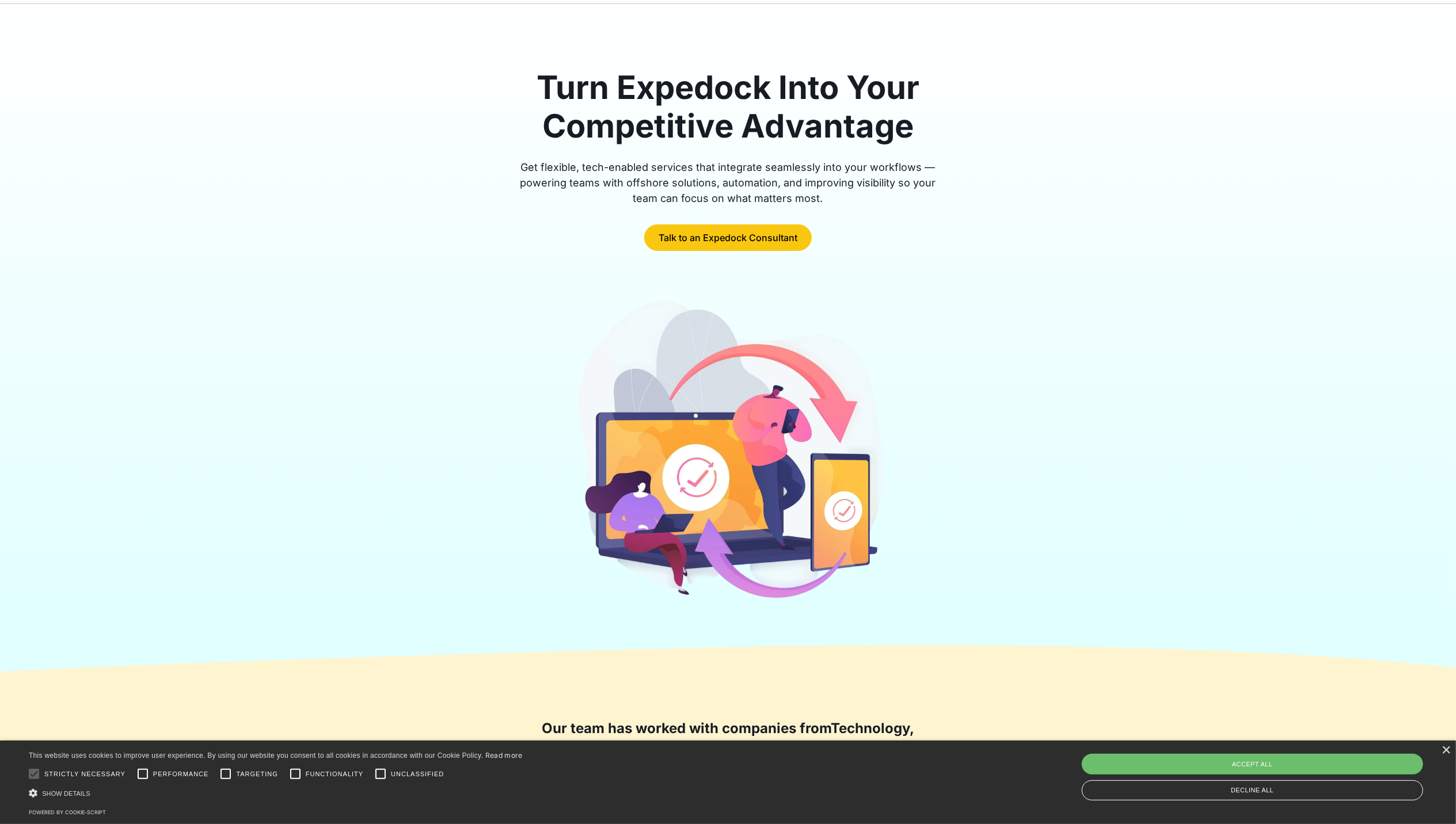
scroll to position [0, 0]
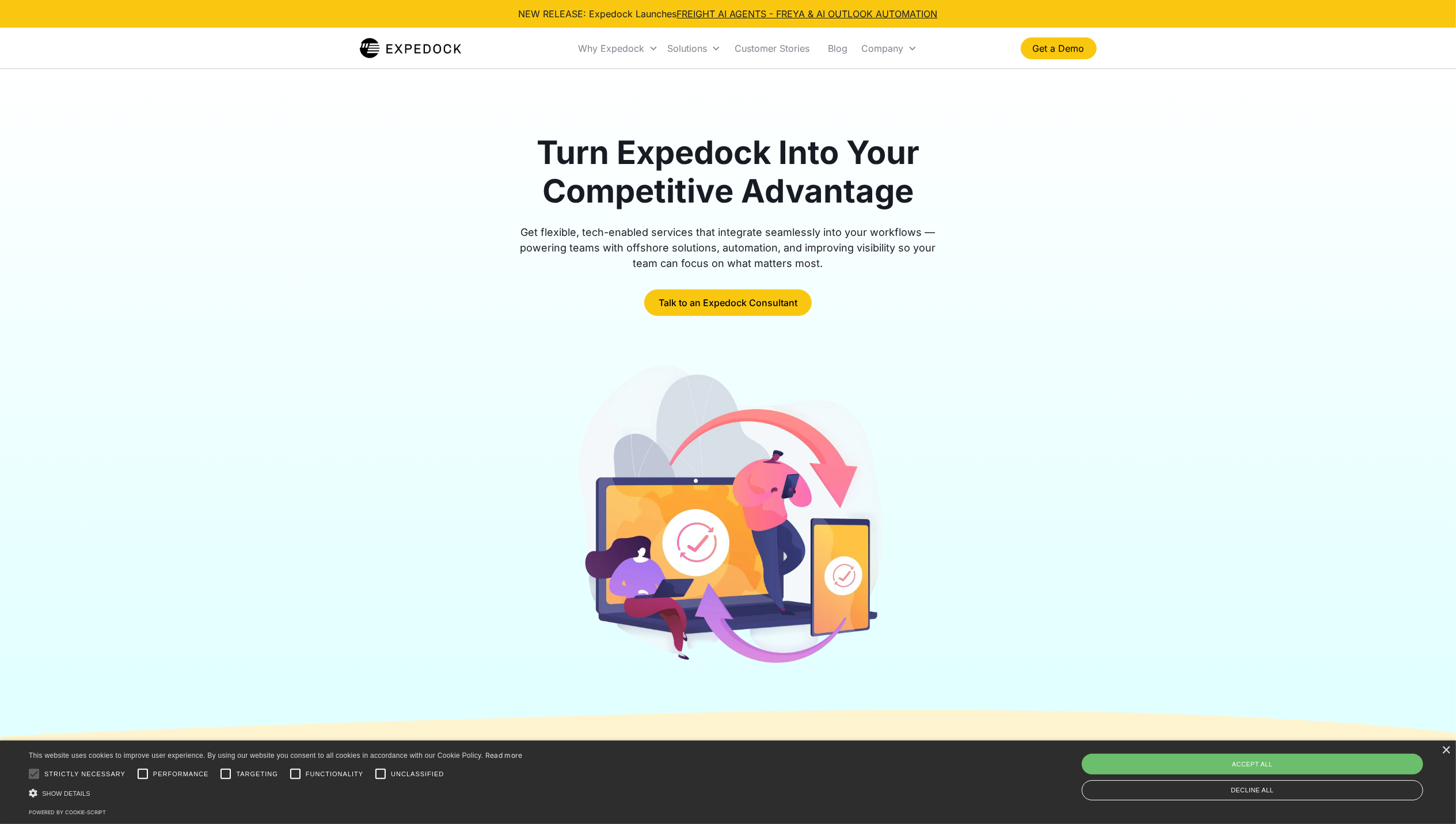
click at [401, 26] on div "NEW RELEASE: Expedock Launches FREIGHT AI AGENTS - FREYA & AI OUTLOOK AUTOMATION" at bounding box center [728, 13] width 736 height 28
click at [408, 53] on img "home" at bounding box center [411, 48] width 102 height 23
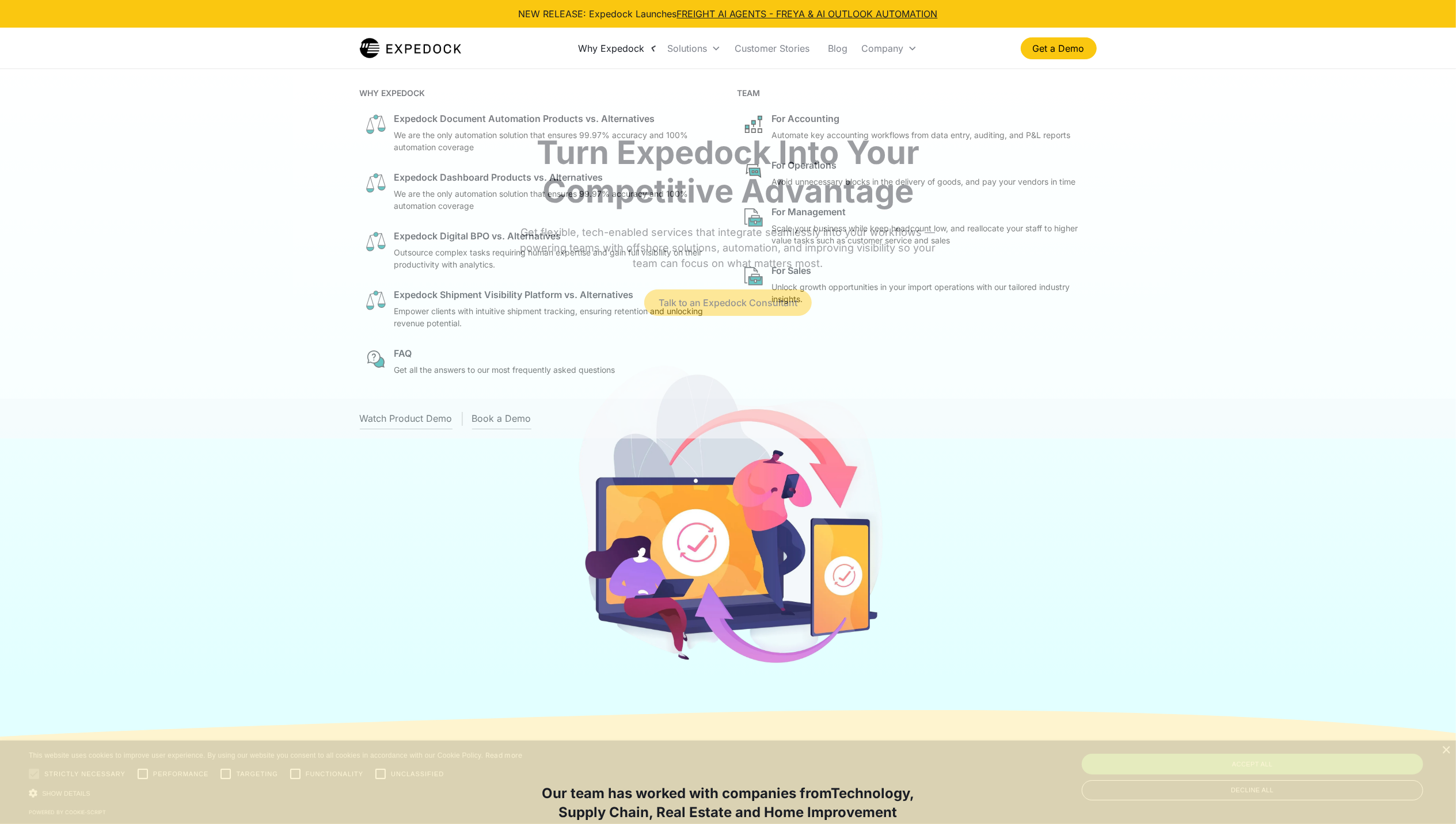
click at [609, 46] on div "Why Expedock" at bounding box center [611, 48] width 66 height 12
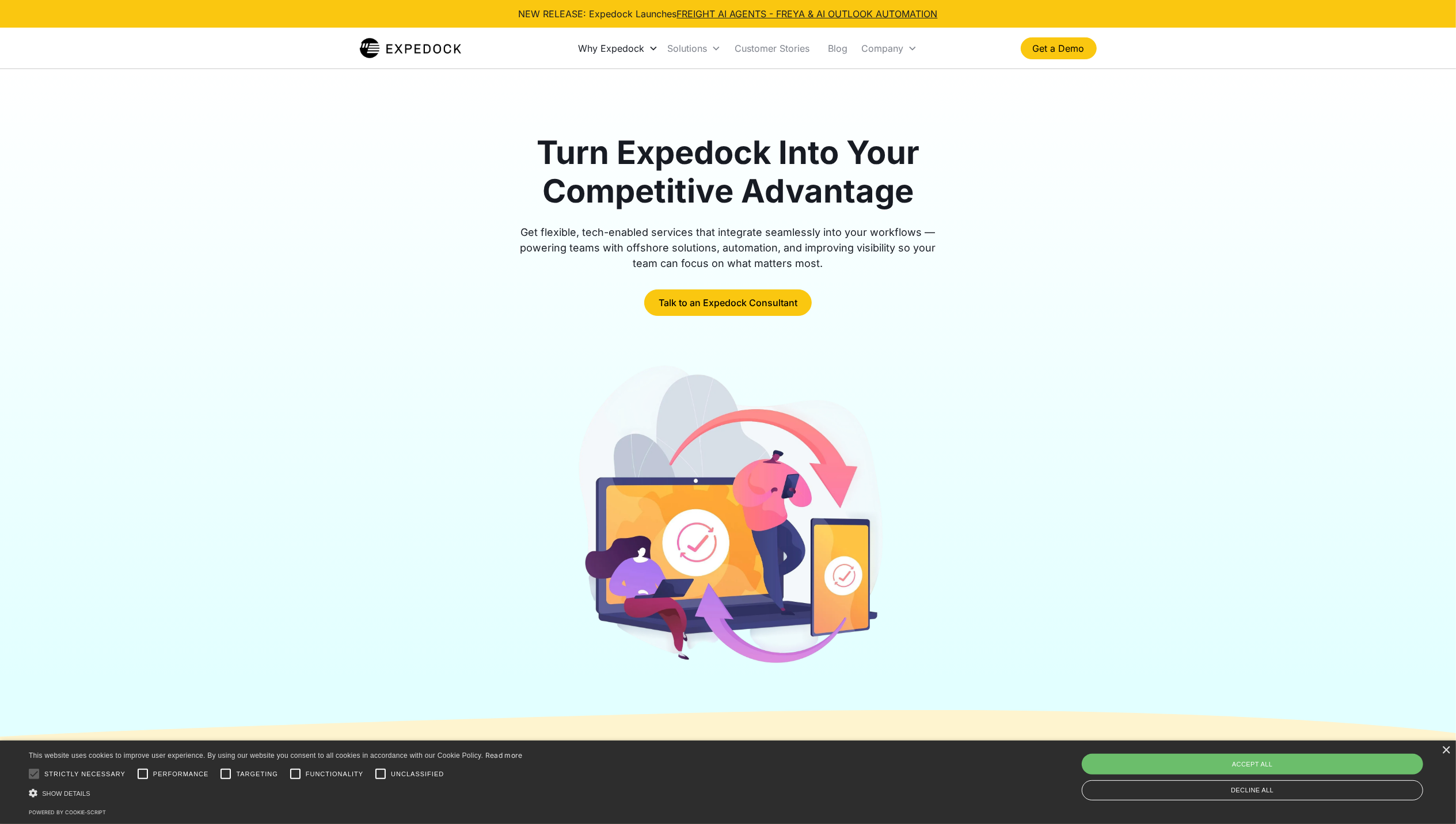
click at [609, 46] on div "Why Expedock" at bounding box center [611, 48] width 66 height 12
click at [331, 622] on div "Turn Expedock Into Your Competitive Advantage Get flexible, tech-enabled servic…" at bounding box center [728, 403] width 1456 height 669
click at [425, 49] on img "home" at bounding box center [411, 48] width 102 height 23
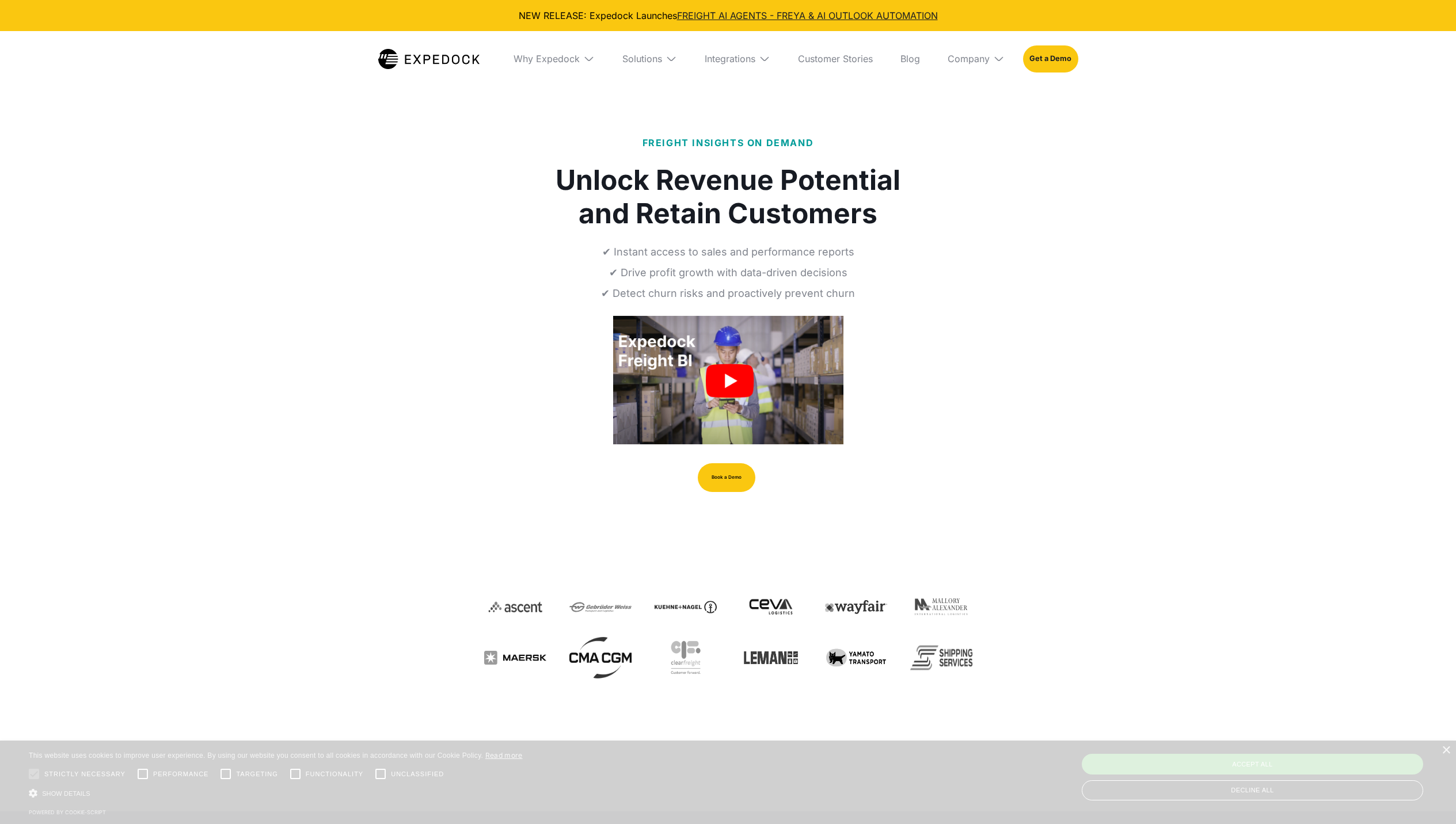
select select
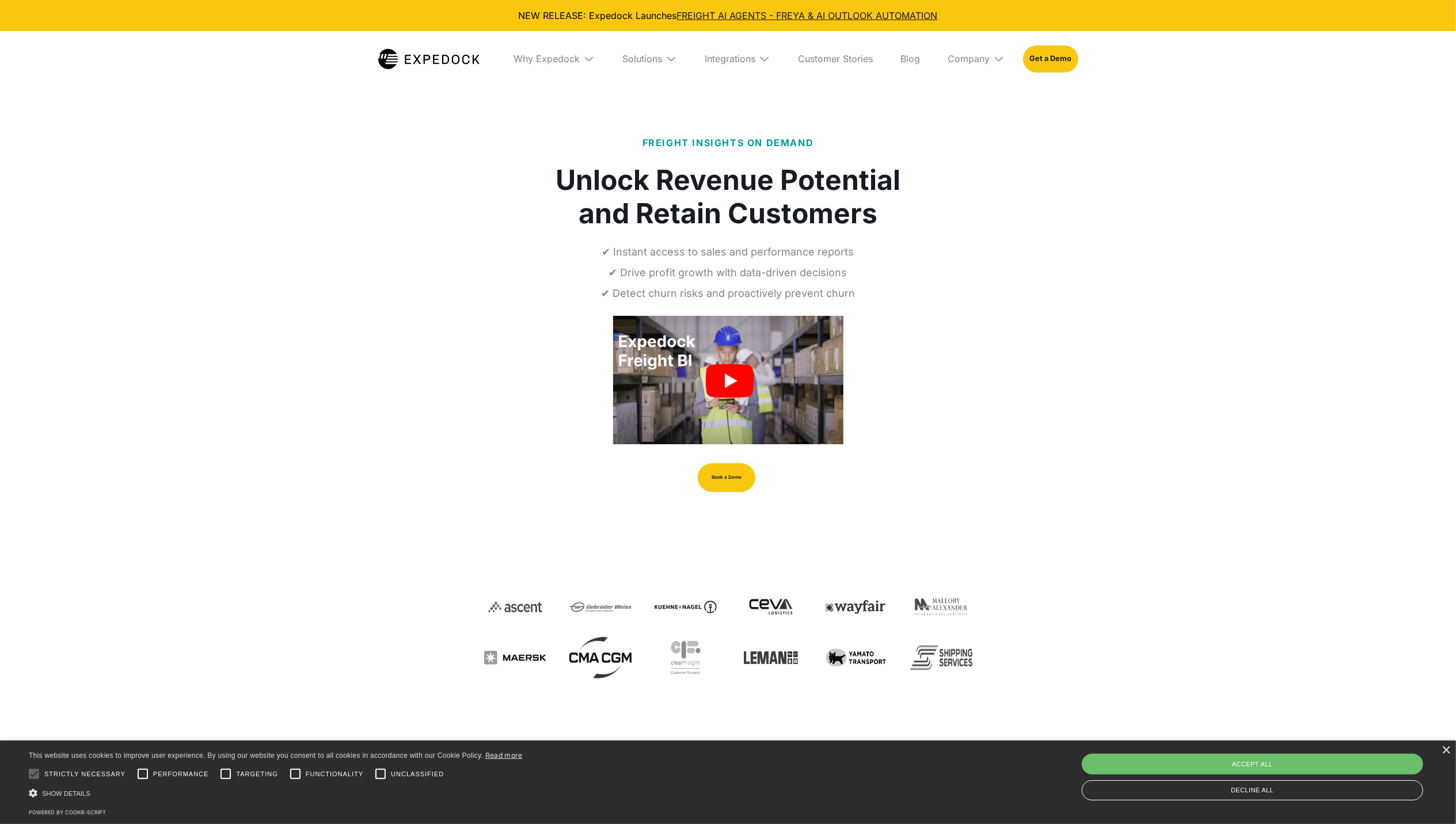
click at [726, 386] on img "open lightbox" at bounding box center [728, 379] width 230 height 129
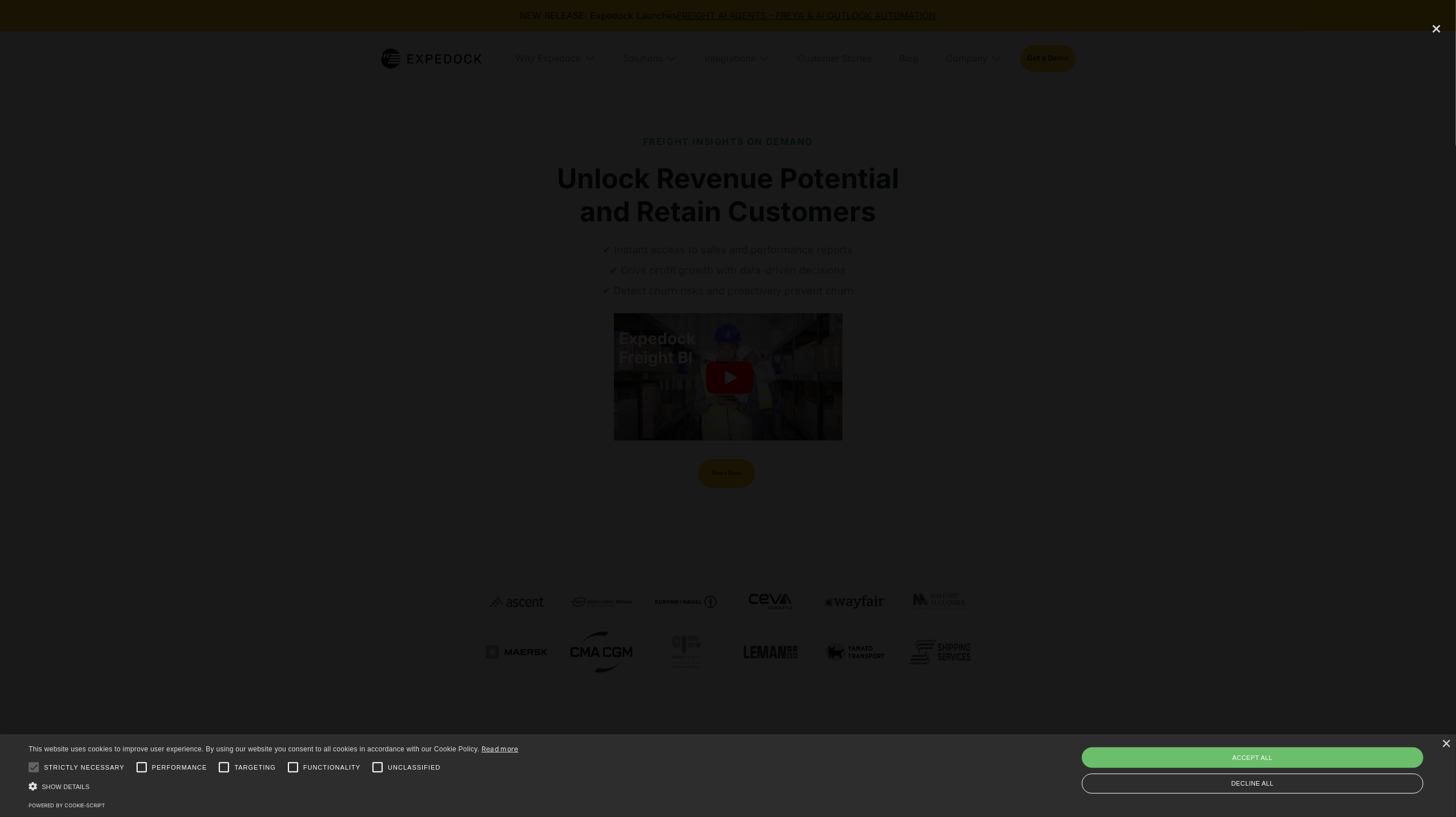
click at [522, 238] on div at bounding box center [728, 409] width 1456 height 785
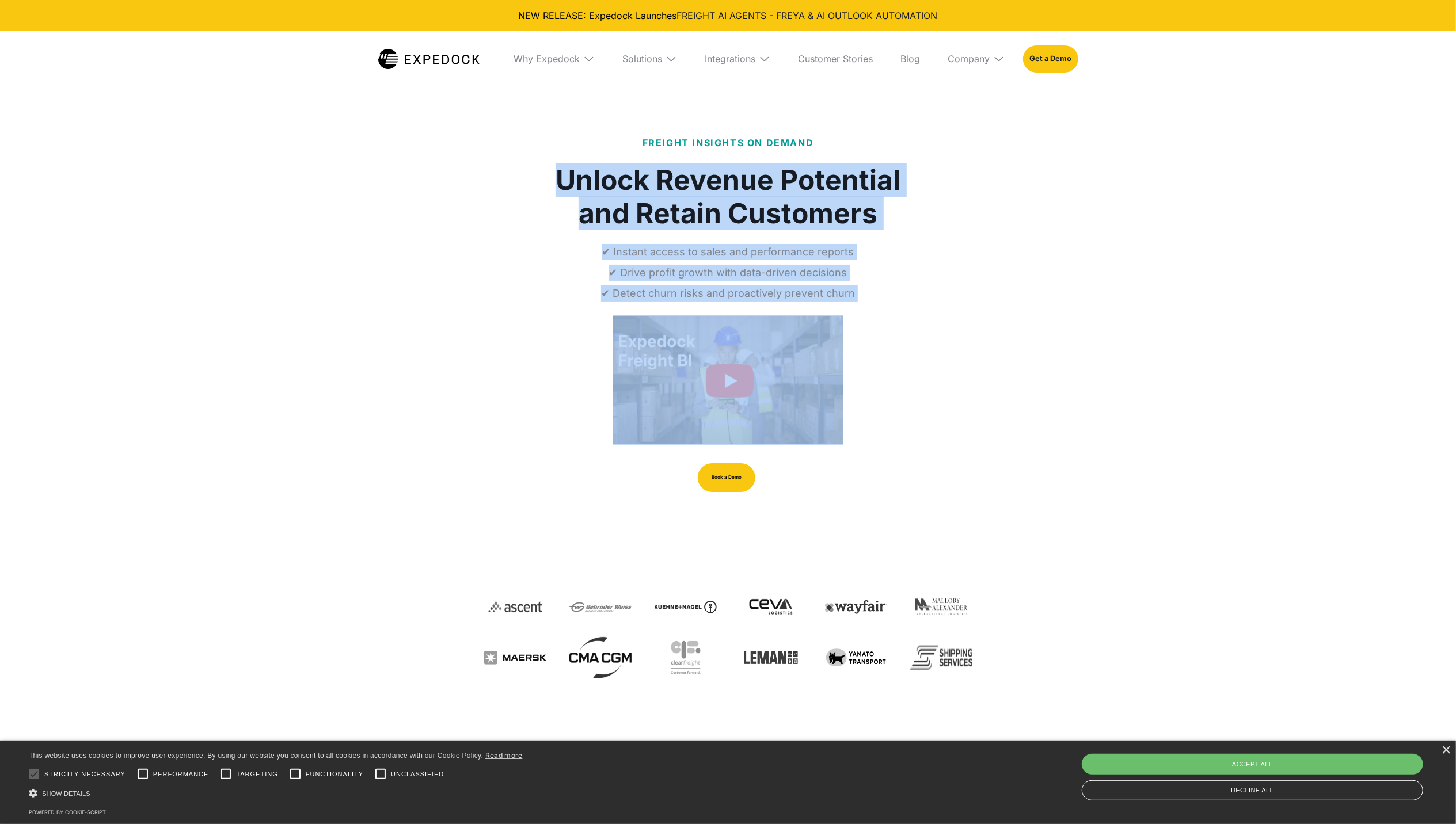
drag, startPoint x: 787, startPoint y: 227, endPoint x: 1010, endPoint y: 295, distance: 233.1
click at [1016, 294] on div "FREIGHT INSIGHTS ON DEMAND Unlock Revenue Potential and Retain Customers ✔ Inst…" at bounding box center [728, 447] width 1456 height 728
drag, startPoint x: 1010, startPoint y: 295, endPoint x: 855, endPoint y: 311, distance: 155.8
click at [855, 311] on div "FREIGHT INSIGHTS ON DEMAND Unlock Revenue Potential and Retain Customers ✔ Inst…" at bounding box center [728, 343] width 452 height 414
click at [848, 303] on div "FREIGHT INSIGHTS ON DEMAND Unlock Revenue Potential and Retain Customers ✔ Inst…" at bounding box center [728, 343] width 452 height 414
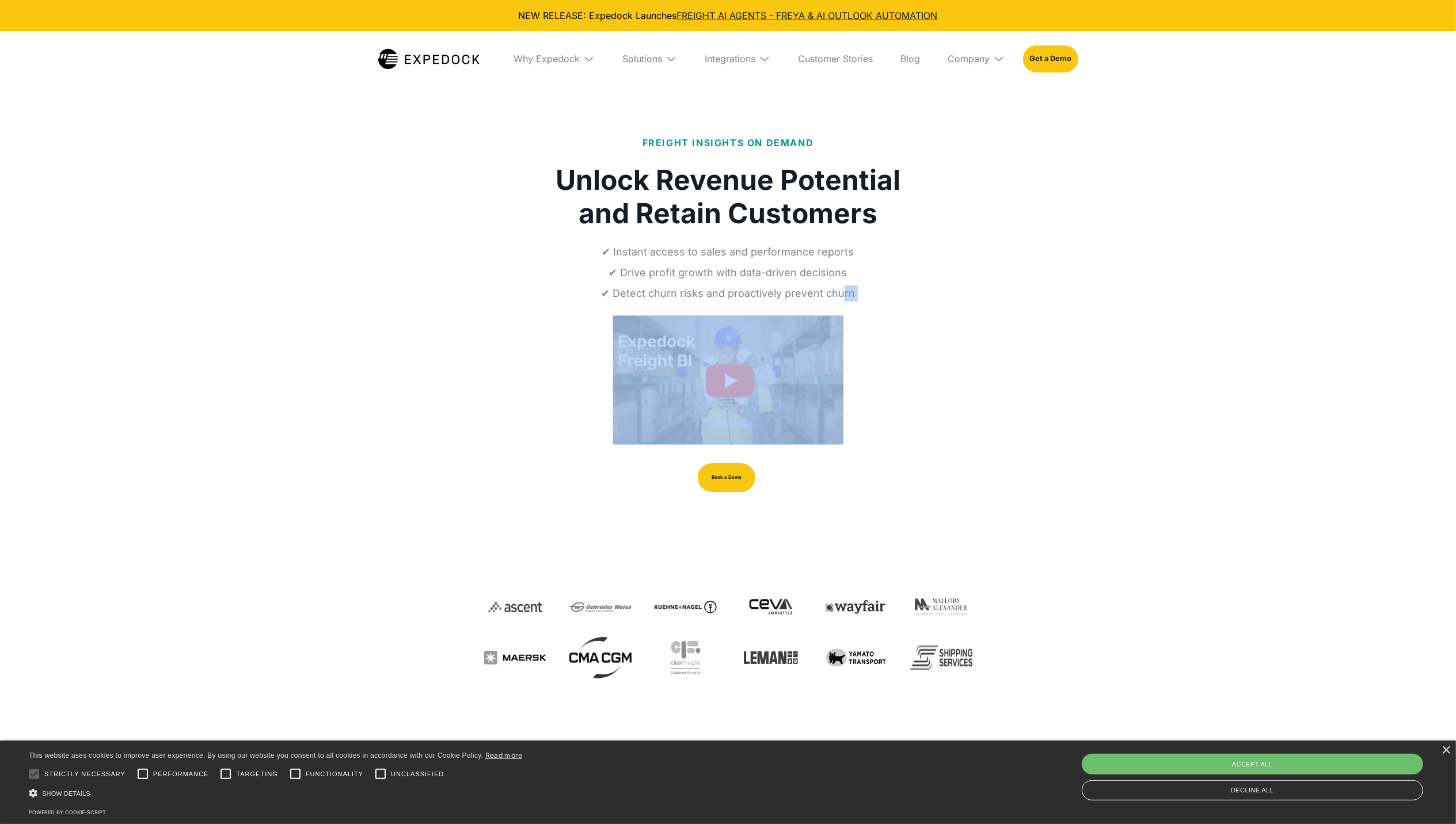
drag, startPoint x: 844, startPoint y: 302, endPoint x: 434, endPoint y: 262, distance: 411.9
click at [434, 262] on div "FREIGHT INSIGHTS ON DEMAND Unlock Revenue Potential and Retain Customers ✔ Inst…" at bounding box center [728, 447] width 1456 height 728
click at [432, 262] on div "FREIGHT INSIGHTS ON DEMAND Unlock Revenue Potential and Retain Customers ✔ Inst…" at bounding box center [728, 447] width 1456 height 728
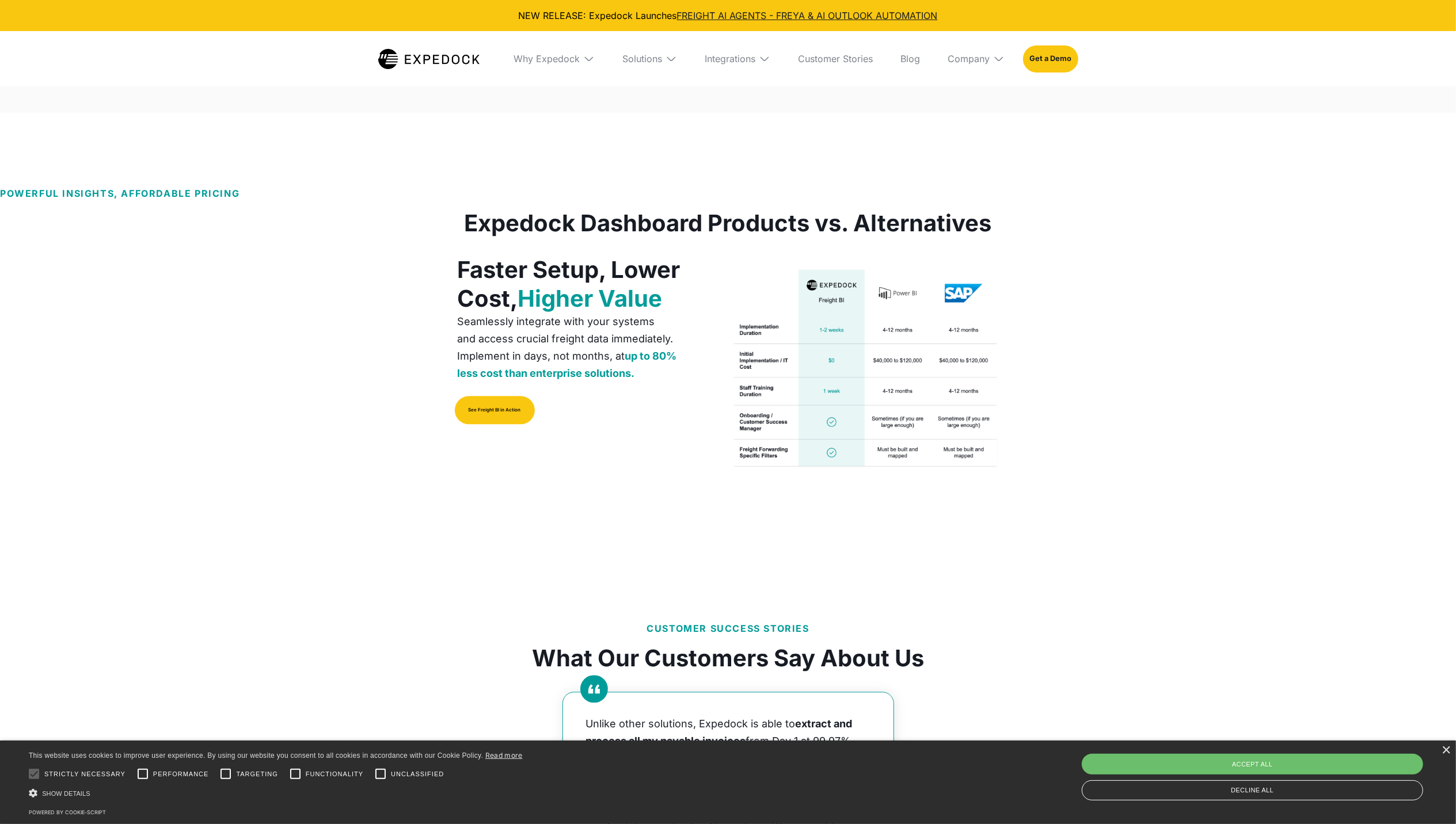
scroll to position [2456, 0]
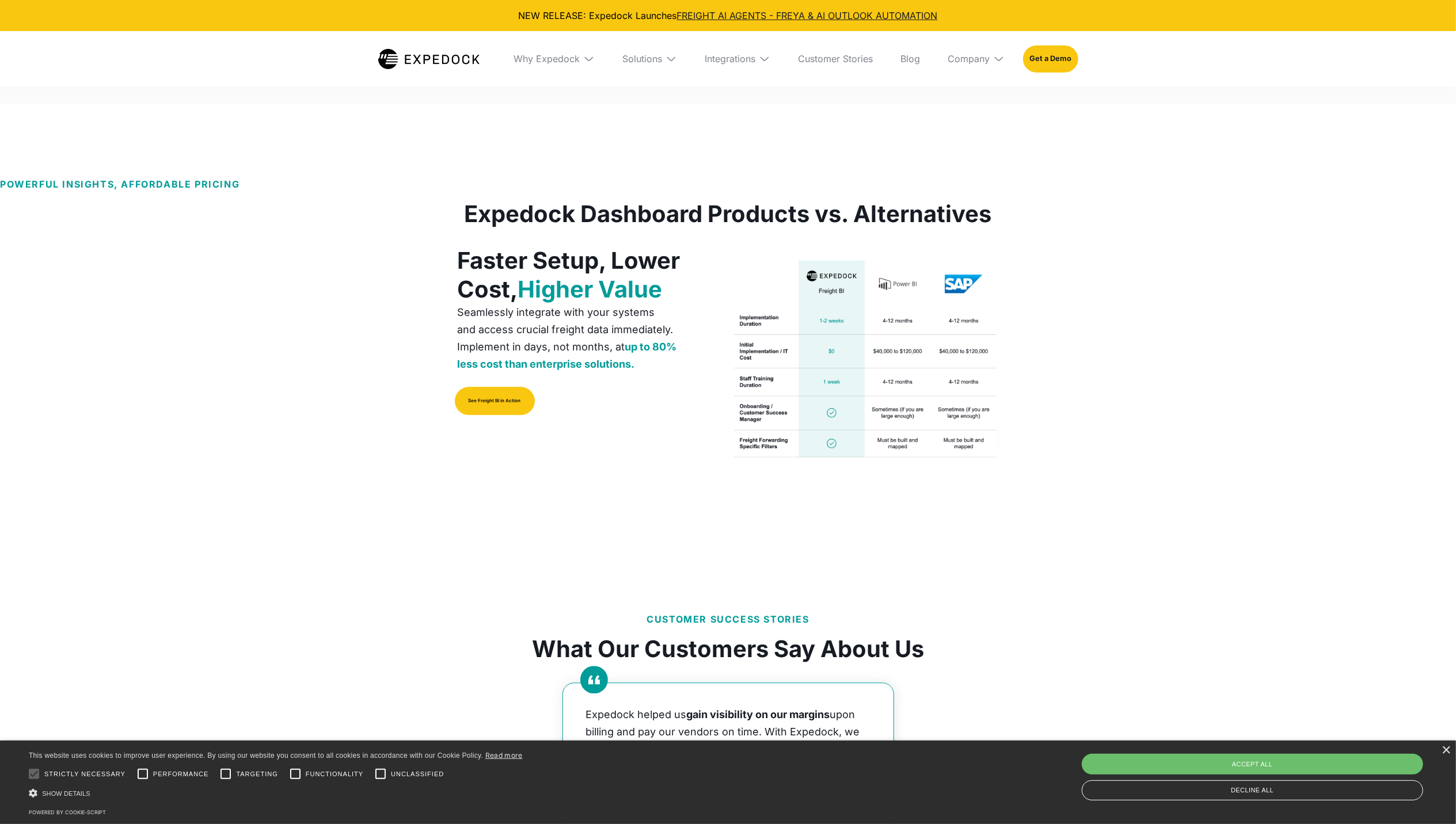
click at [899, 271] on img at bounding box center [863, 360] width 270 height 204
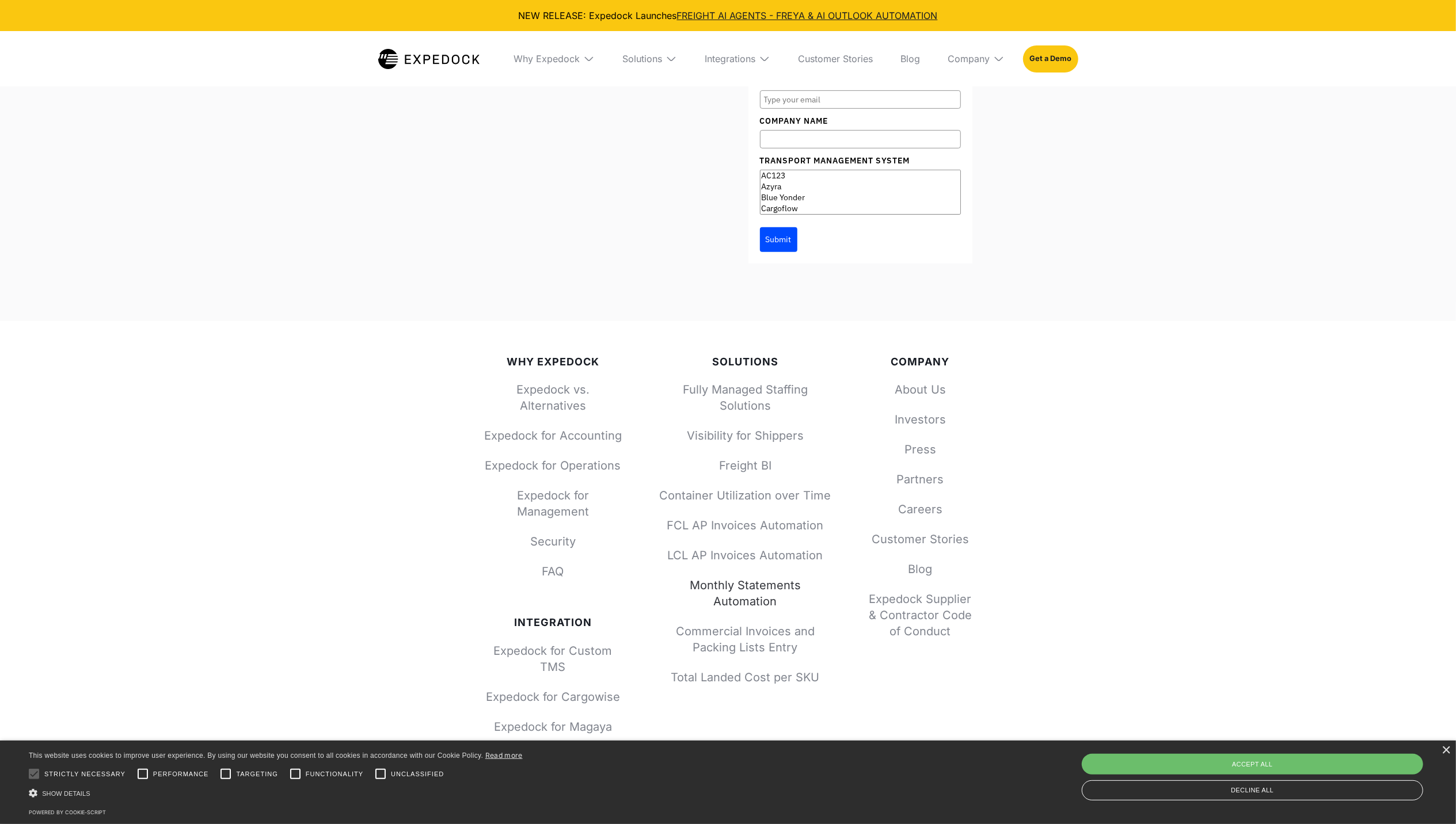
scroll to position [4990, 0]
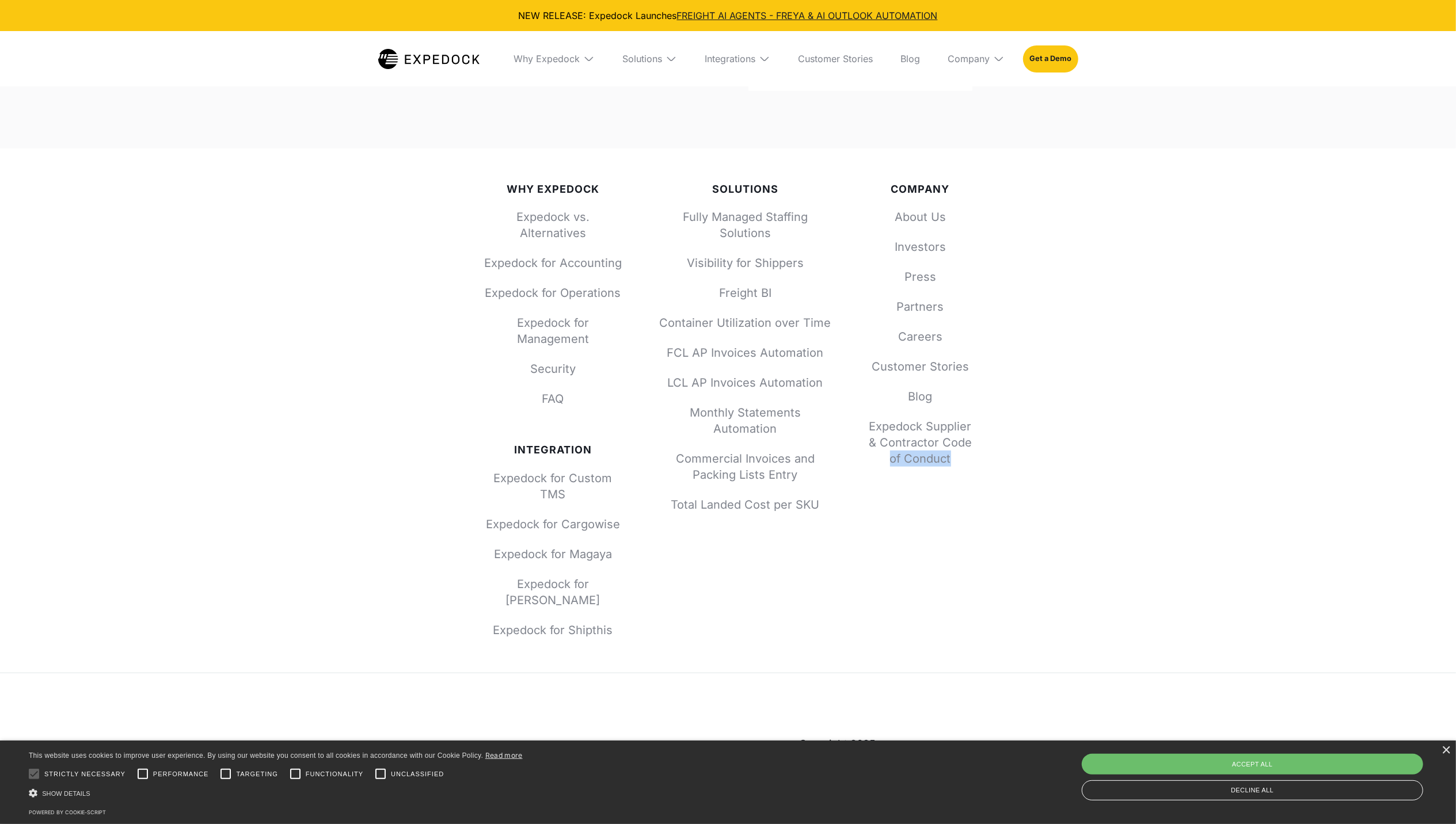
drag, startPoint x: 867, startPoint y: 495, endPoint x: 1082, endPoint y: 529, distance: 217.7
click at [1084, 532] on div "Why Expedock Expedock vs. Alternatives Expedock for Accounting Expedock for Ope…" at bounding box center [728, 498] width 1456 height 701
click at [1081, 528] on div "Why Expedock Expedock vs. Alternatives Expedock for Accounting Expedock for Ope…" at bounding box center [728, 498] width 1456 height 701
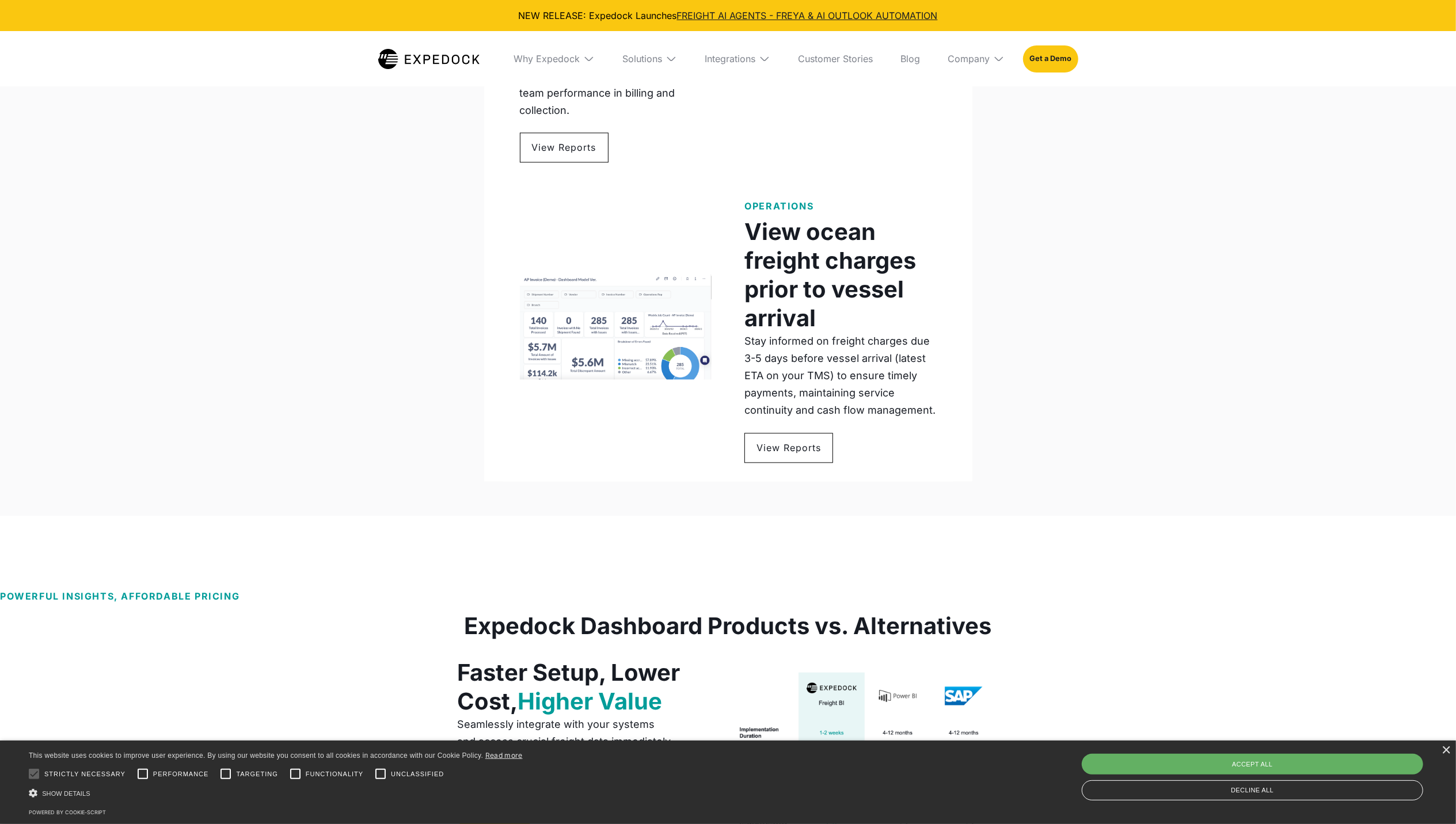
click at [1188, 761] on div "Save & Close Accept all Decline all" at bounding box center [1252, 778] width 349 height 53
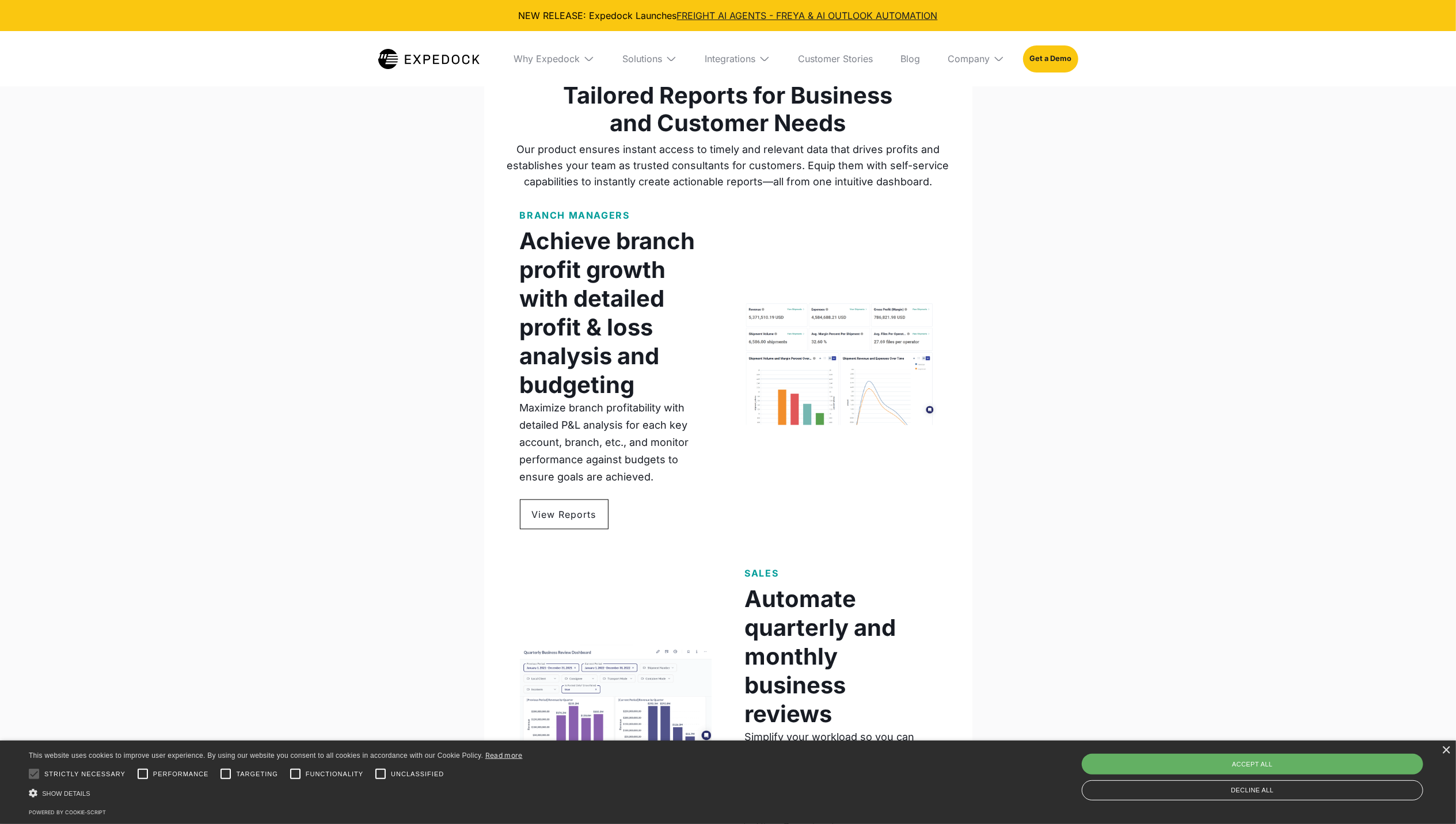
click at [1186, 762] on div "Accept all" at bounding box center [1252, 764] width 341 height 21
checkbox input "true"
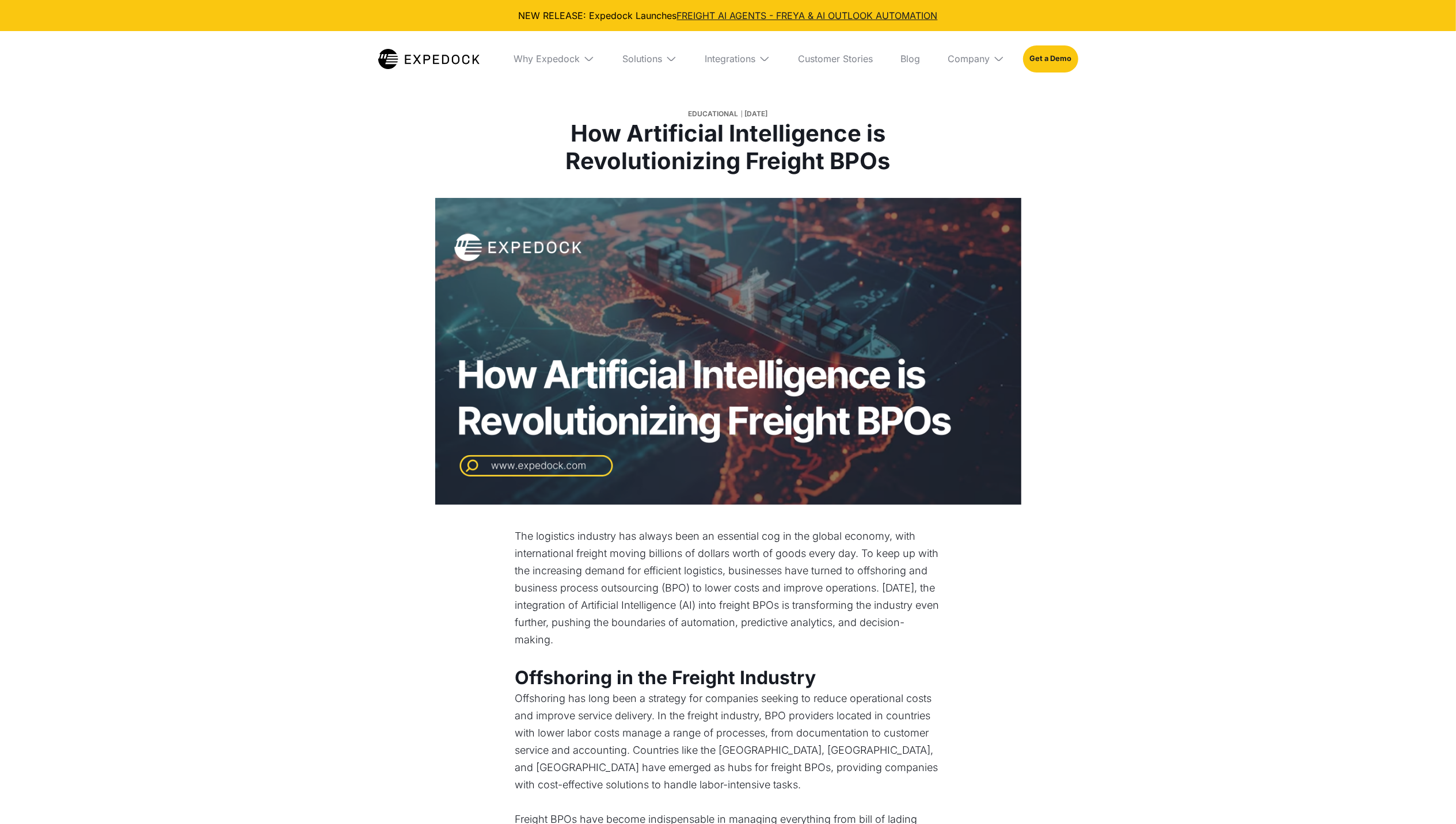
select select
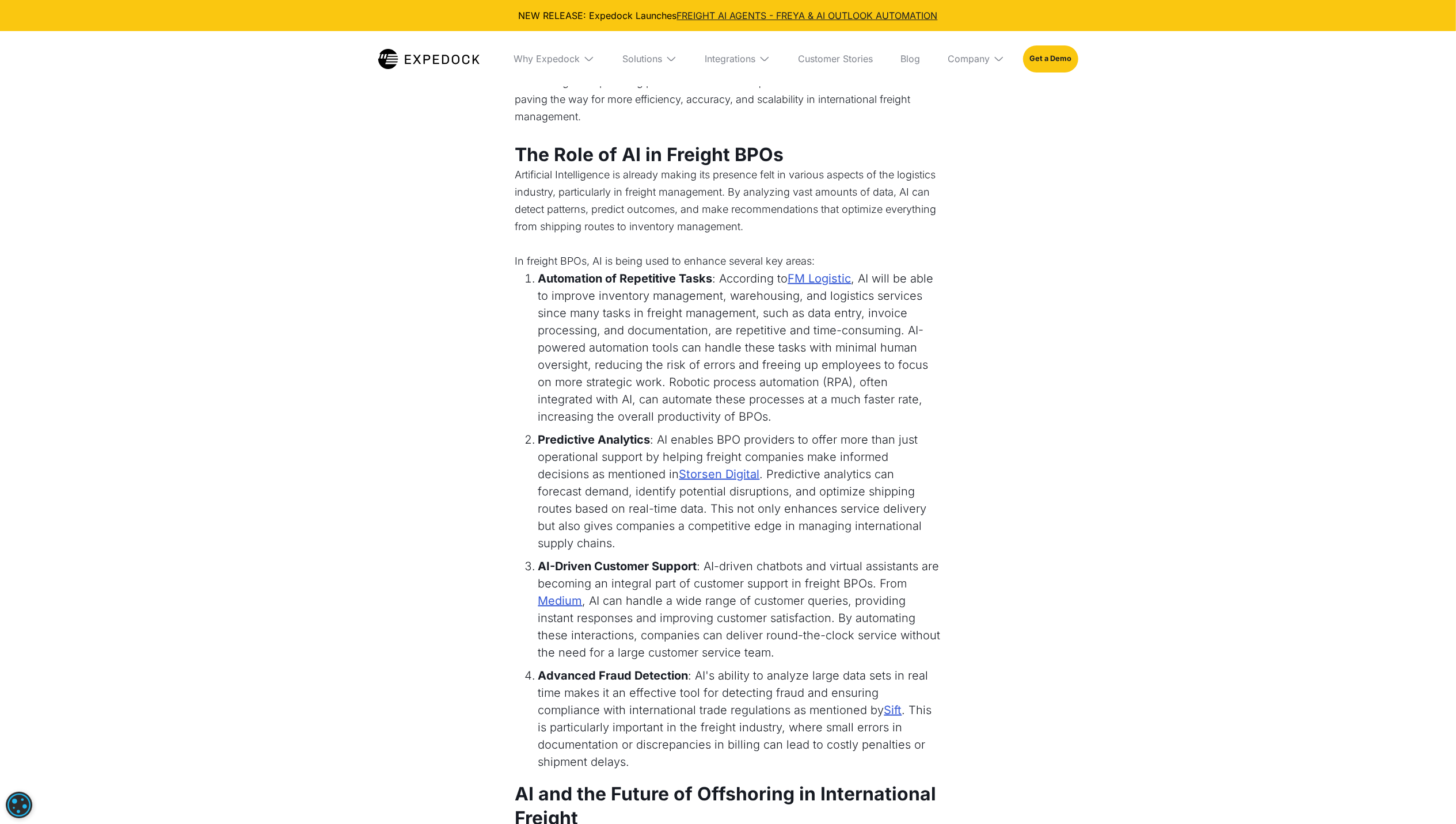
scroll to position [921, 0]
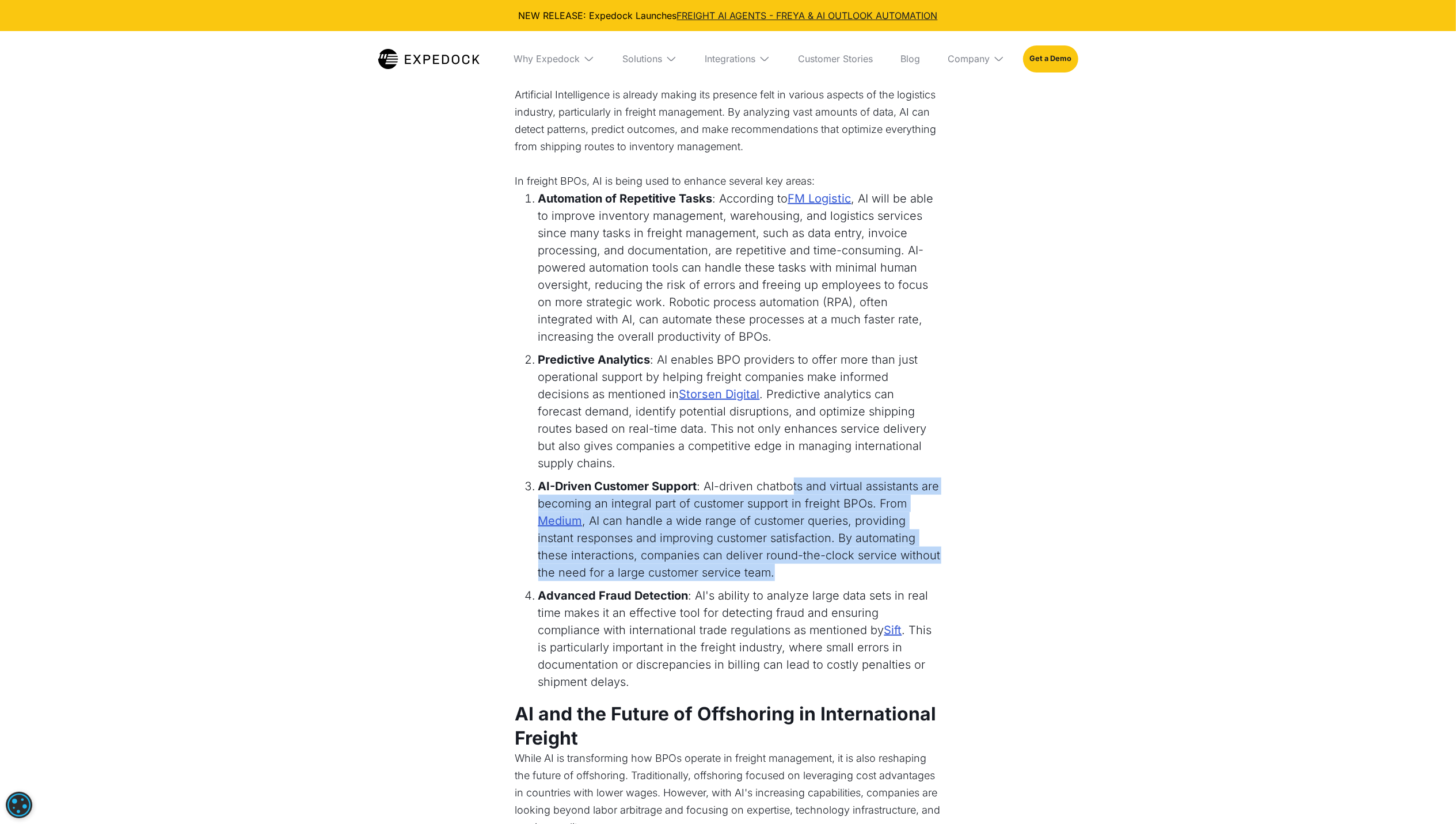
drag, startPoint x: 794, startPoint y: 471, endPoint x: 810, endPoint y: 559, distance: 89.4
click at [810, 559] on li "AI-Driven Customer Support : AI-driven chatbots and virtual assistants are beco…" at bounding box center [739, 529] width 403 height 104
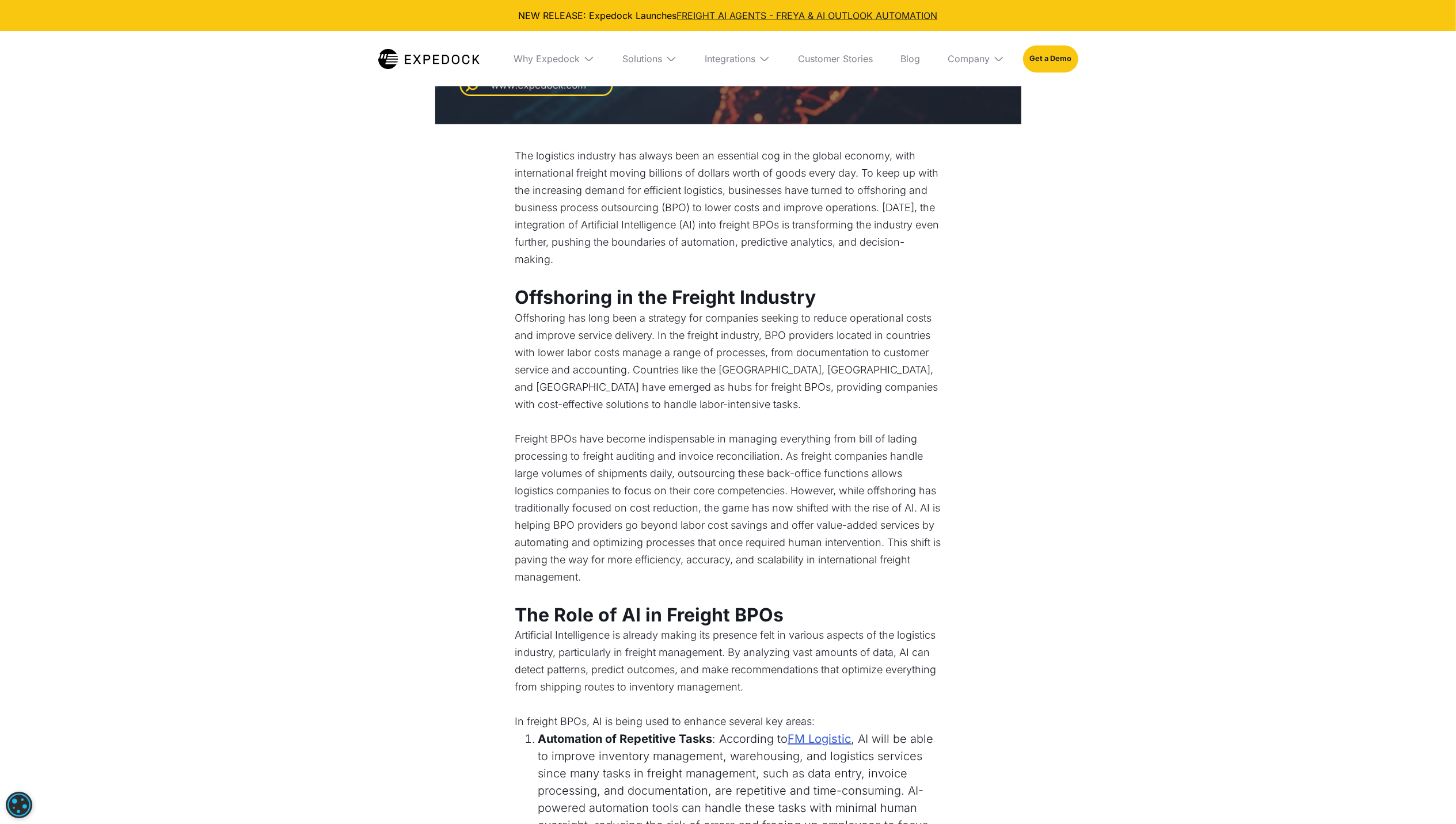
scroll to position [0, 0]
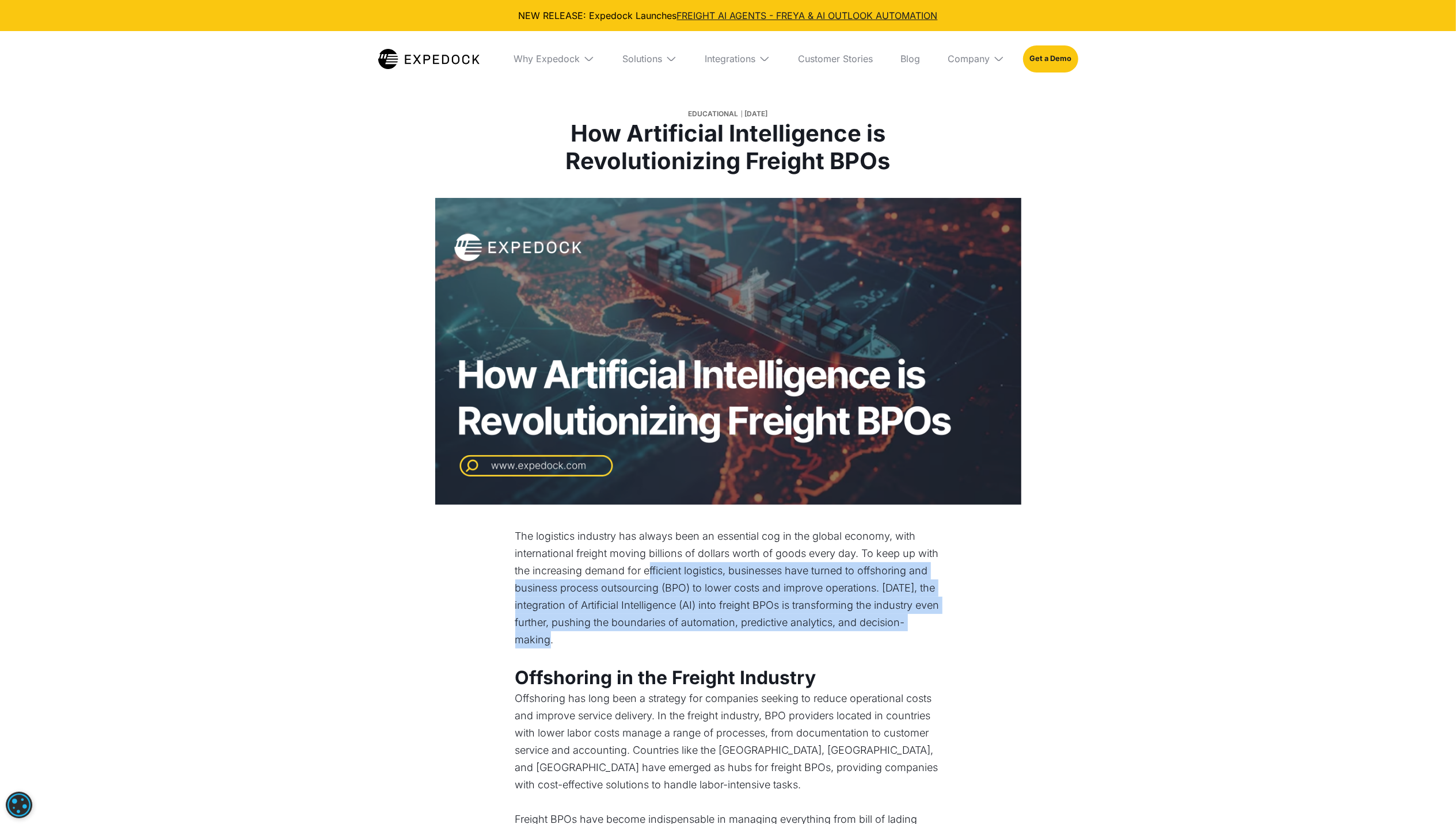
drag, startPoint x: 652, startPoint y: 574, endPoint x: 868, endPoint y: 633, distance: 223.9
click at [868, 633] on p "The logistics industry has always been an essential cog in the global economy, …" at bounding box center [728, 587] width 426 height 121
drag, startPoint x: 868, startPoint y: 633, endPoint x: 826, endPoint y: 647, distance: 44.3
click at [826, 647] on p "The logistics industry has always been an essential cog in the global economy, …" at bounding box center [728, 587] width 426 height 121
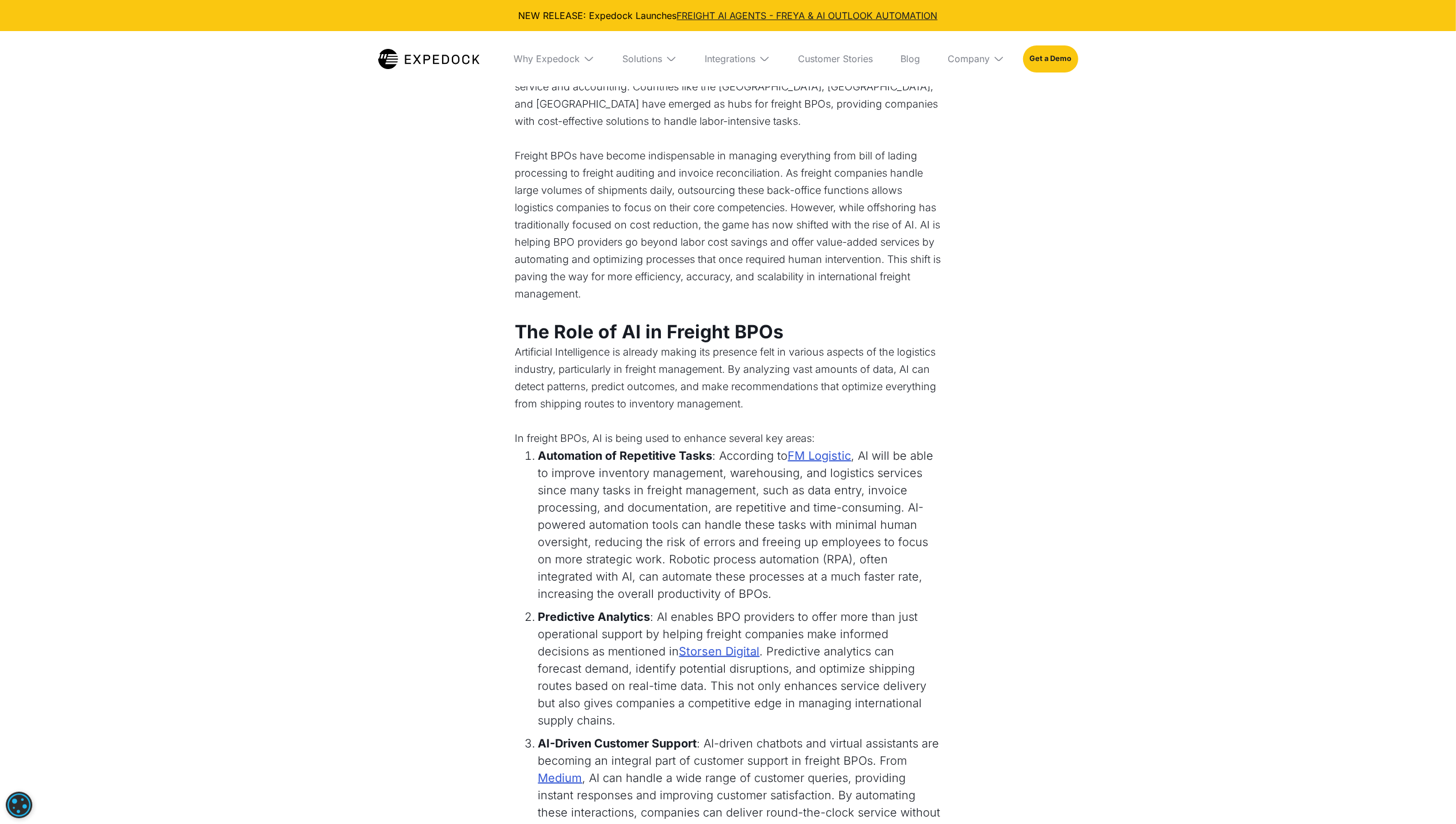
scroll to position [691, 0]
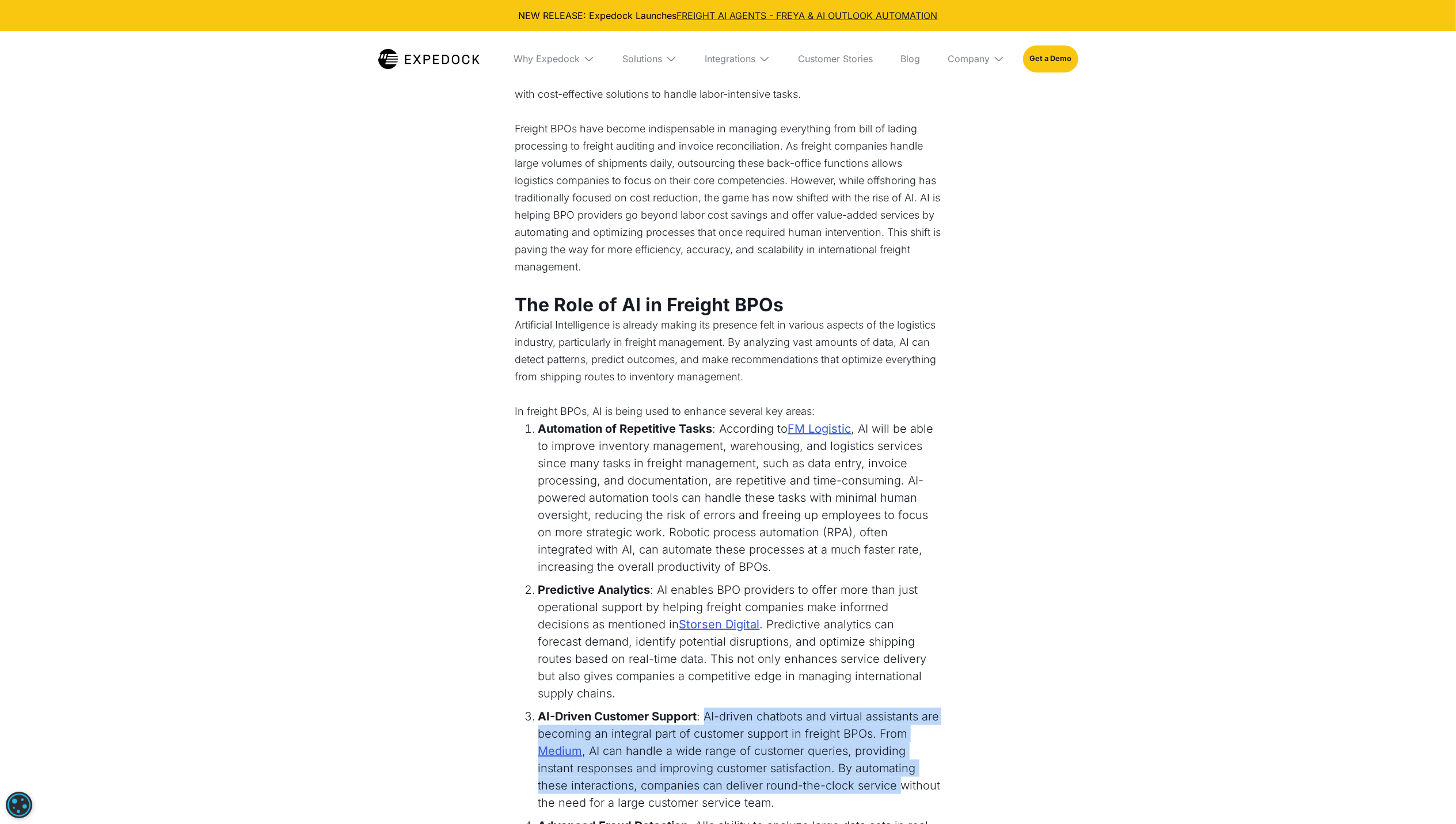
drag, startPoint x: 735, startPoint y: 695, endPoint x: 865, endPoint y: 777, distance: 153.7
click at [865, 777] on li "AI-Driven Customer Support : AI-driven chatbots and virtual assistants are beco…" at bounding box center [739, 760] width 403 height 104
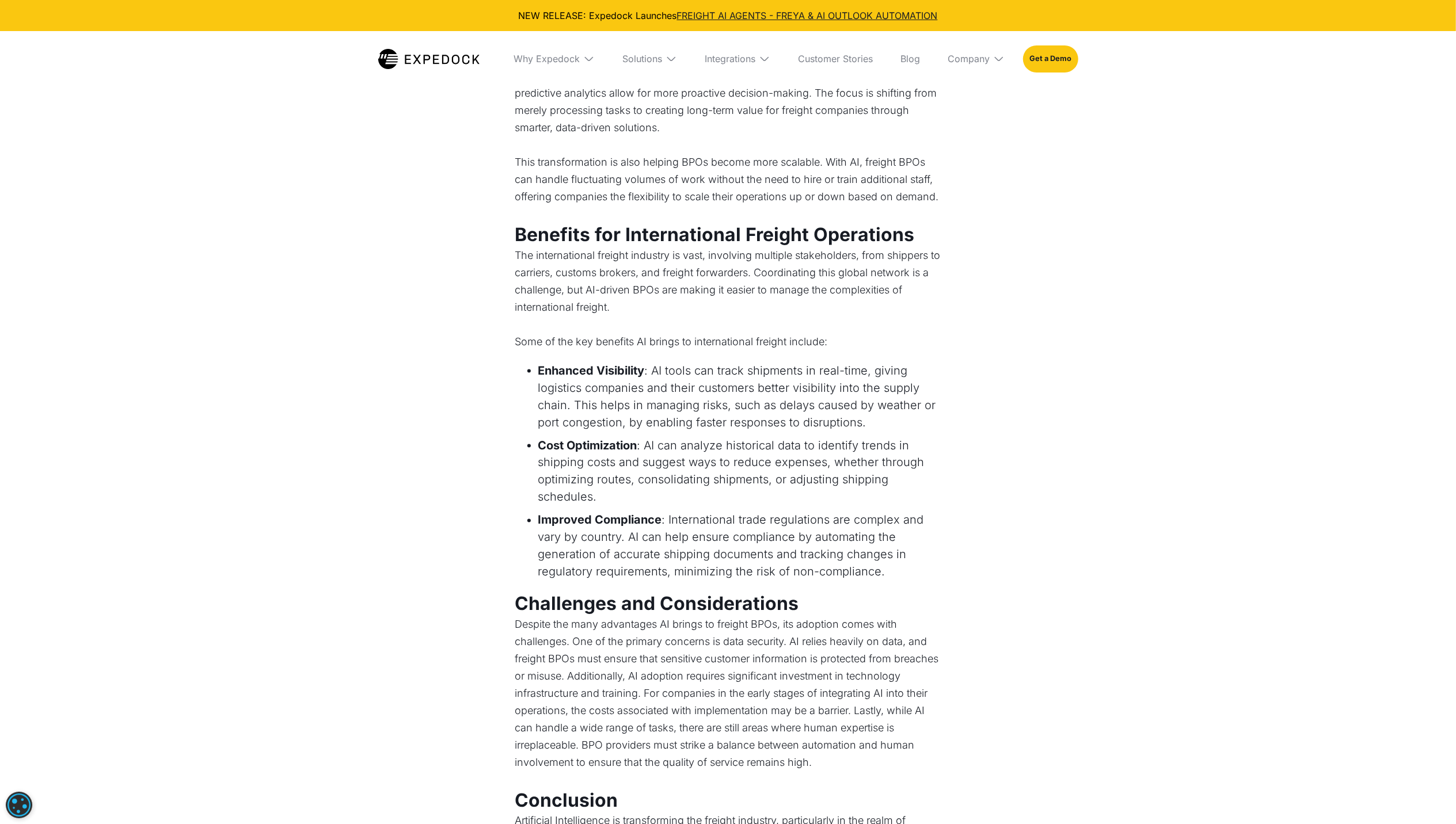
scroll to position [1765, 0]
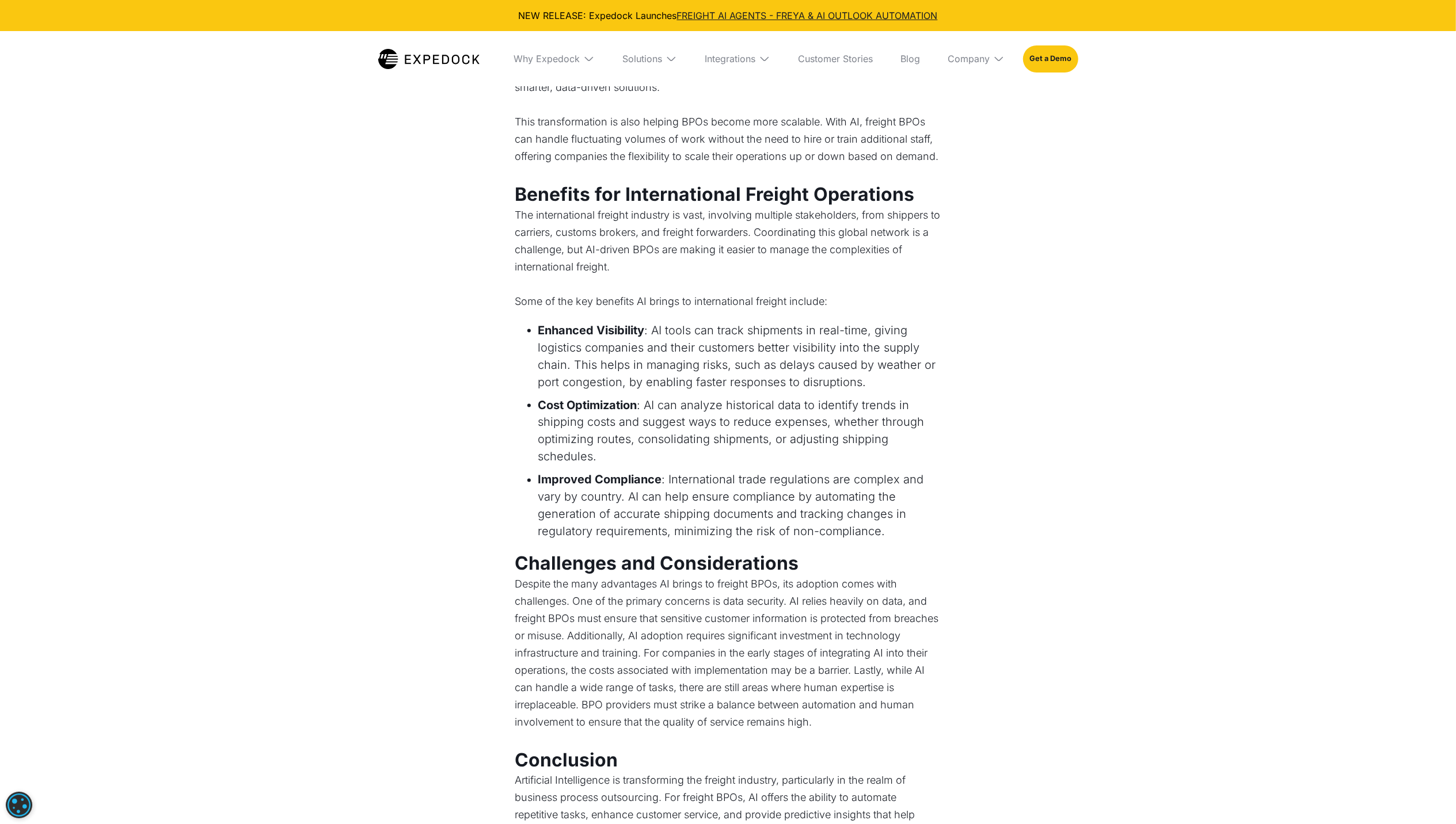
drag, startPoint x: 850, startPoint y: 762, endPoint x: 716, endPoint y: 726, distance: 138.8
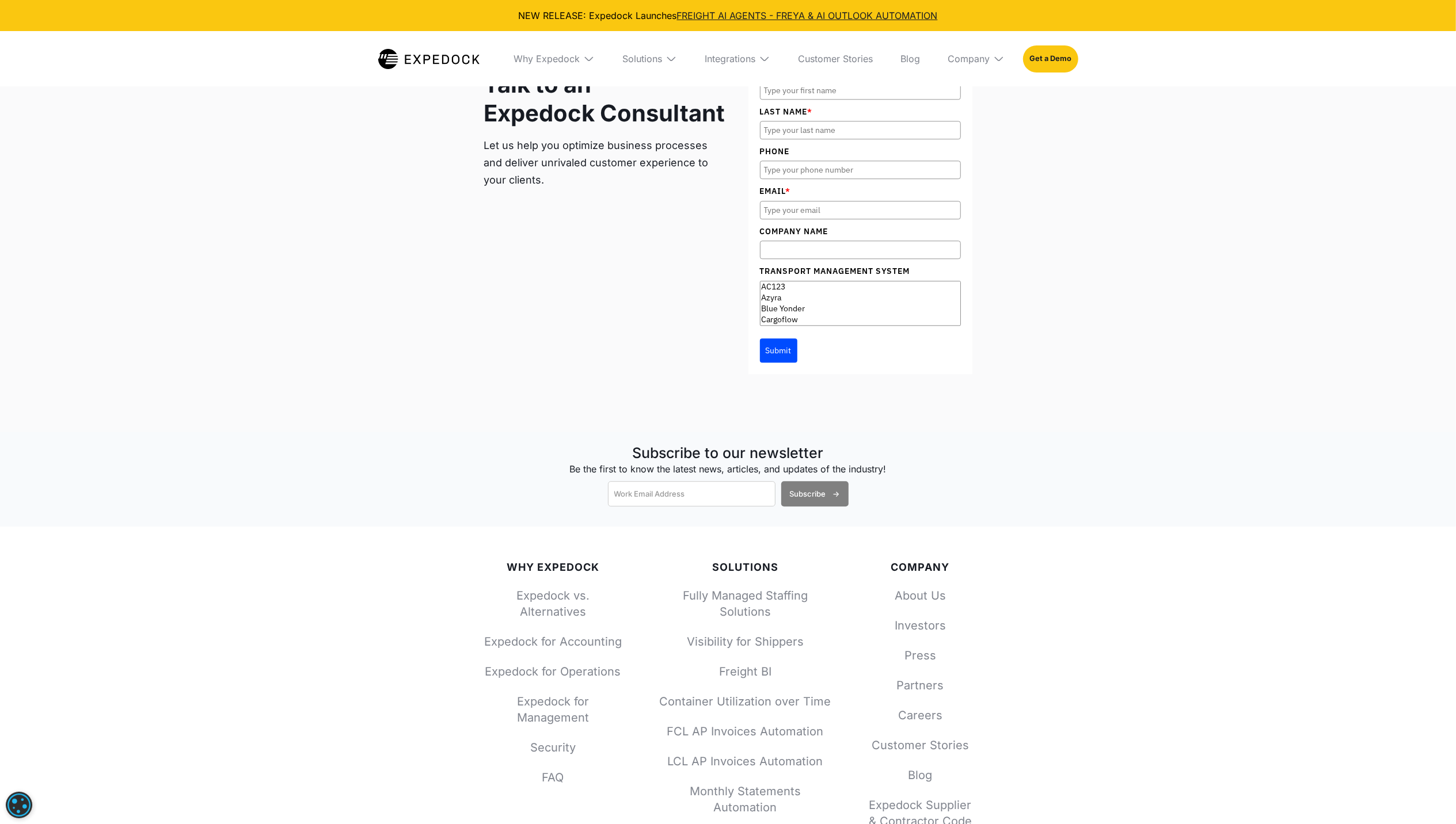
scroll to position [3147, 0]
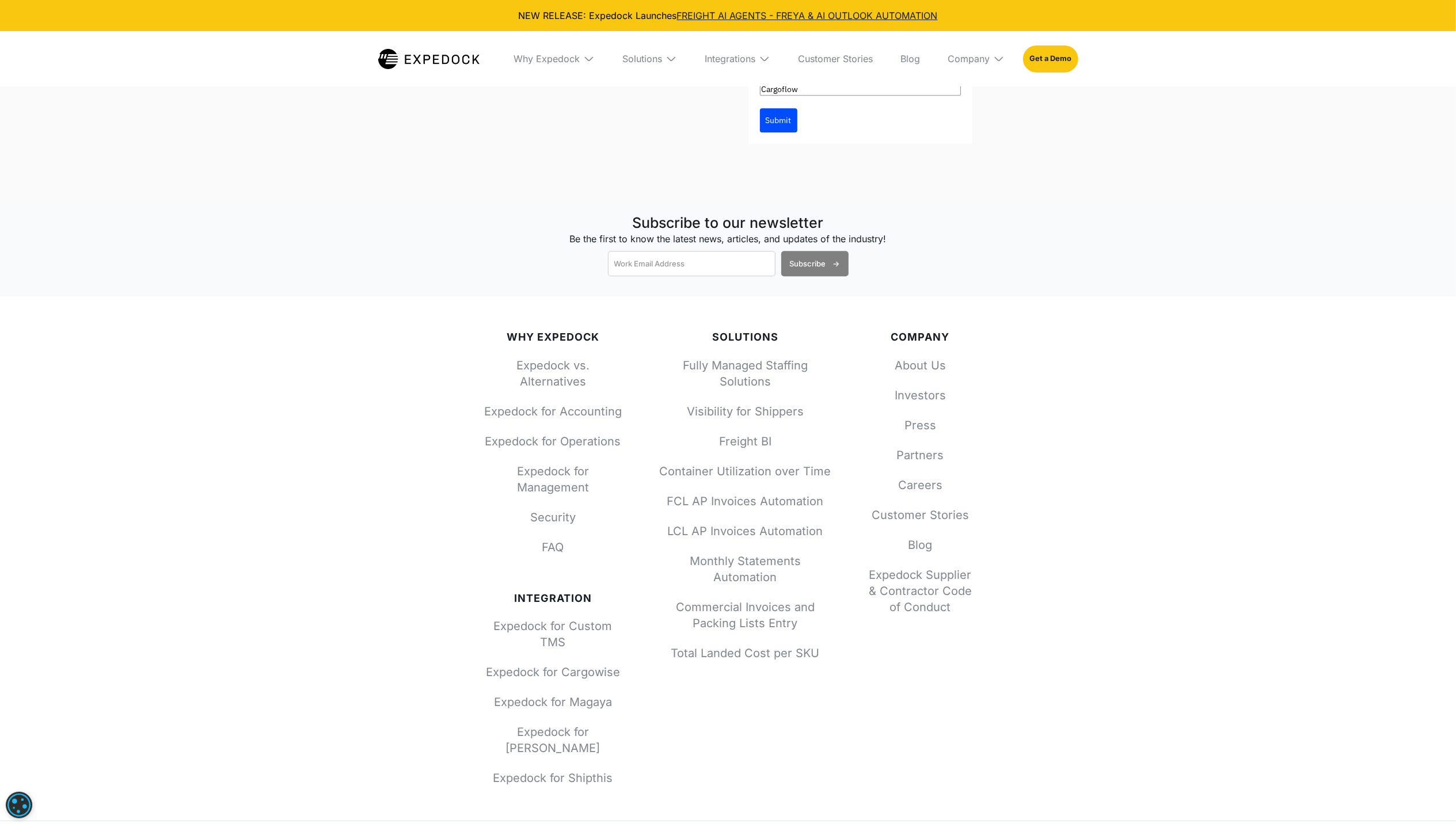
drag, startPoint x: 866, startPoint y: 617, endPoint x: 874, endPoint y: 607, distance: 12.8
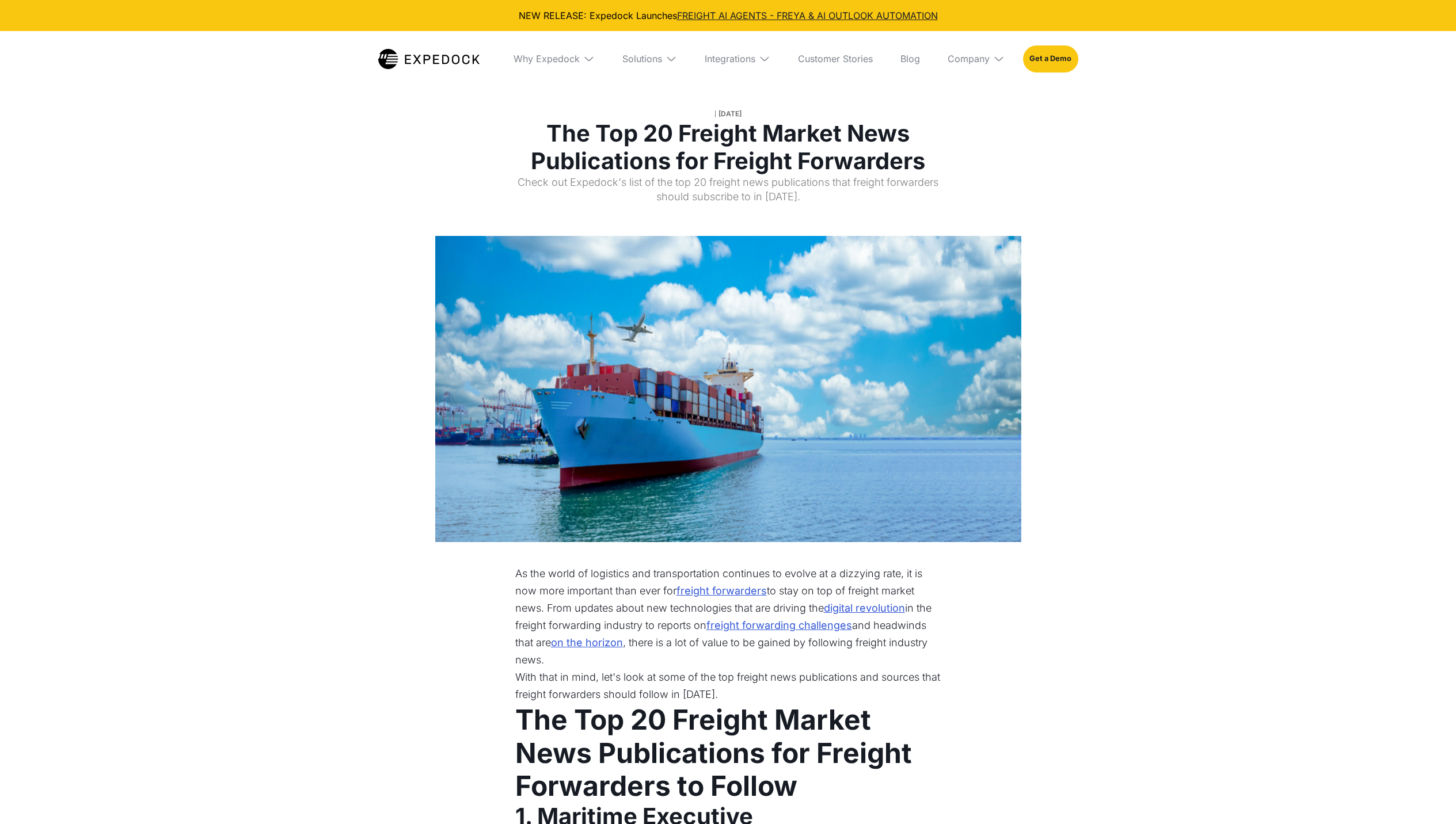
select select
click at [973, 54] on div "Company" at bounding box center [968, 58] width 42 height 12
click at [986, 121] on link "Partners" at bounding box center [976, 131] width 75 height 30
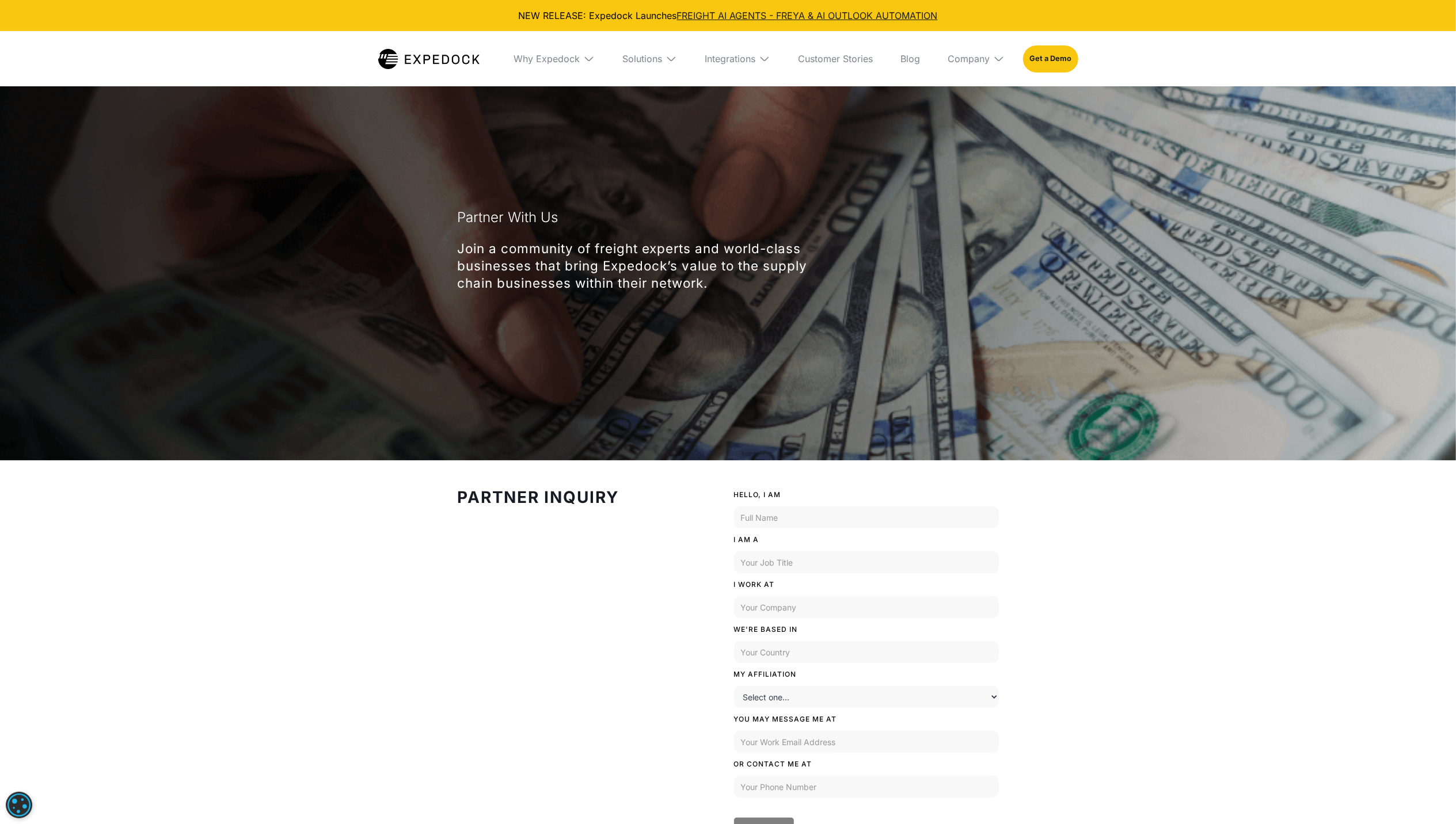
click at [988, 67] on div "Company" at bounding box center [976, 59] width 75 height 55
click at [985, 100] on link "About Us" at bounding box center [976, 102] width 75 height 30
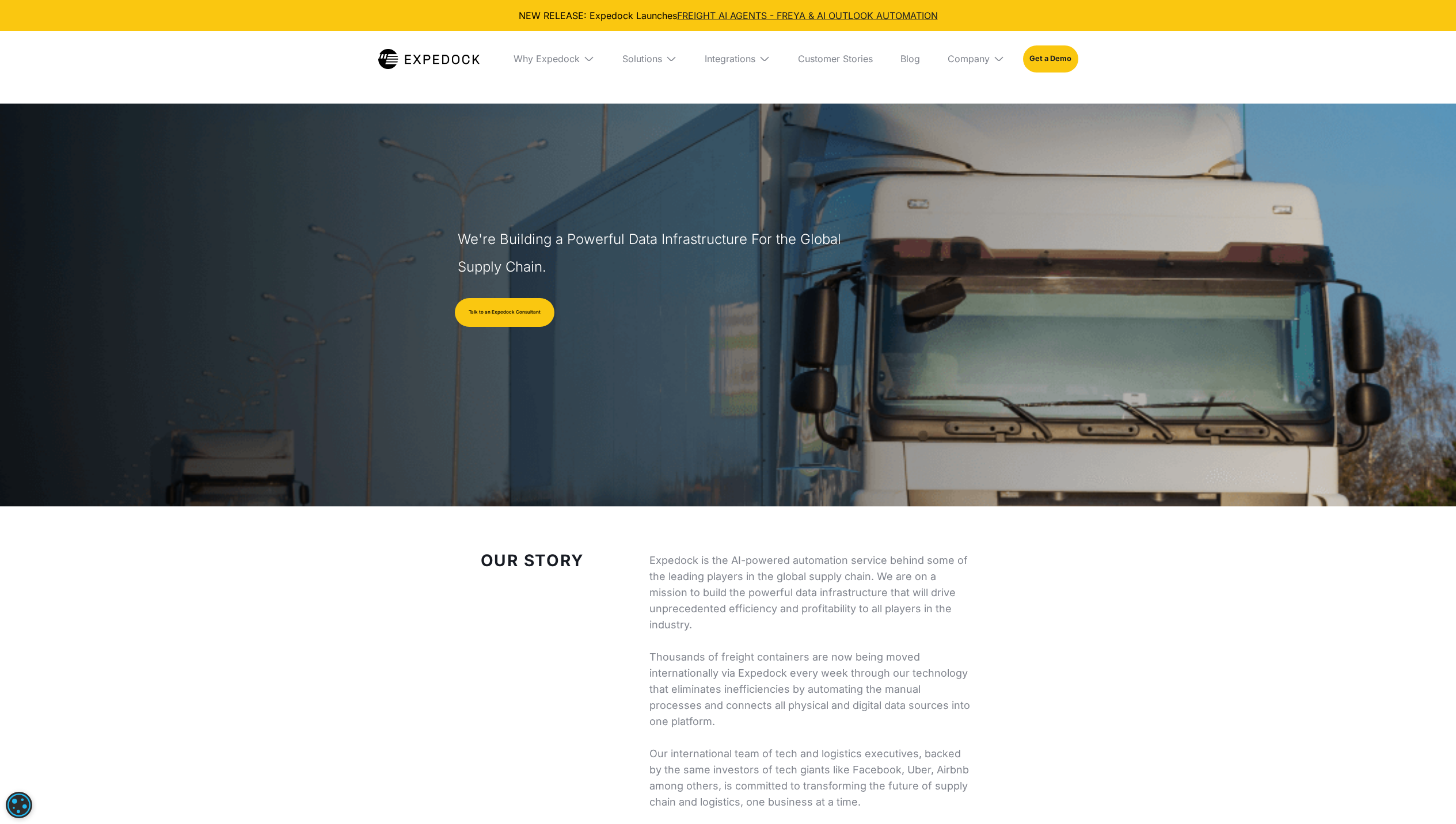
select select
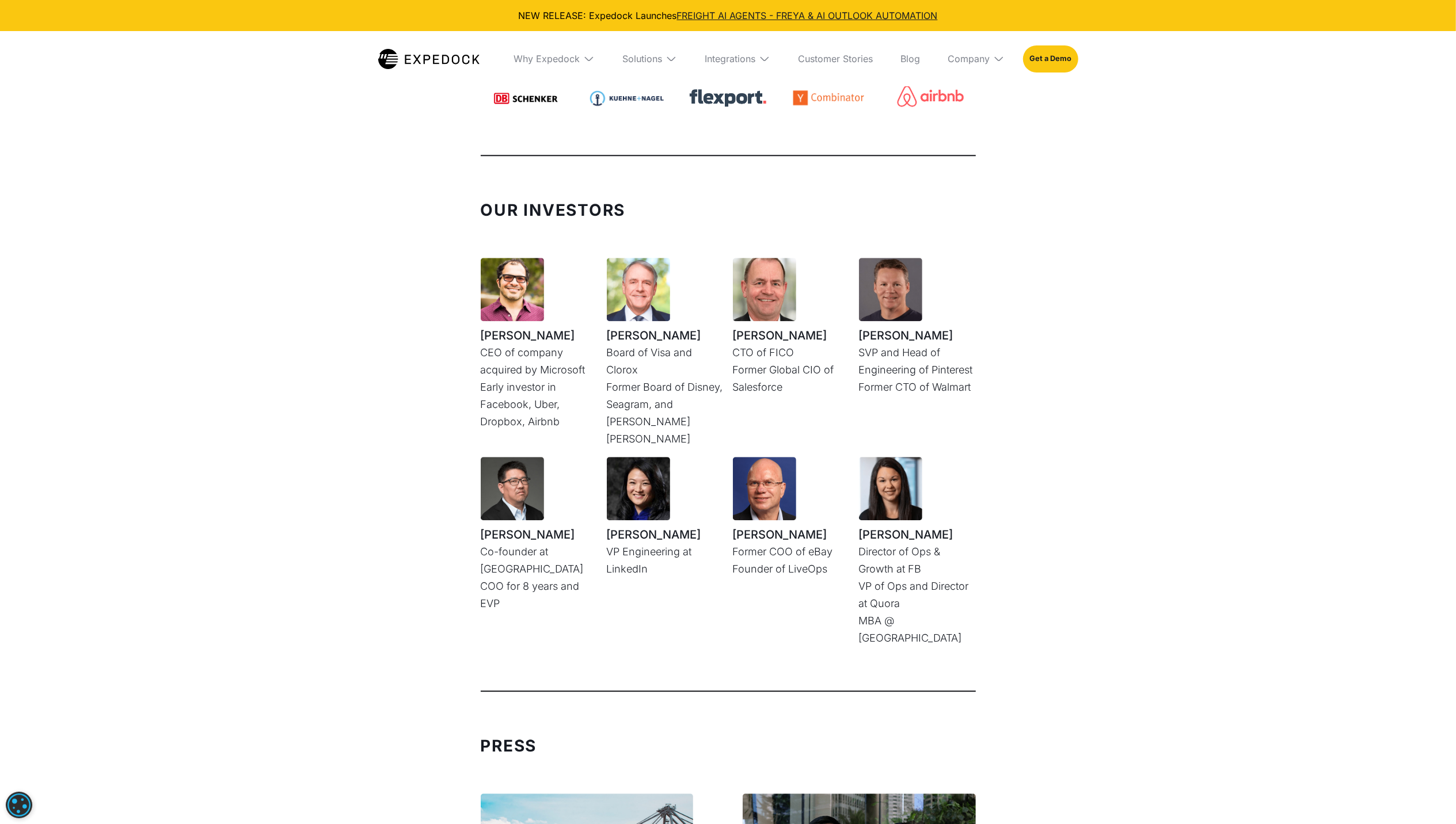
scroll to position [2840, 0]
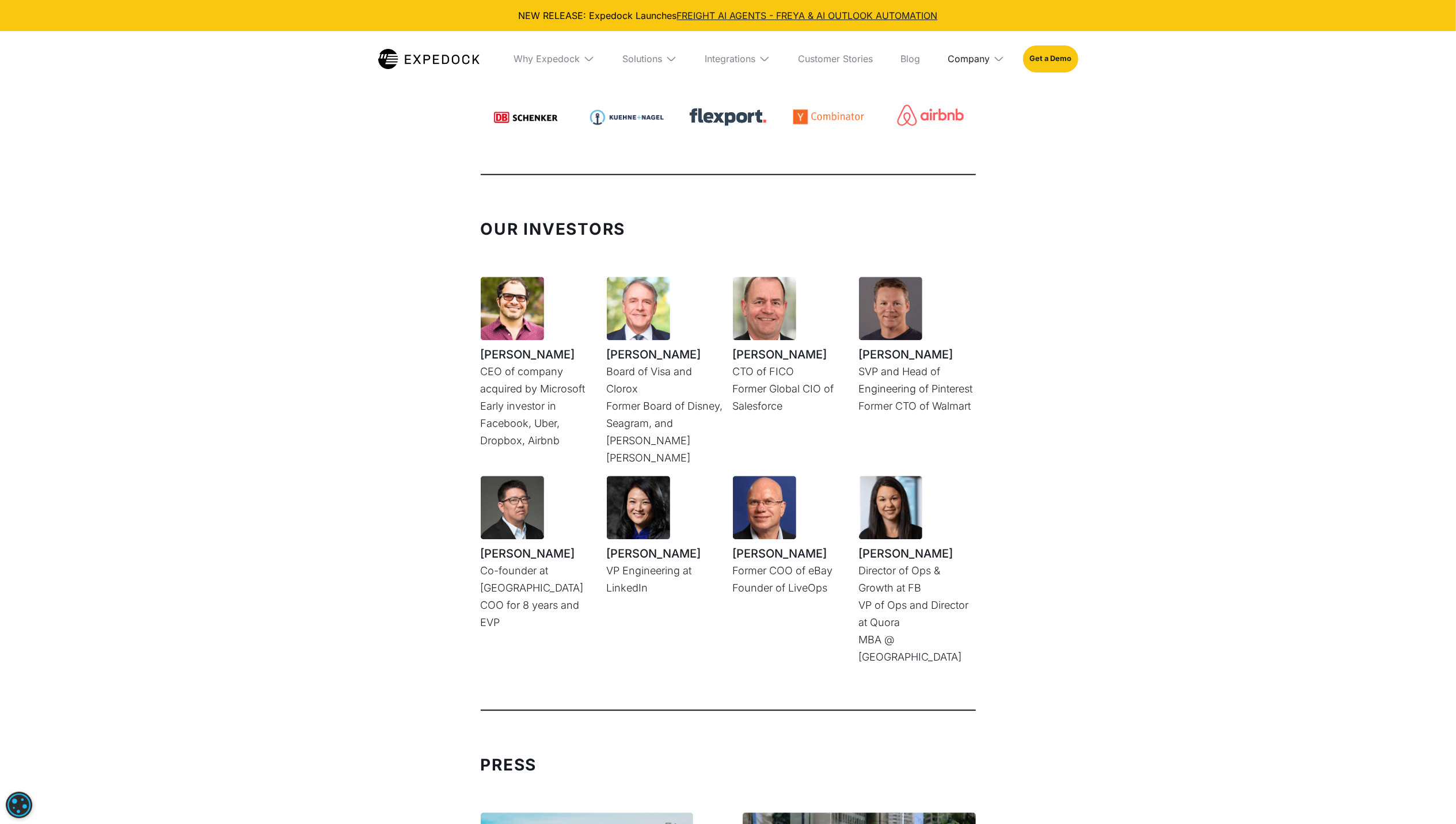
click at [975, 54] on div "Company" at bounding box center [968, 58] width 42 height 12
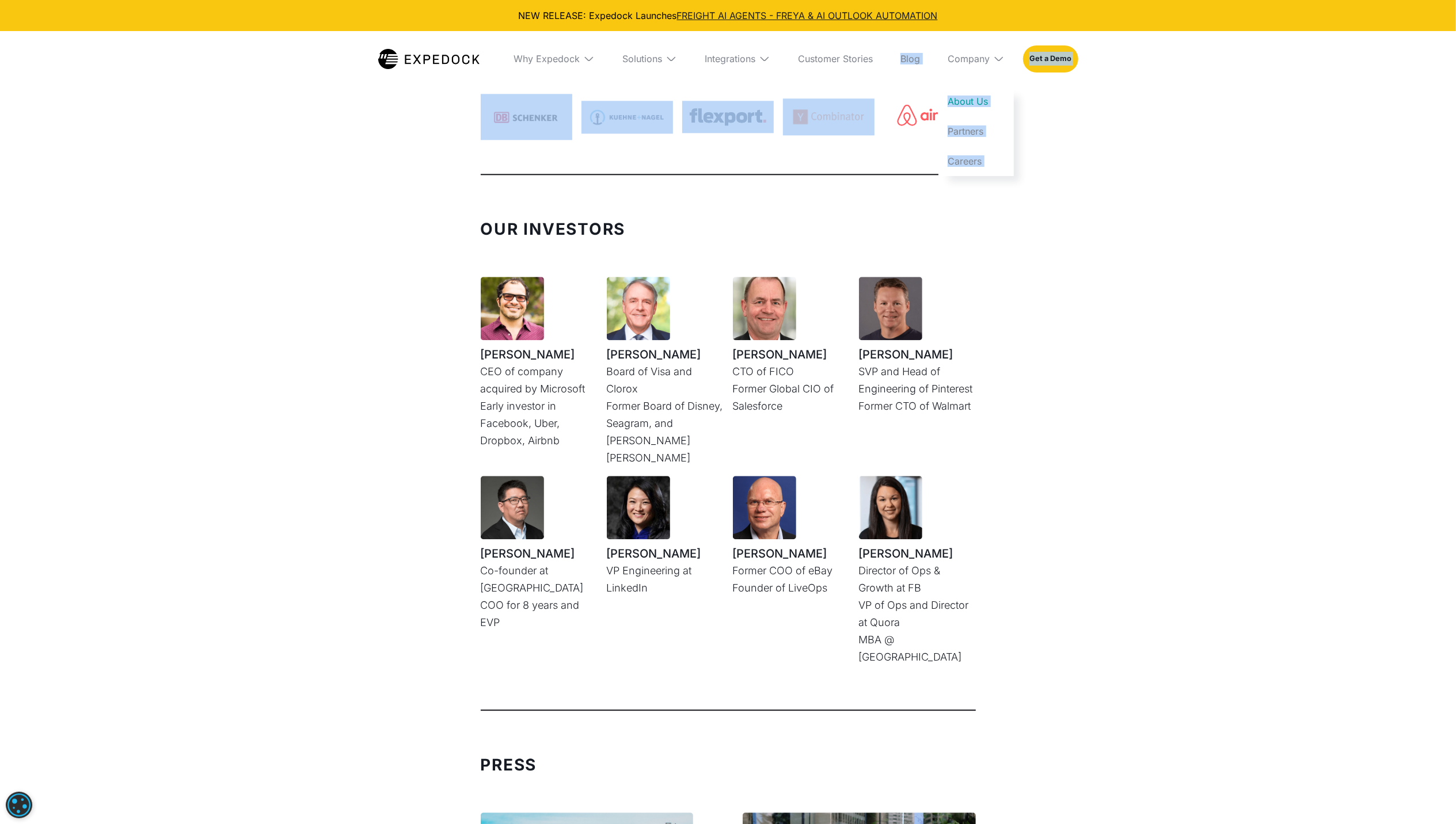
drag, startPoint x: 883, startPoint y: 61, endPoint x: 878, endPoint y: 87, distance: 26.5
click at [878, 87] on div "NEW RELEASE: Expedock Launches FREIGHT AI AGENTS - FREYA & AI OUTLOOK AUTOMATIO…" at bounding box center [728, 21] width 1456 height 5688
drag, startPoint x: 878, startPoint y: 87, endPoint x: 886, endPoint y: 77, distance: 12.8
click at [886, 77] on div "Why Expedock WHy Expedock Expedock Document Automation Products vs. Alternative…" at bounding box center [791, 59] width 573 height 55
click at [922, 54] on link "Blog" at bounding box center [910, 59] width 38 height 55
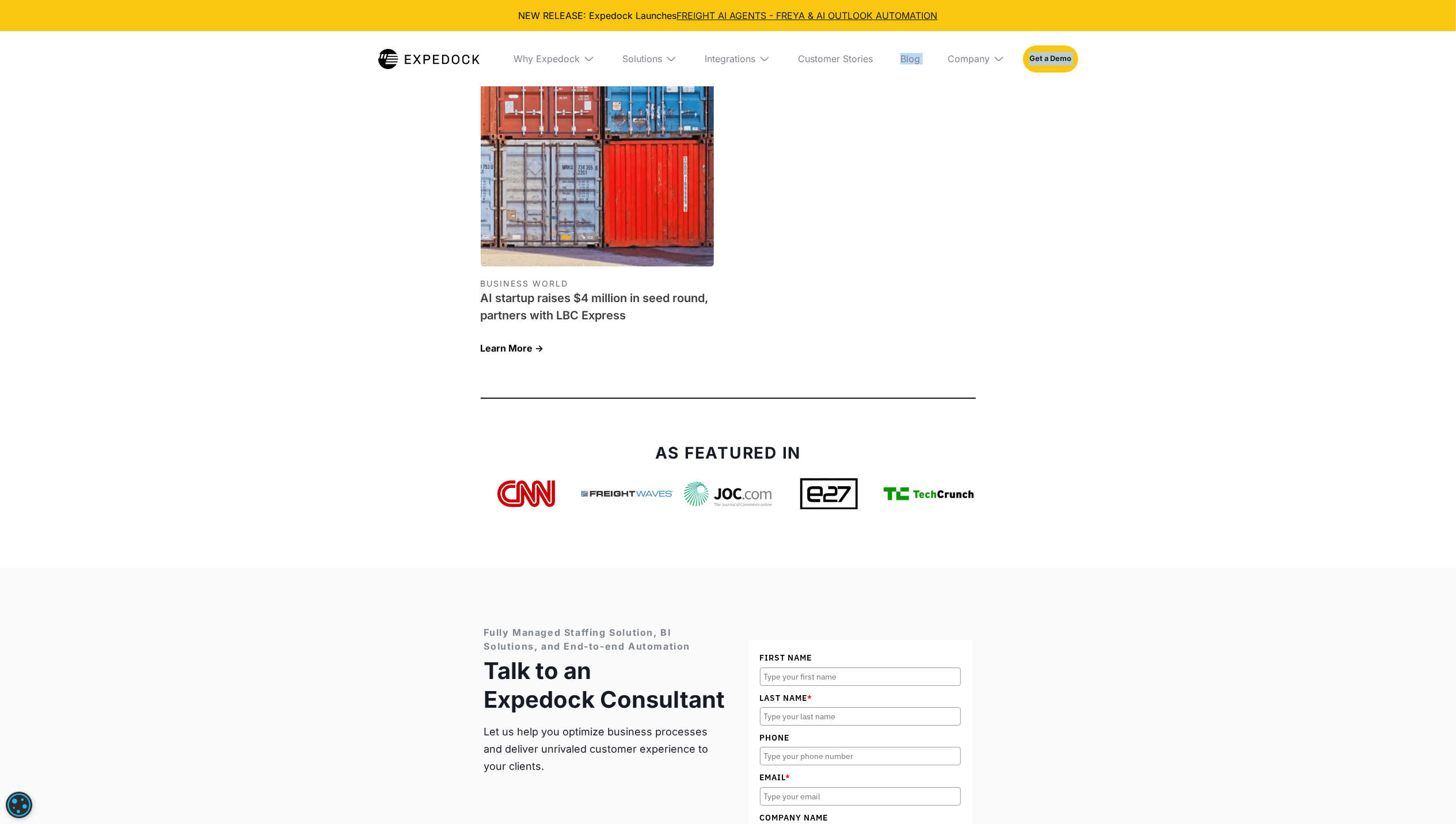
scroll to position [3991, 0]
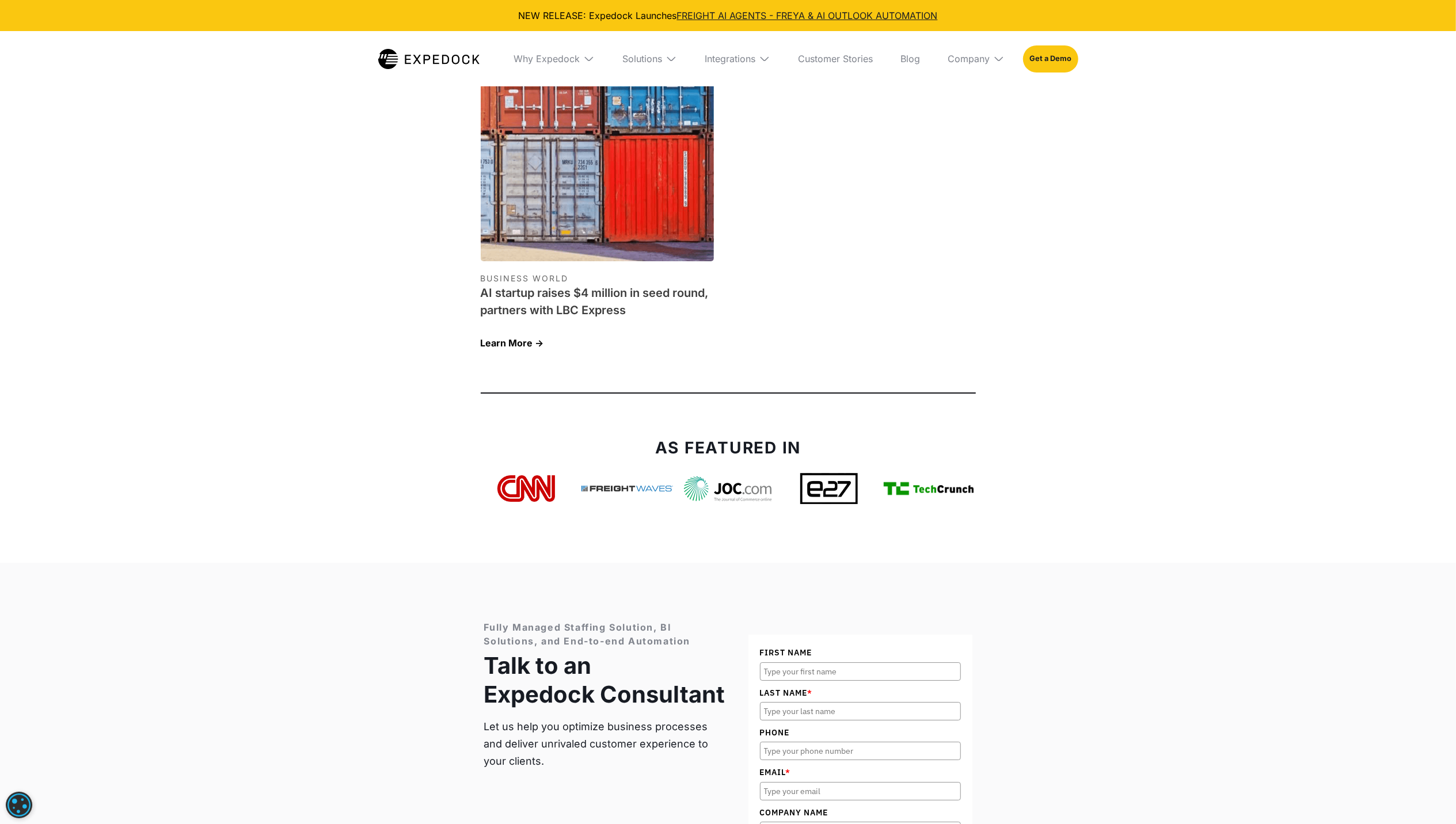
click at [597, 473] on div at bounding box center [728, 488] width 495 height 31
click at [611, 486] on img at bounding box center [627, 488] width 92 height 5
click at [609, 486] on img at bounding box center [627, 488] width 92 height 5
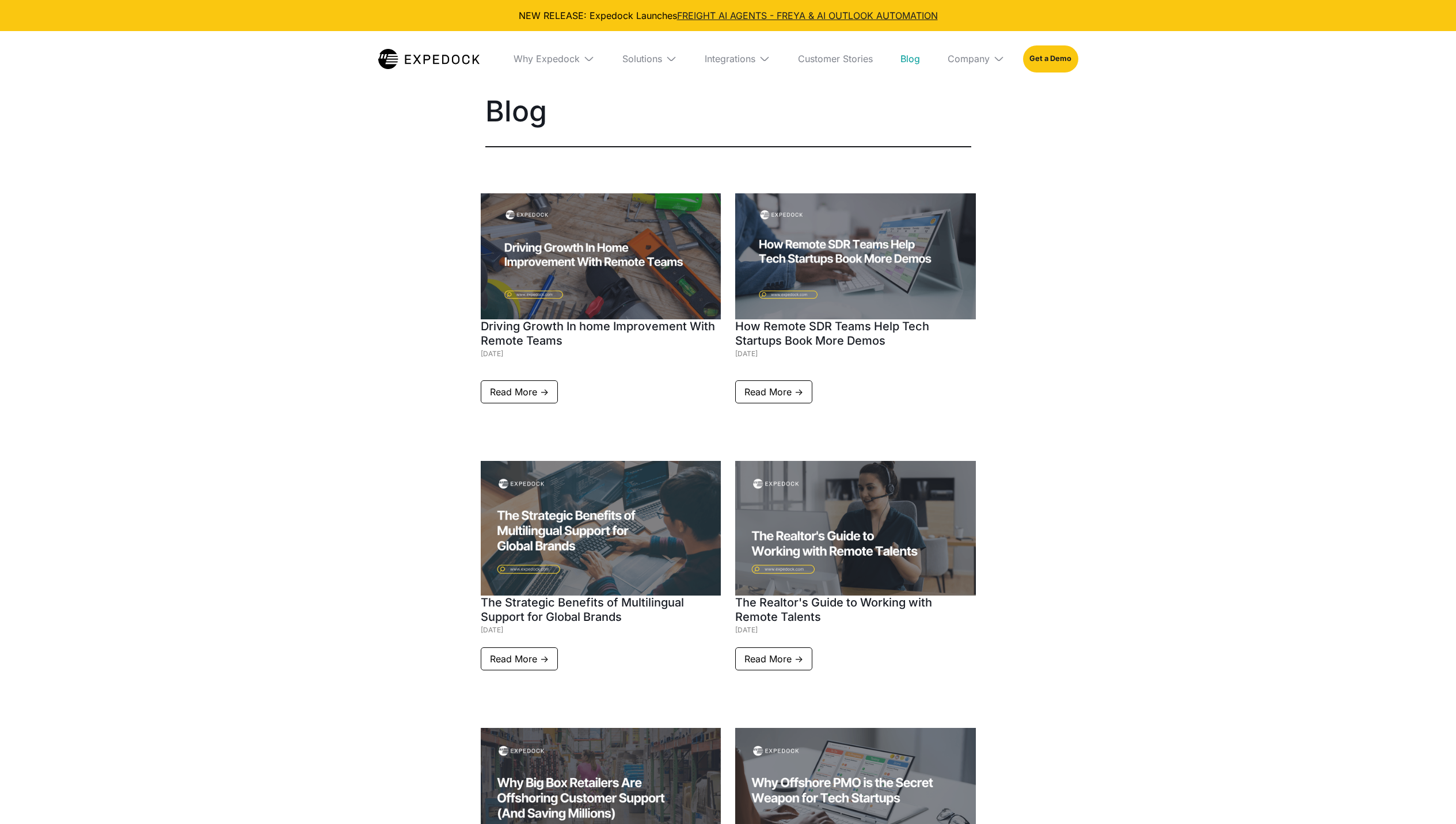
select select
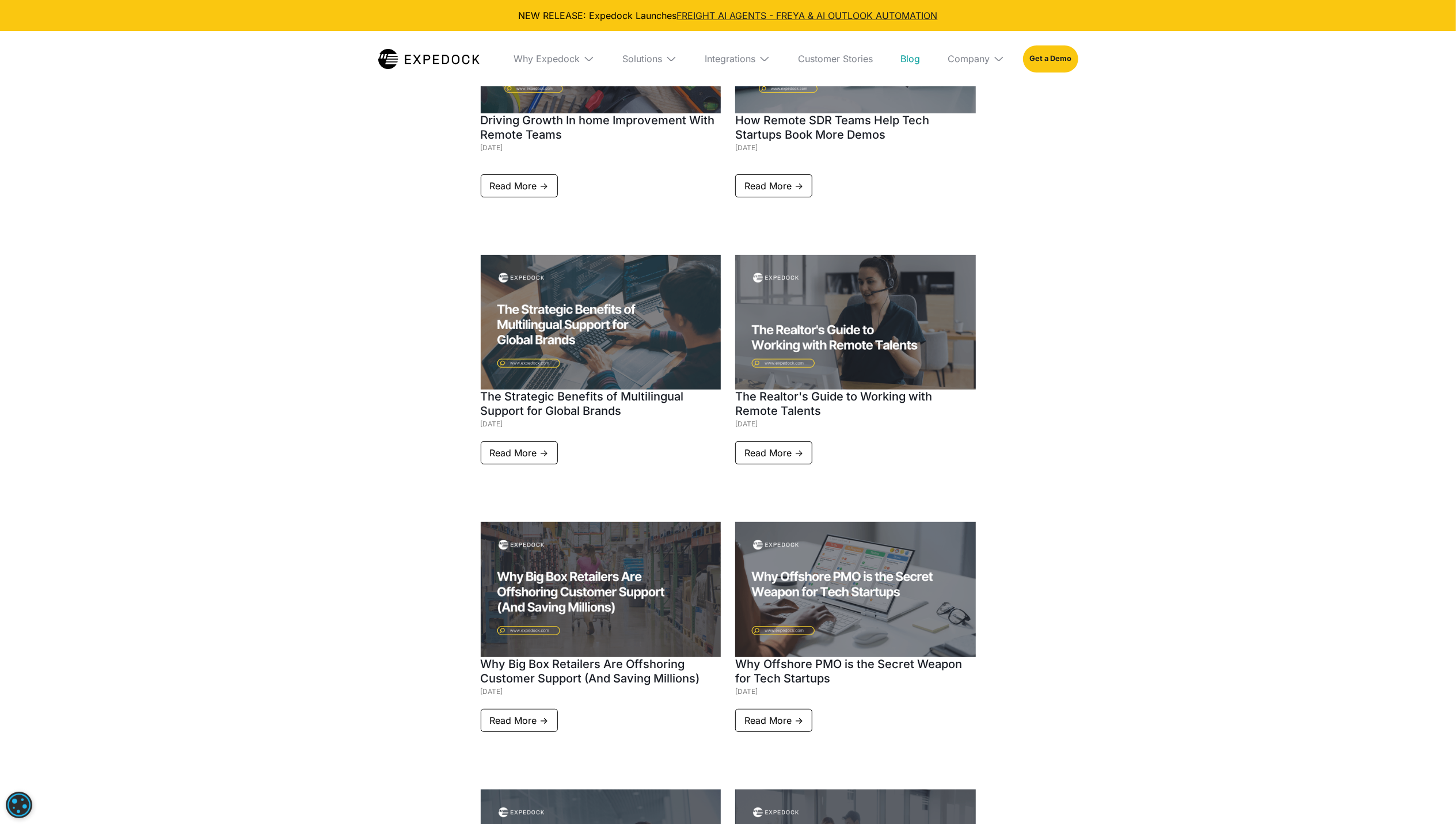
scroll to position [230, 0]
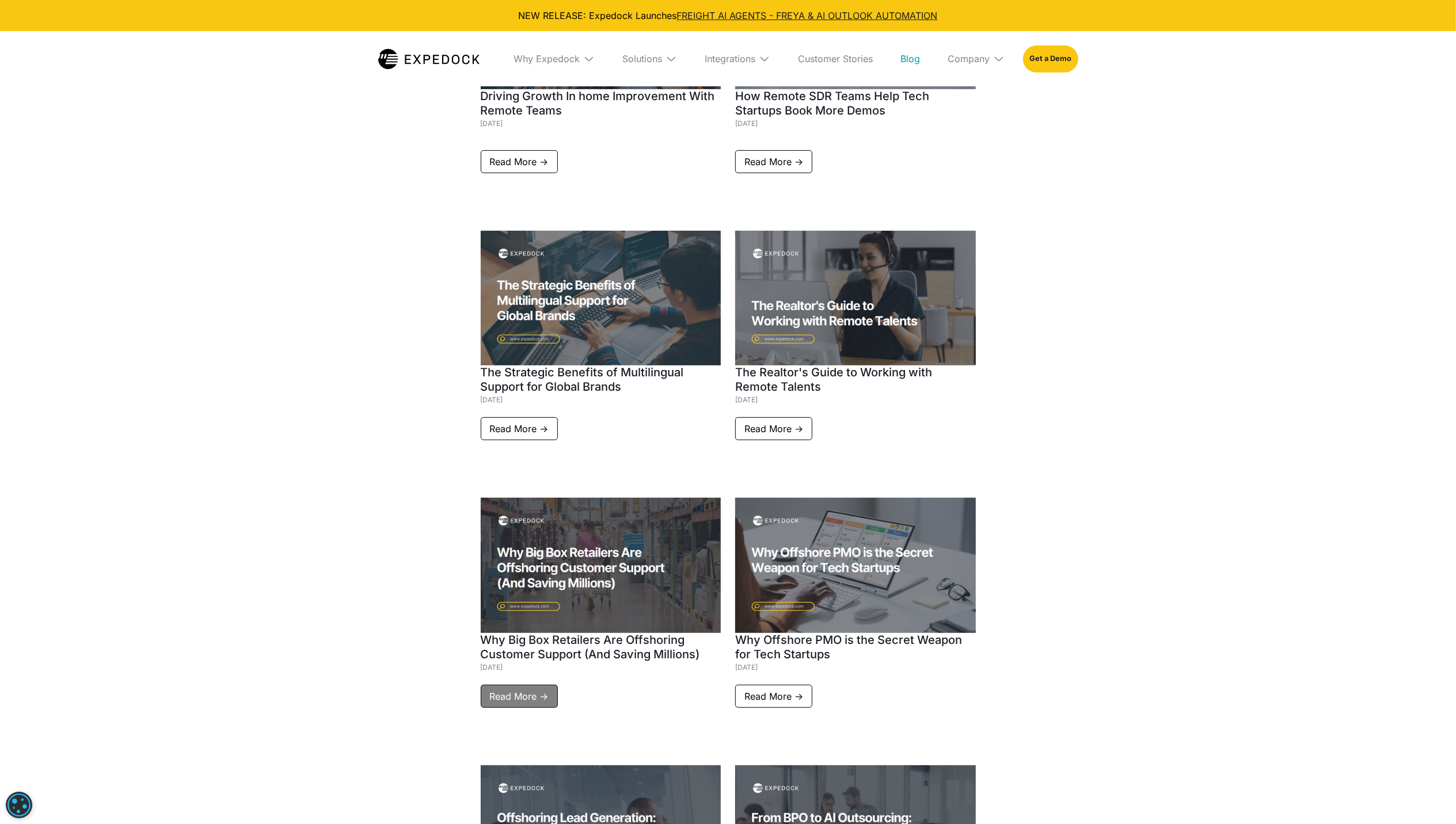
click at [518, 685] on link "Read More ->" at bounding box center [519, 696] width 77 height 23
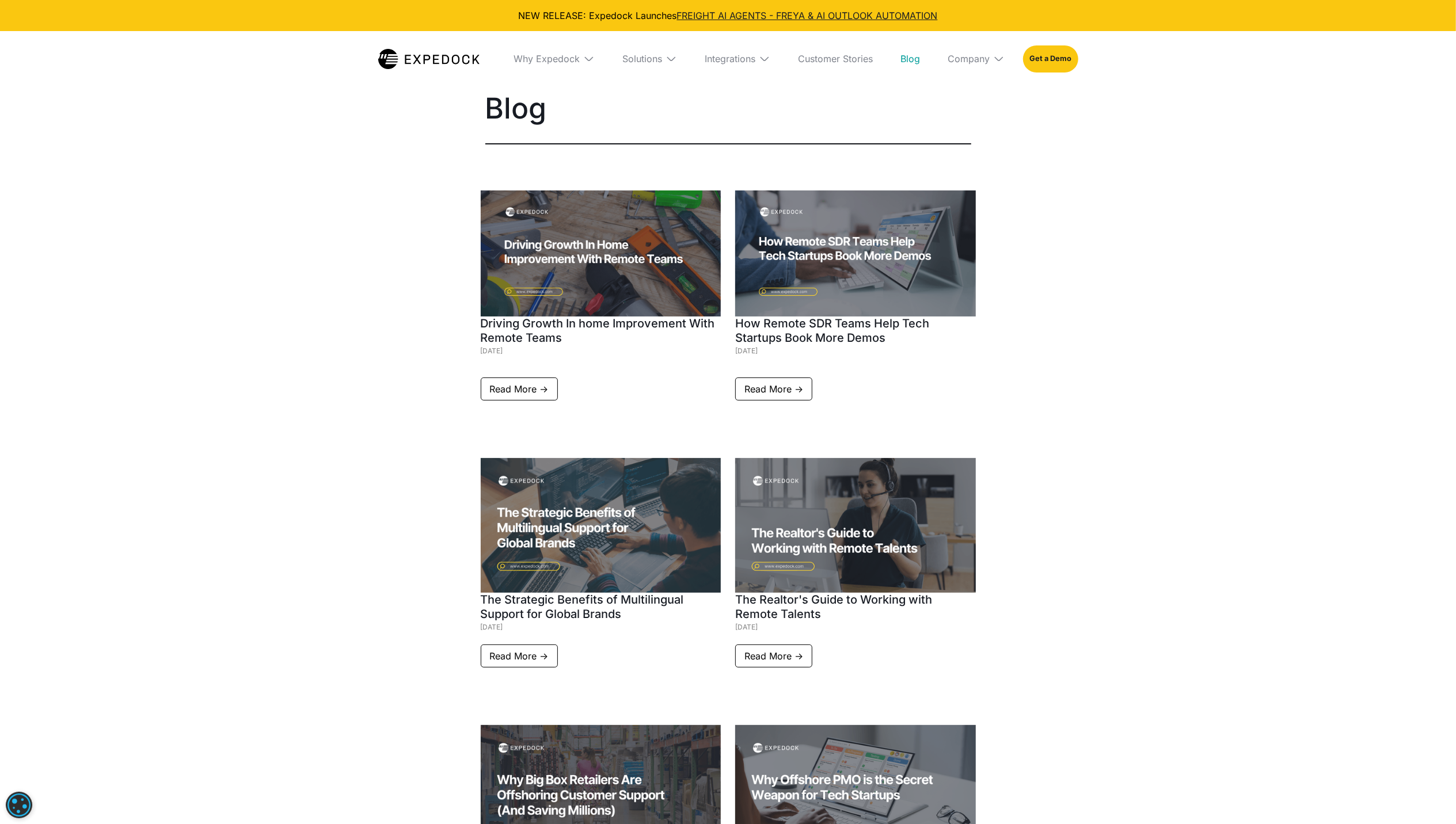
scroll to position [0, 0]
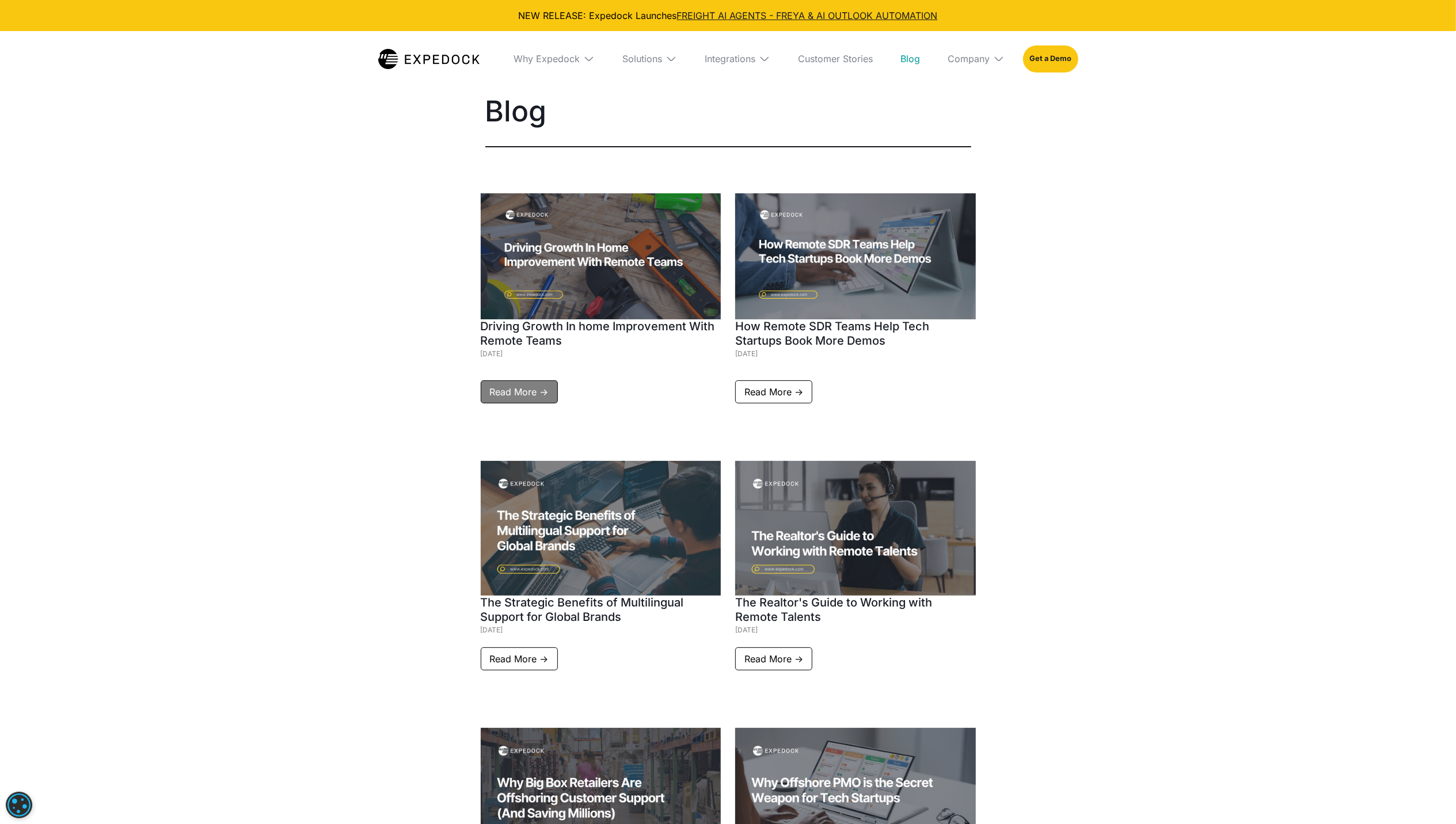
click at [540, 386] on link "Read More ->" at bounding box center [519, 392] width 77 height 23
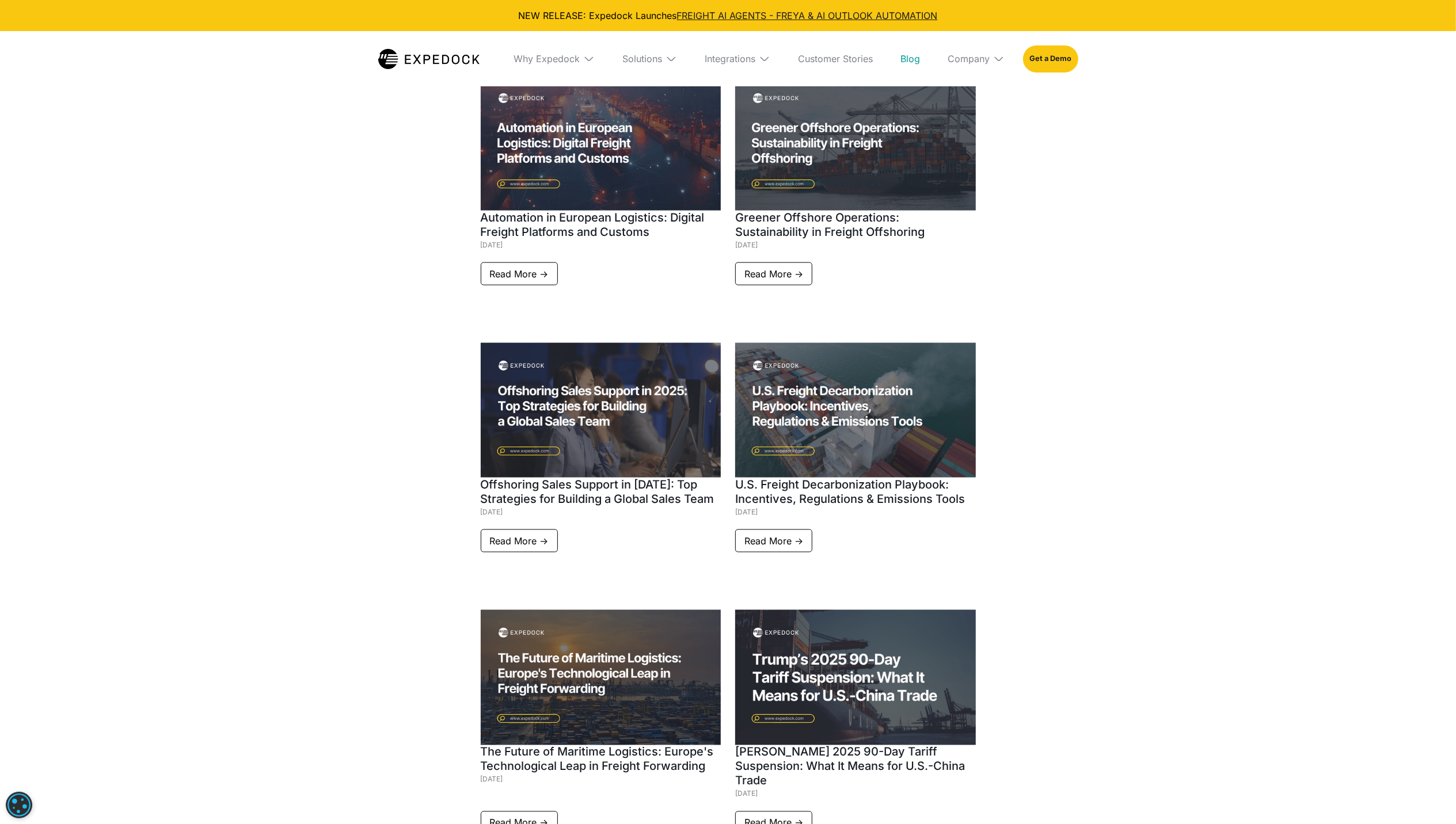
scroll to position [1458, 0]
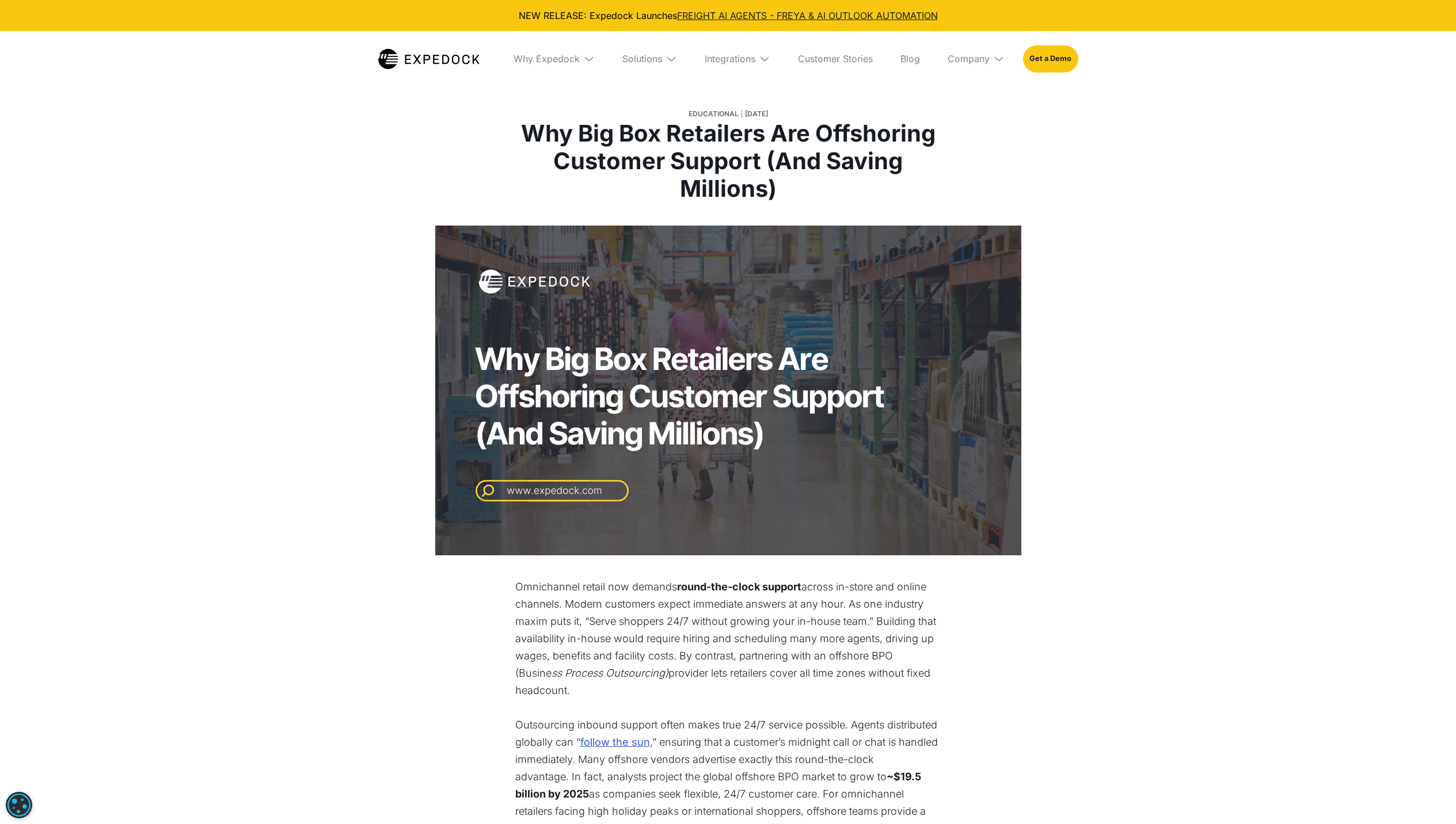
select select
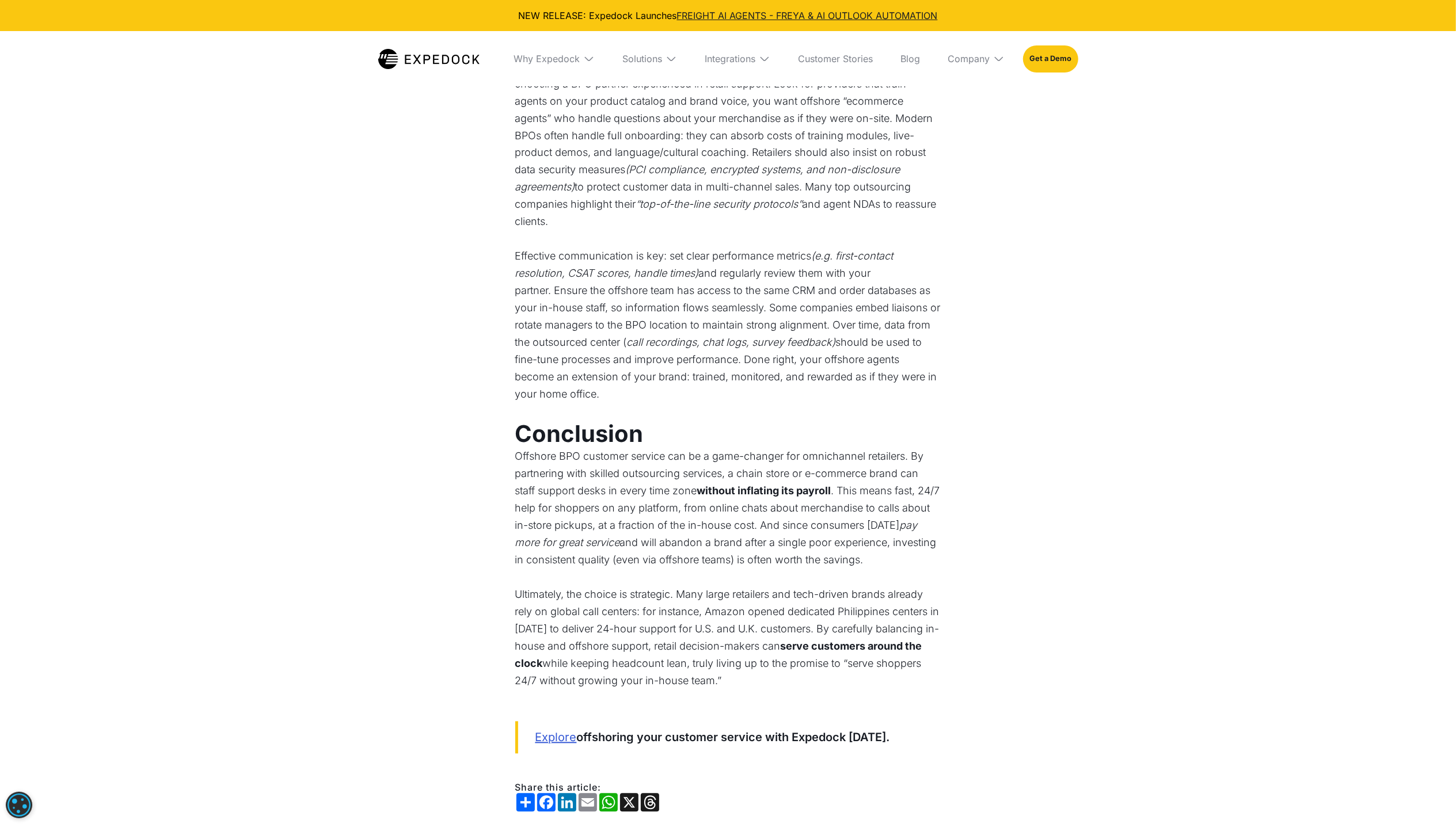
scroll to position [2073, 0]
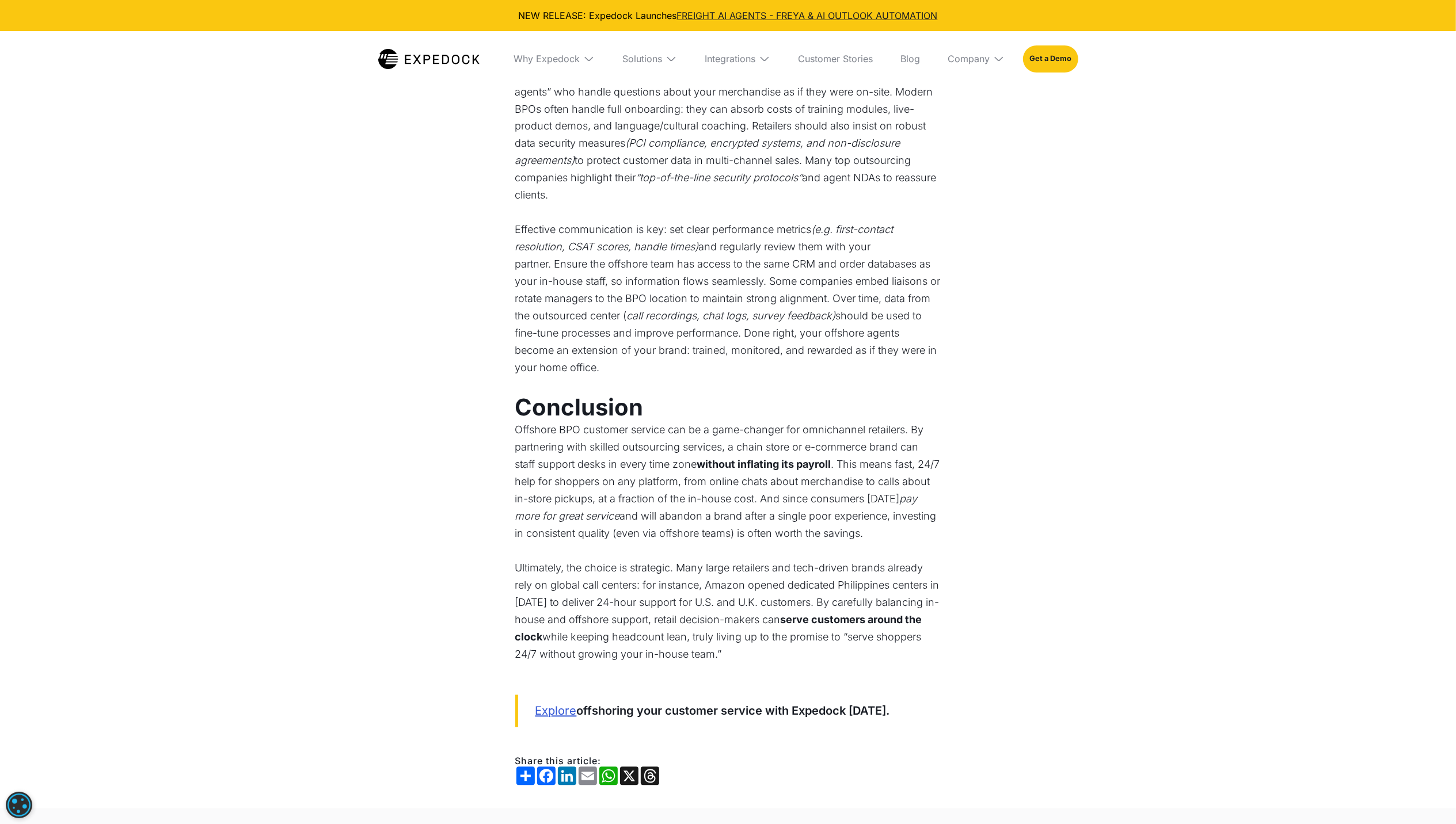
click at [558, 704] on link "Explore" at bounding box center [556, 712] width 41 height 15
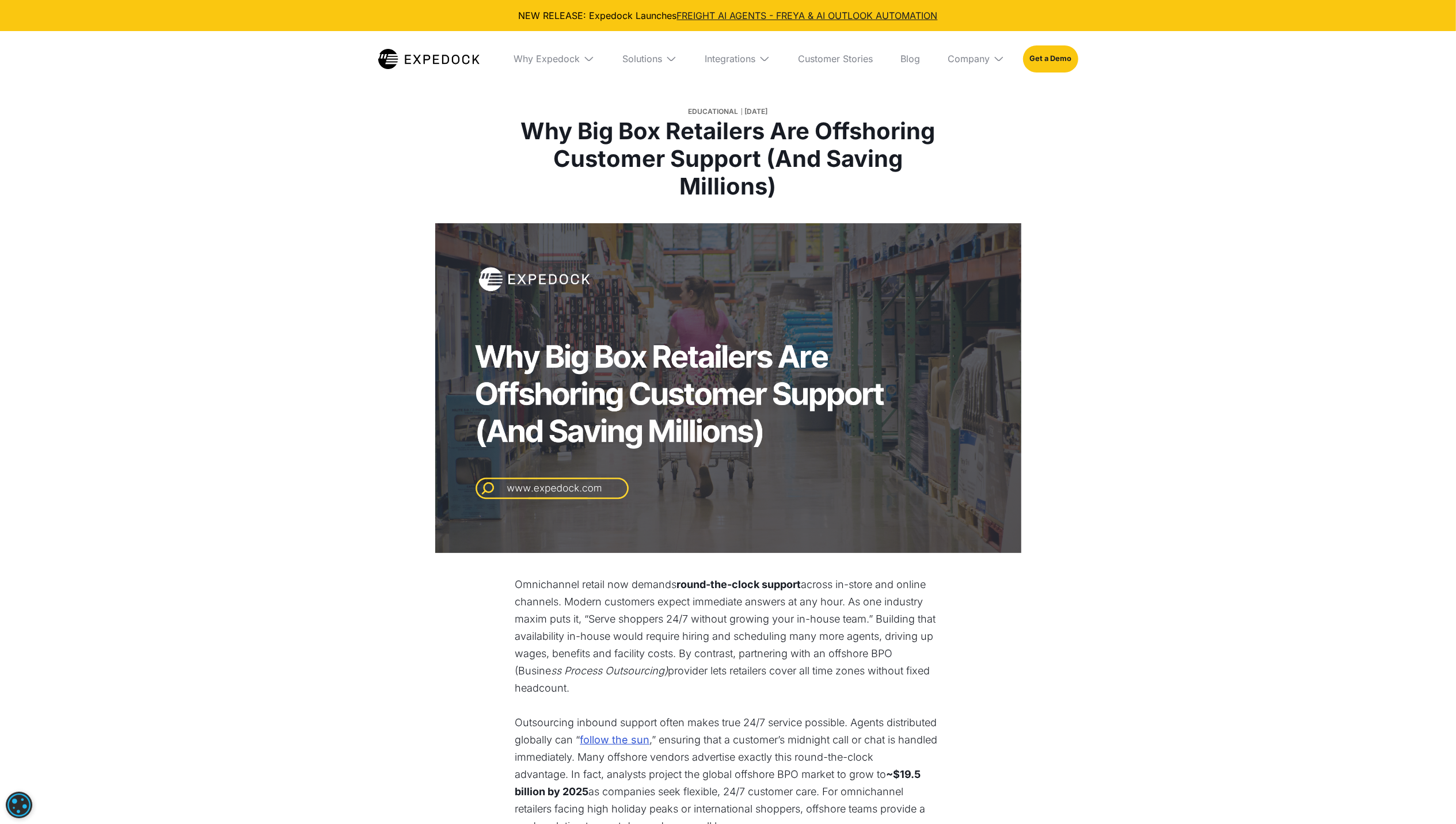
scroll to position [0, 0]
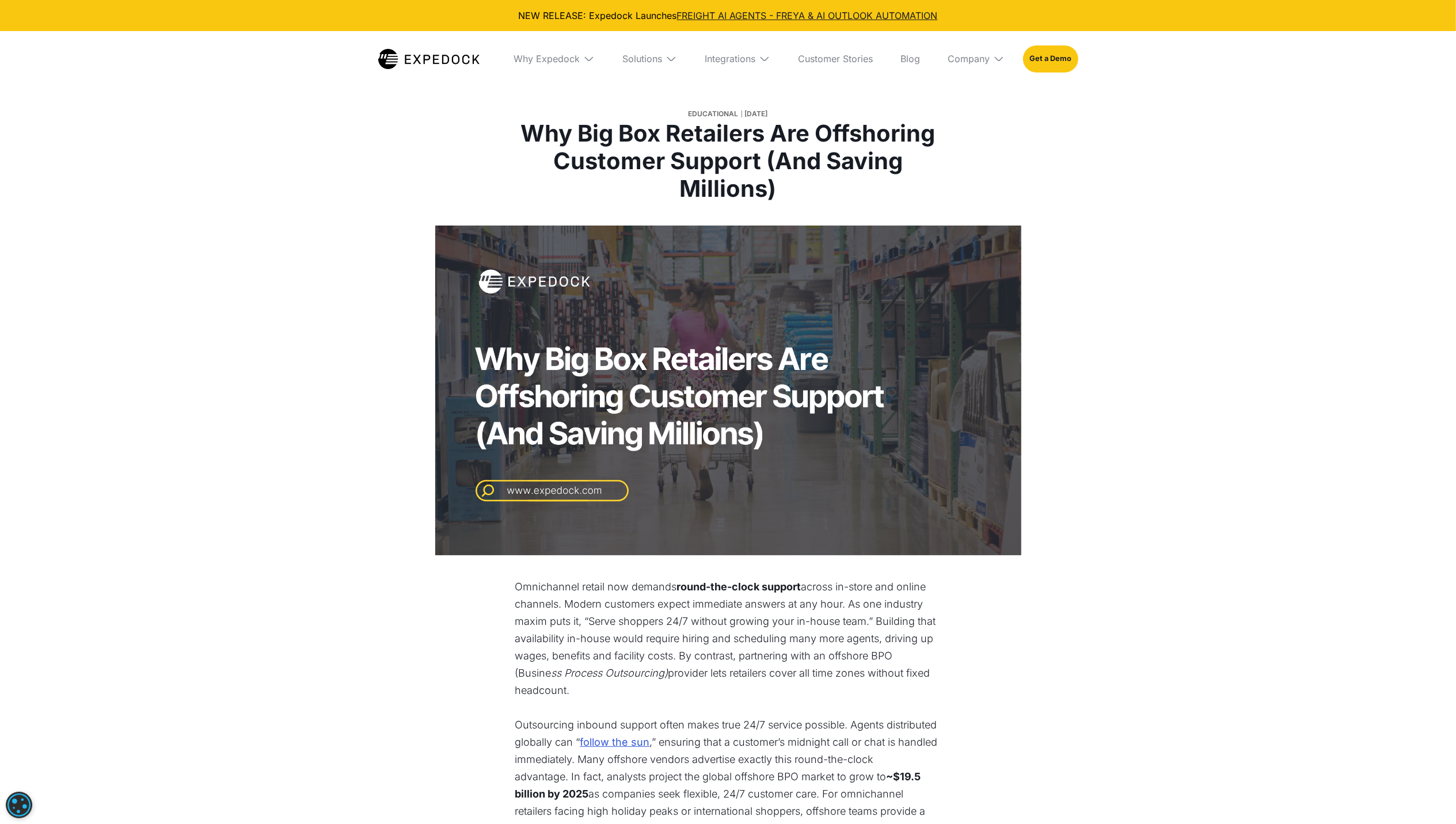
drag, startPoint x: 659, startPoint y: 641, endPoint x: 690, endPoint y: 633, distance: 32.0
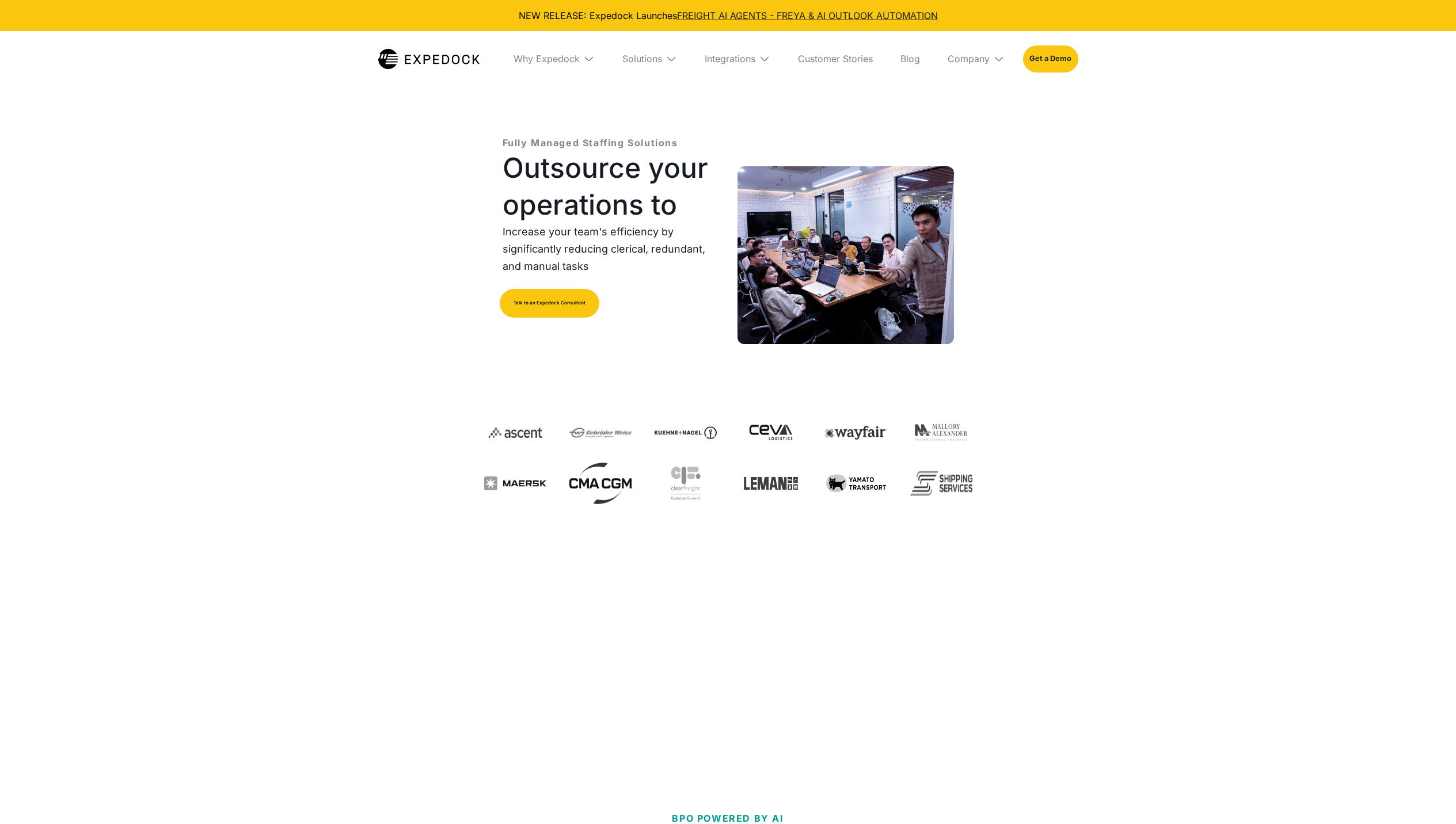
select select
click at [682, 319] on div "Fully Managed Staffing Solutions Outsource your operations to Increase your tea…" at bounding box center [611, 255] width 216 height 239
drag, startPoint x: 600, startPoint y: 212, endPoint x: 607, endPoint y: 283, distance: 71.3
click at [607, 283] on div "Fully Managed Staffing Solutions Outsource your operations to Increase your tea…" at bounding box center [611, 255] width 216 height 239
drag, startPoint x: 607, startPoint y: 283, endPoint x: 612, endPoint y: 266, distance: 17.7
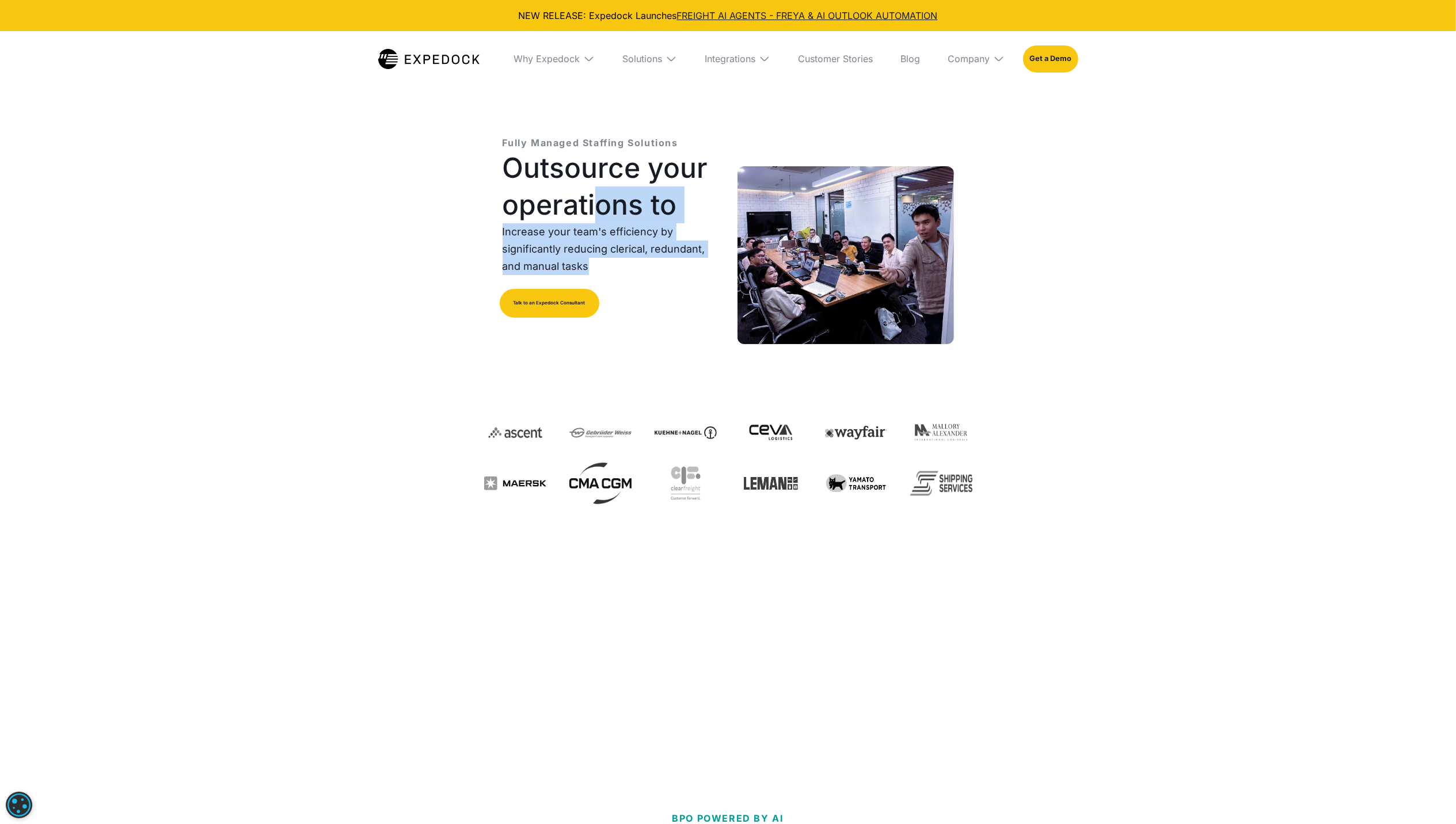
click at [612, 266] on p "Increase your team's efficiency by significantly reducing clerical, redundant, …" at bounding box center [611, 249] width 216 height 52
drag, startPoint x: 601, startPoint y: 229, endPoint x: 627, endPoint y: 210, distance: 32.2
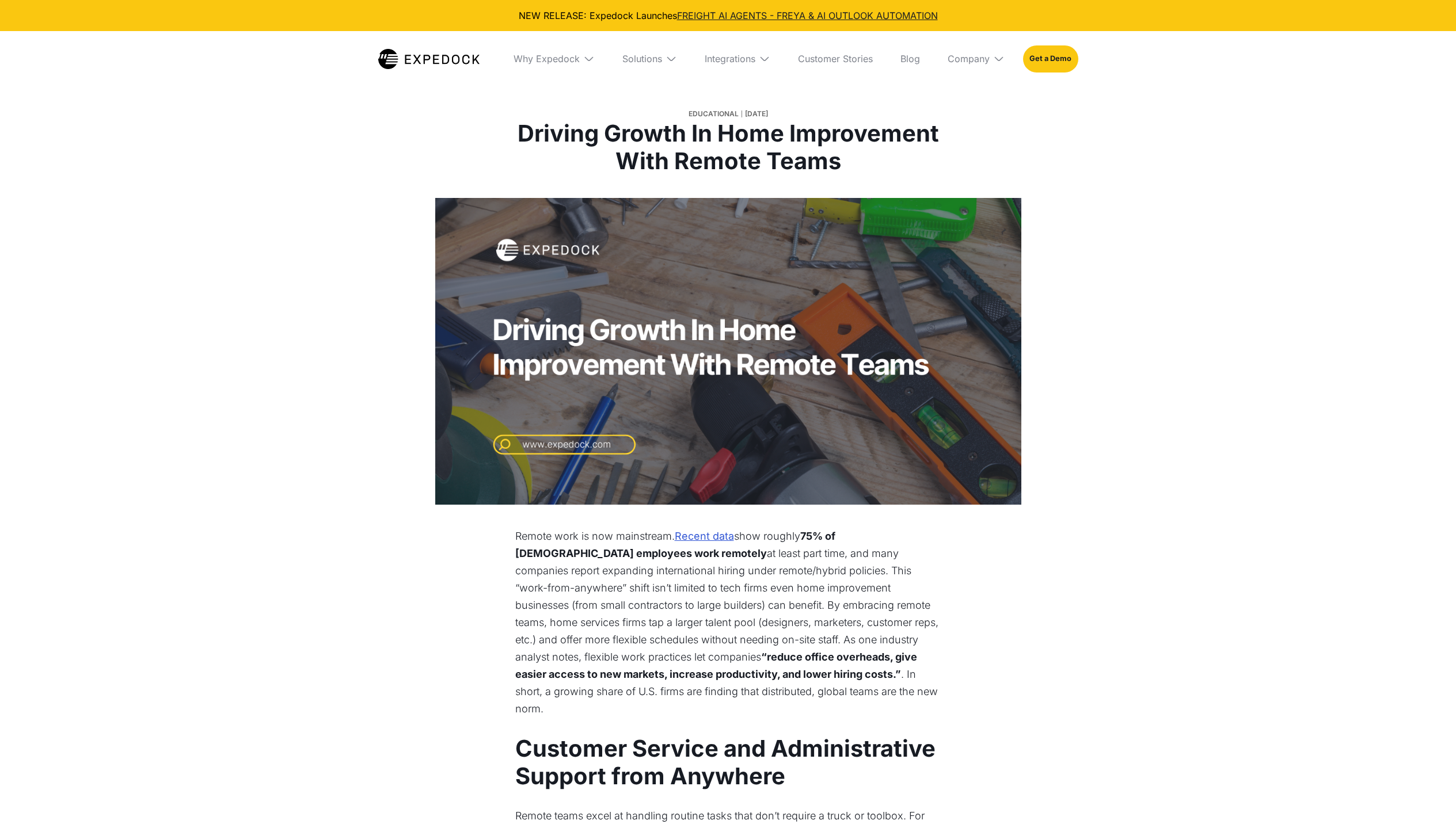
select select
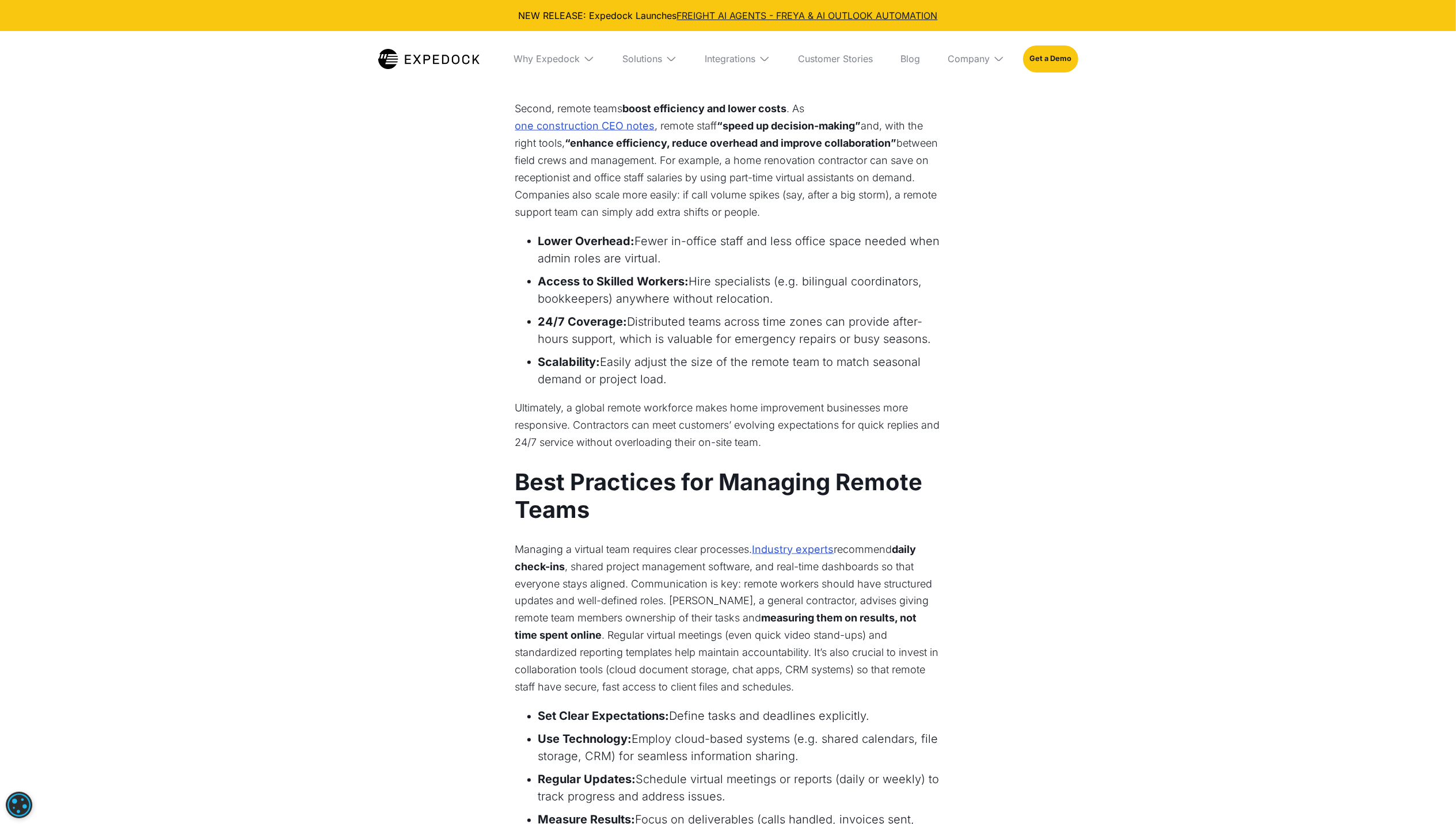
scroll to position [1612, 0]
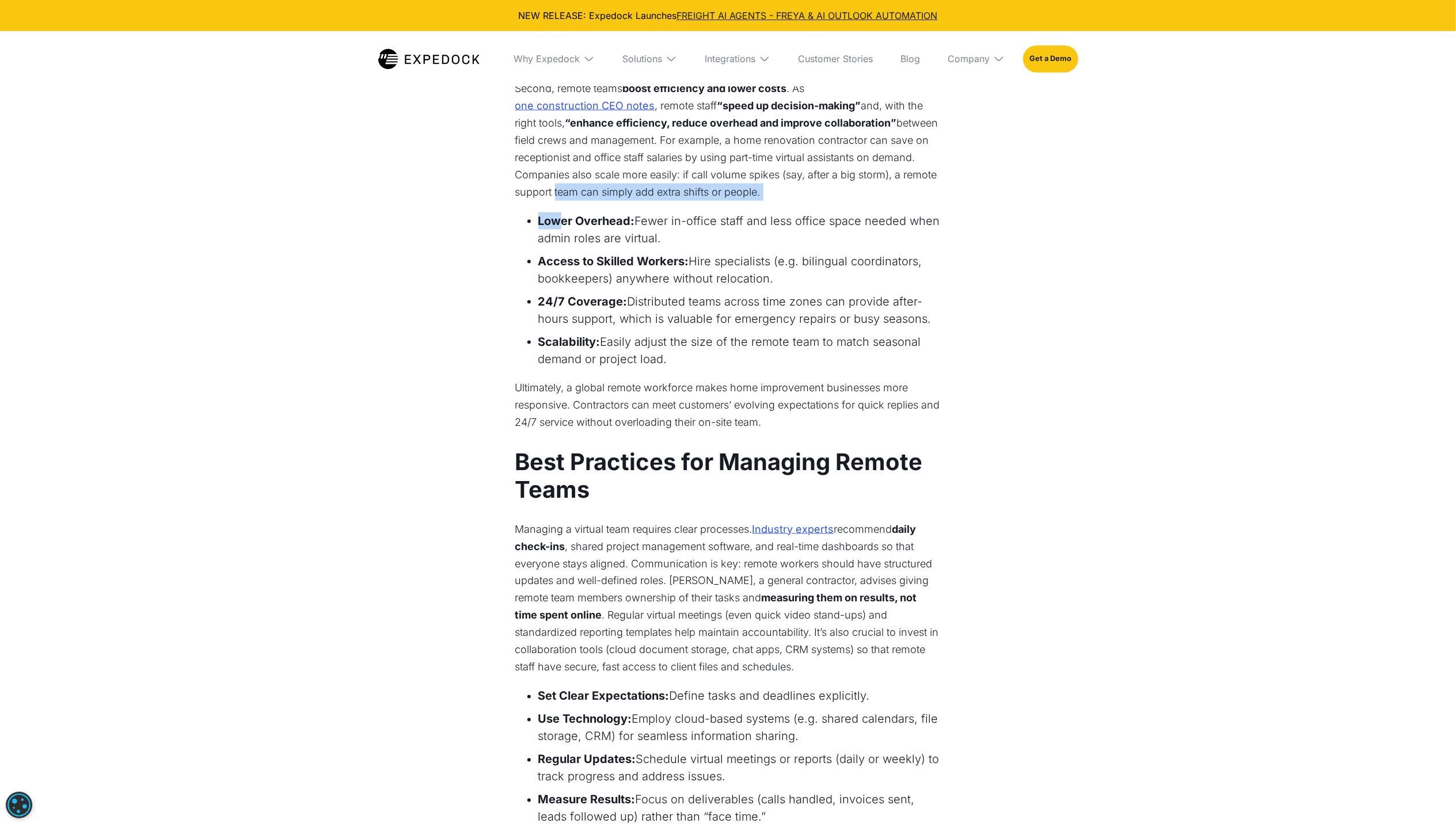
drag, startPoint x: 560, startPoint y: 169, endPoint x: 599, endPoint y: 160, distance: 40.0
click at [599, 160] on div "Remote work is now mainstream. Recent data show roughly 75% of U.S. employees w…" at bounding box center [728, 75] width 426 height 2318
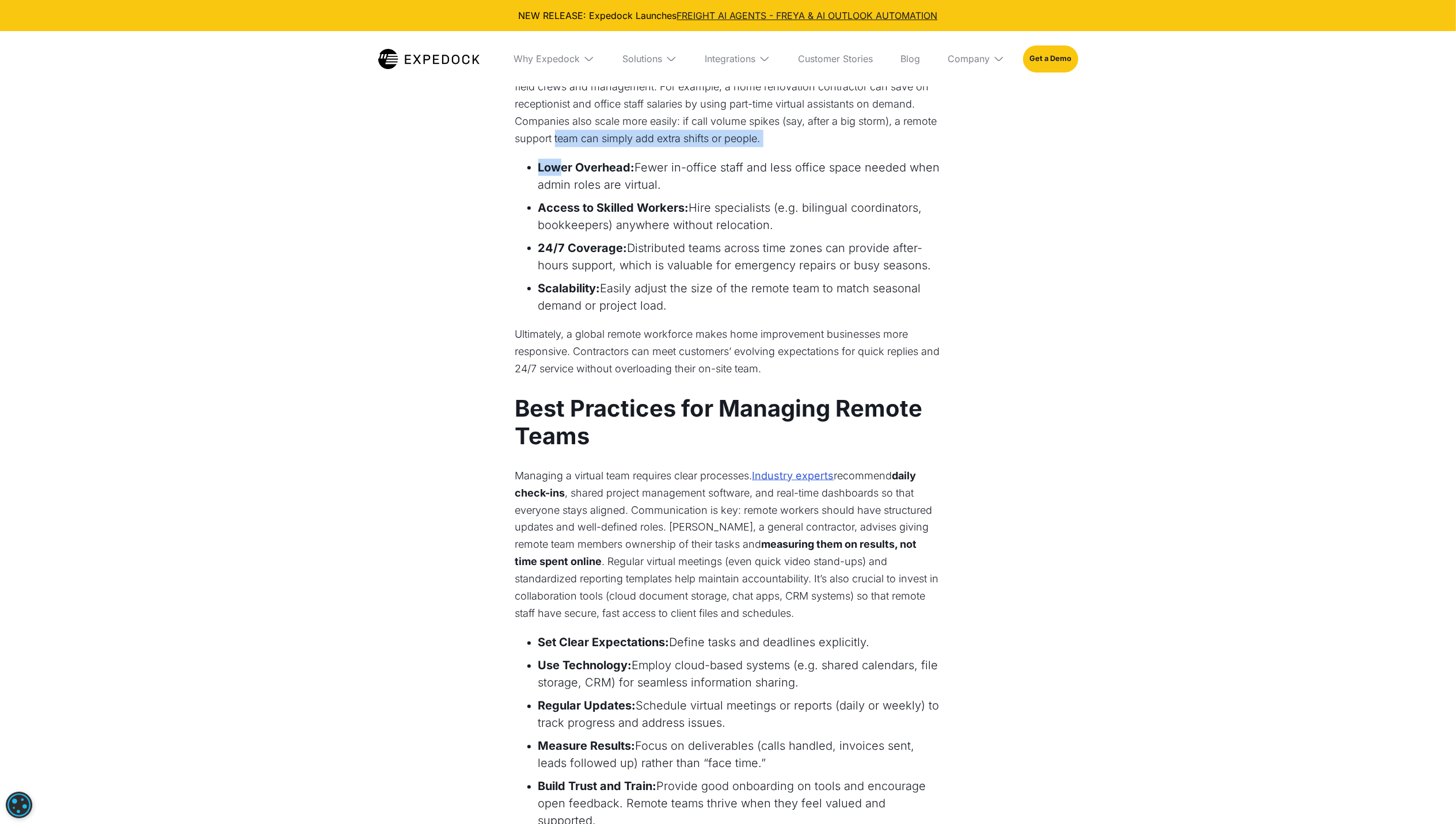
scroll to position [1688, 0]
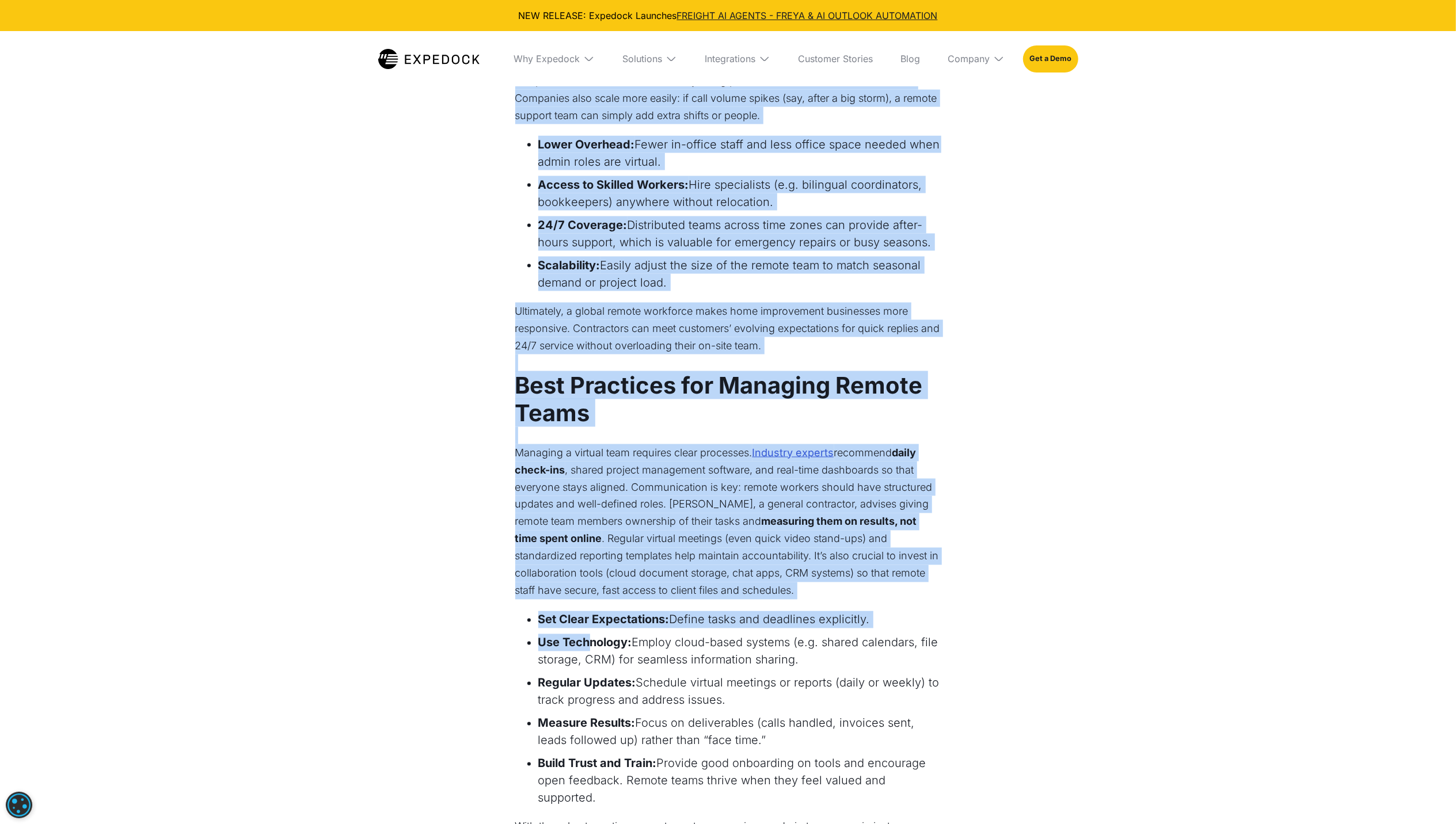
drag, startPoint x: 587, startPoint y: 616, endPoint x: 486, endPoint y: 637, distance: 103.2
click at [486, 637] on div "Remote work is now mainstream. Recent data show roughly 75% of U.S. employees w…" at bounding box center [728, 5] width 541 height 2332
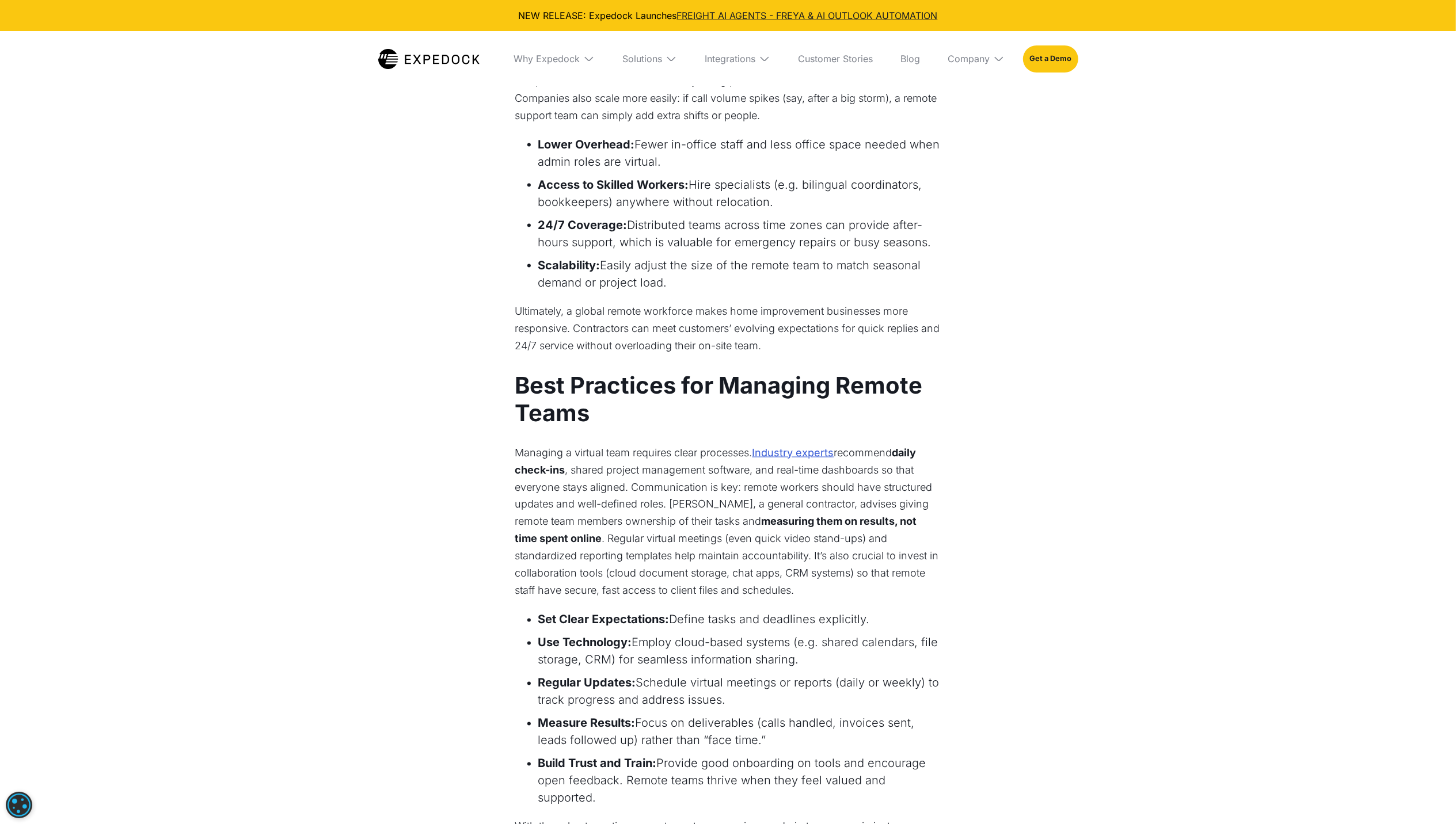
click at [486, 637] on div "Remote work is now mainstream. Recent data show roughly 75% of U.S. employees w…" at bounding box center [728, 5] width 541 height 2332
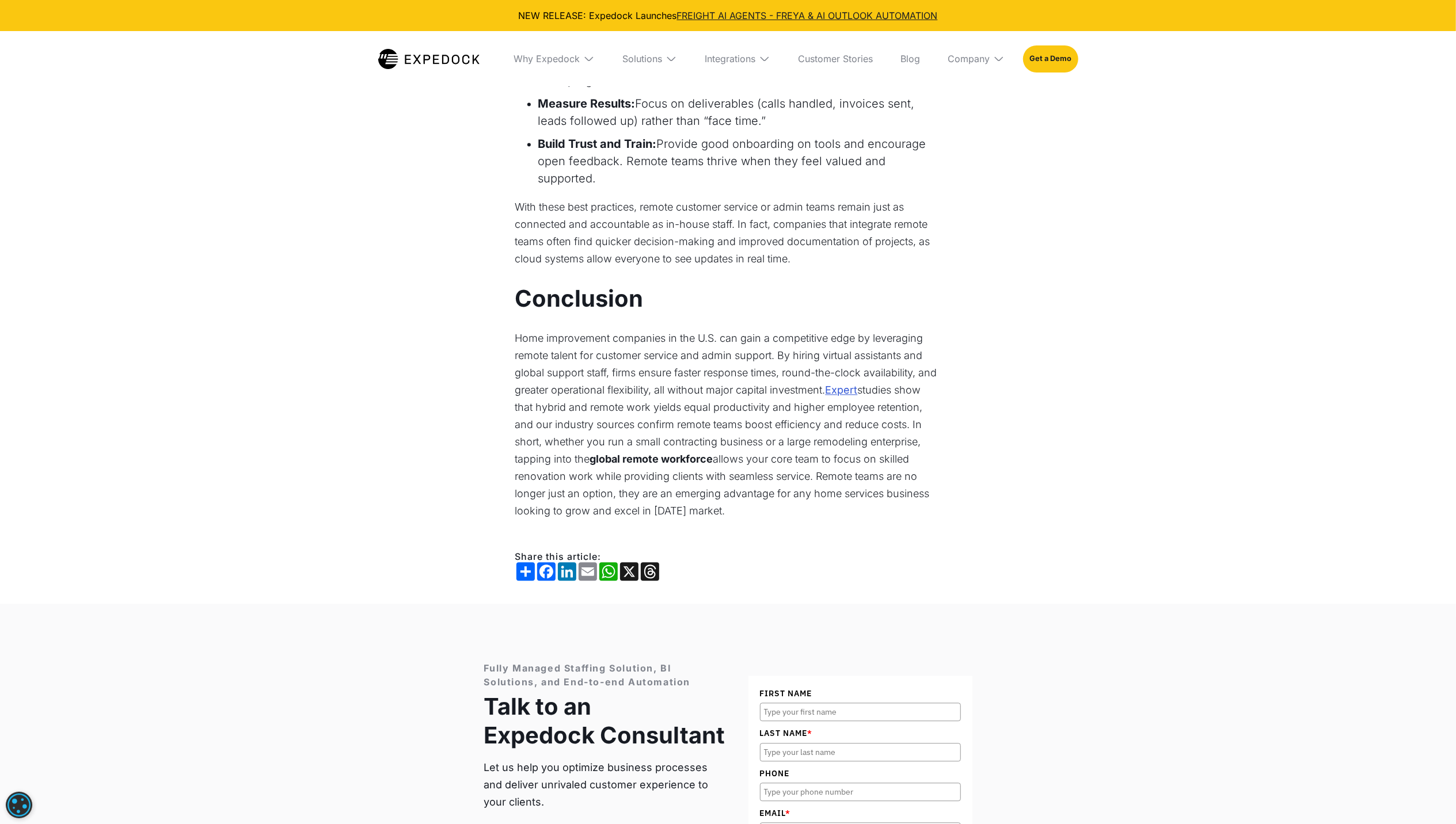
scroll to position [2226, 0]
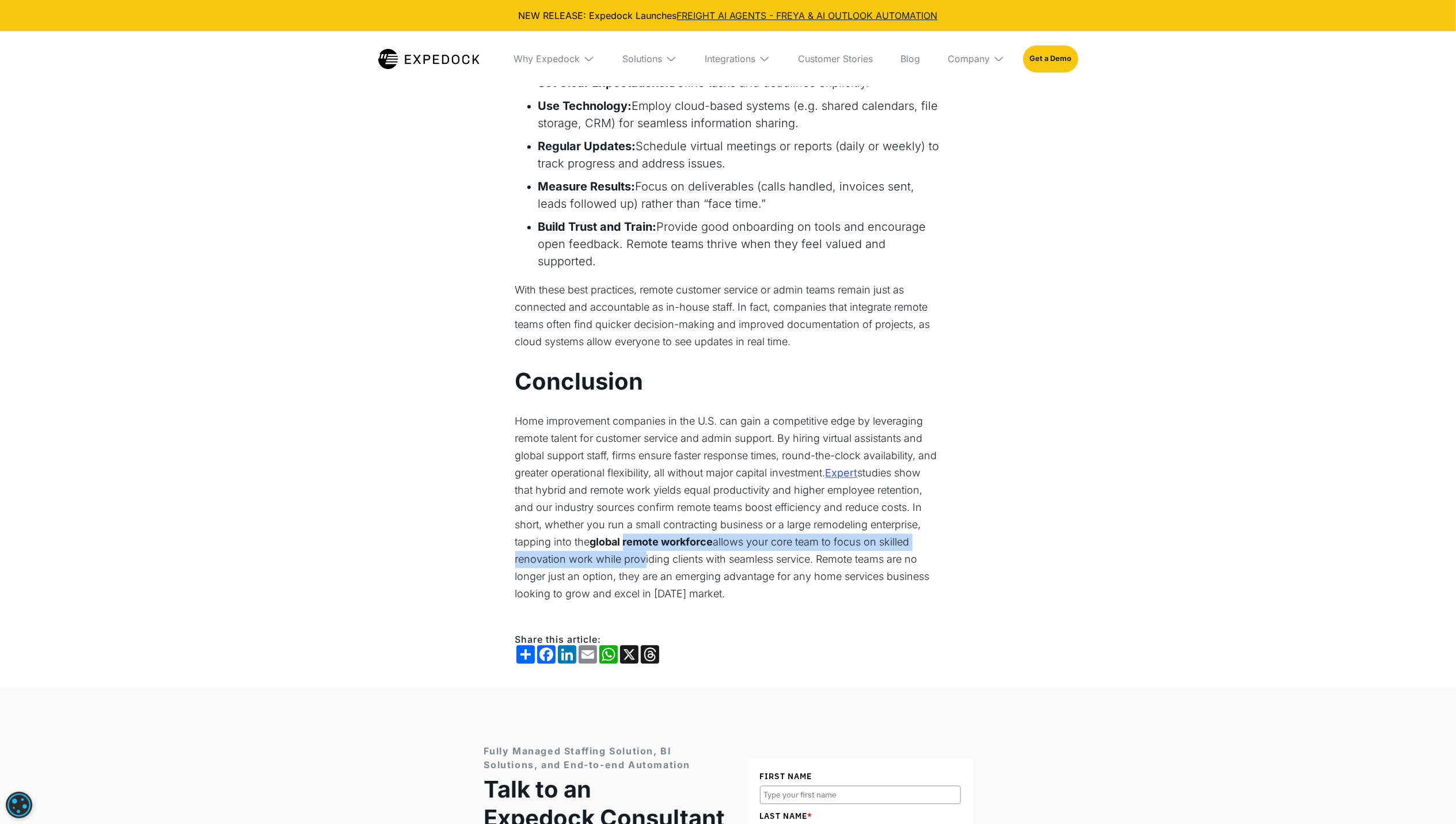
drag, startPoint x: 625, startPoint y: 491, endPoint x: 638, endPoint y: 501, distance: 16.4
click at [638, 501] on p "Home improvement companies in the U.S. can gain a competitive edge by leveragin…" at bounding box center [728, 507] width 426 height 190
click at [628, 512] on p "Home improvement companies in the U.S. can gain a competitive edge by leveragin…" at bounding box center [728, 507] width 426 height 190
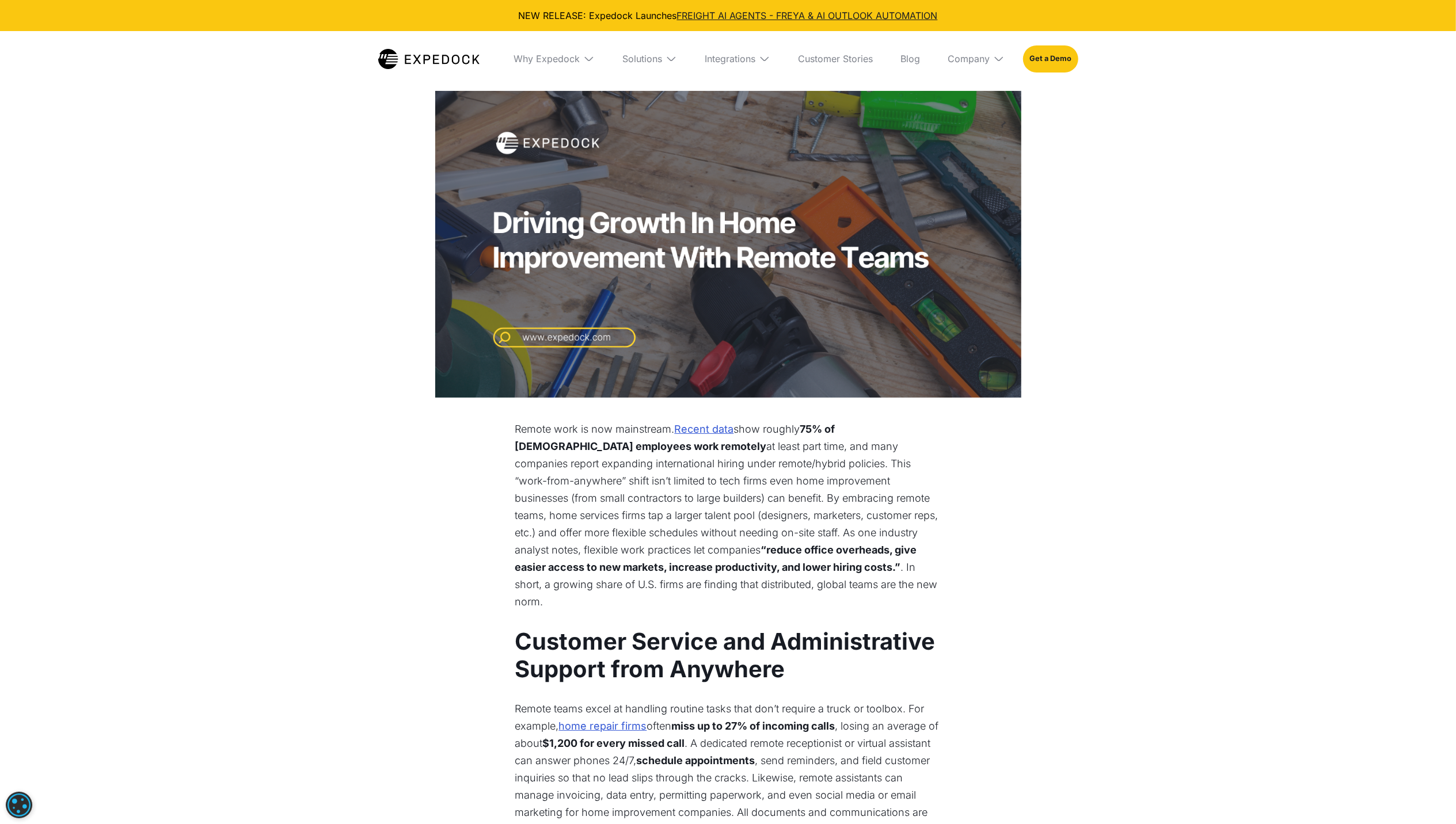
scroll to position [0, 0]
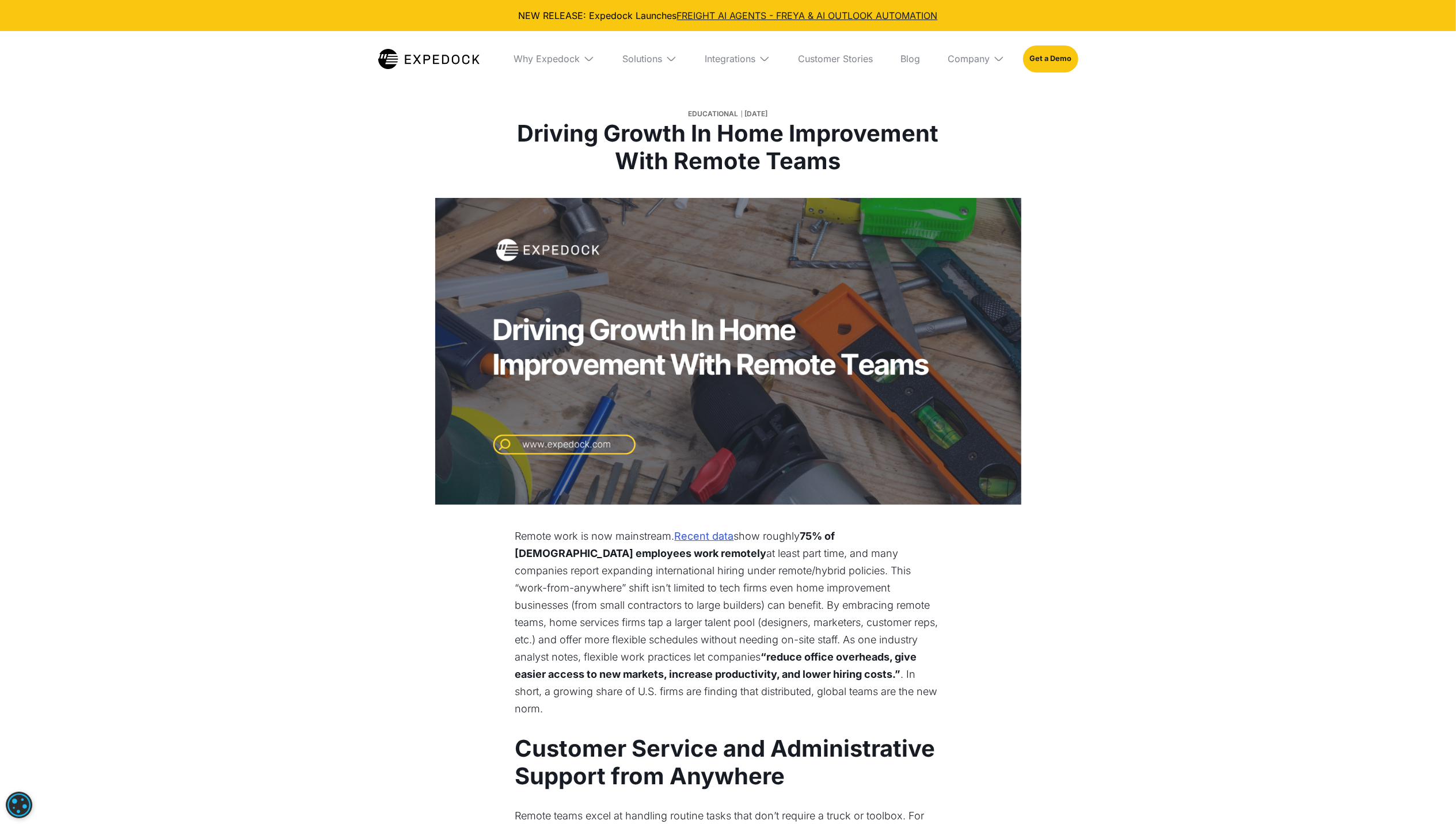
drag, startPoint x: 570, startPoint y: 494, endPoint x: 628, endPoint y: 454, distance: 70.5
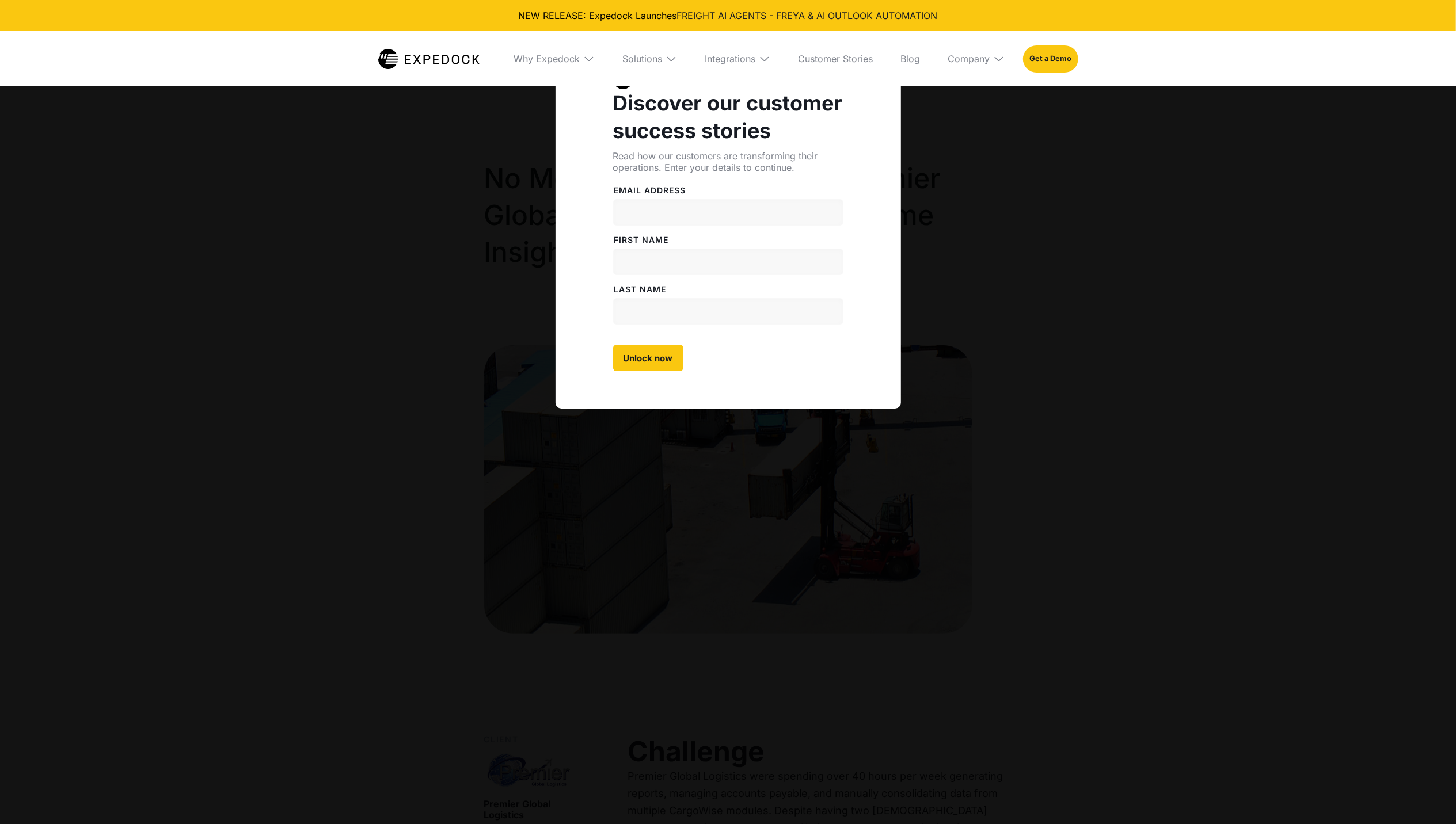
click at [500, 611] on div "Discover our customer success stories Read how our customers are transforming t…" at bounding box center [728, 412] width 1456 height 824
select select
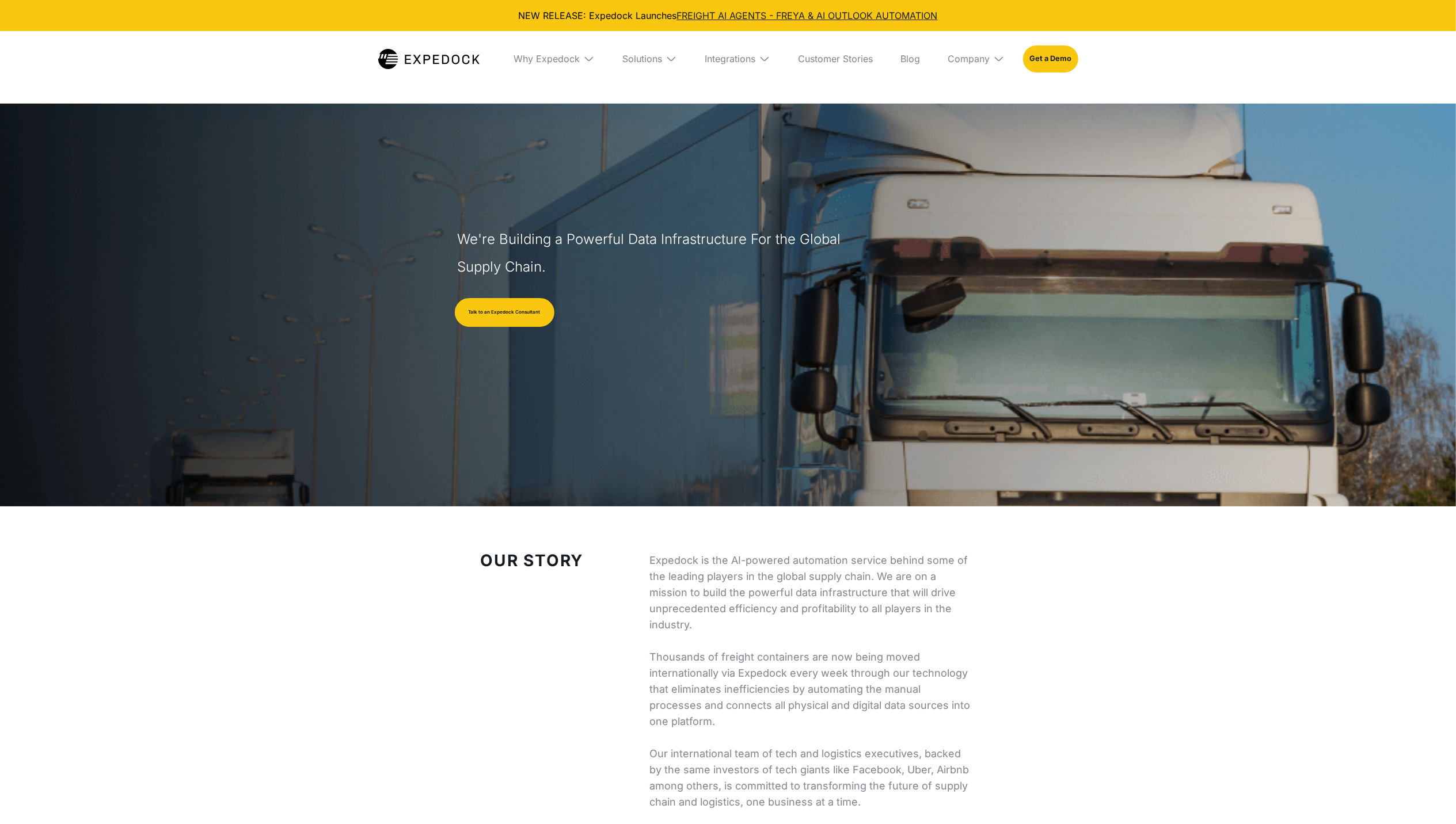
select select
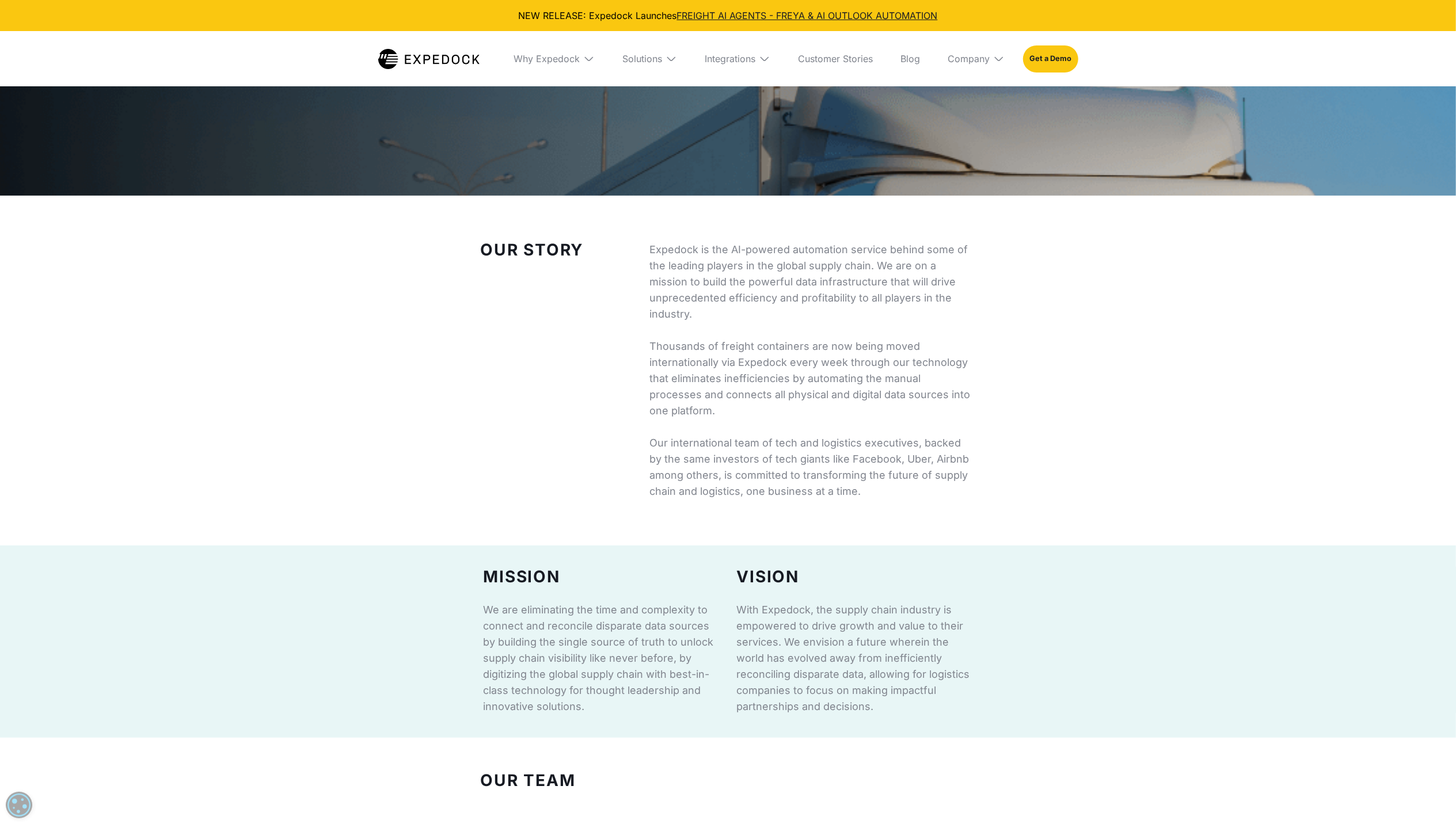
scroll to position [383, 0]
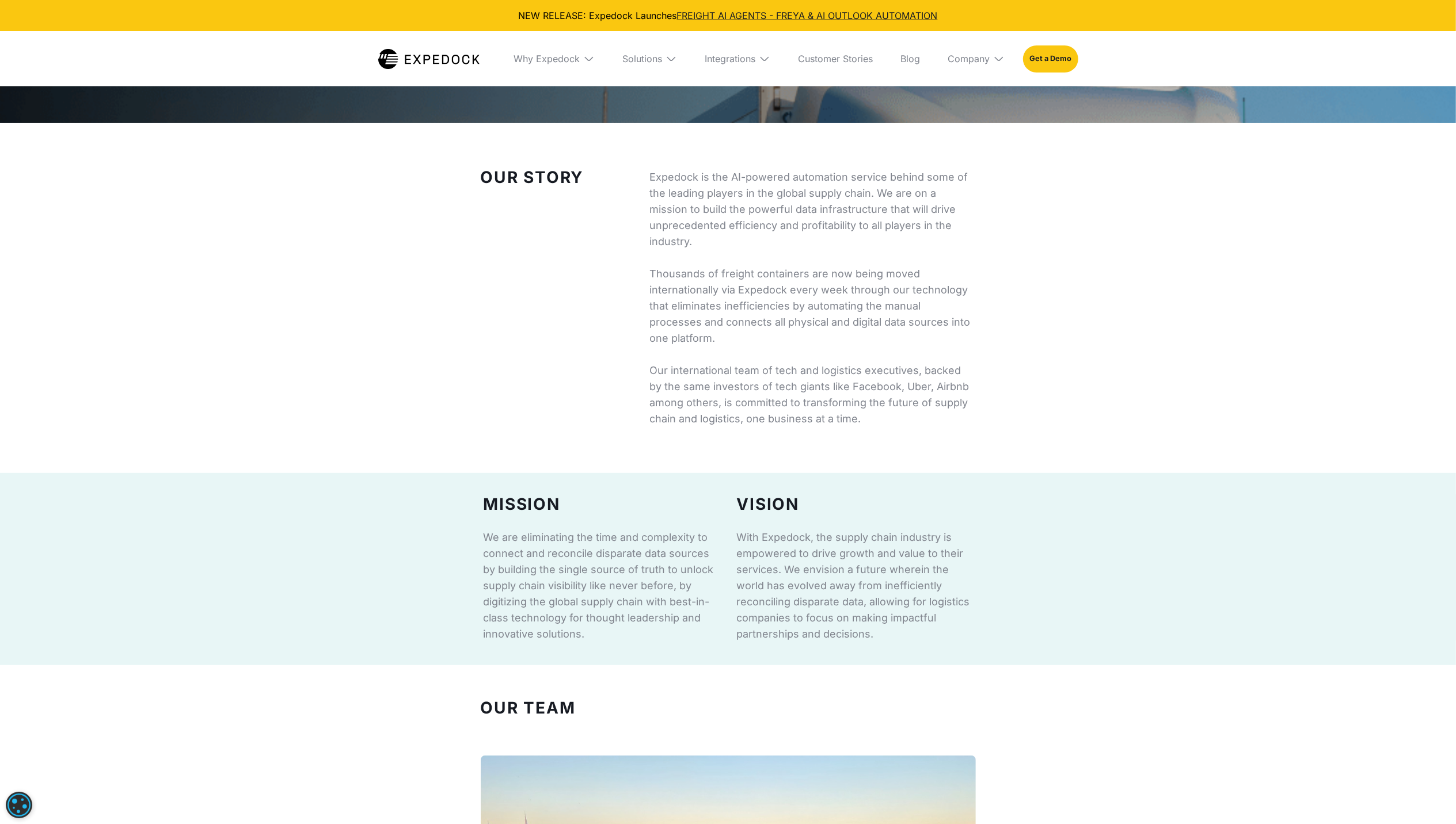
drag, startPoint x: 728, startPoint y: 269, endPoint x: 736, endPoint y: 260, distance: 12.0
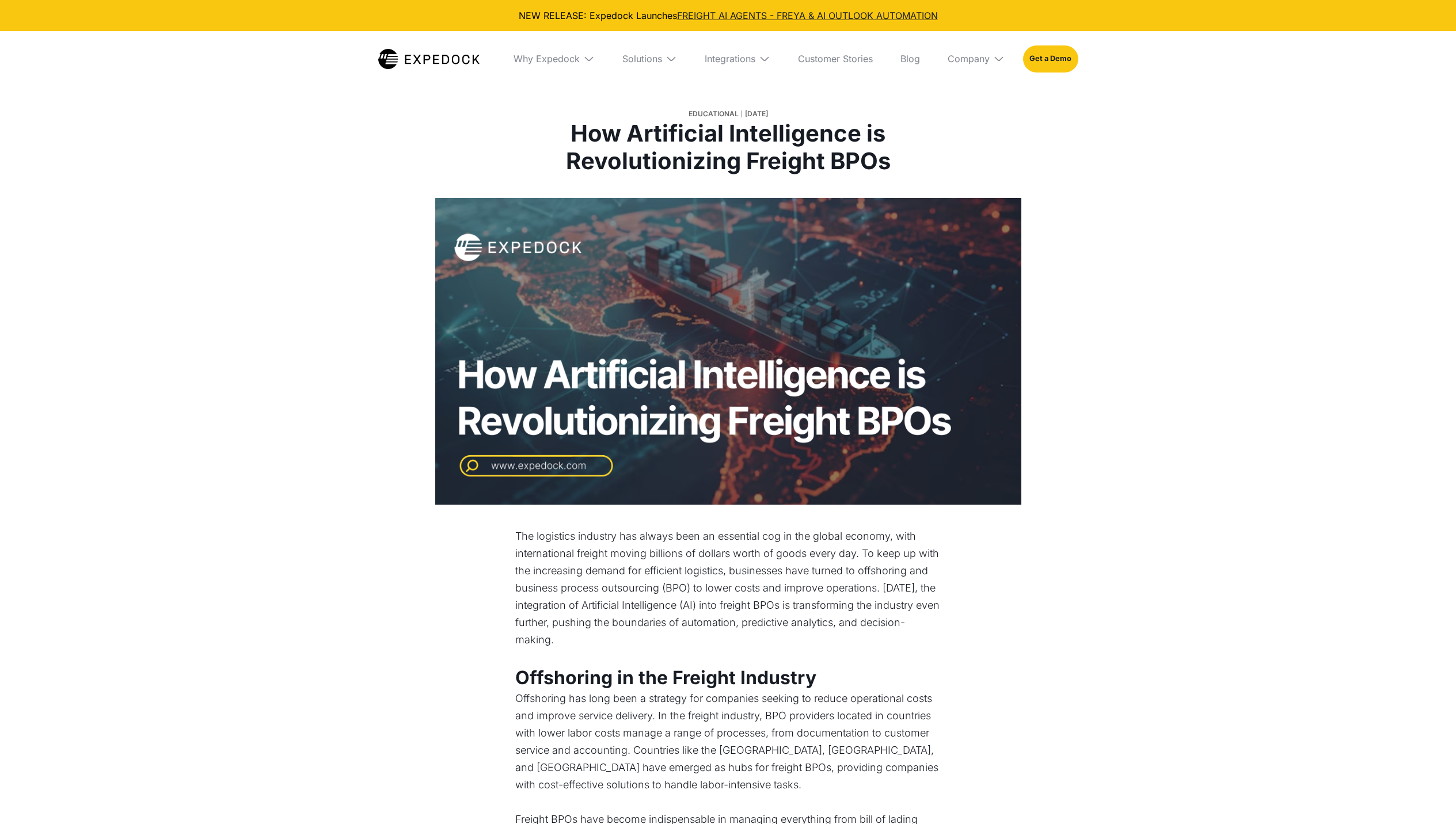
select select
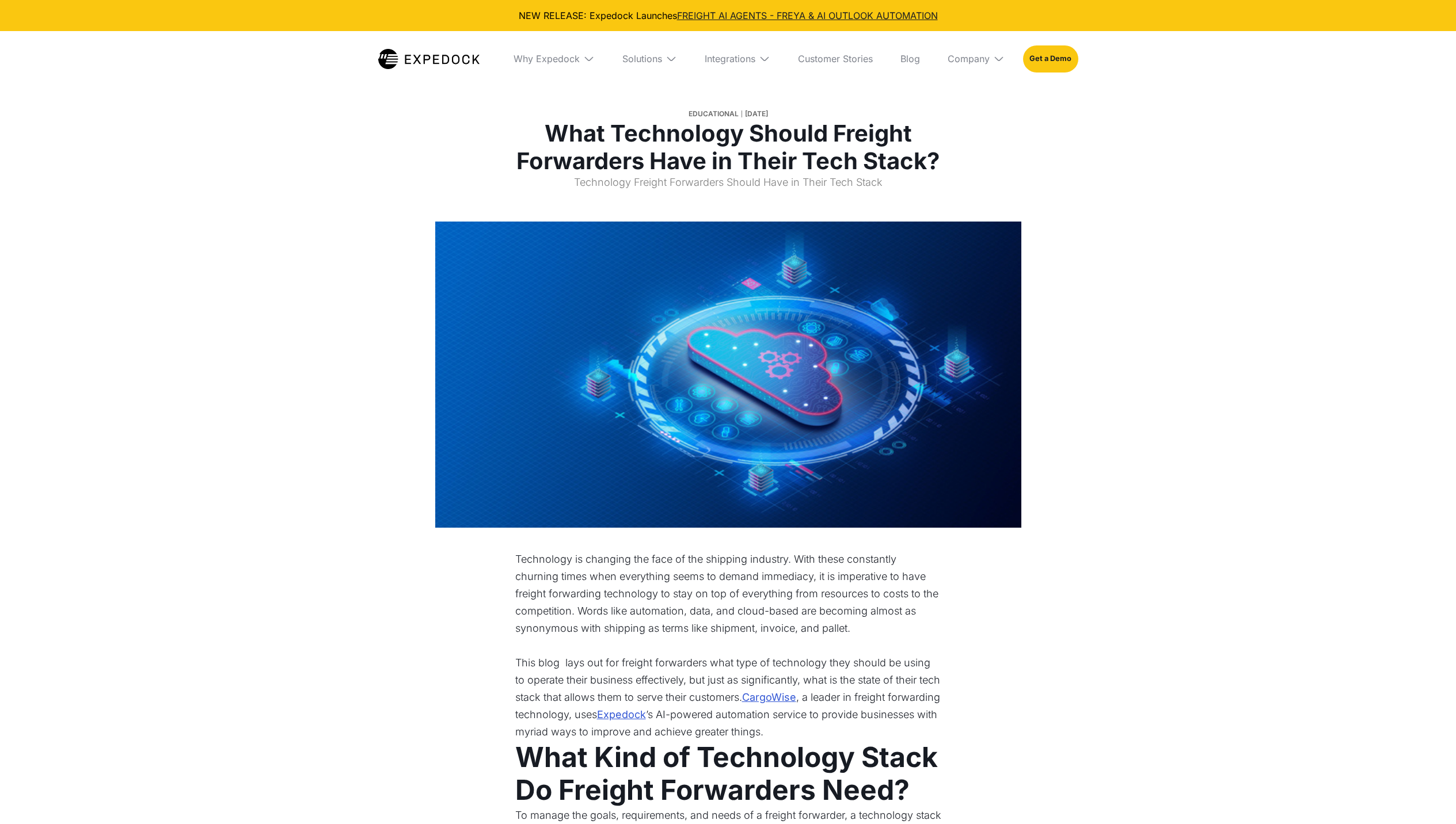
select select
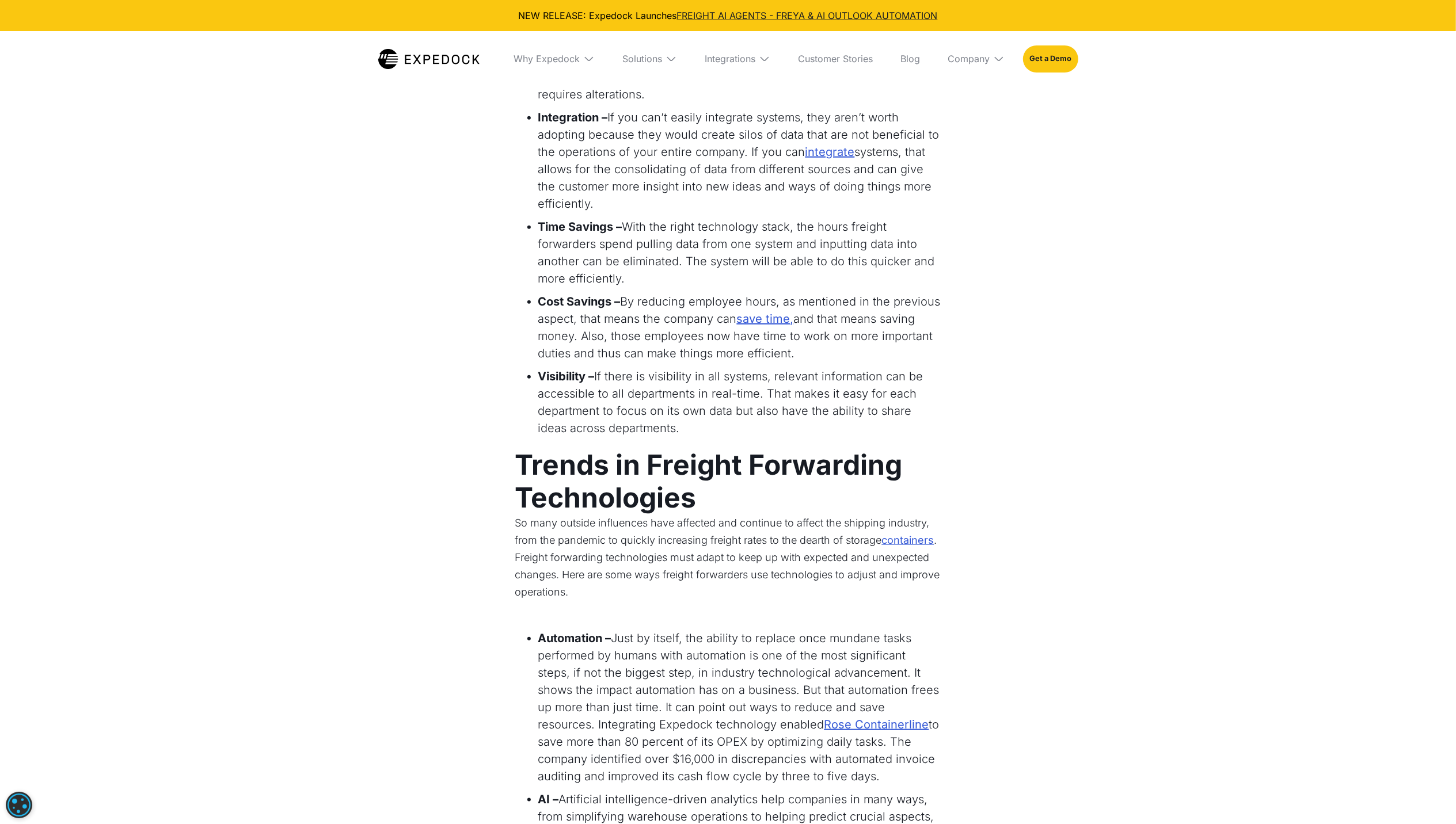
scroll to position [998, 0]
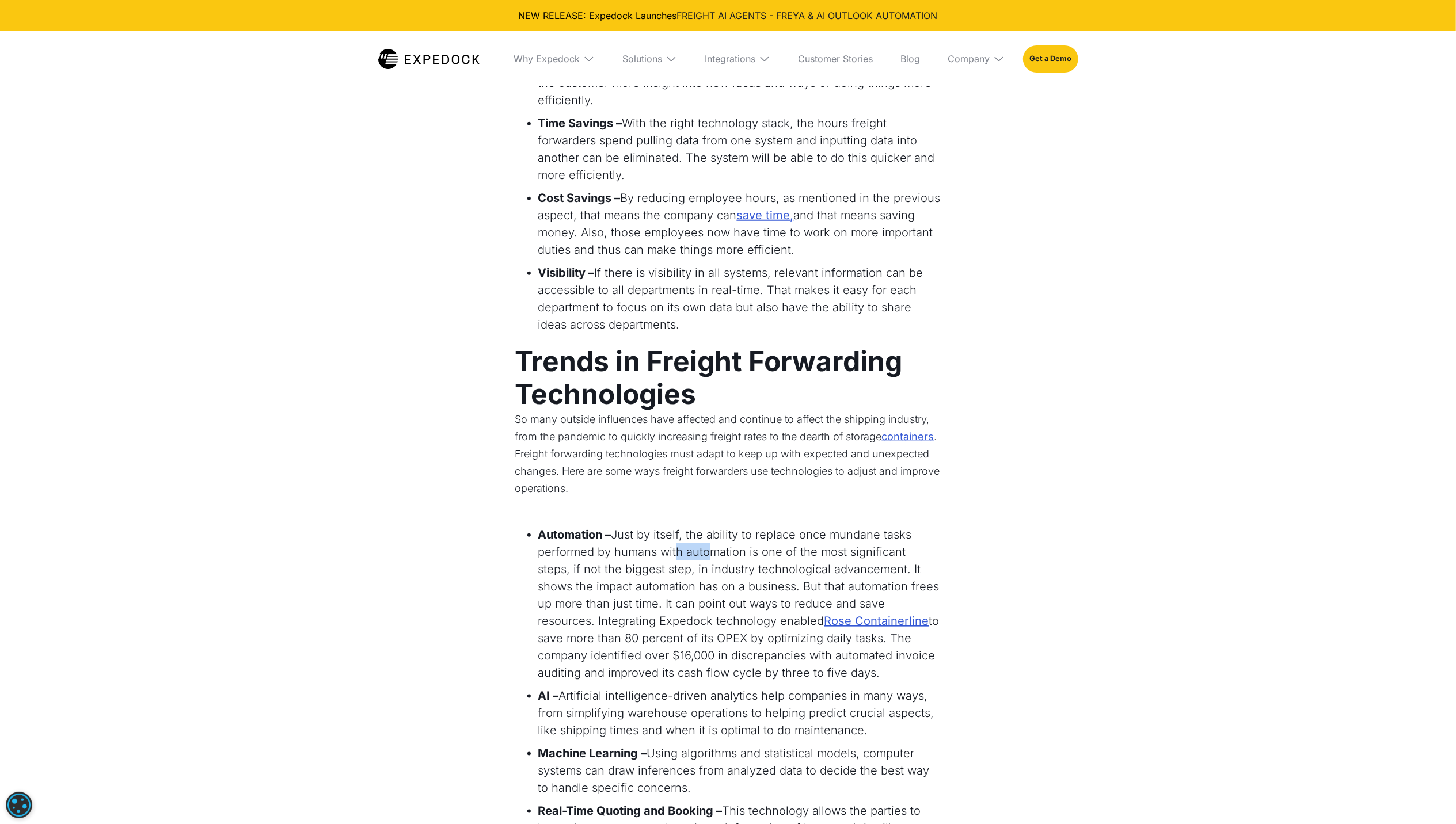
drag, startPoint x: 672, startPoint y: 544, endPoint x: 703, endPoint y: 544, distance: 31.0
click at [703, 544] on li "Automation – Just by itself, the ability to replace once mundane tasks performe…" at bounding box center [739, 603] width 403 height 155
drag, startPoint x: 703, startPoint y: 544, endPoint x: 613, endPoint y: 528, distance: 91.4
click at [613, 528] on li "Automation – Just by itself, the ability to replace once mundane tasks performe…" at bounding box center [739, 603] width 403 height 155
drag, startPoint x: 654, startPoint y: 532, endPoint x: 867, endPoint y: 529, distance: 213.0
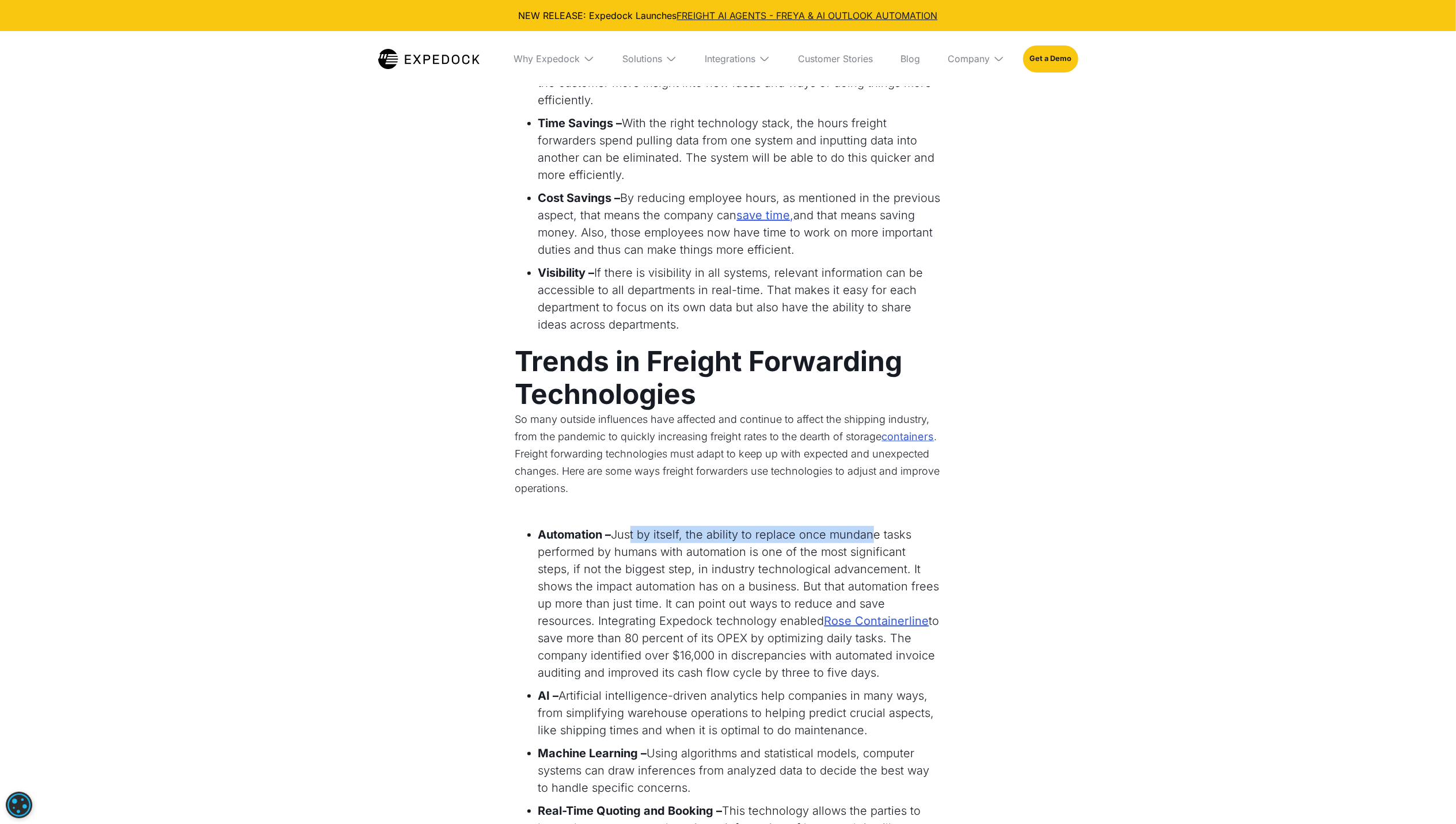
click at [867, 529] on li "Automation – Just by itself, the ability to replace once mundane tasks performe…" at bounding box center [739, 603] width 403 height 155
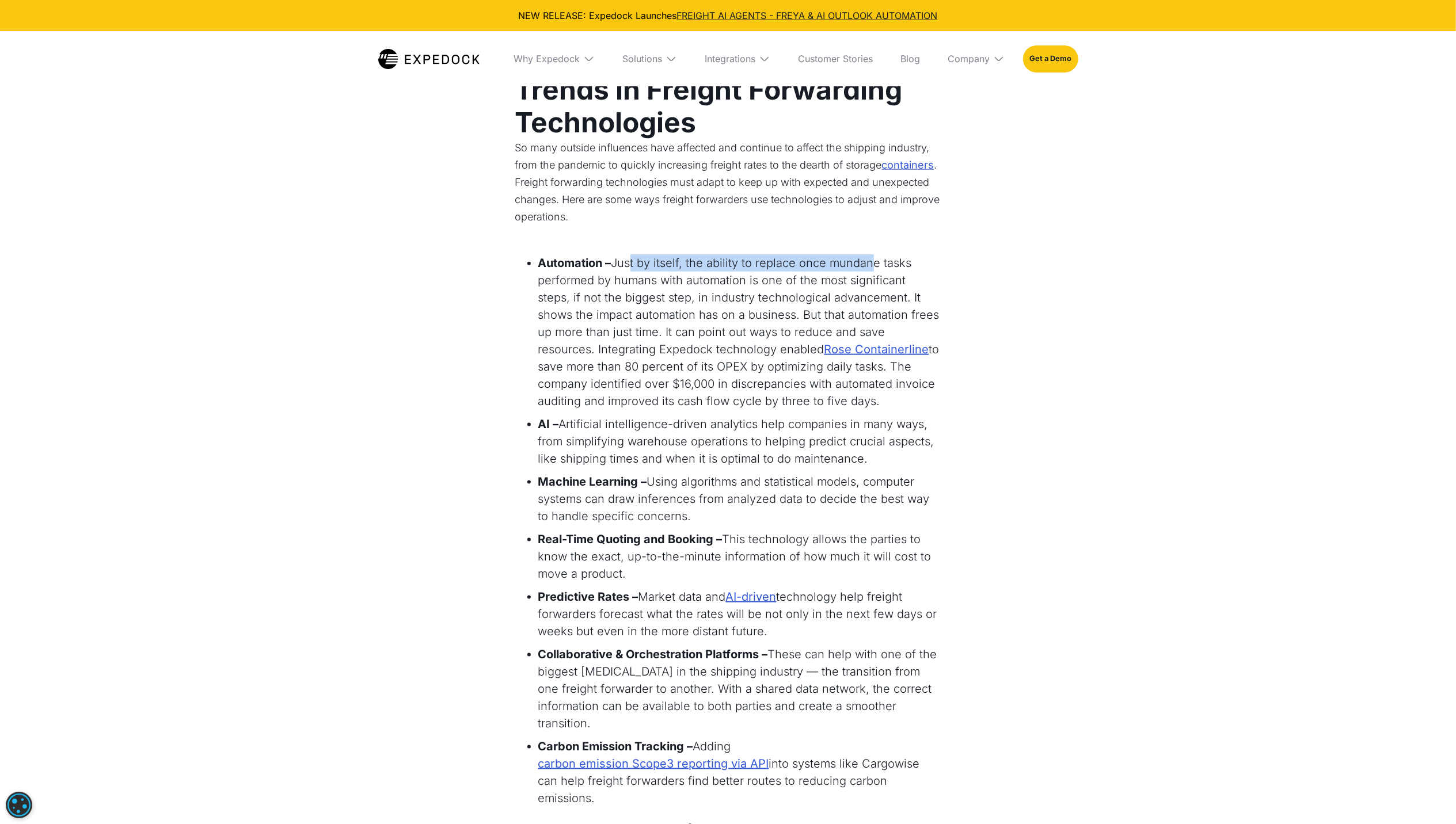
scroll to position [1304, 0]
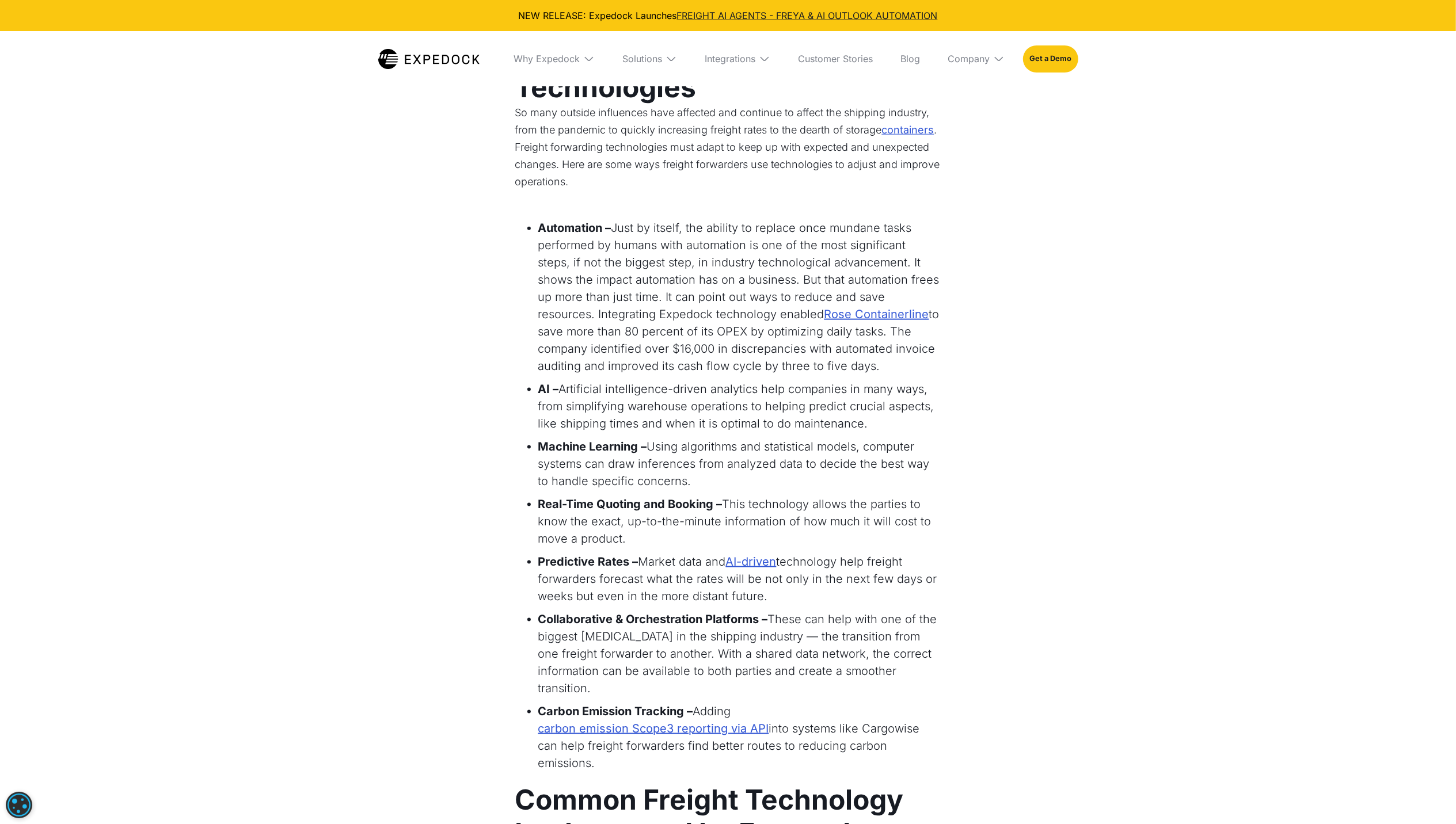
drag, startPoint x: 823, startPoint y: 539, endPoint x: 923, endPoint y: 574, distance: 105.9
click at [923, 574] on ul "Automation – Just by itself, the ability to replace once mundane tasks performe…" at bounding box center [728, 499] width 426 height 559
drag, startPoint x: 923, startPoint y: 574, endPoint x: 1072, endPoint y: 597, distance: 150.8
click at [1072, 597] on div "Technology is changing the face of the shipping industry. With these constantly…" at bounding box center [728, 817] width 1456 height 3188
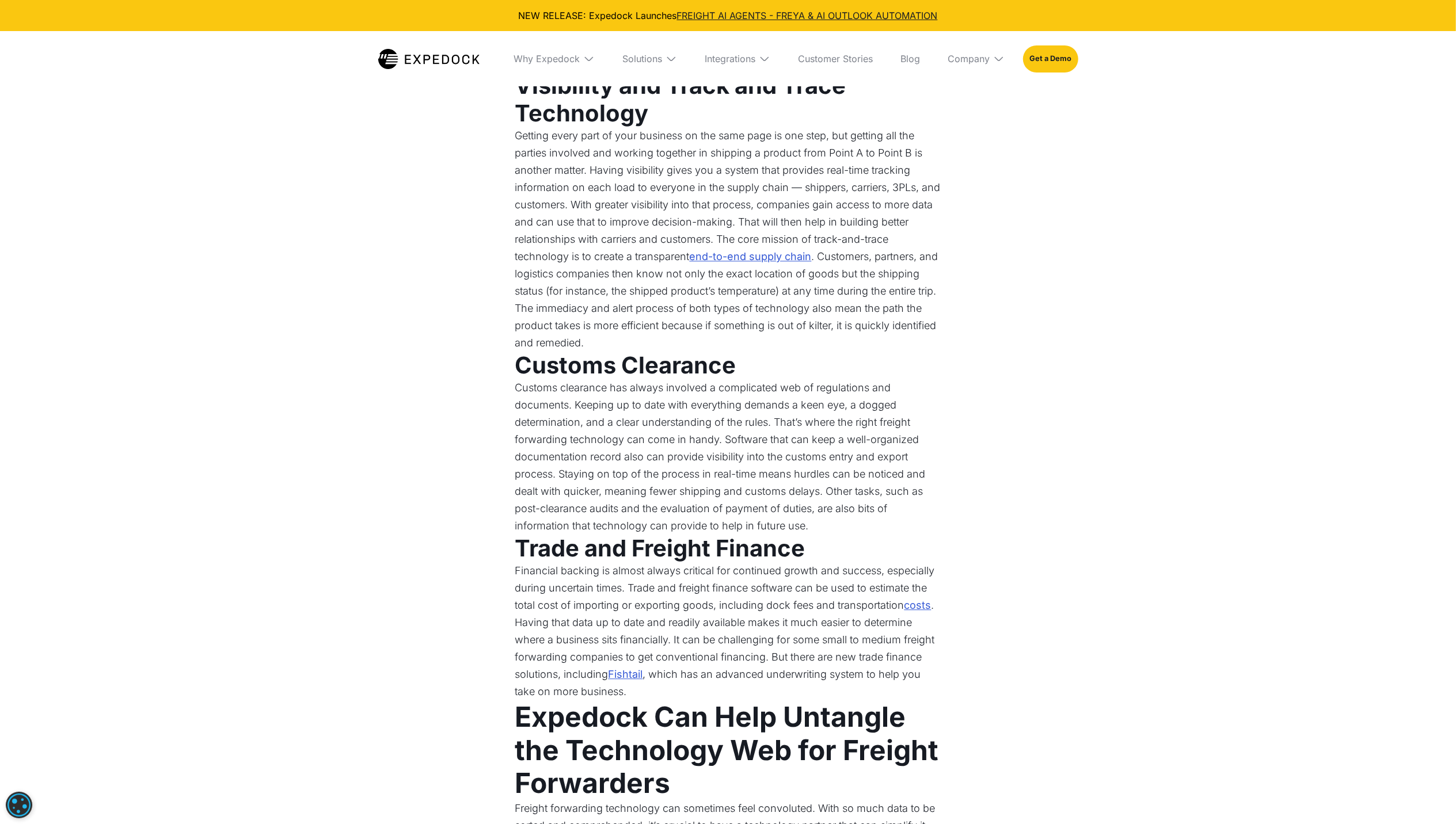
scroll to position [2763, 0]
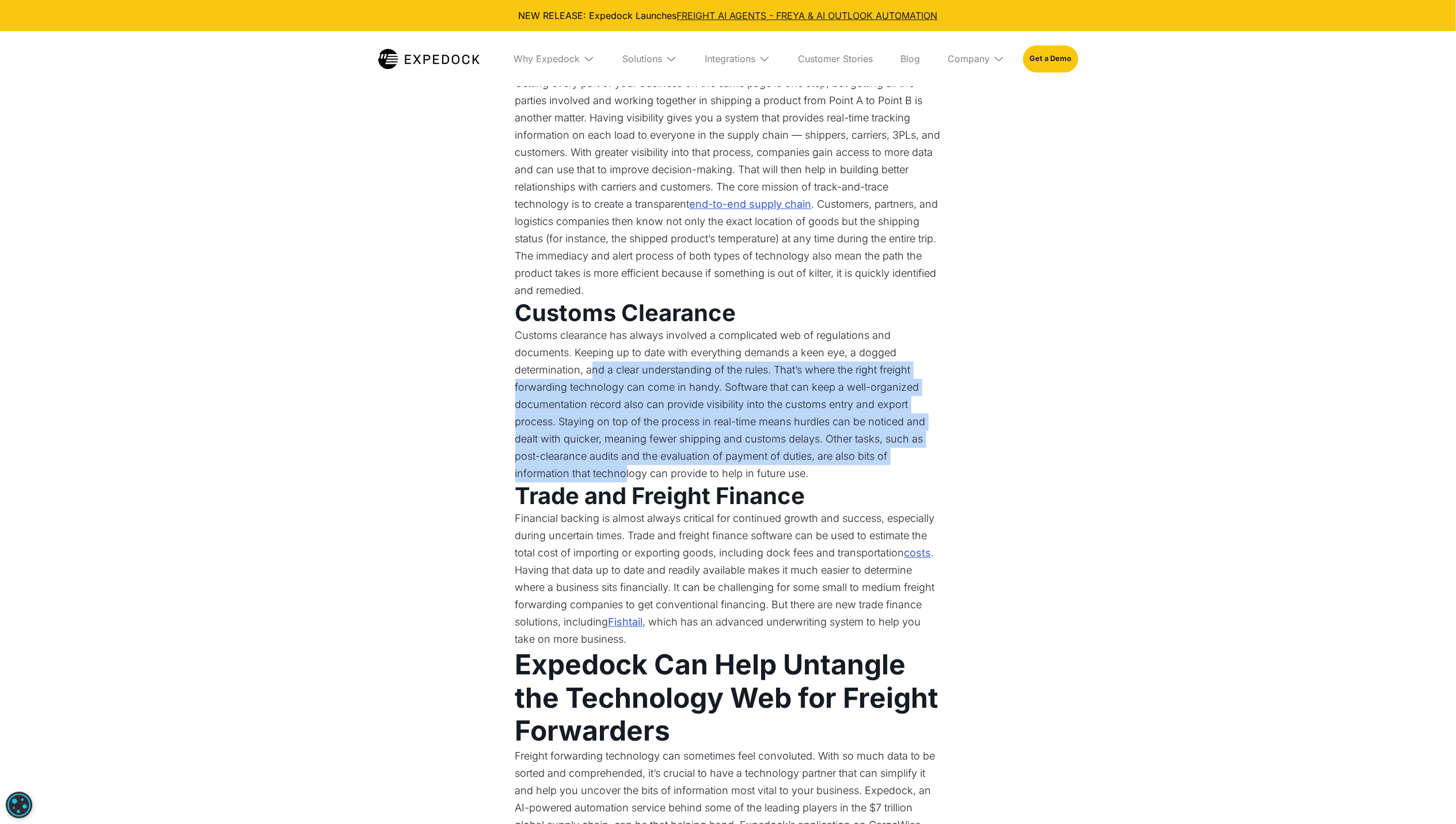
drag, startPoint x: 591, startPoint y: 322, endPoint x: 627, endPoint y: 428, distance: 111.9
click at [627, 428] on p "Customs clearance has always involved a complicated web of regulations and docu…" at bounding box center [728, 404] width 426 height 155
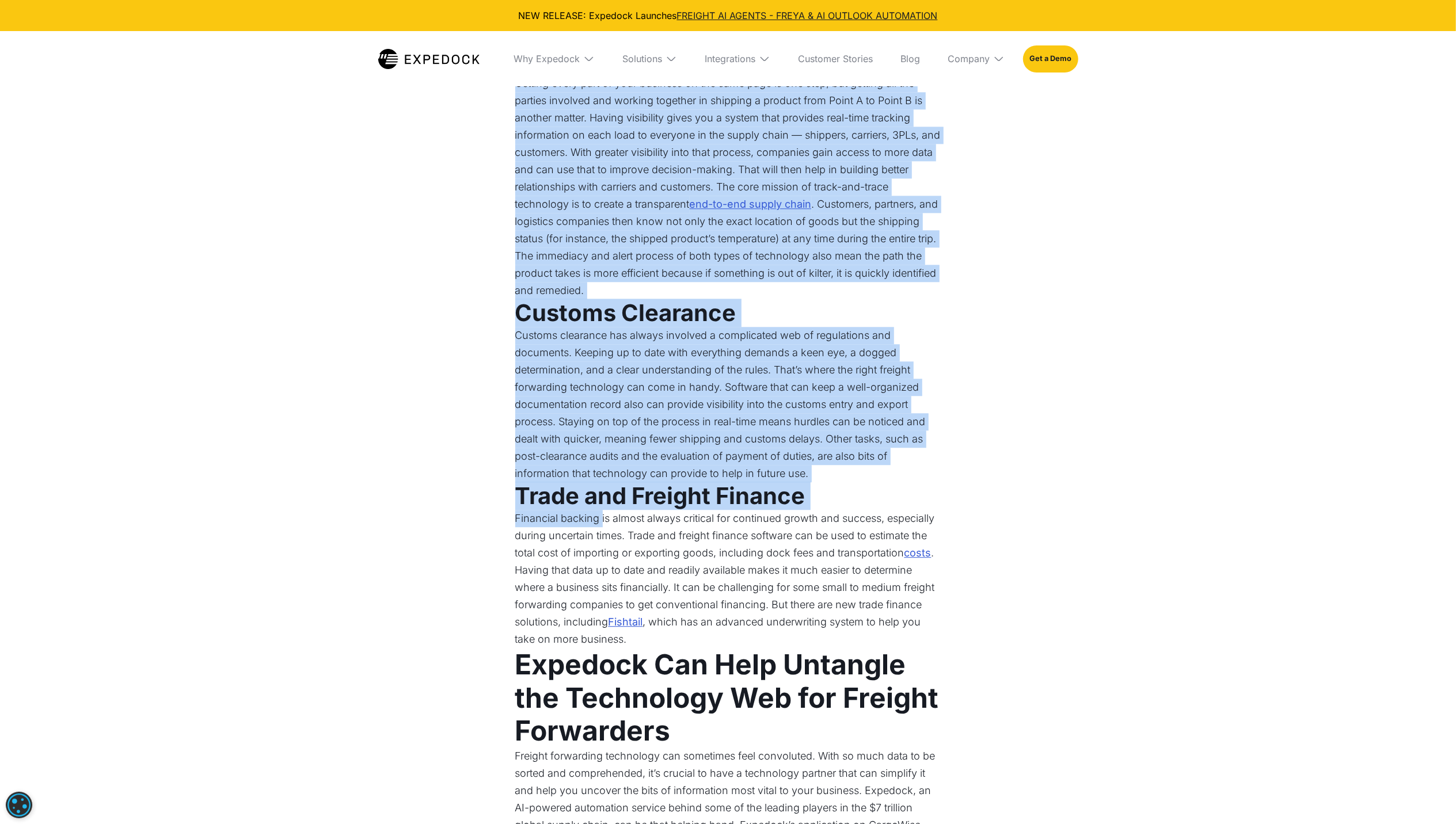
drag, startPoint x: 627, startPoint y: 428, endPoint x: 602, endPoint y: 472, distance: 50.6
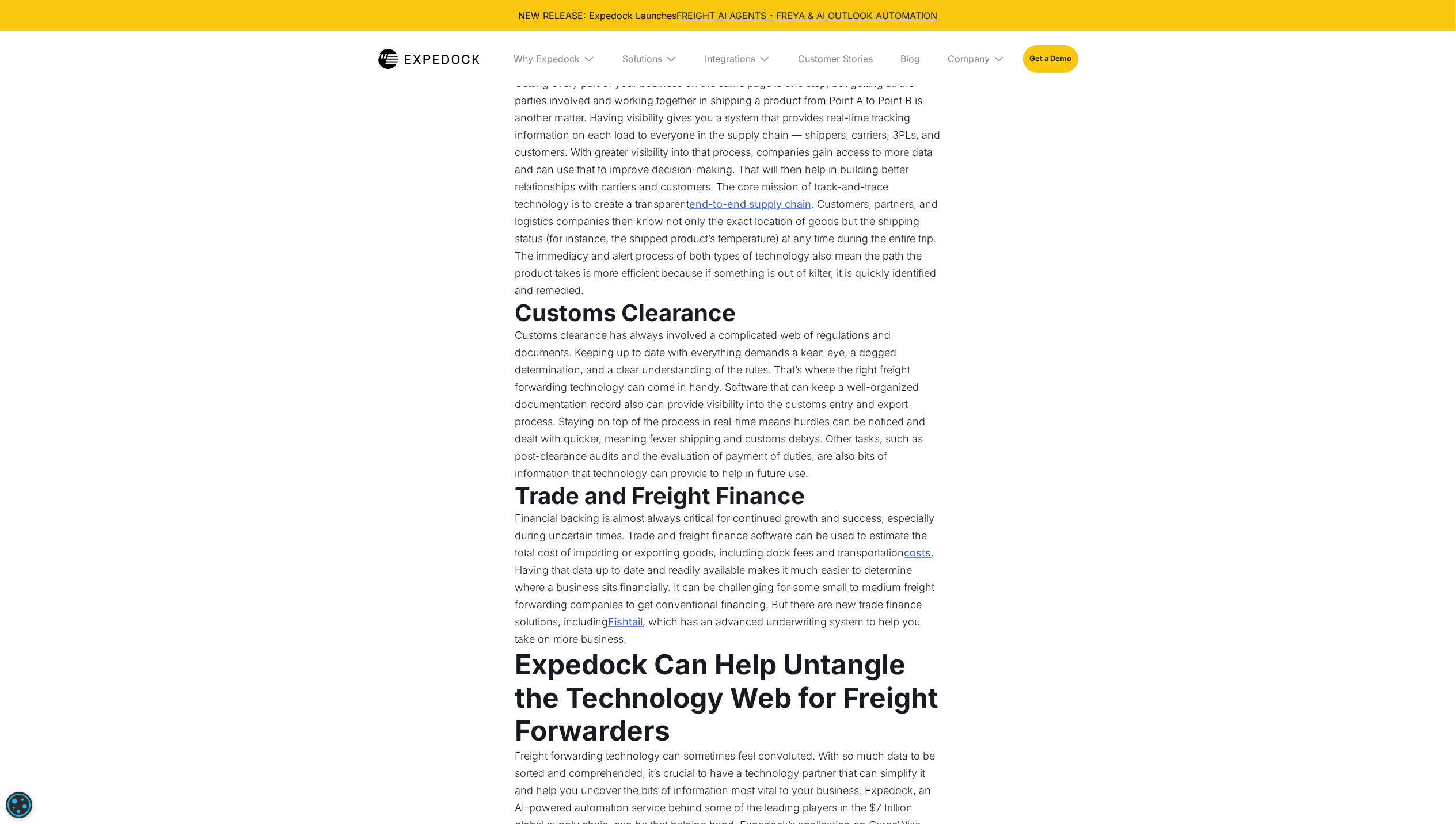
drag, startPoint x: 602, startPoint y: 472, endPoint x: 512, endPoint y: 468, distance: 90.1
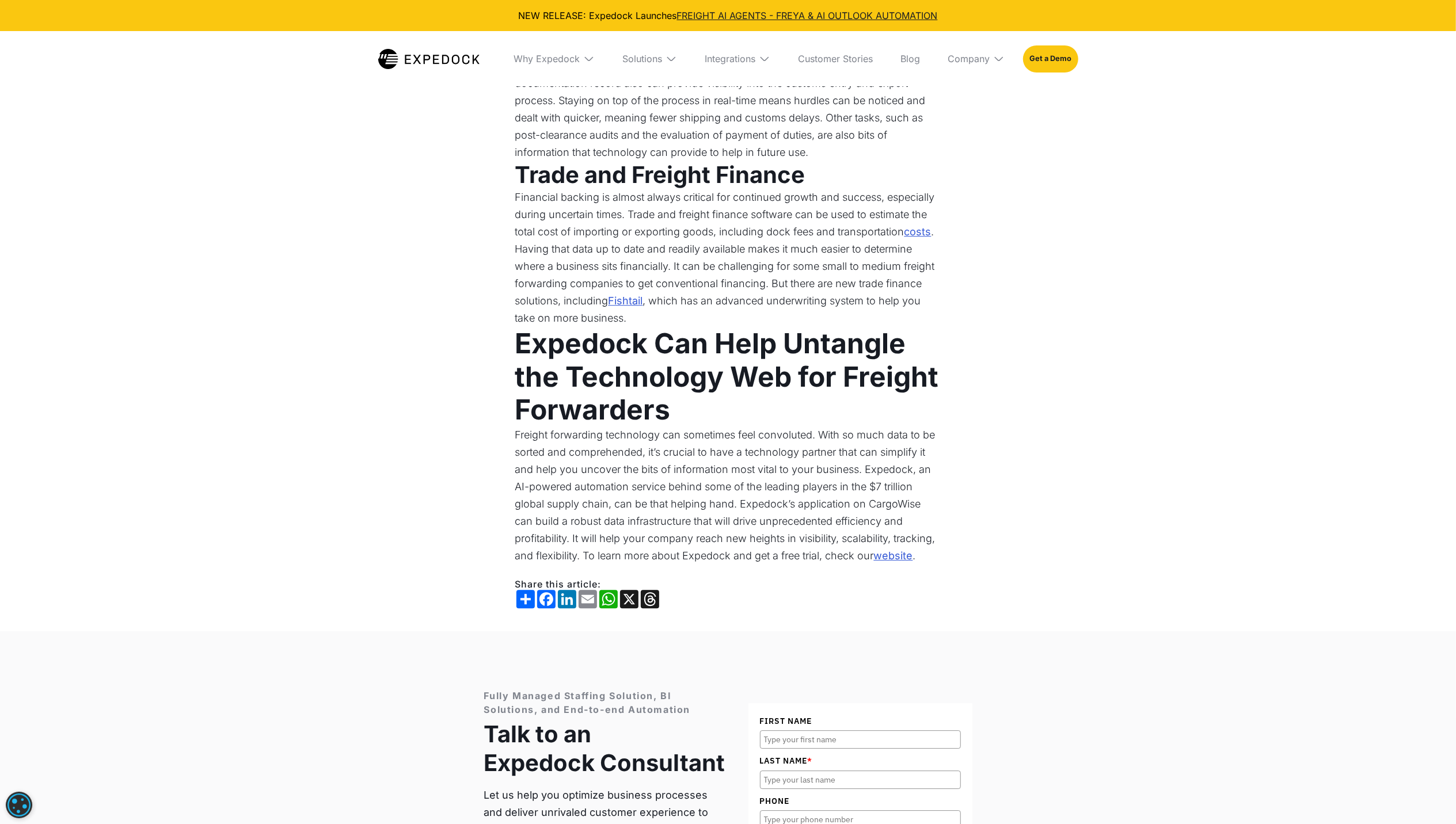
scroll to position [3070, 0]
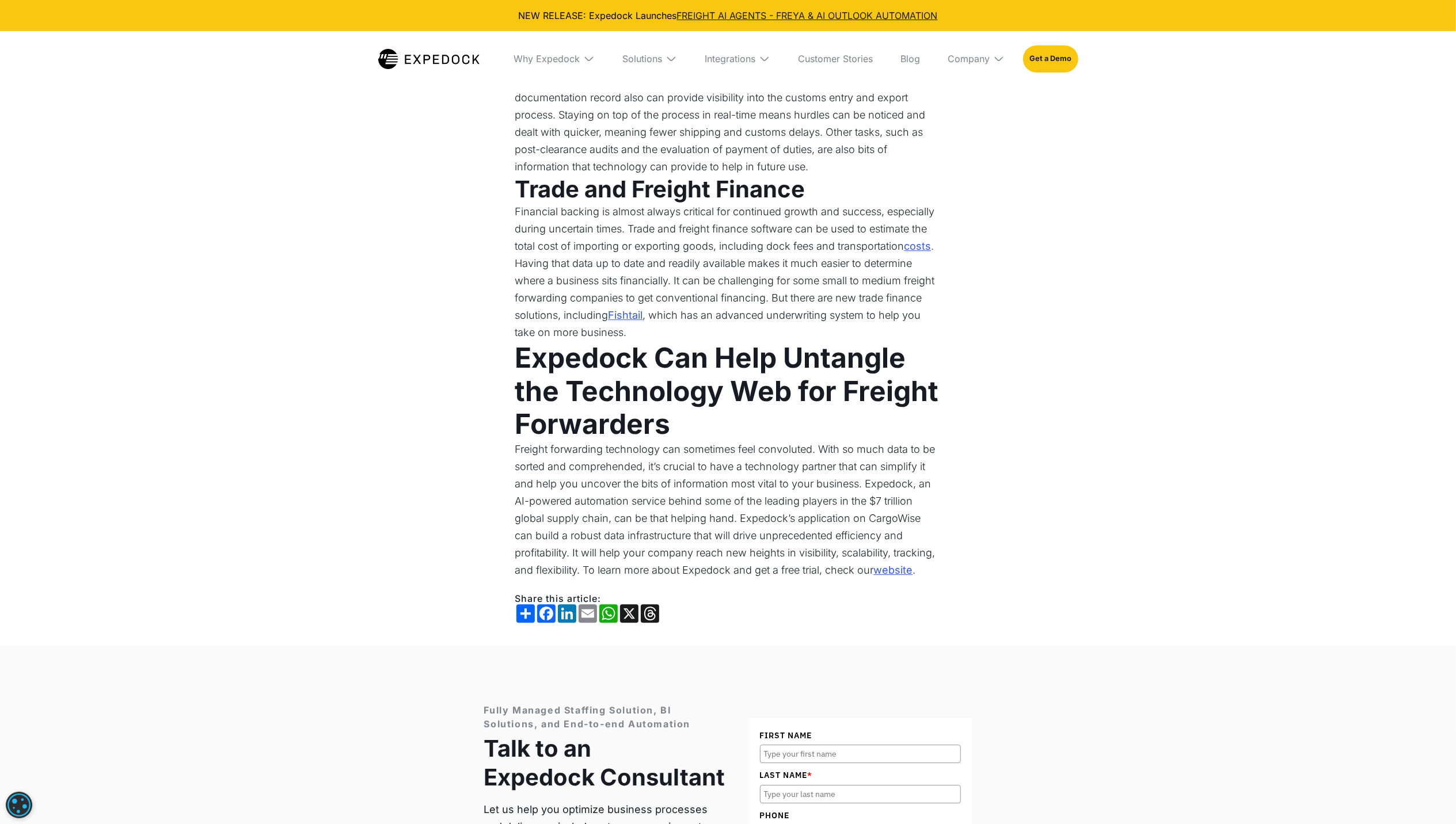
click at [636, 307] on link "Fishtail" at bounding box center [626, 315] width 35 height 17
drag, startPoint x: 934, startPoint y: 291, endPoint x: 786, endPoint y: 372, distance: 168.7
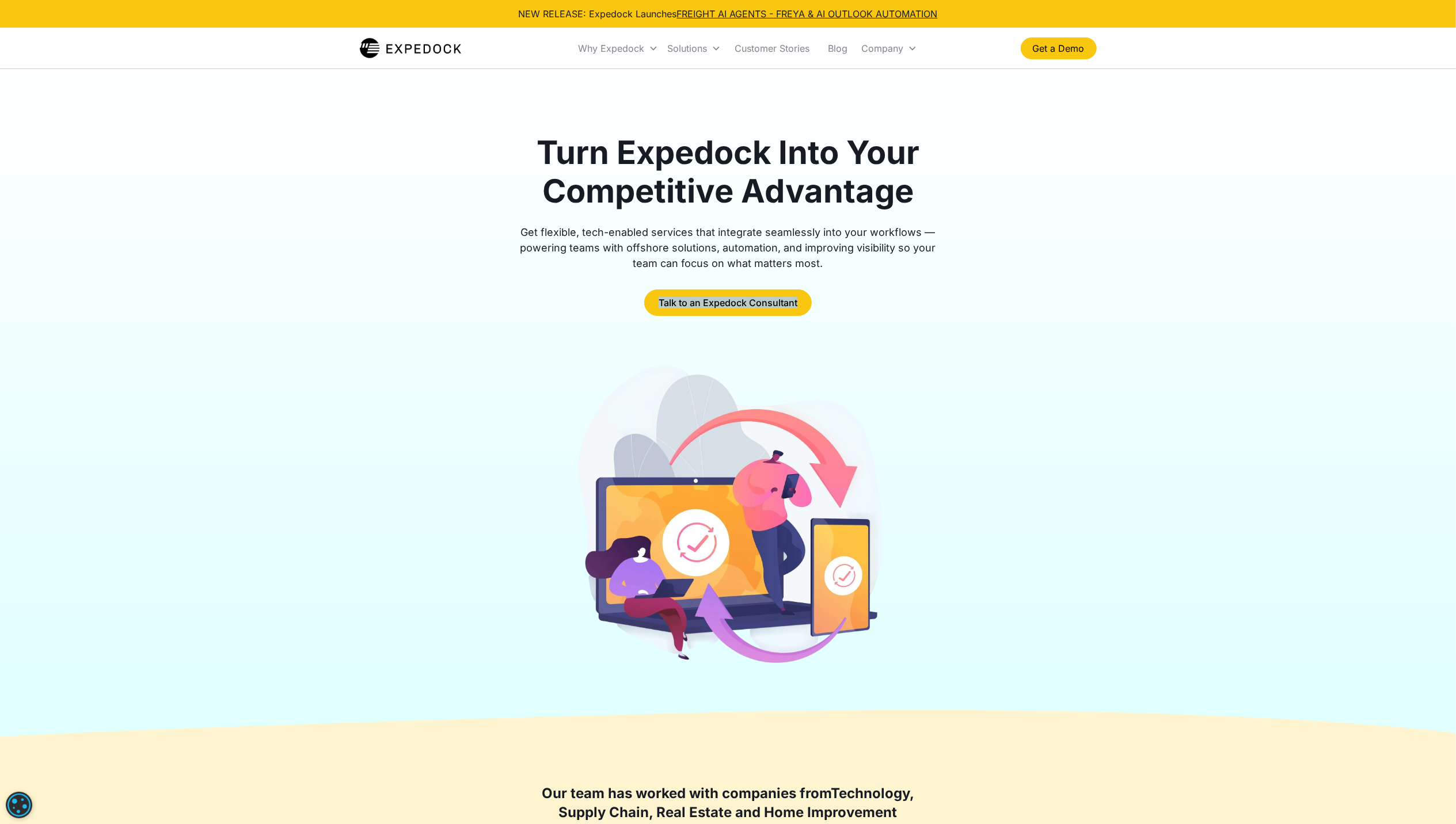
click at [885, 288] on div "Turn Expedock Into Your Competitive Advantage Get flexible, tech-enabled servic…" at bounding box center [728, 225] width 442 height 182
click at [906, 318] on div "Turn Expedock Into Your Competitive Advantage Get flexible, tech-enabled servic…" at bounding box center [728, 404] width 736 height 540
click at [760, 560] on img at bounding box center [728, 518] width 315 height 312
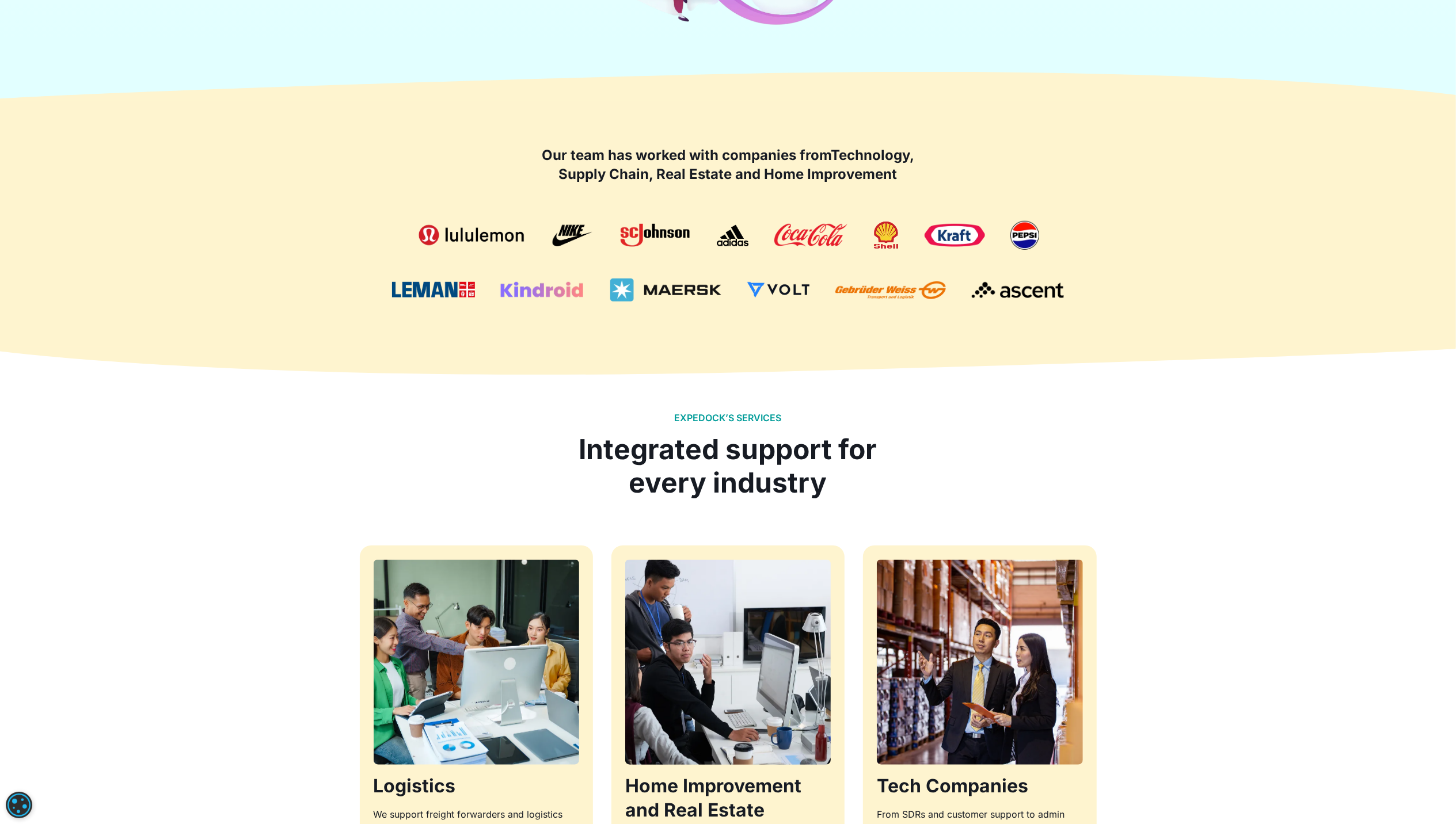
scroll to position [613, 0]
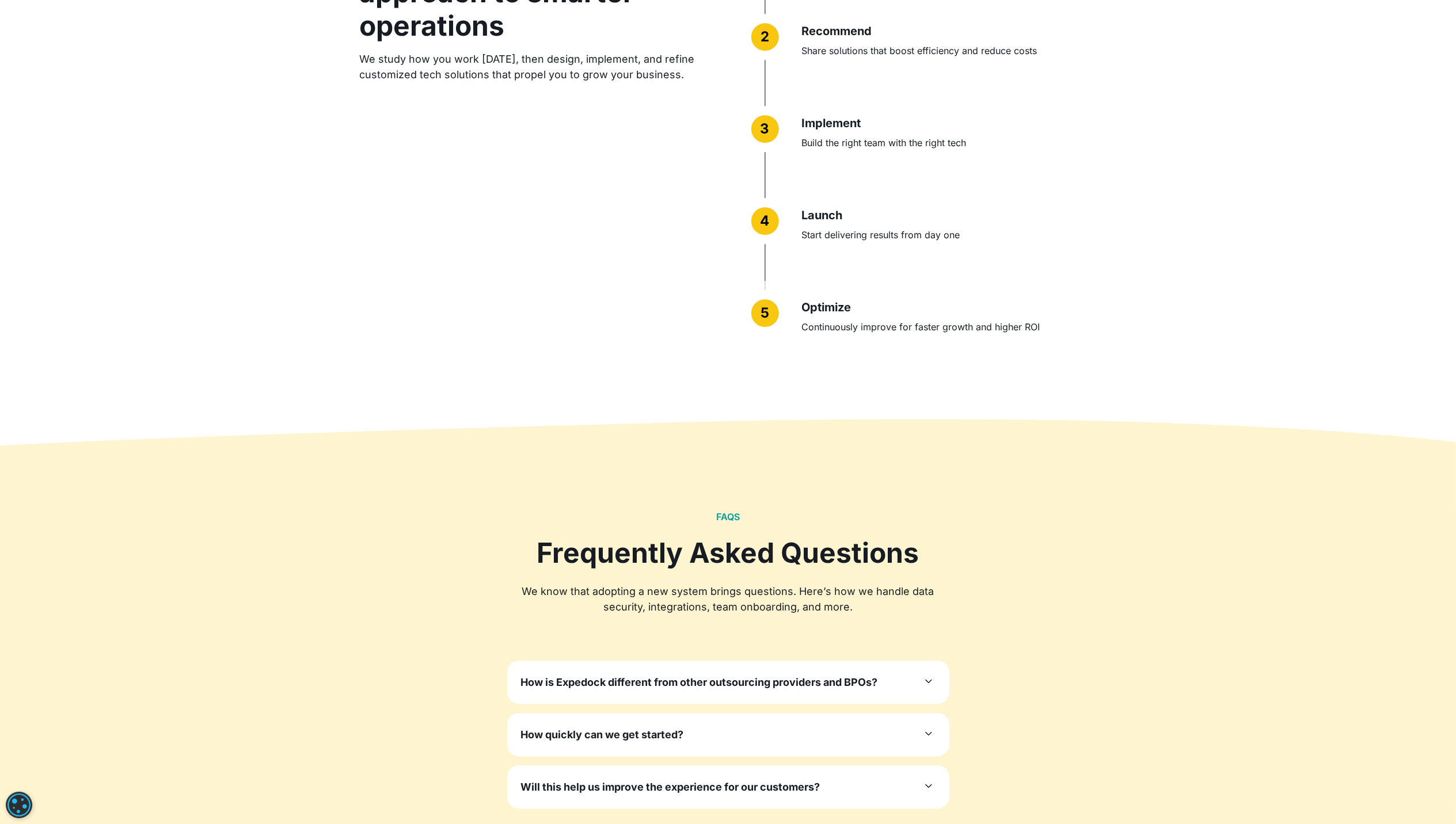
drag, startPoint x: 1089, startPoint y: 572, endPoint x: 1074, endPoint y: 573, distance: 15.0
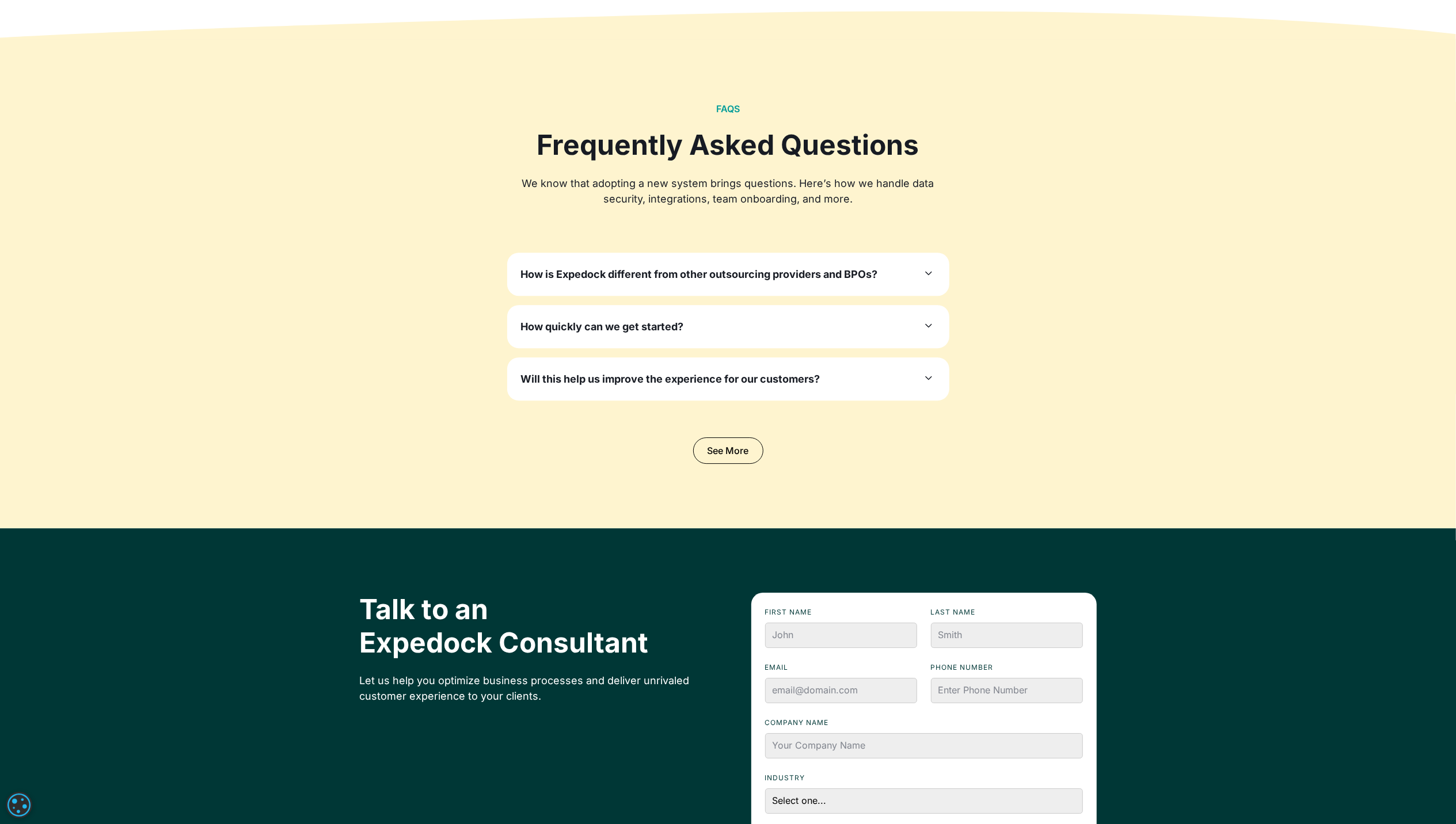
scroll to position [3454, 0]
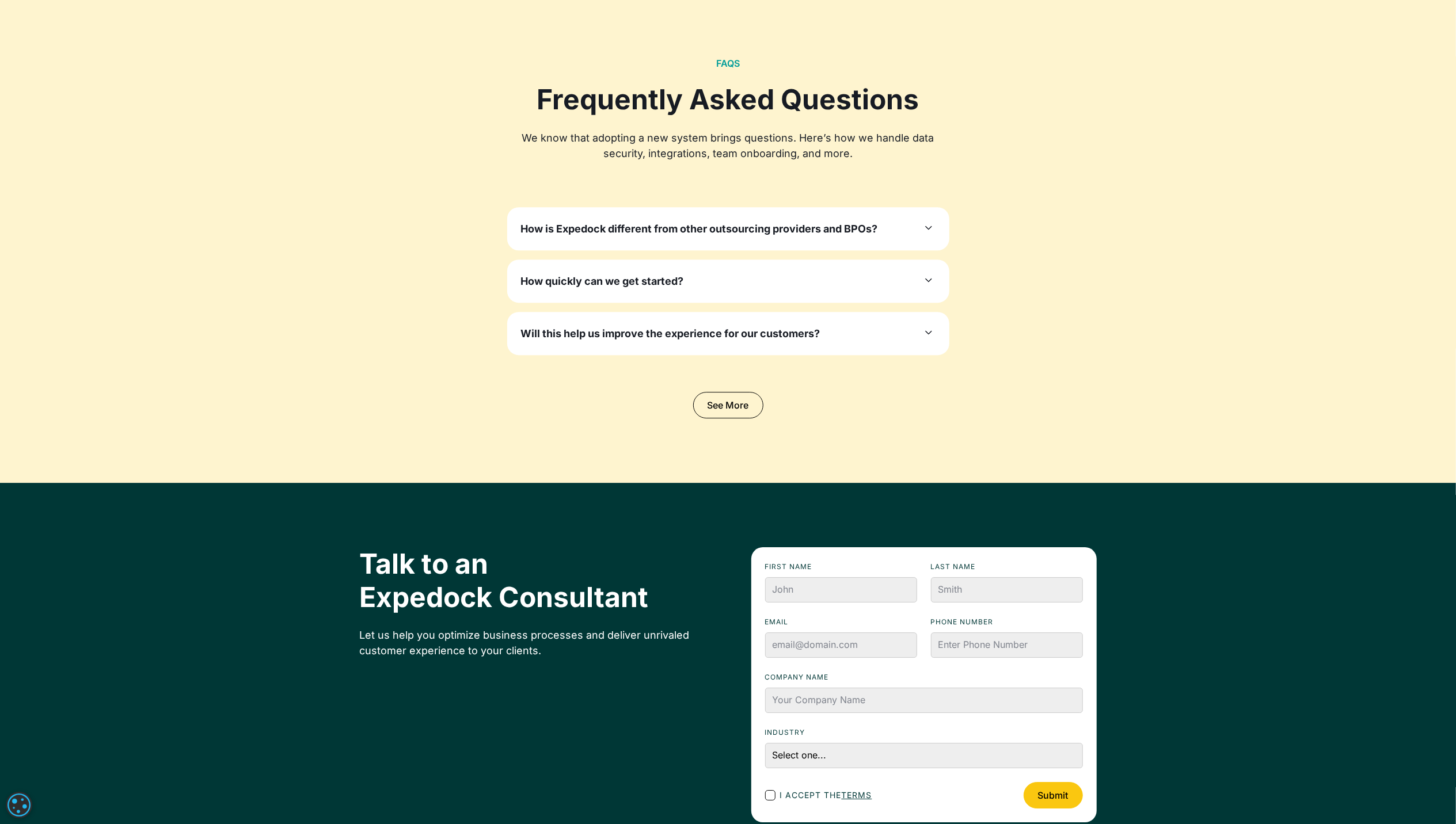
drag, startPoint x: 731, startPoint y: 319, endPoint x: 786, endPoint y: 171, distance: 157.9
click at [786, 171] on div at bounding box center [728, 185] width 736 height 46
click at [682, 325] on div "Will this help us improve the experience for our customers? Yes. Highly qualifi…" at bounding box center [728, 334] width 442 height 43
click at [680, 335] on h3 "Will this help us improve the experience for our customers?" at bounding box center [670, 333] width 299 height 15
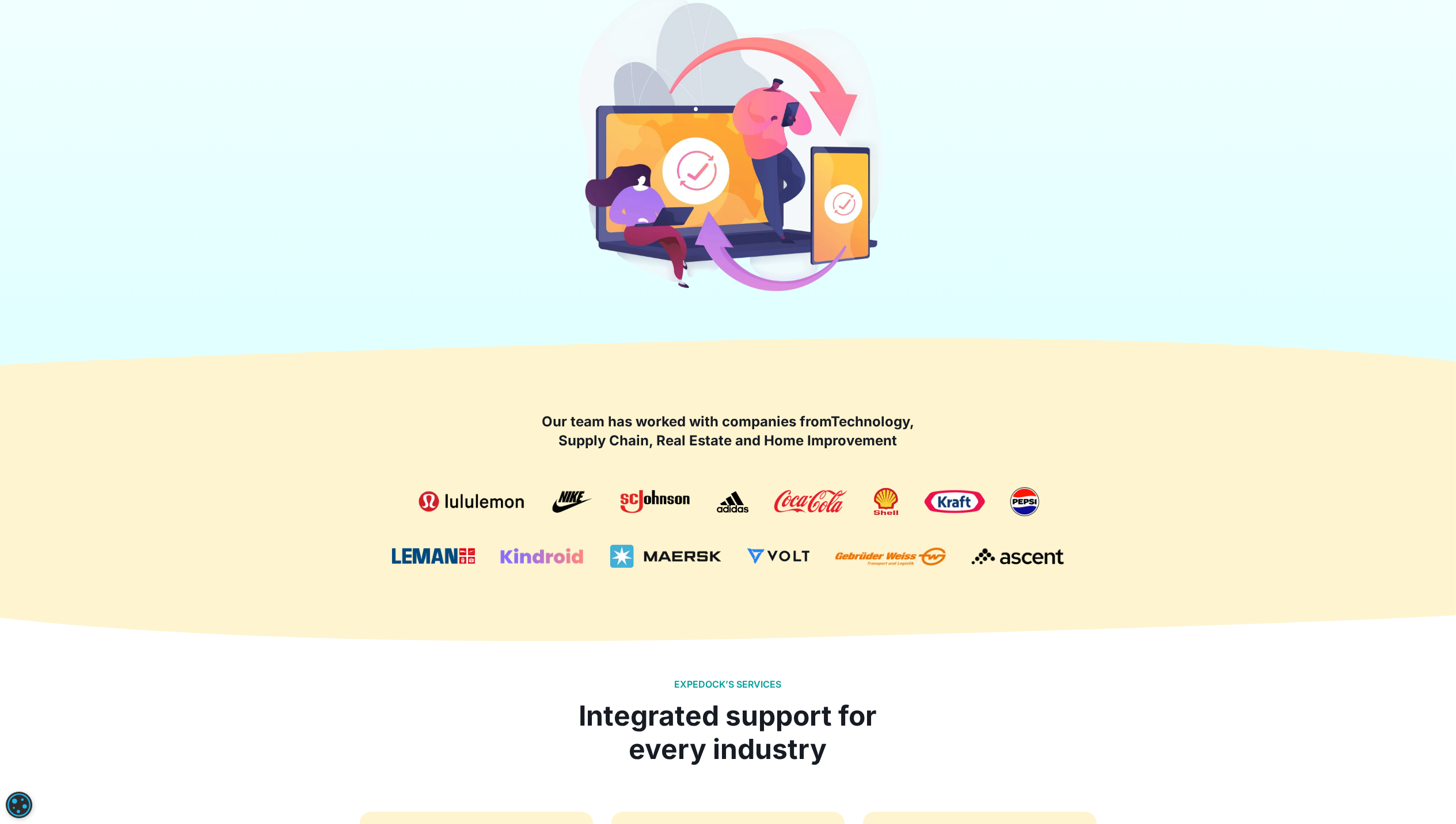
scroll to position [0, 0]
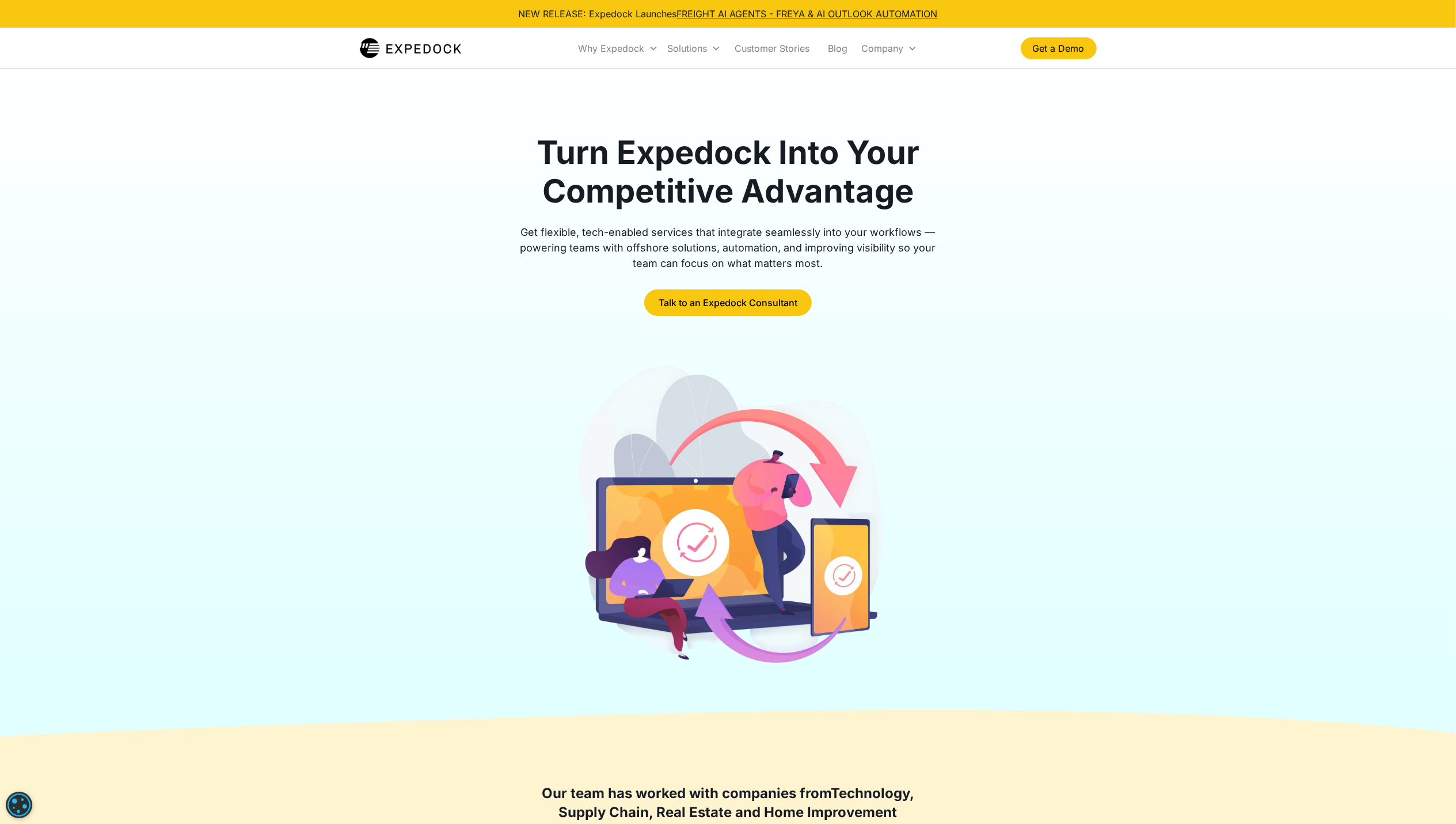
click at [603, 72] on div "Turn Expedock Into Your Competitive Advantage Get flexible, tech-enabled servic…" at bounding box center [728, 403] width 736 height 669
click at [699, 365] on img at bounding box center [728, 518] width 315 height 312
drag, startPoint x: 845, startPoint y: 128, endPoint x: 857, endPoint y: 126, distance: 12.2
drag, startPoint x: 526, startPoint y: 229, endPoint x: 620, endPoint y: 246, distance: 95.5
click at [620, 246] on div "Get flexible, tech-enabled services that integrate seamlessly into your workflo…" at bounding box center [728, 248] width 442 height 46
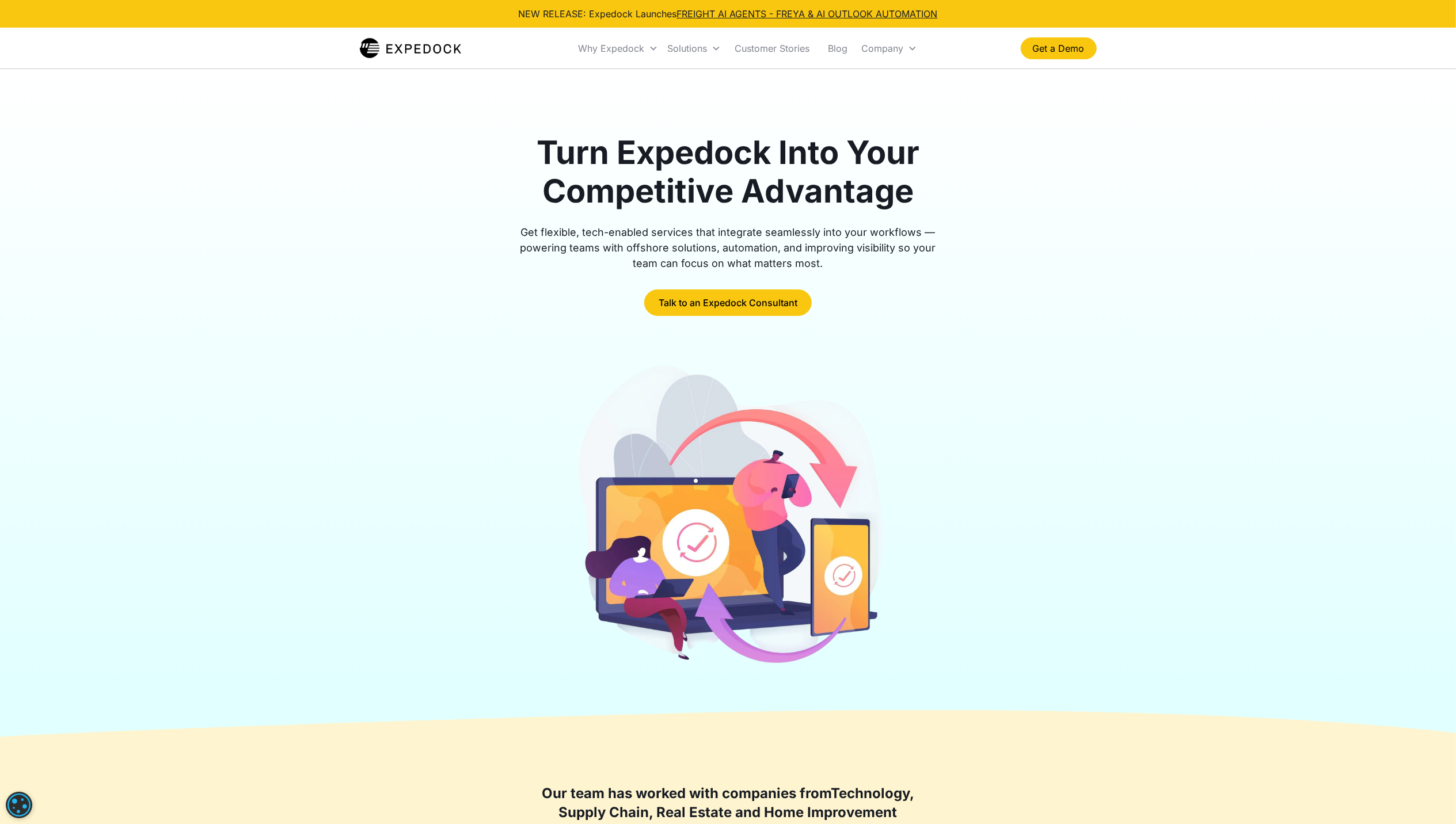
click at [1036, 251] on div "Turn Expedock Into Your Competitive Advantage Get flexible, tech-enabled servic…" at bounding box center [728, 225] width 736 height 182
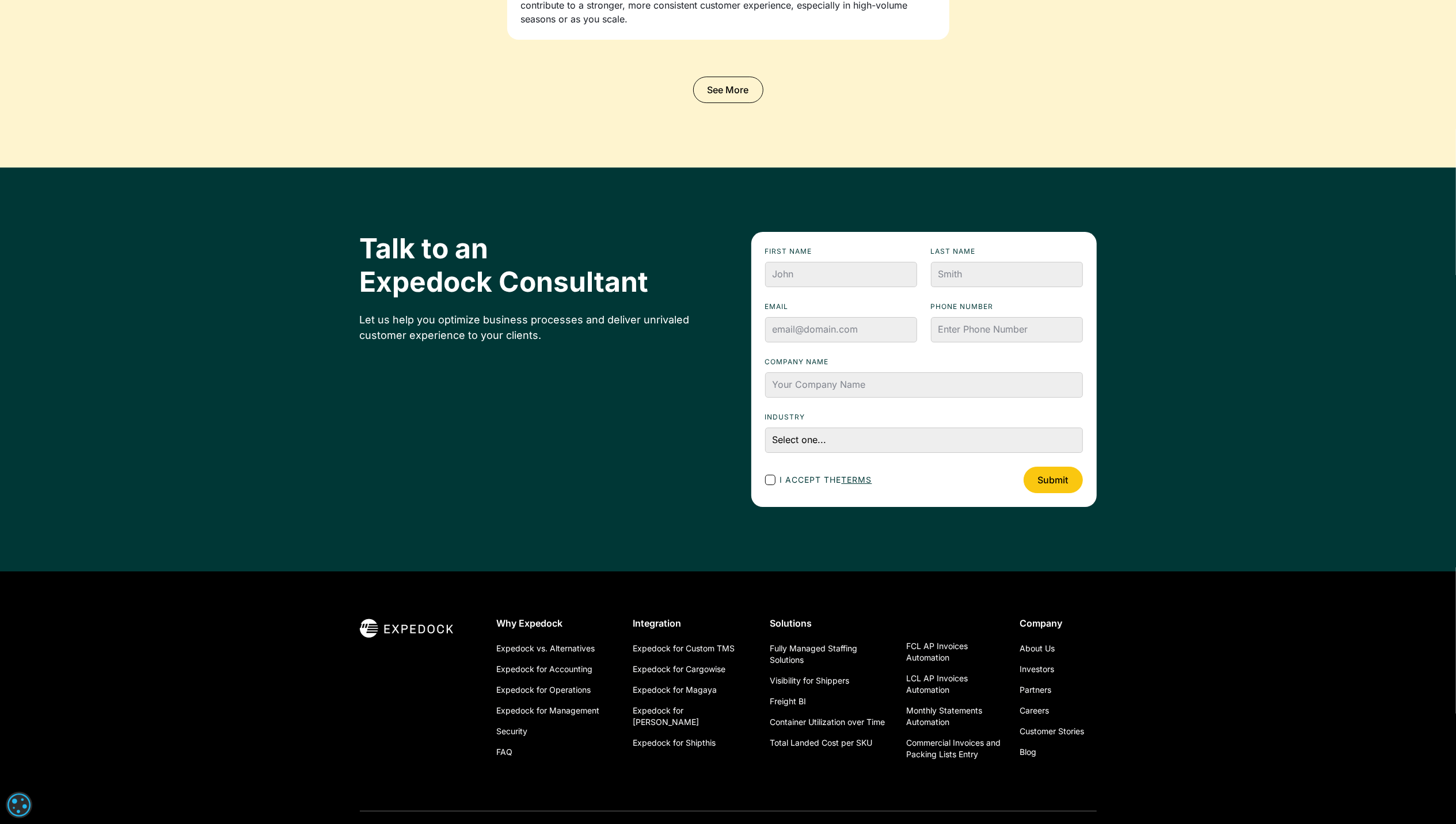
scroll to position [3888, 0]
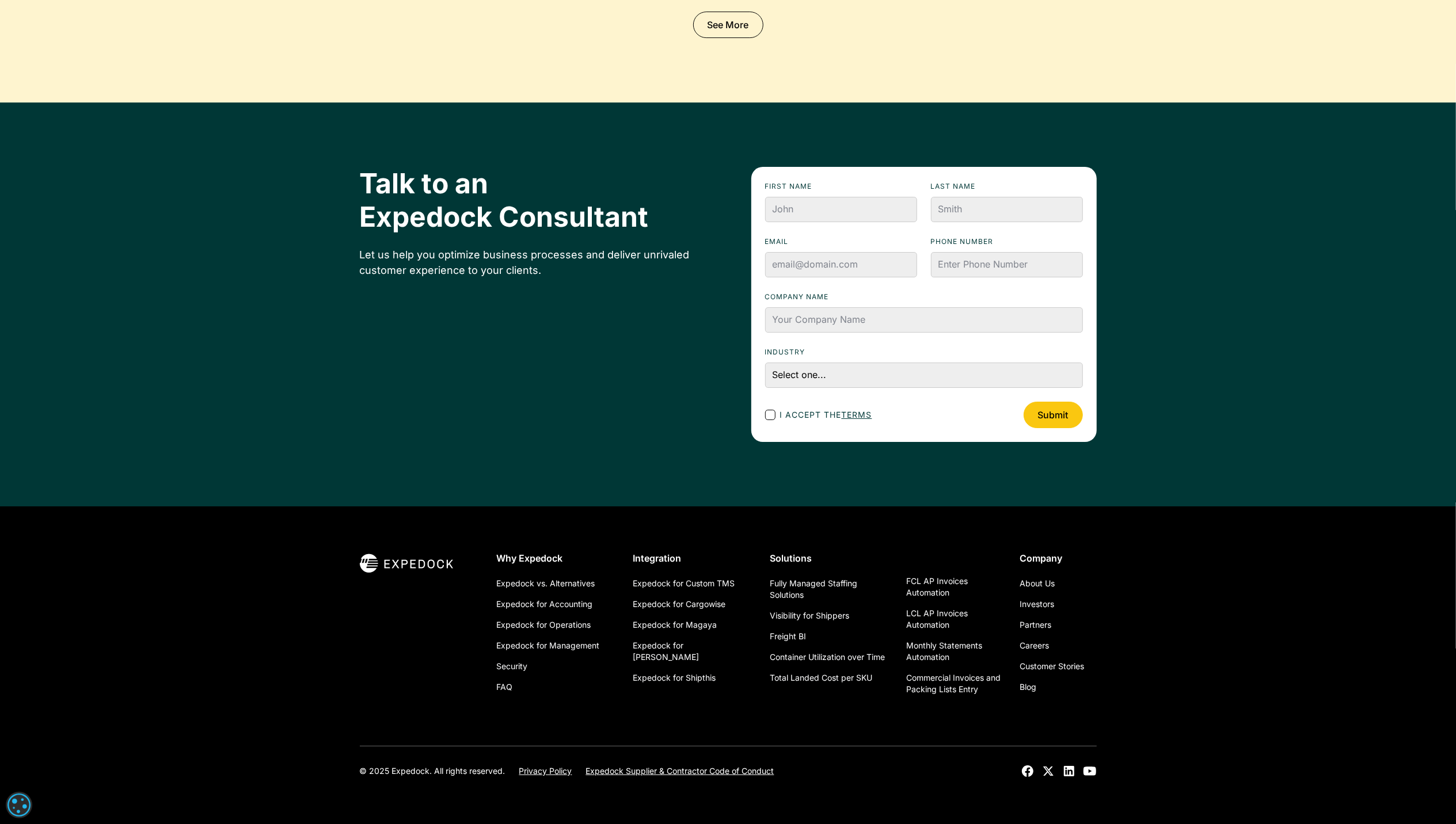
drag, startPoint x: 998, startPoint y: 48, endPoint x: 1006, endPoint y: 38, distance: 12.8
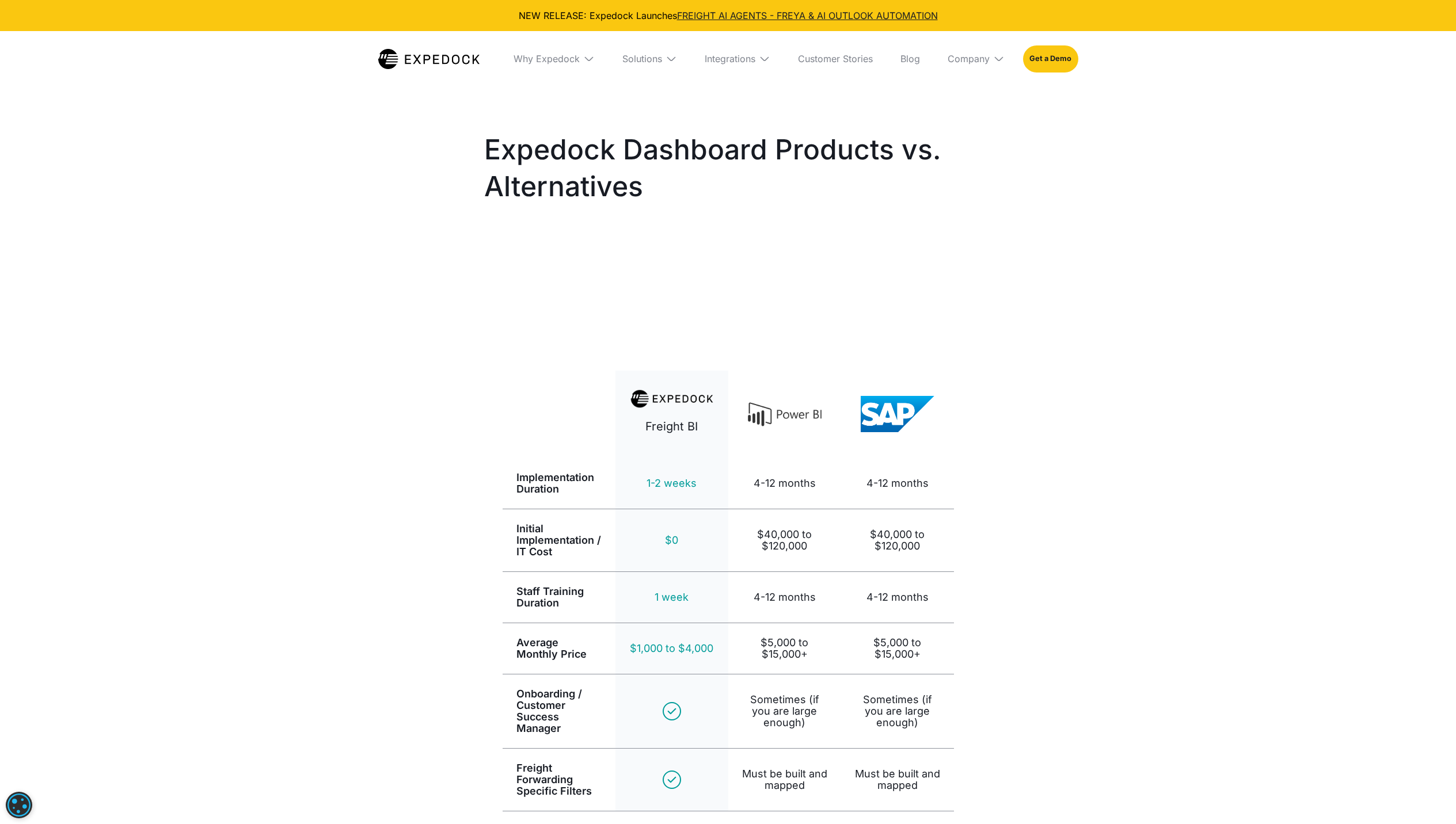
select select
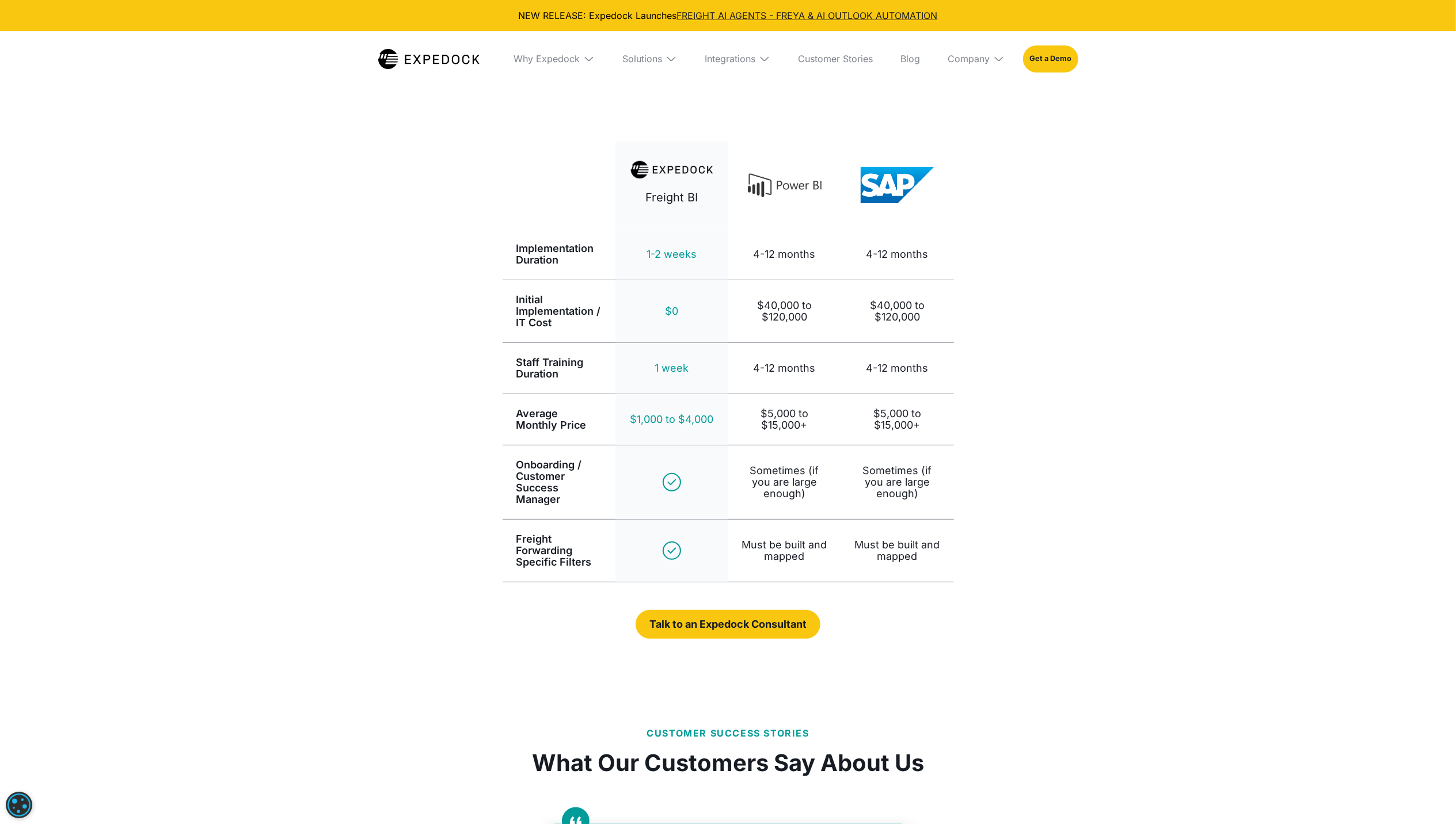
scroll to position [230, 0]
click at [523, 37] on div "Why Expedock" at bounding box center [554, 59] width 100 height 55
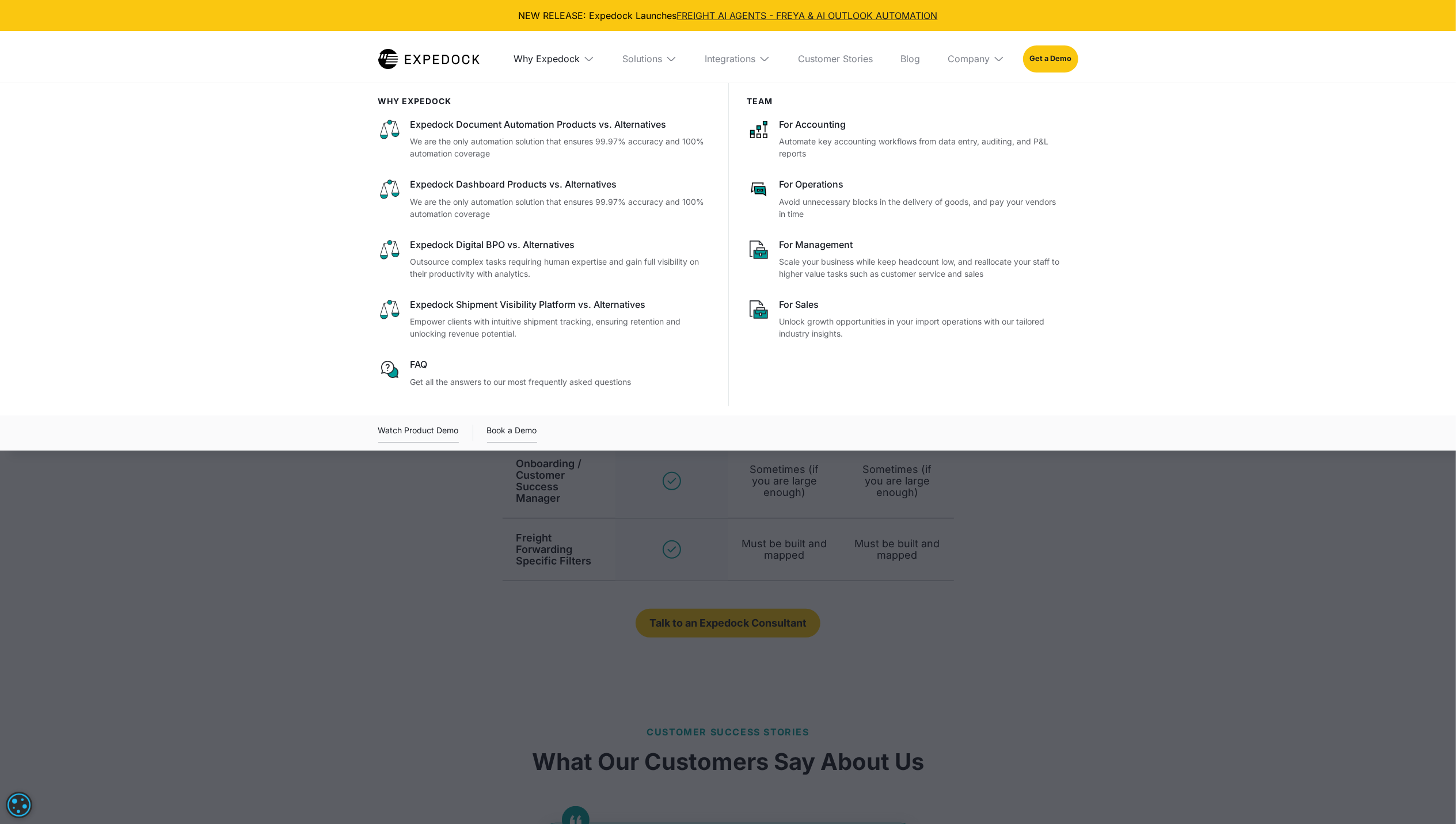
click at [531, 54] on div "Why Expedock" at bounding box center [546, 58] width 66 height 12
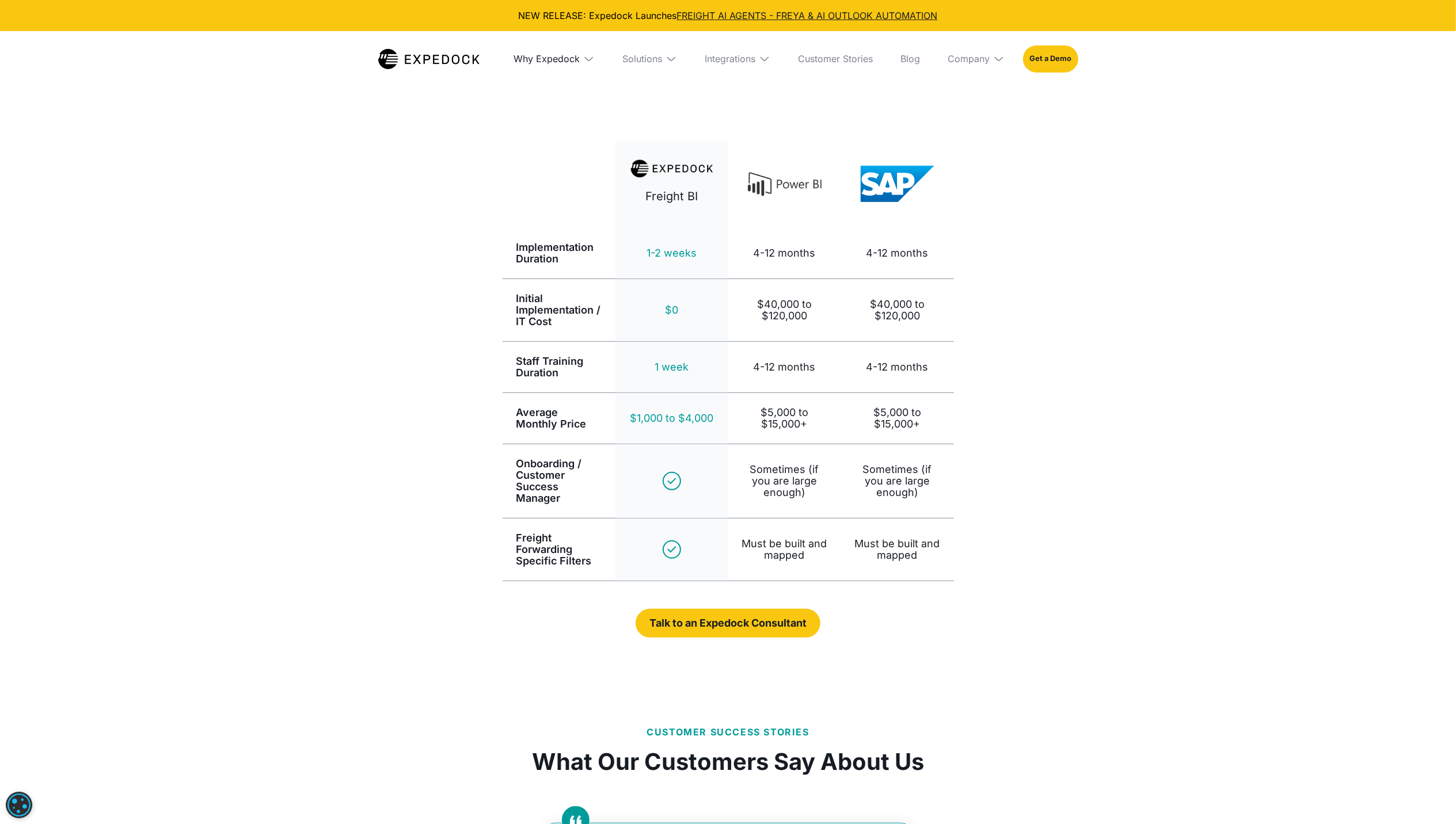
click at [531, 54] on div "Why Expedock" at bounding box center [546, 58] width 66 height 12
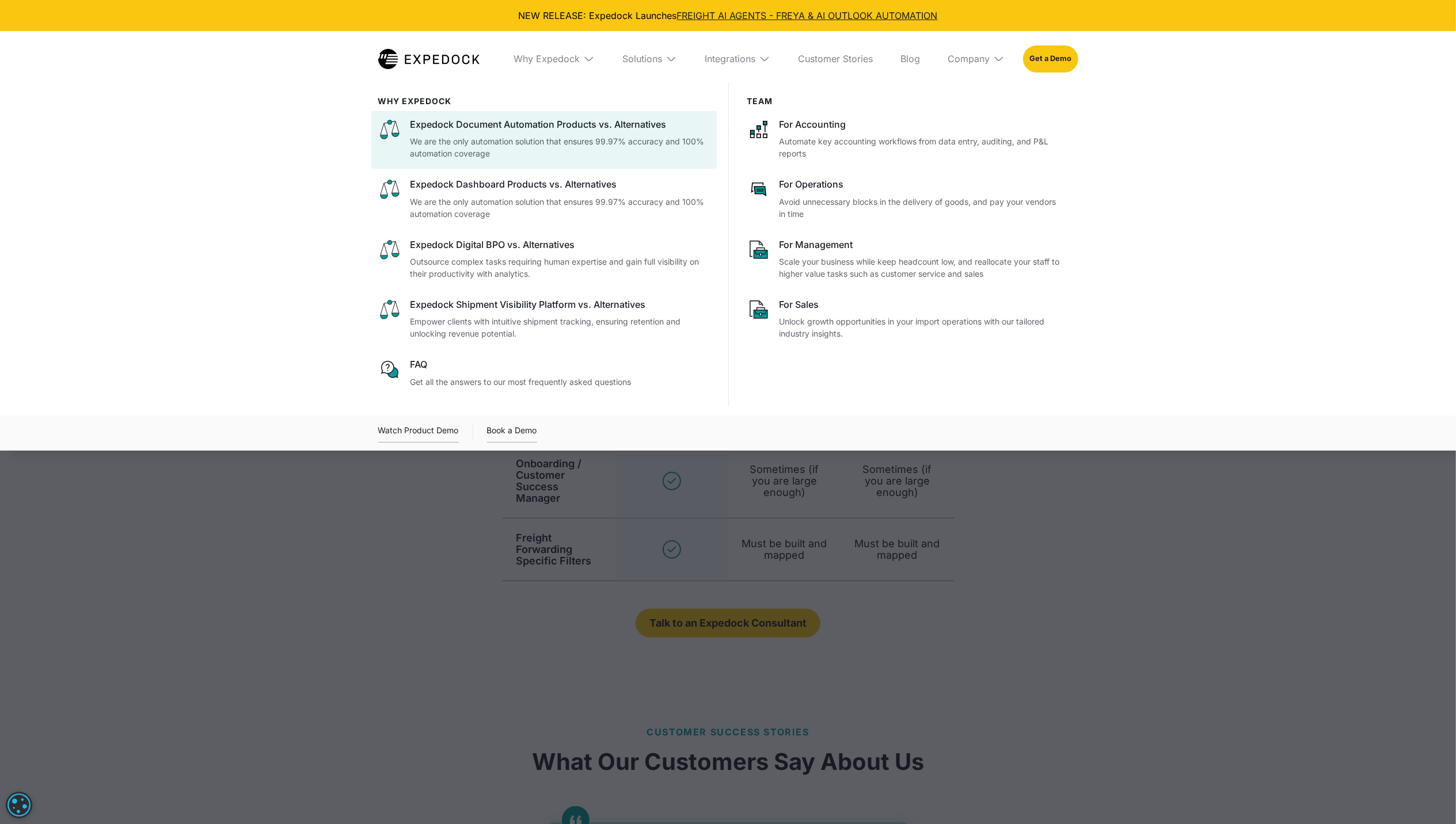
click at [524, 150] on p "We are the only automation solution that ensures 99.97% accuracy and 100% autom…" at bounding box center [560, 147] width 299 height 24
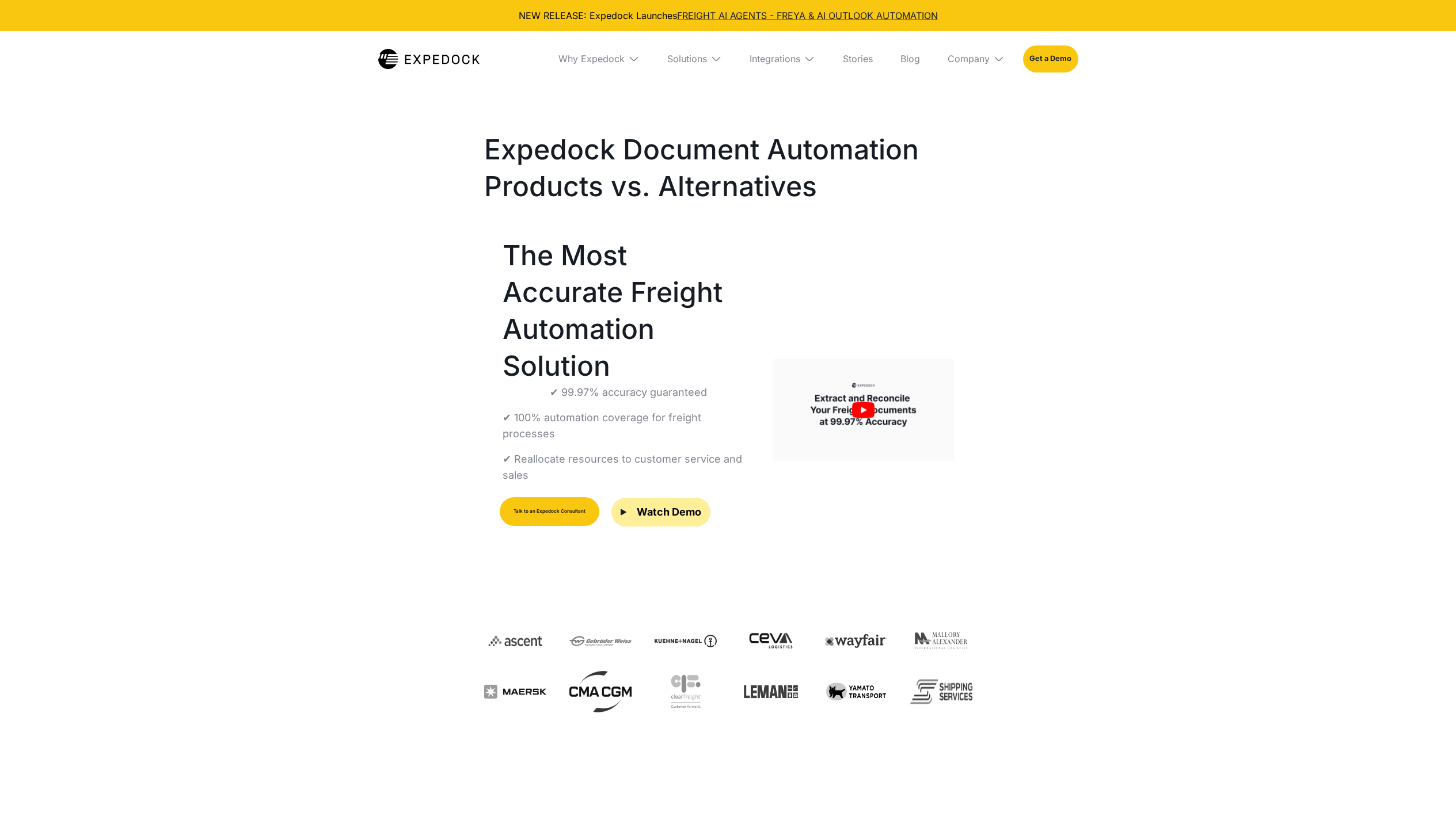
select select
drag, startPoint x: 587, startPoint y: 298, endPoint x: 660, endPoint y: 333, distance: 81.0
click at [659, 327] on h1 "The Most Accurate Freight Automation Solution" at bounding box center [628, 311] width 252 height 147
drag, startPoint x: 660, startPoint y: 333, endPoint x: 645, endPoint y: 376, distance: 45.5
click at [645, 410] on p "✔ 100% automation coverage for freight processes" at bounding box center [628, 426] width 252 height 32
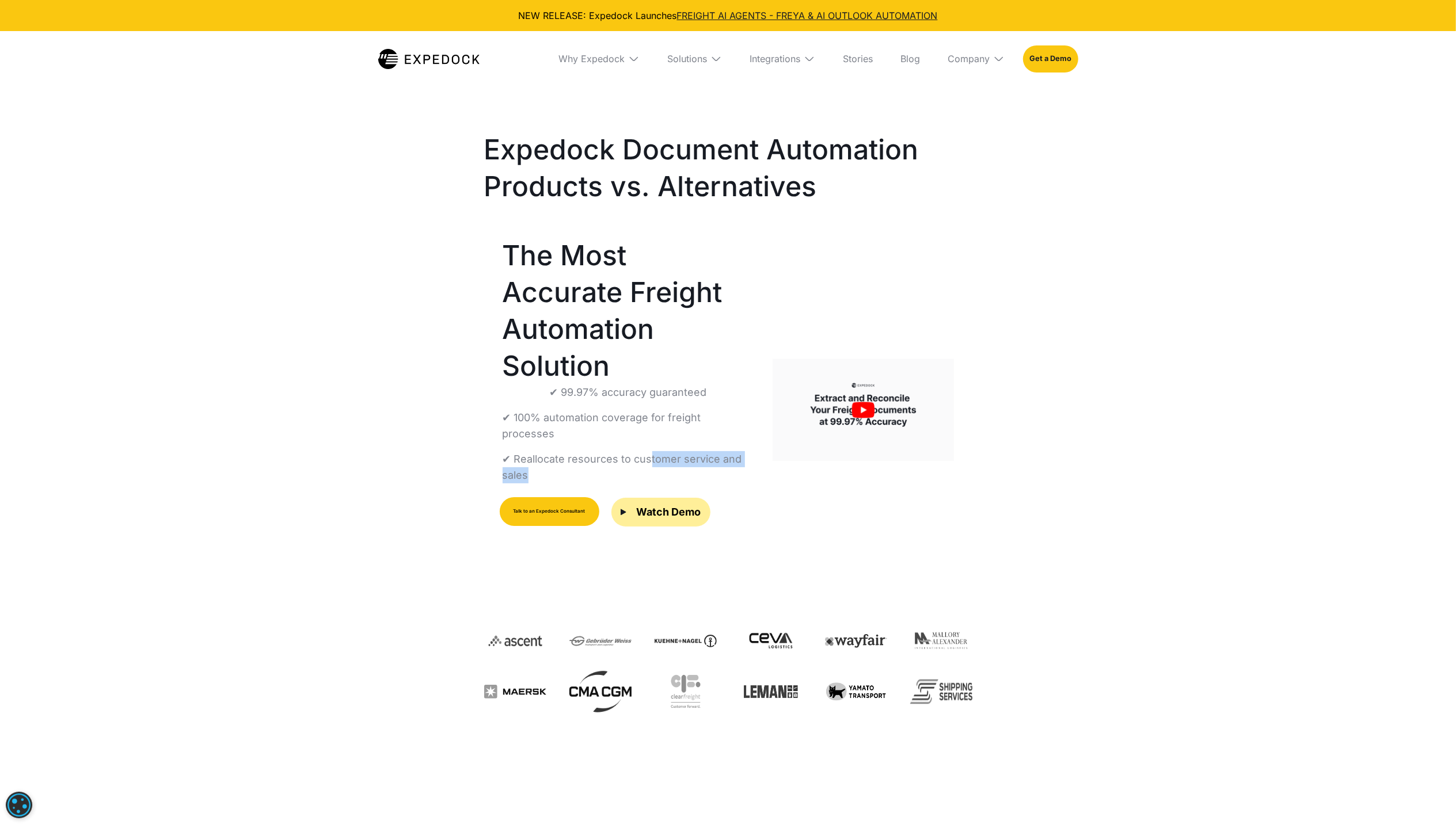
drag, startPoint x: 646, startPoint y: 395, endPoint x: 653, endPoint y: 418, distance: 24.0
click at [653, 418] on div "✔ 99.97% accuracy guaranteed ✔ 100% automation coverage for freight processes ✔…" at bounding box center [628, 434] width 252 height 99
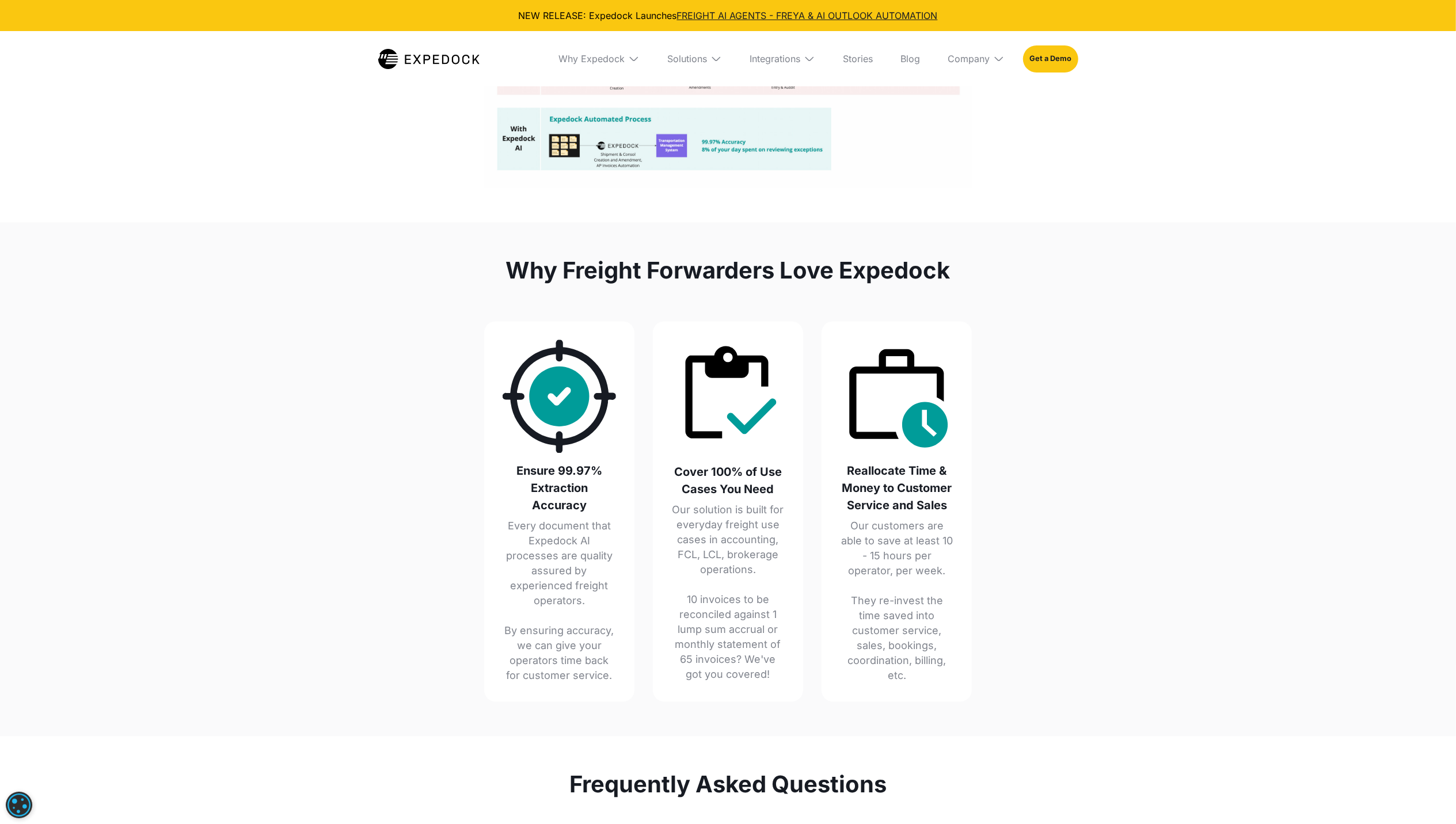
scroll to position [2379, 0]
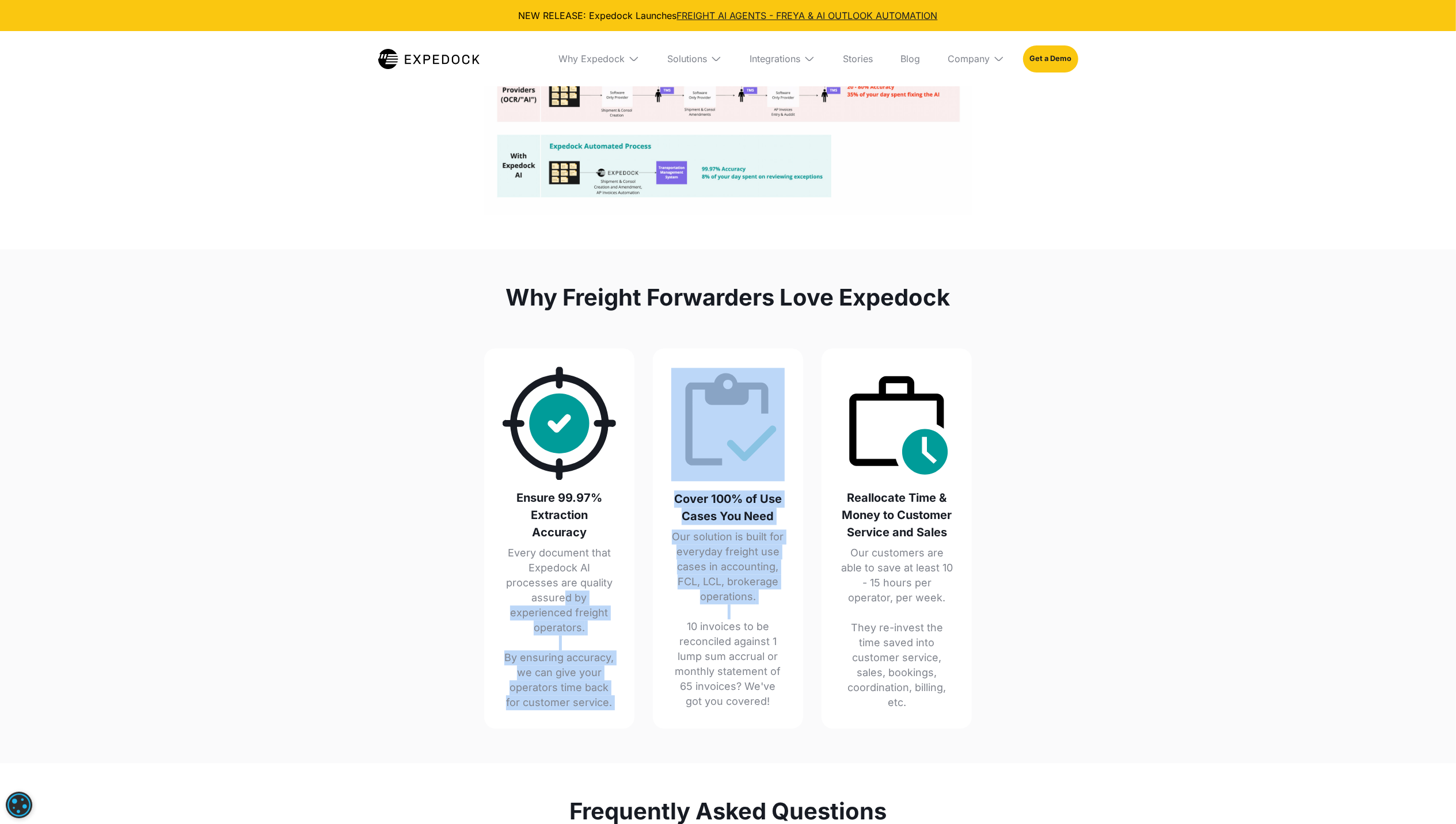
drag, startPoint x: 685, startPoint y: 612, endPoint x: 565, endPoint y: 574, distance: 125.9
click at [565, 576] on div "Ensure 99.97% Extraction Accuracy Every document that Expedock AI processes are…" at bounding box center [728, 538] width 488 height 380
drag, startPoint x: 565, startPoint y: 574, endPoint x: 570, endPoint y: 568, distance: 7.8
click at [570, 568] on p "Every document that Expedock AI processes are quality assured by experienced fr…" at bounding box center [559, 628] width 113 height 164
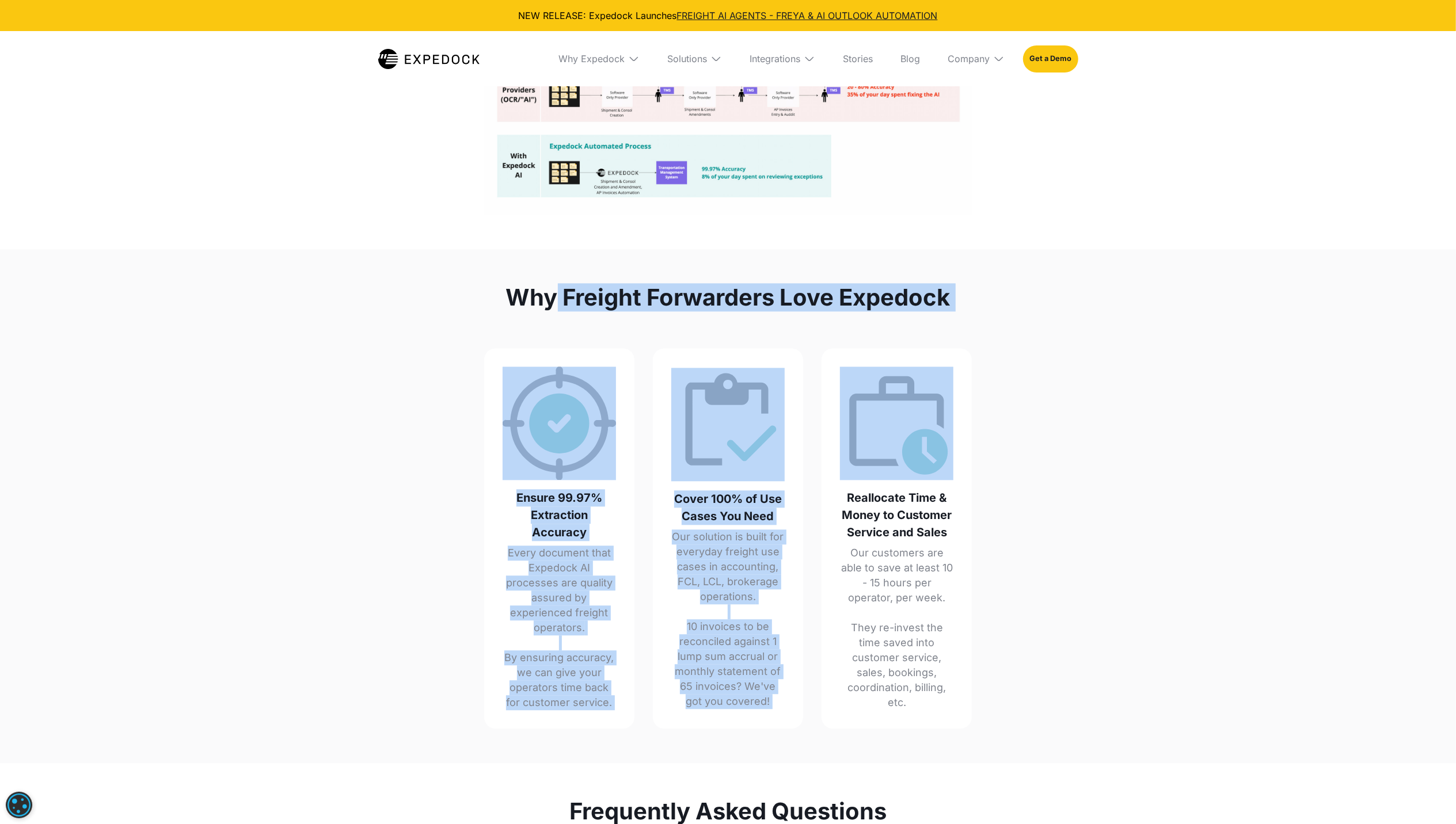
drag, startPoint x: 629, startPoint y: 279, endPoint x: 1062, endPoint y: 301, distance: 433.6
click at [1062, 301] on div "Why Freight Forwarders Love Expedock Ensure 99.97% Extraction Accuracy Every do…" at bounding box center [728, 506] width 1456 height 514
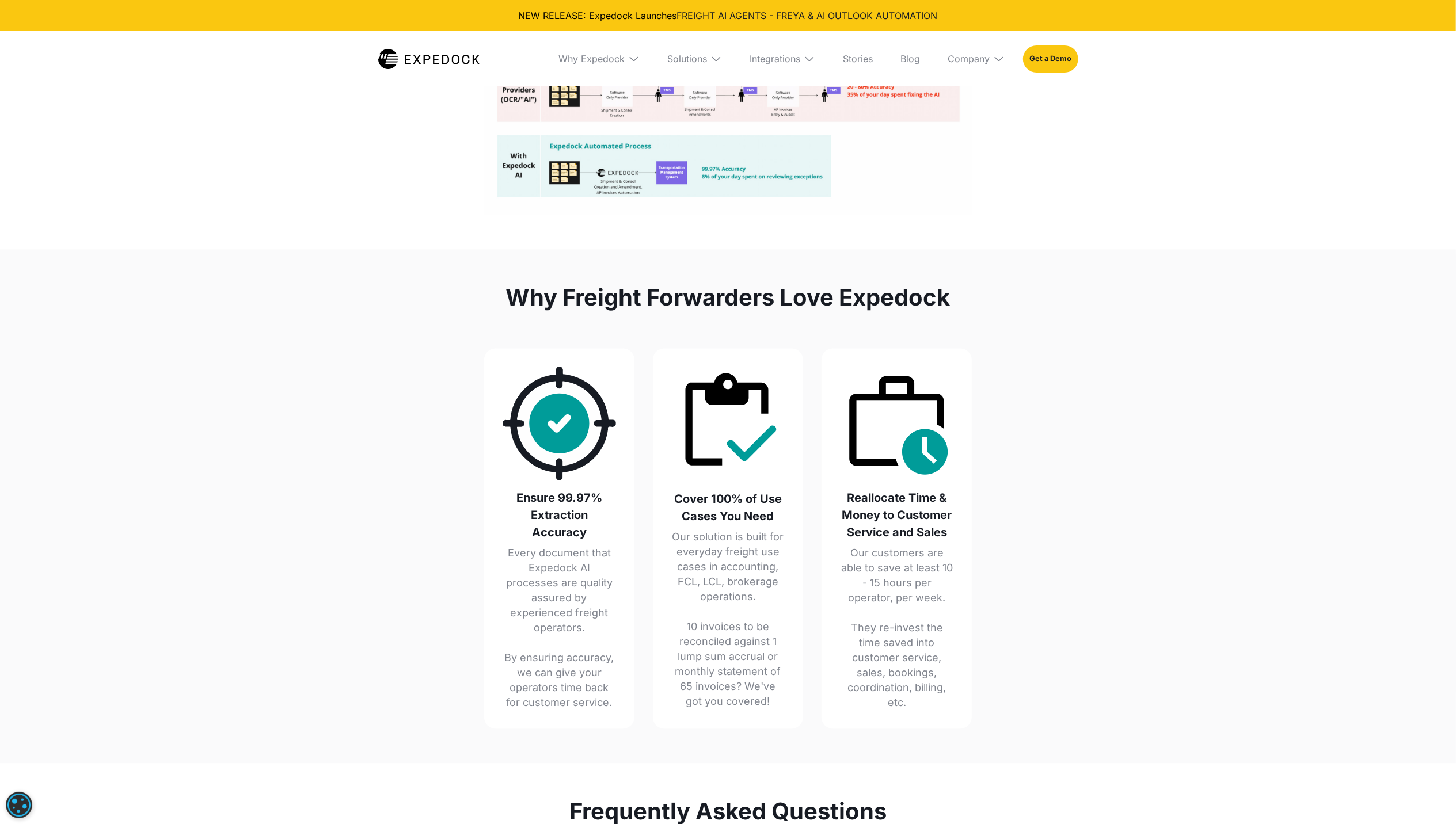
drag, startPoint x: 1067, startPoint y: 314, endPoint x: 1052, endPoint y: 333, distance: 24.2
click at [1070, 314] on div "Why Freight Forwarders Love Expedock Ensure 99.97% Extraction Accuracy Every do…" at bounding box center [728, 506] width 1456 height 514
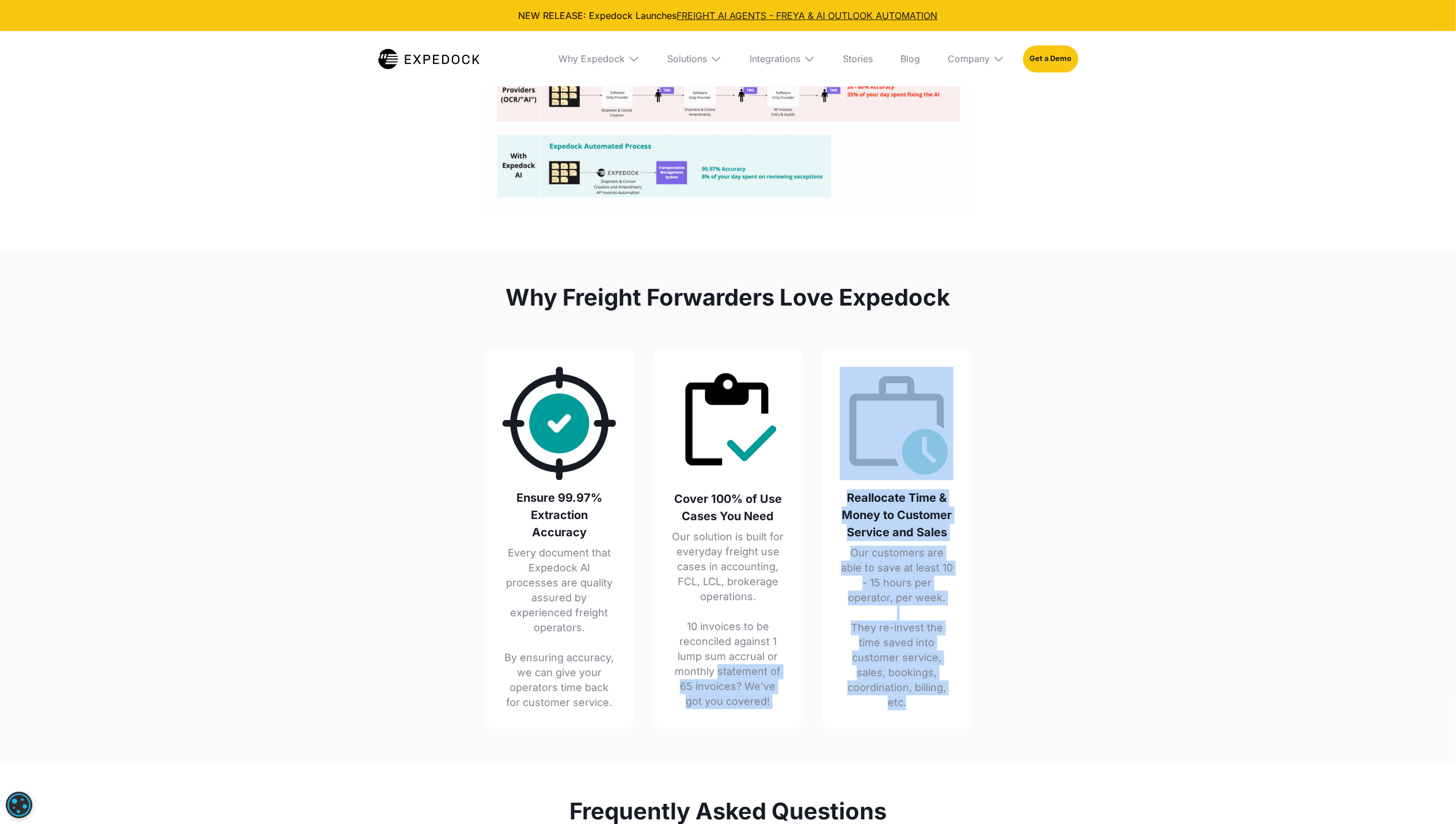
drag, startPoint x: 717, startPoint y: 661, endPoint x: 918, endPoint y: 698, distance: 204.4
click at [917, 698] on div "Ensure 99.97% Extraction Accuracy Every document that Expedock AI processes are…" at bounding box center [728, 538] width 488 height 380
drag, startPoint x: 918, startPoint y: 698, endPoint x: 956, endPoint y: 708, distance: 39.3
click at [956, 708] on div "Reallocate Time & Money to Customer Service and Sales Our customers are able to…" at bounding box center [896, 538] width 150 height 380
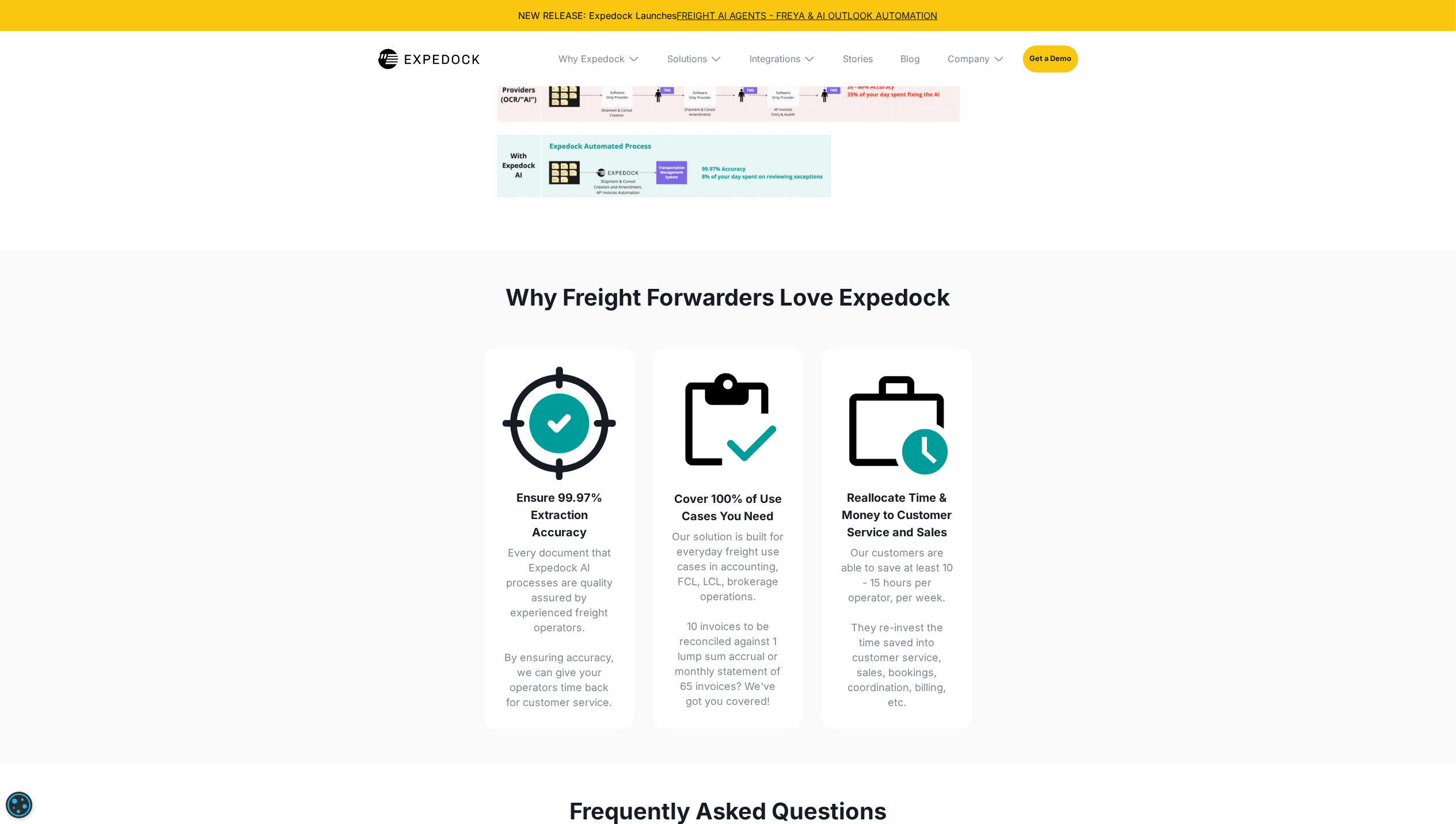
click at [712, 719] on div "Why Freight Forwarders Love Expedock Ensure 99.97% Extraction Accuracy Every do…" at bounding box center [728, 506] width 516 height 514
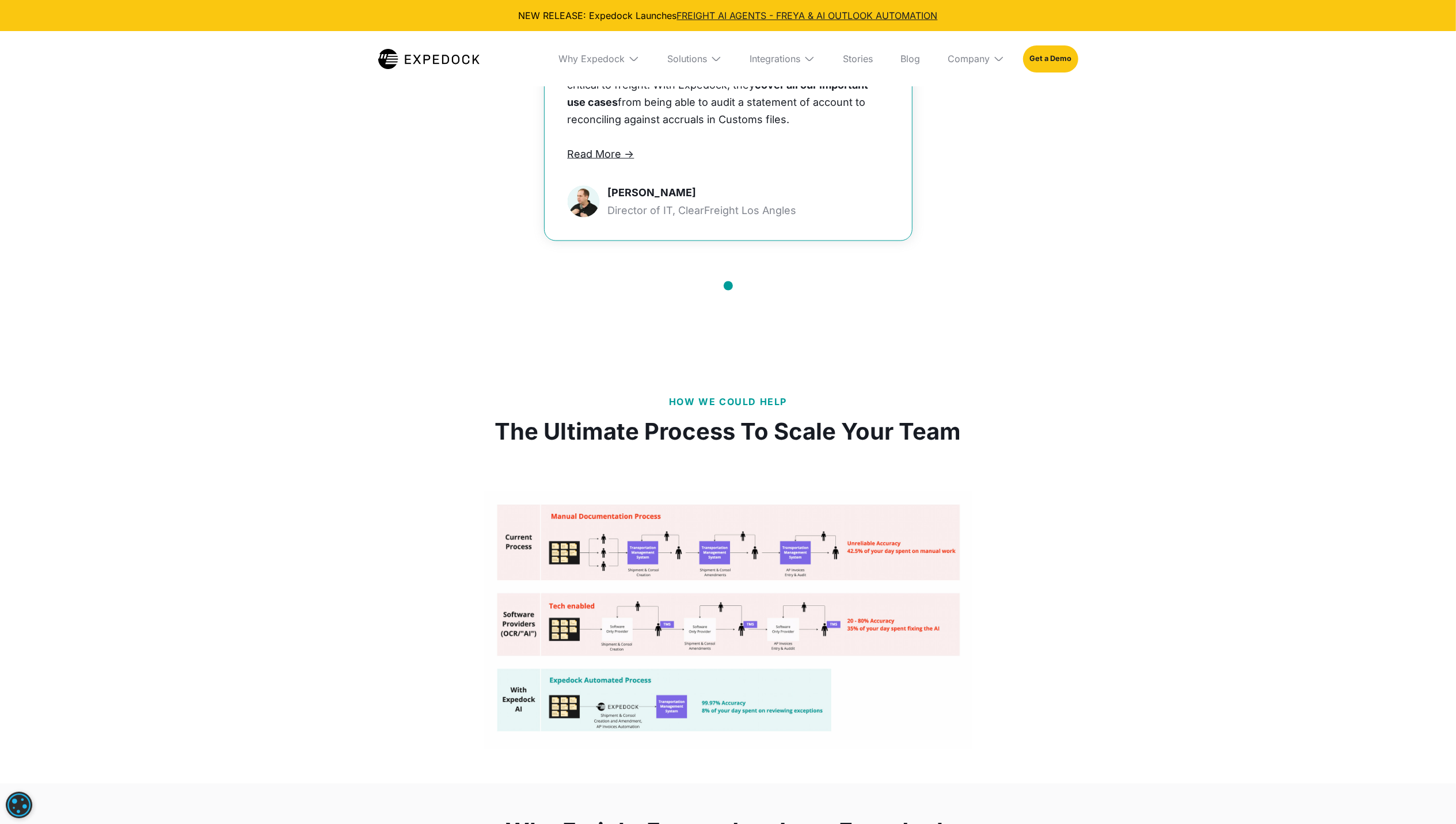
scroll to position [1843, 0]
click at [341, 417] on div "How We Could Help The Ultimate Process To Scale Your Team" at bounding box center [728, 575] width 1456 height 423
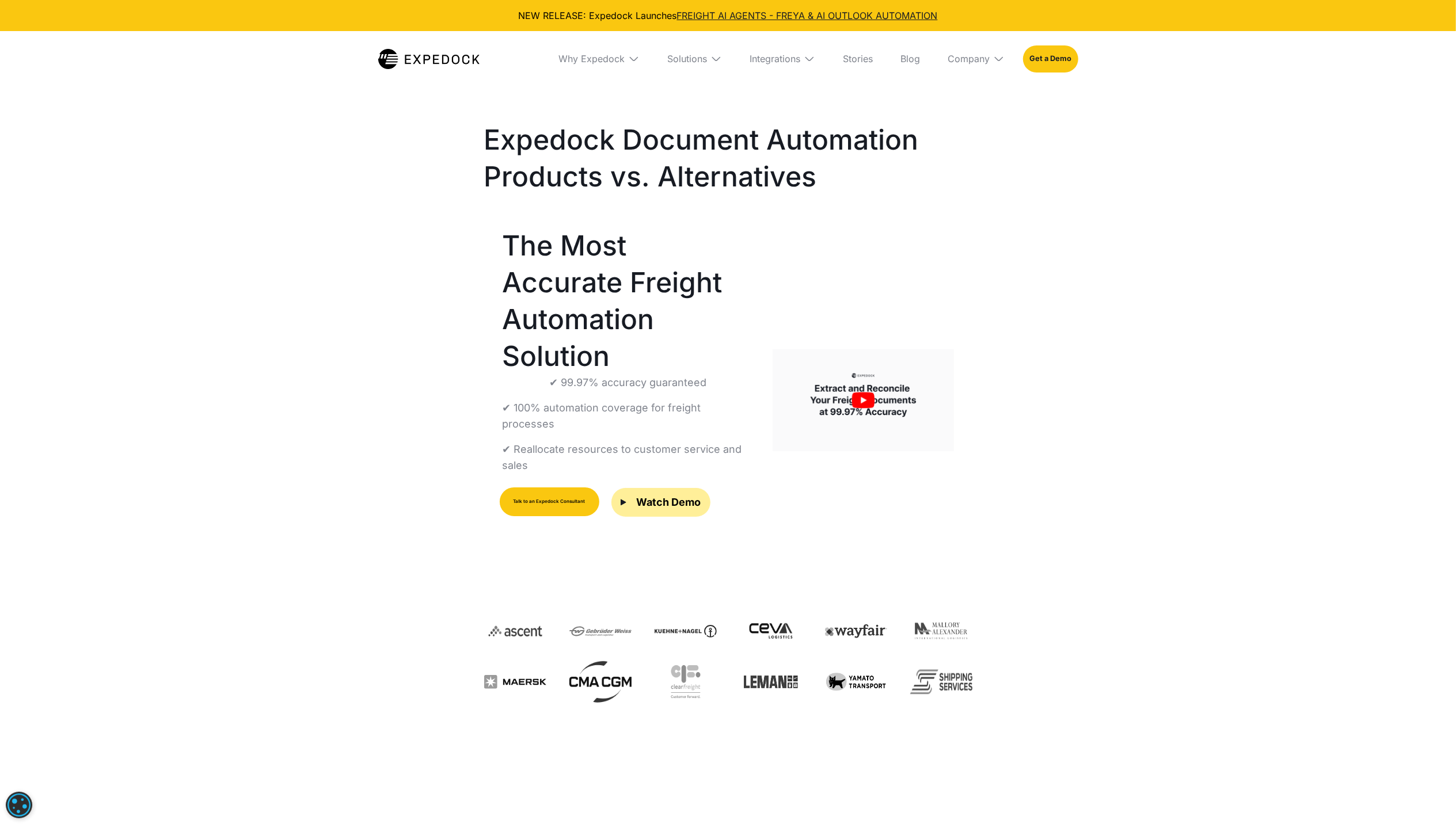
scroll to position [0, 0]
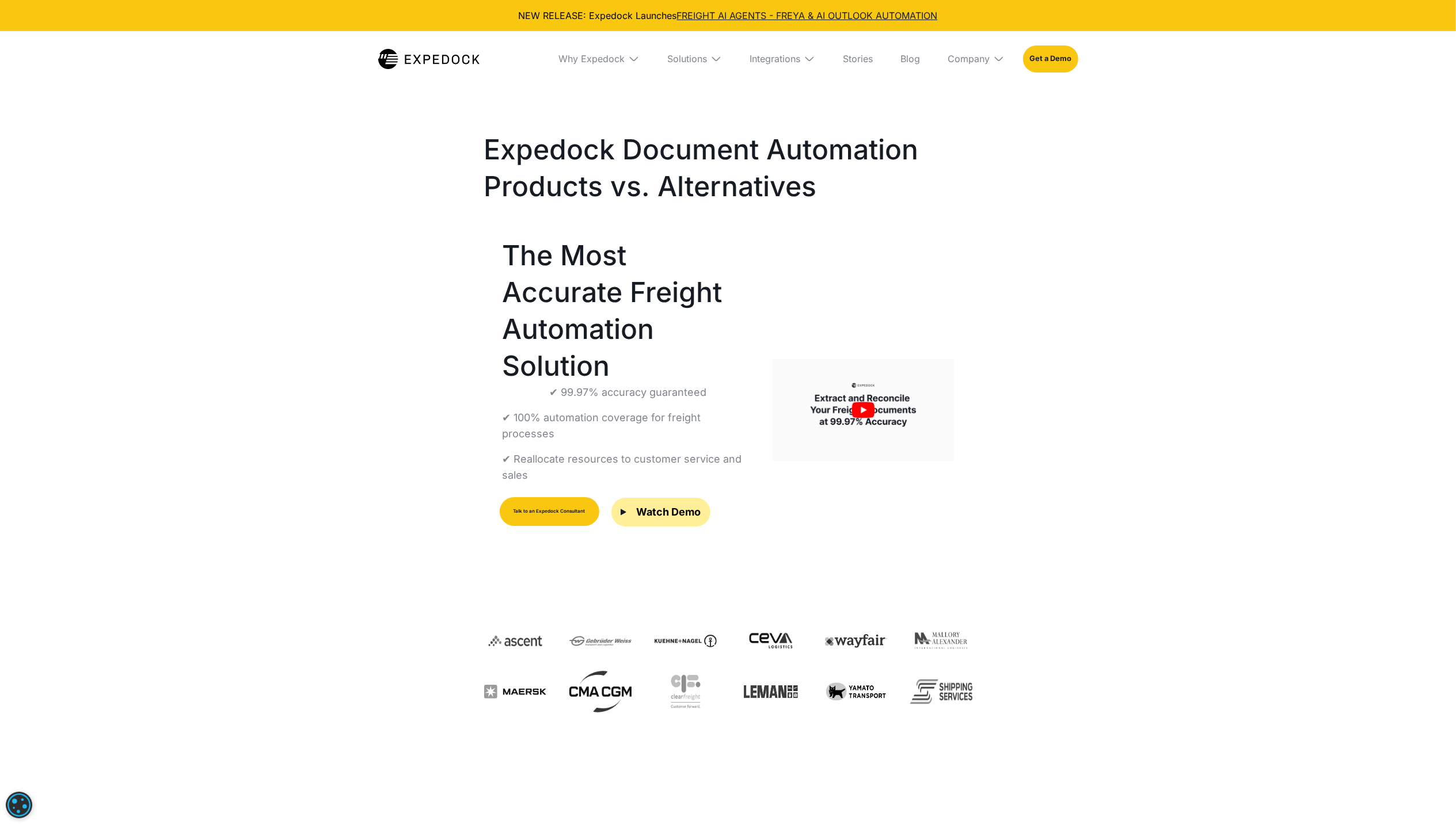
drag, startPoint x: 1118, startPoint y: 287, endPoint x: 1122, endPoint y: 281, distance: 7.2
click at [1124, 281] on div "Expedock Document Automation Products vs. Alternatives The Most Accurate Freigh…" at bounding box center [728, 498] width 1456 height 830
